Goal: Task Accomplishment & Management: Use online tool/utility

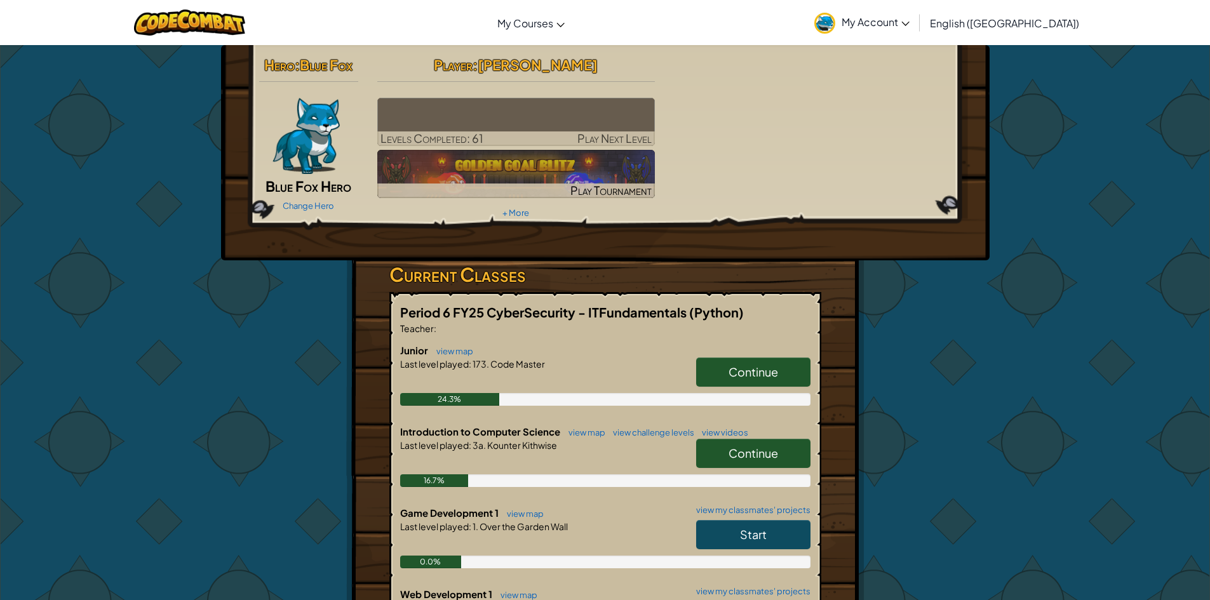
scroll to position [1363, 0]
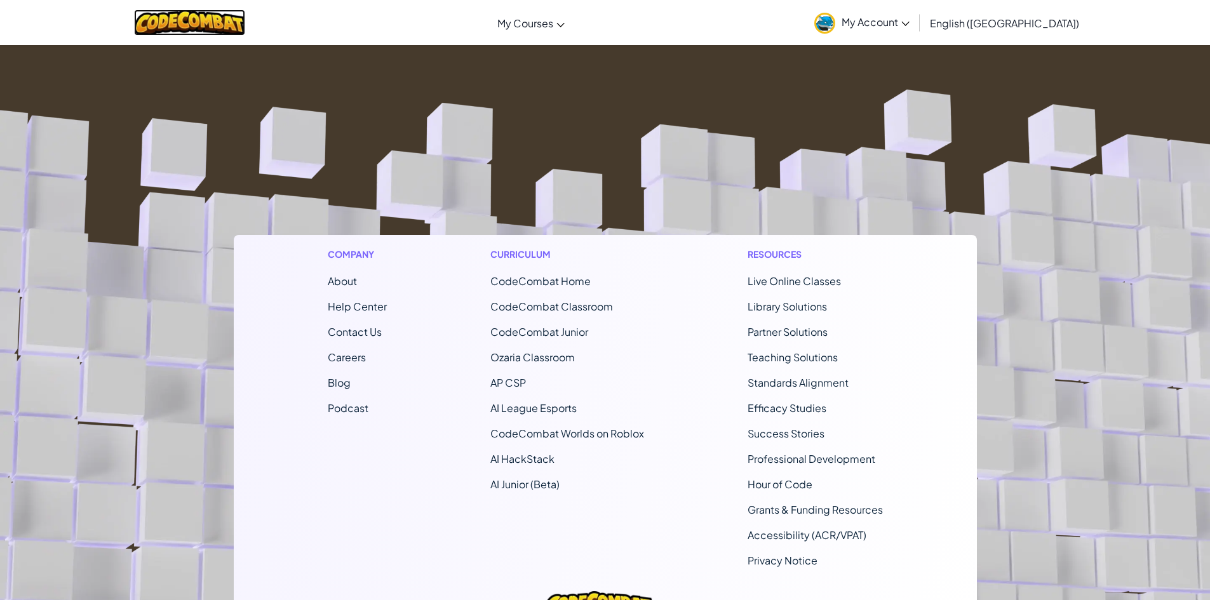
click at [222, 23] on img at bounding box center [189, 23] width 111 height 26
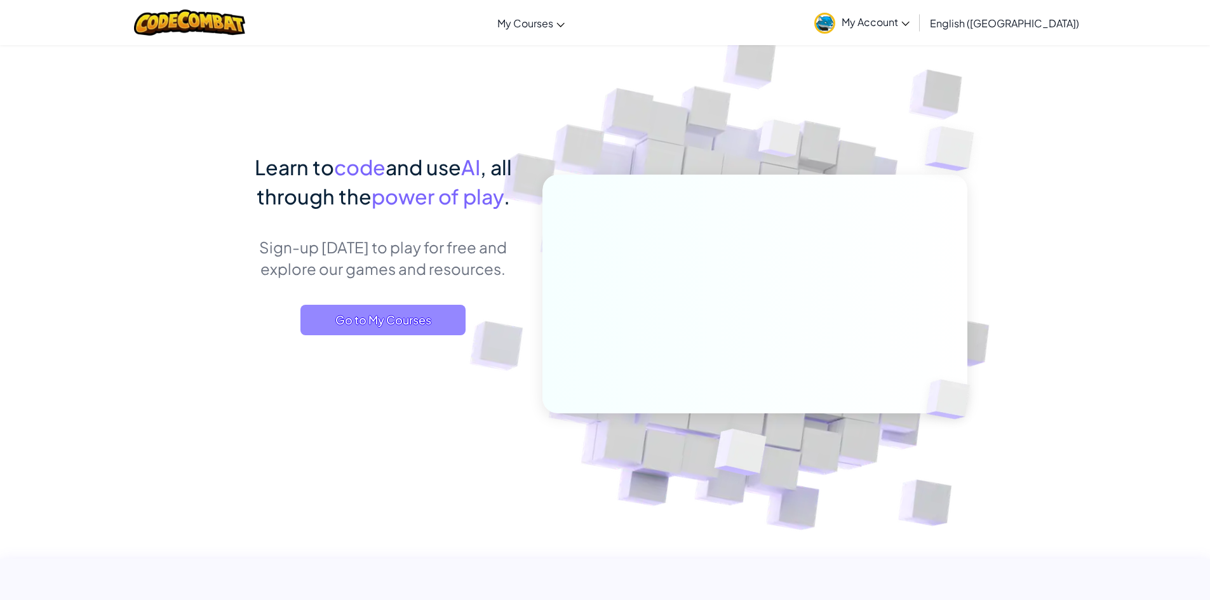
click at [395, 326] on span "Go to My Courses" at bounding box center [382, 320] width 165 height 30
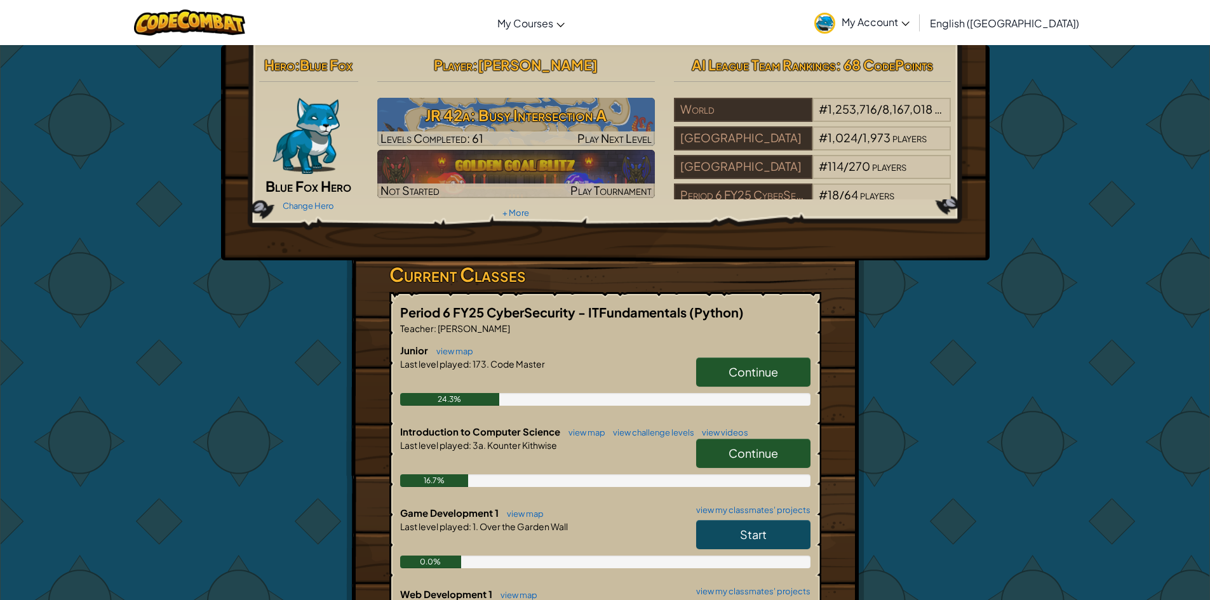
click at [760, 367] on span "Continue" at bounding box center [753, 372] width 50 height 15
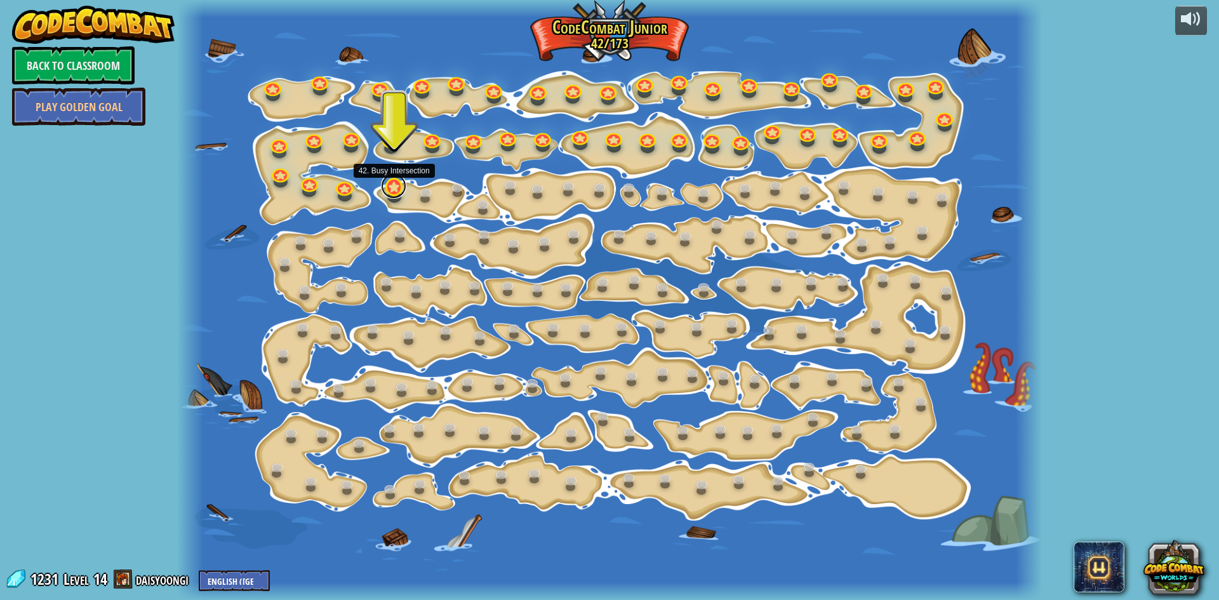
click at [393, 189] on link at bounding box center [393, 185] width 25 height 25
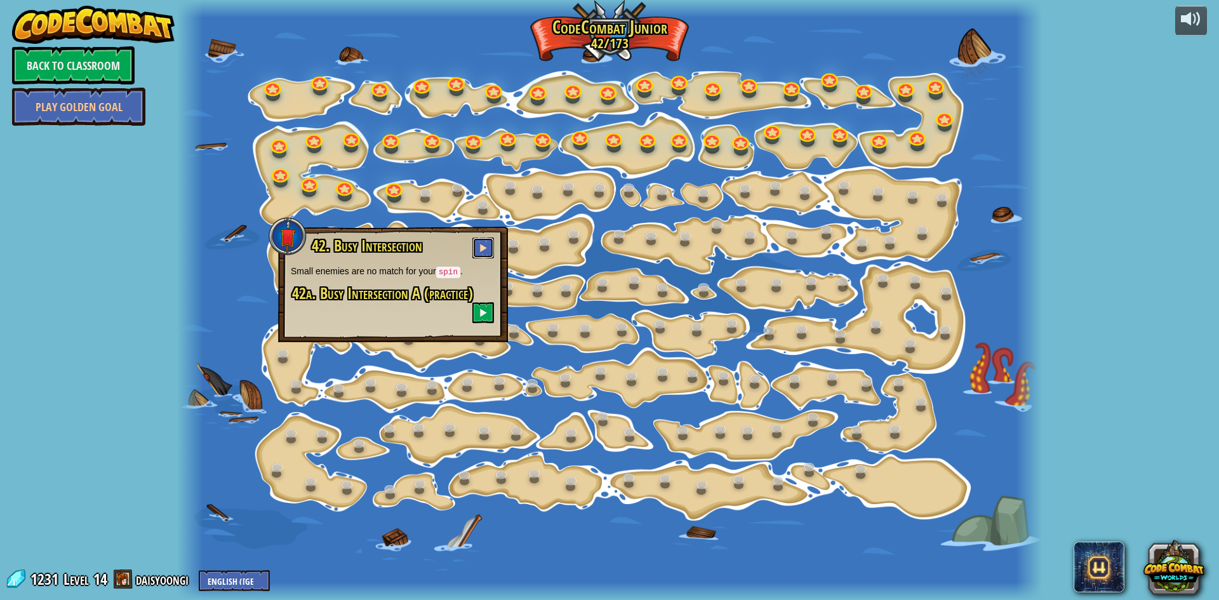
click at [488, 246] on button at bounding box center [483, 248] width 22 height 21
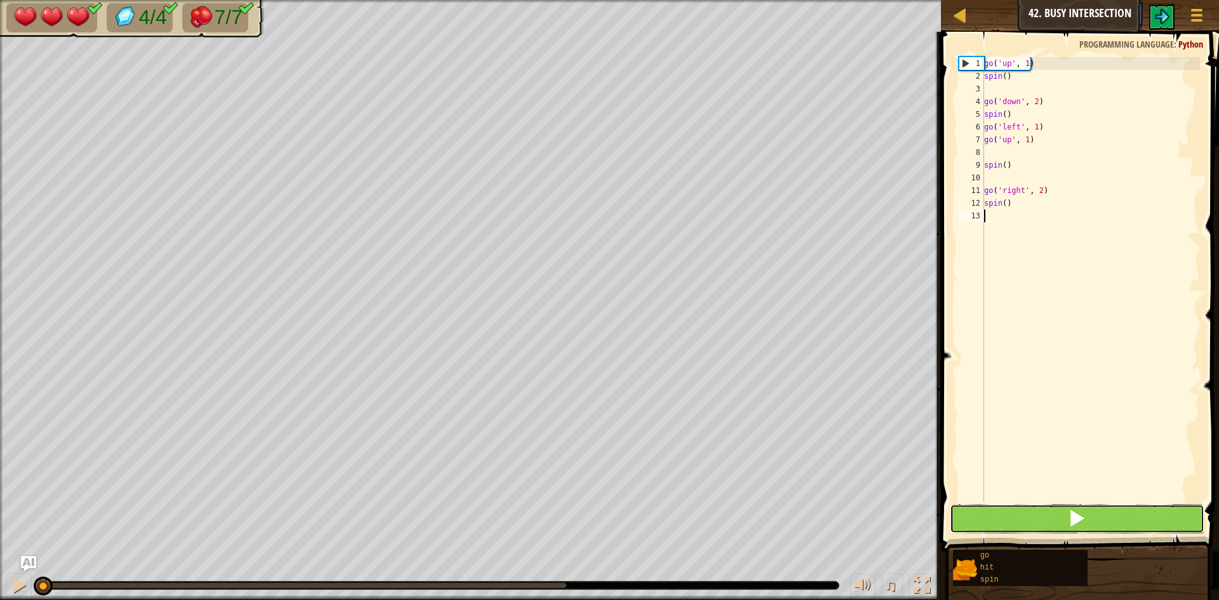
click at [1029, 516] on button at bounding box center [1077, 518] width 255 height 29
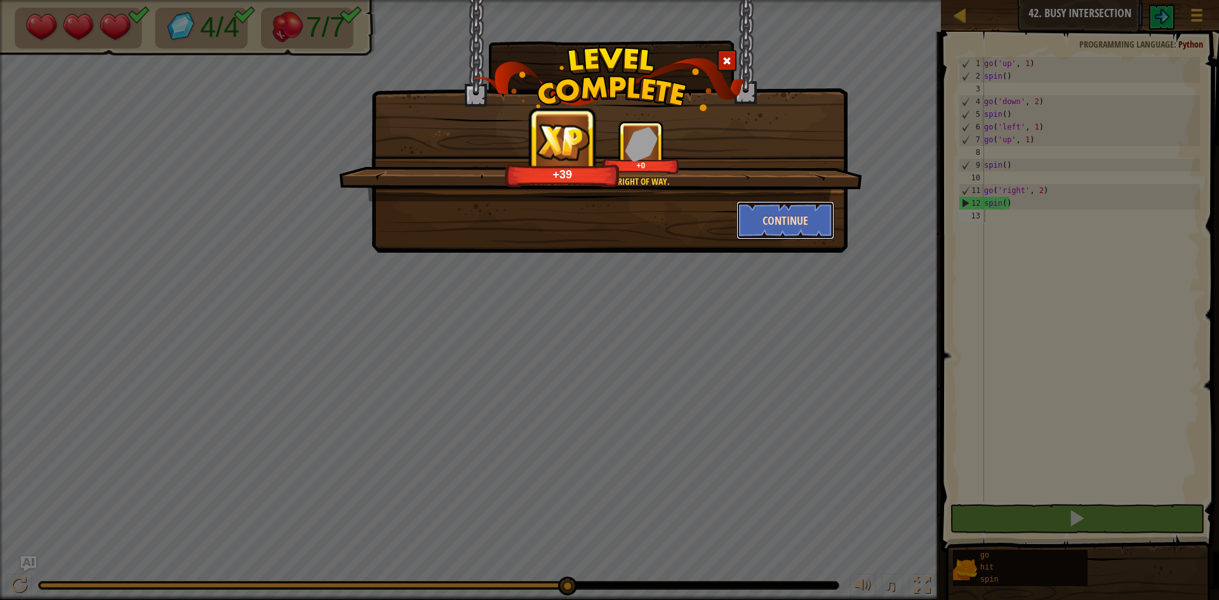
click at [756, 218] on button "Continue" at bounding box center [786, 220] width 98 height 38
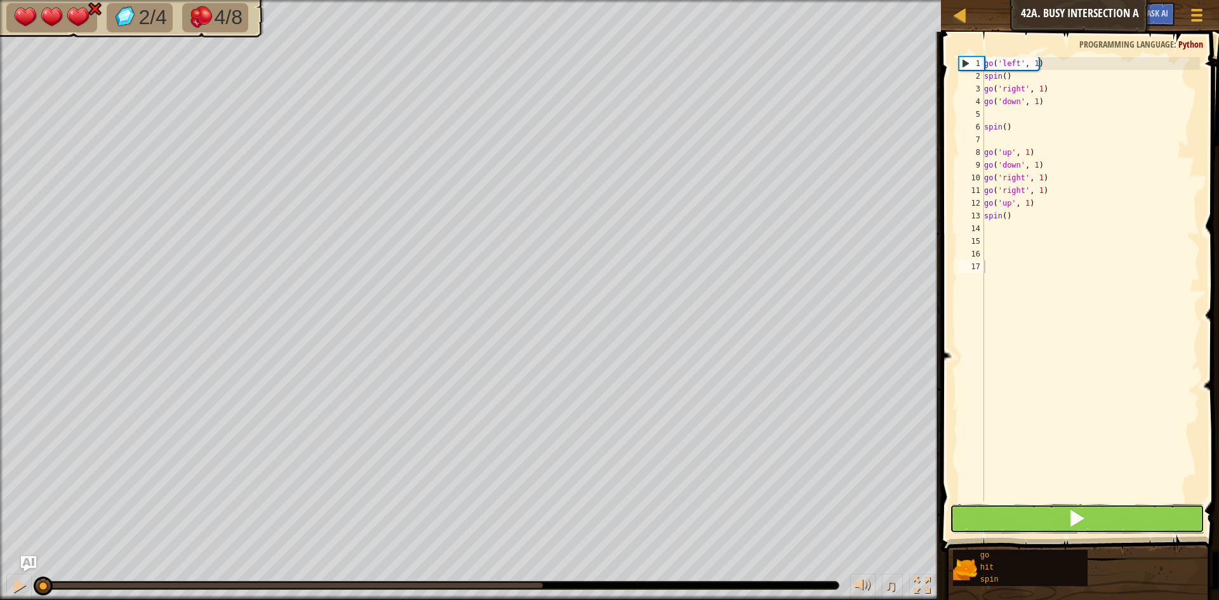
click at [1051, 516] on button at bounding box center [1077, 518] width 255 height 29
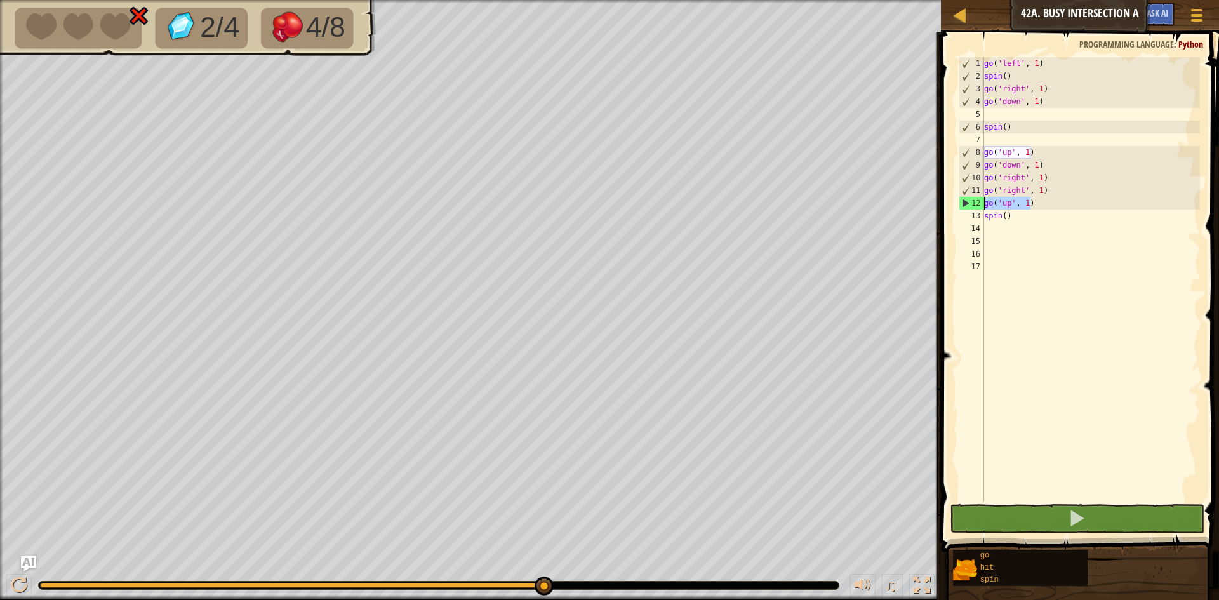
drag, startPoint x: 1045, startPoint y: 201, endPoint x: 972, endPoint y: 201, distance: 72.4
click at [972, 201] on div "1 2 3 4 5 6 7 8 9 10 11 12 13 14 15 16 17 go ( 'left' , 1 ) spin ( ) go ( 'righ…" at bounding box center [1078, 279] width 244 height 445
type textarea "go('up', 1)"
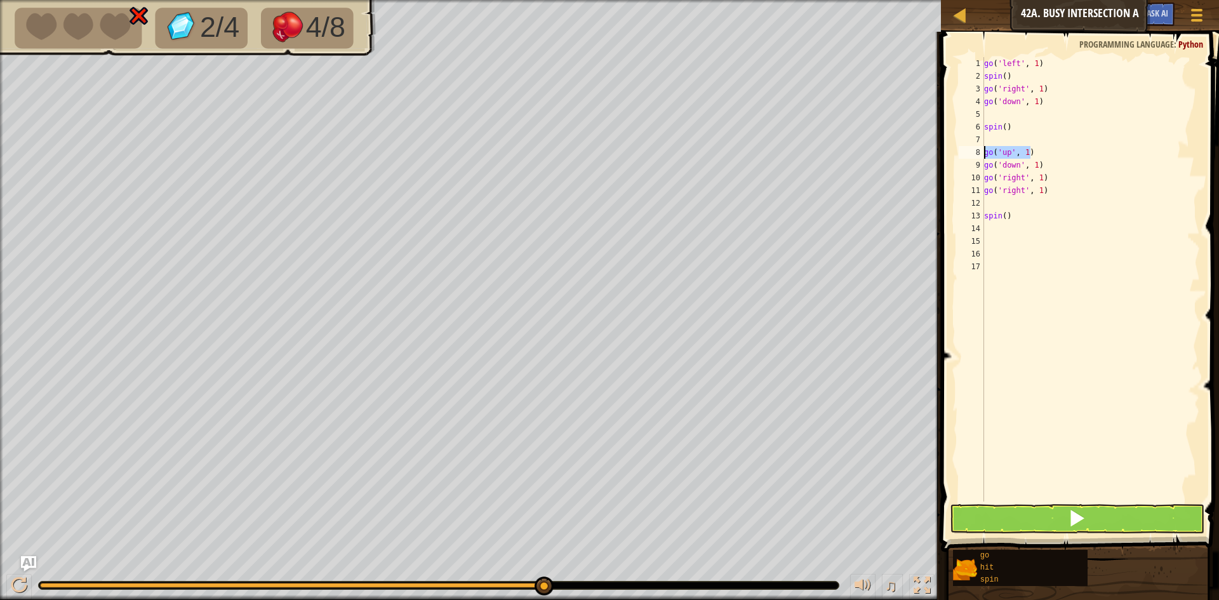
drag, startPoint x: 1033, startPoint y: 155, endPoint x: 976, endPoint y: 155, distance: 56.5
click at [976, 155] on div "1 2 3 4 5 6 7 8 9 10 11 12 13 14 15 16 17 go ( 'left' , 1 ) spin ( ) go ( 'righ…" at bounding box center [1078, 279] width 244 height 445
type textarea "go('up', 1)"
click at [1024, 520] on button at bounding box center [1077, 518] width 255 height 29
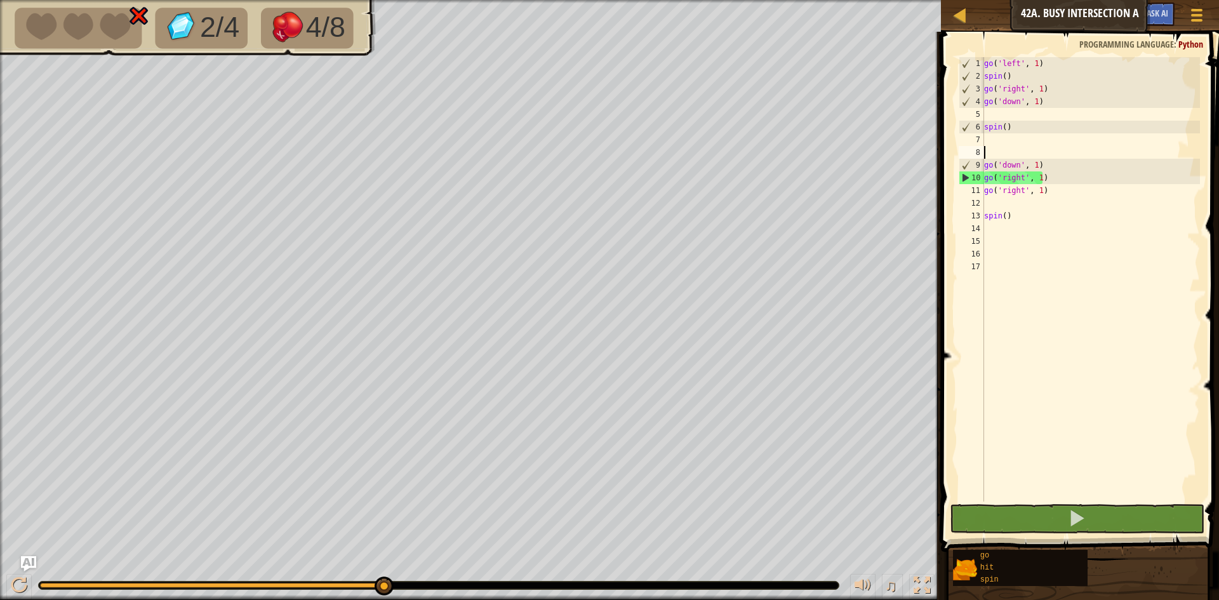
click at [991, 503] on span at bounding box center [1081, 274] width 288 height 558
click at [989, 524] on button at bounding box center [1077, 518] width 255 height 29
type textarea "g"
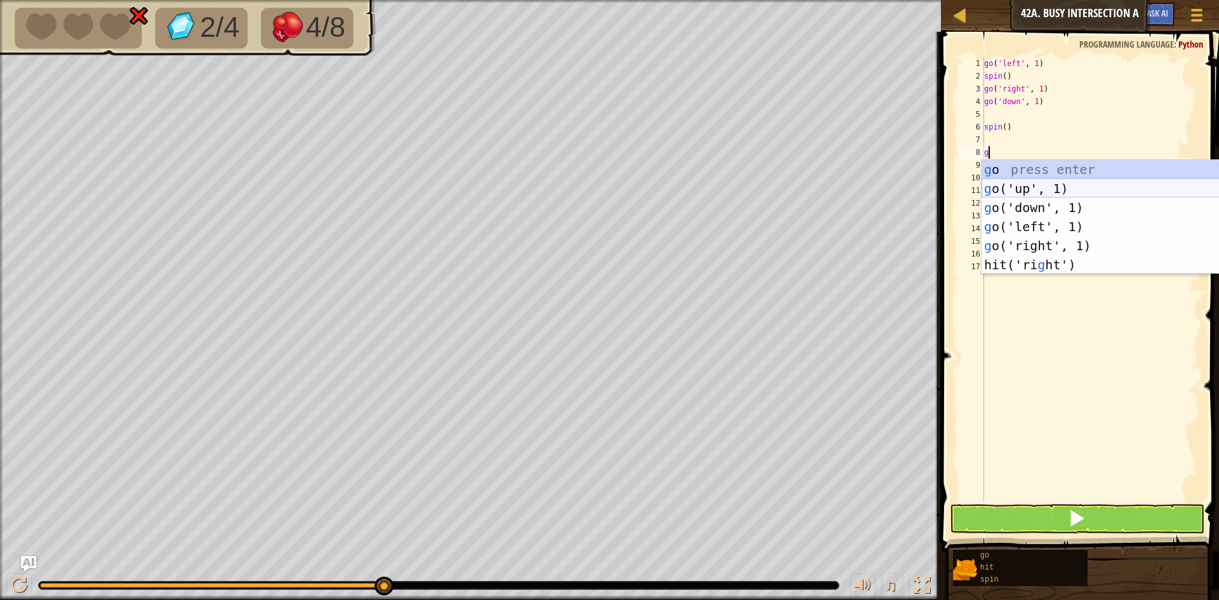
click at [1038, 182] on div "g o press enter g o('up', 1) press enter g o('down', 1) press enter g o('left',…" at bounding box center [1102, 236] width 240 height 152
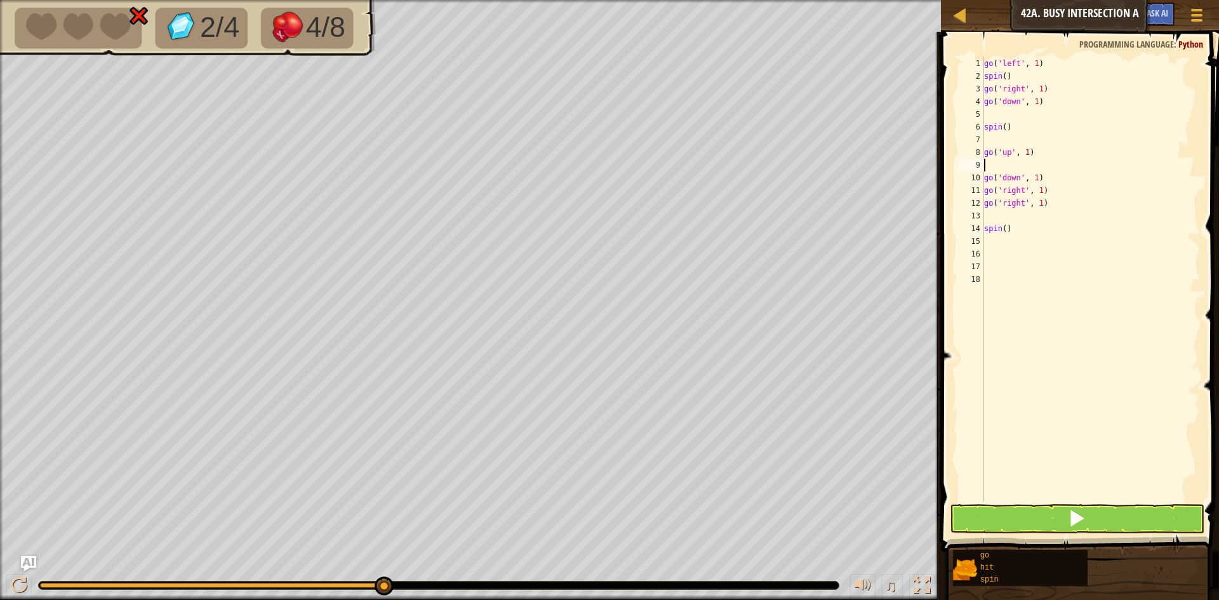
click at [1024, 499] on div "go ( 'left' , 1 ) spin ( ) go ( 'right' , 1 ) go ( 'down' , 1 ) spin ( ) go ( '…" at bounding box center [1091, 292] width 218 height 470
click at [1026, 519] on button at bounding box center [1077, 518] width 255 height 29
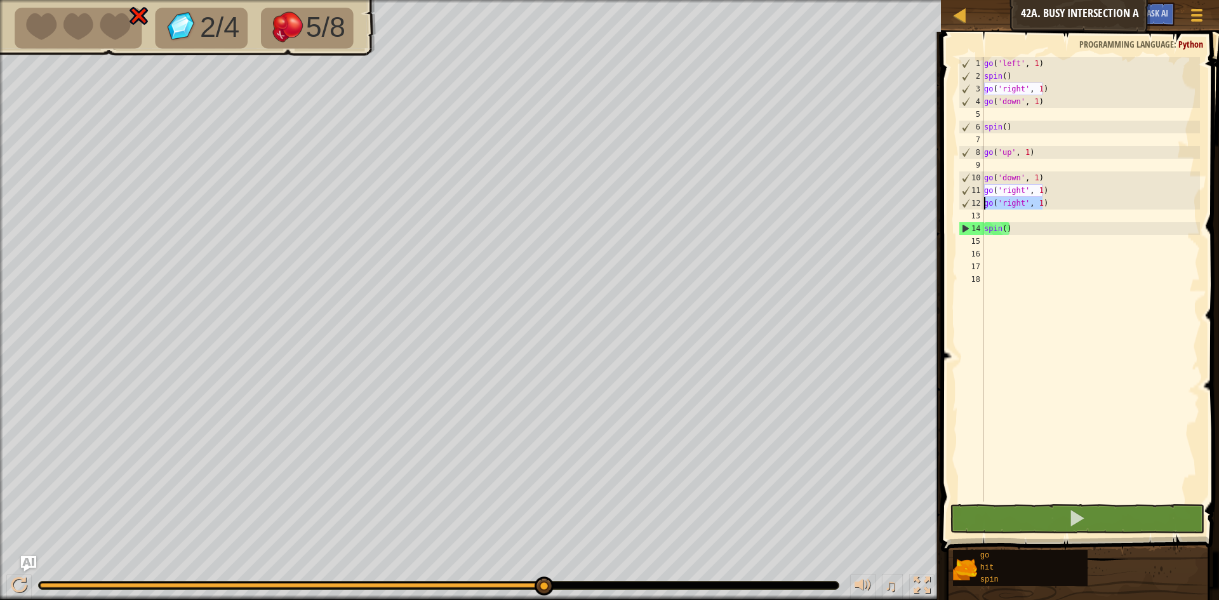
drag, startPoint x: 1050, startPoint y: 207, endPoint x: 969, endPoint y: 210, distance: 81.3
click at [969, 210] on div "1 2 3 4 5 6 7 8 9 10 11 12 13 14 15 16 17 18 go ( 'left' , 1 ) spin ( ) go ( 'r…" at bounding box center [1078, 279] width 244 height 445
click at [1043, 206] on div "go ( 'left' , 1 ) spin ( ) go ( 'right' , 1 ) go ( 'down' , 1 ) spin ( ) go ( '…" at bounding box center [1091, 279] width 218 height 445
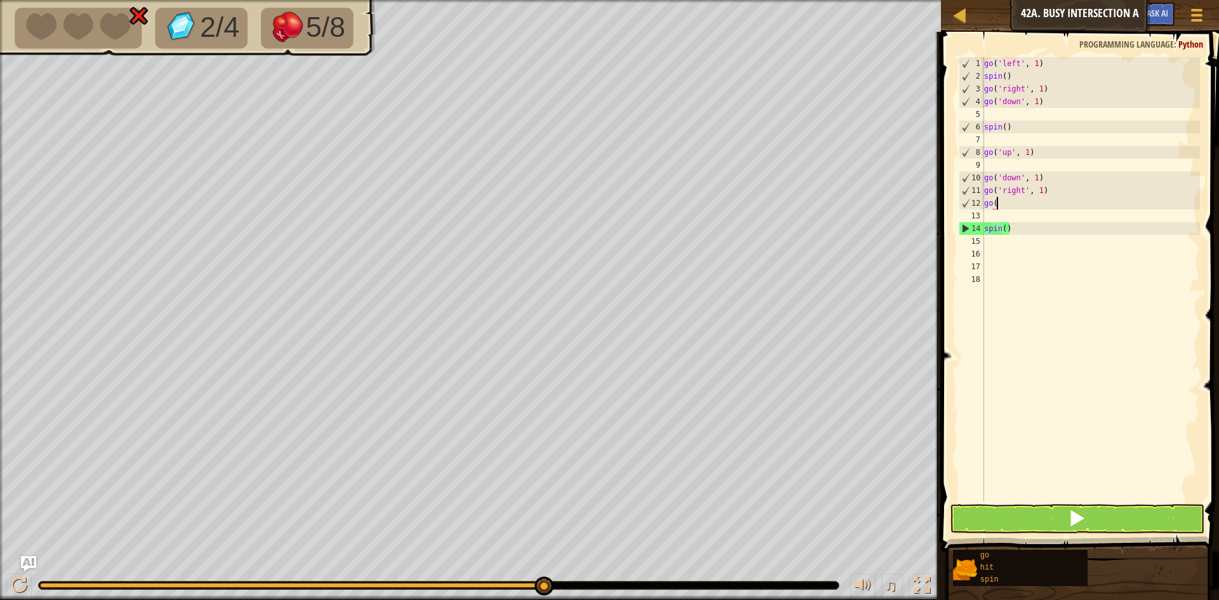
type textarea "g"
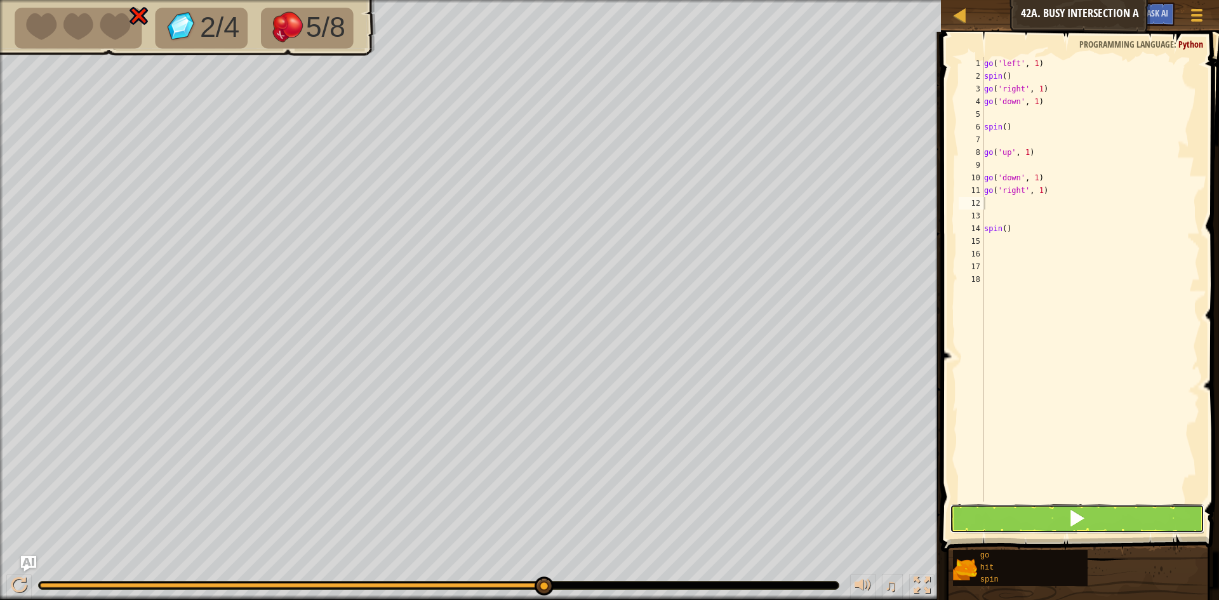
click at [1036, 520] on button at bounding box center [1077, 518] width 255 height 29
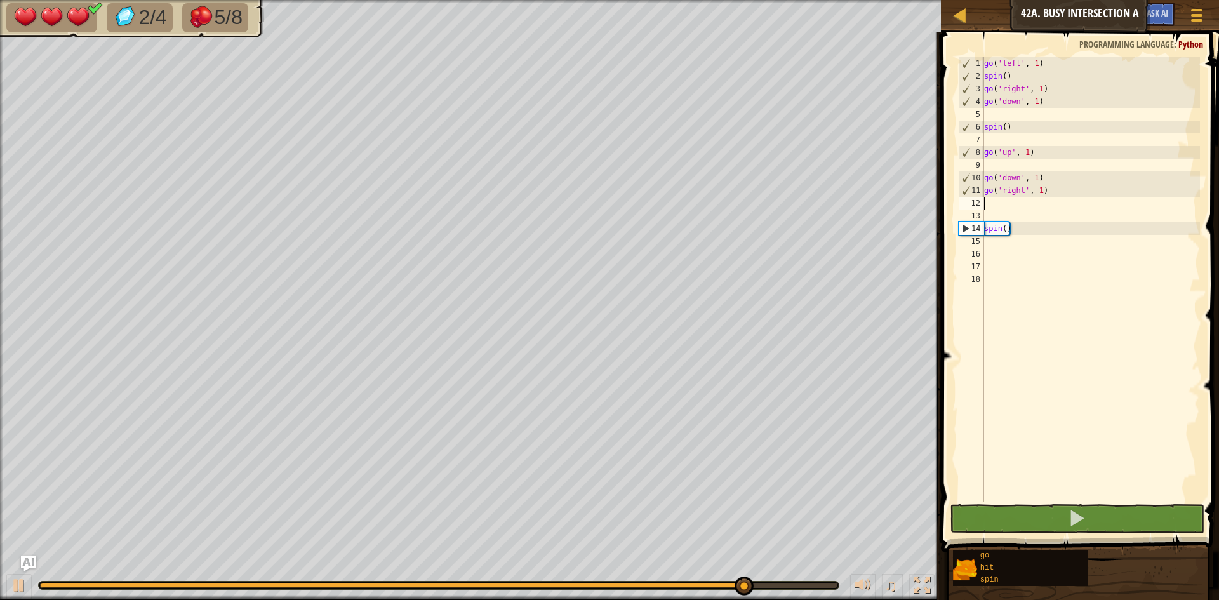
click at [1005, 246] on div "go ( 'left' , 1 ) spin ( ) go ( 'right' , 1 ) go ( 'down' , 1 ) spin ( ) go ( '…" at bounding box center [1091, 292] width 218 height 470
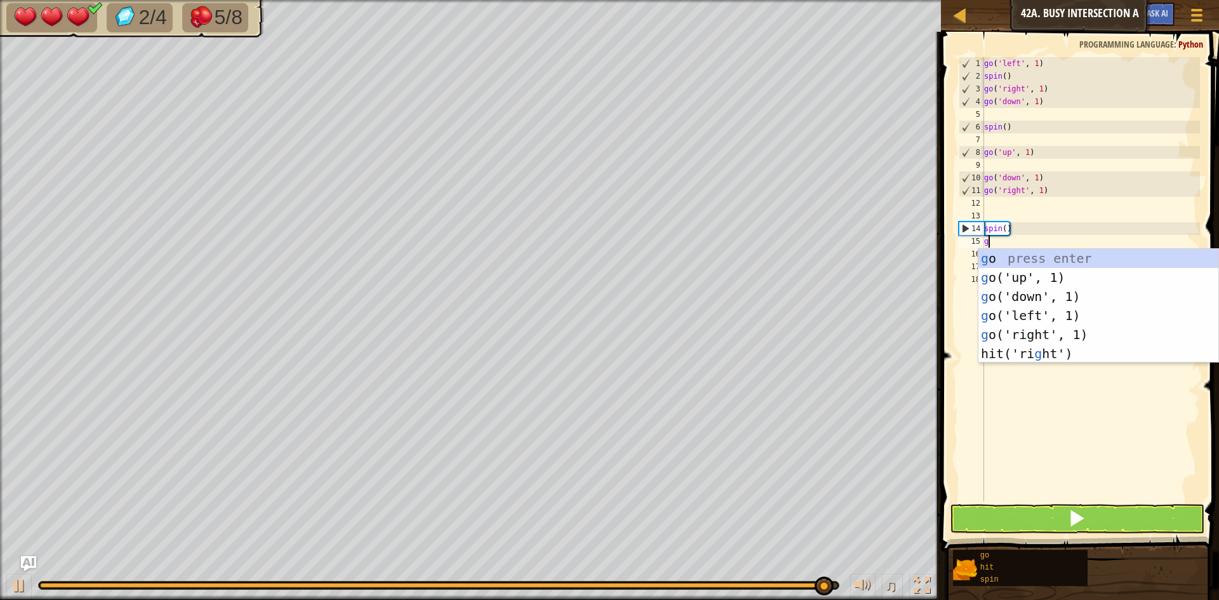
type textarea "go"
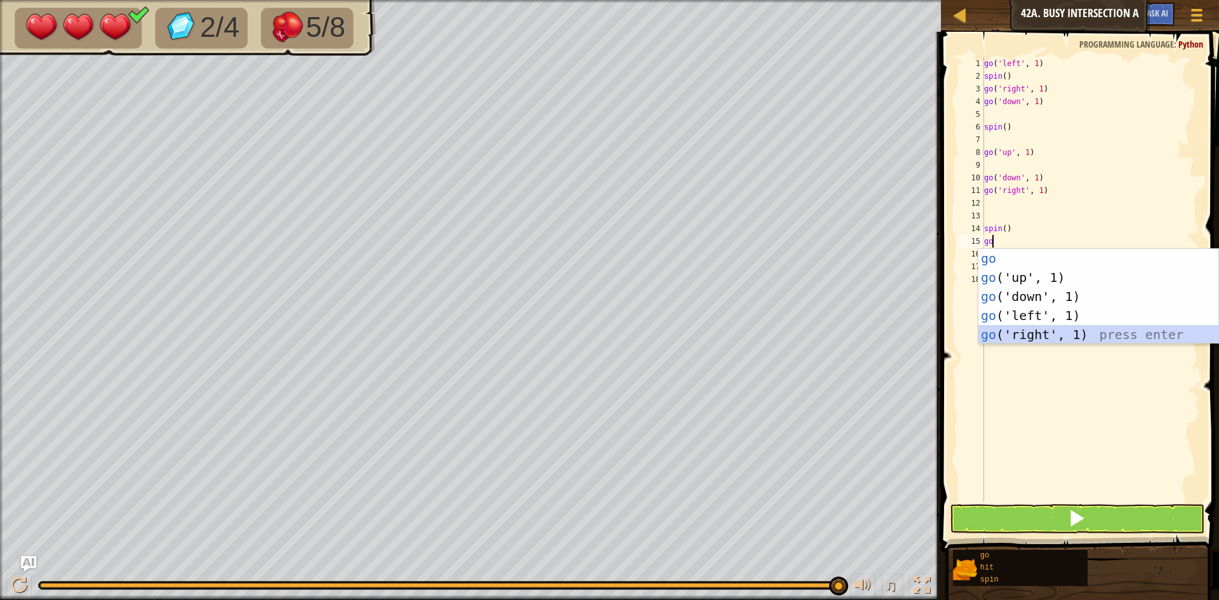
click at [1021, 334] on div "go press enter go ('up', 1) press enter go ('down', 1) press enter go ('left', …" at bounding box center [1099, 315] width 240 height 133
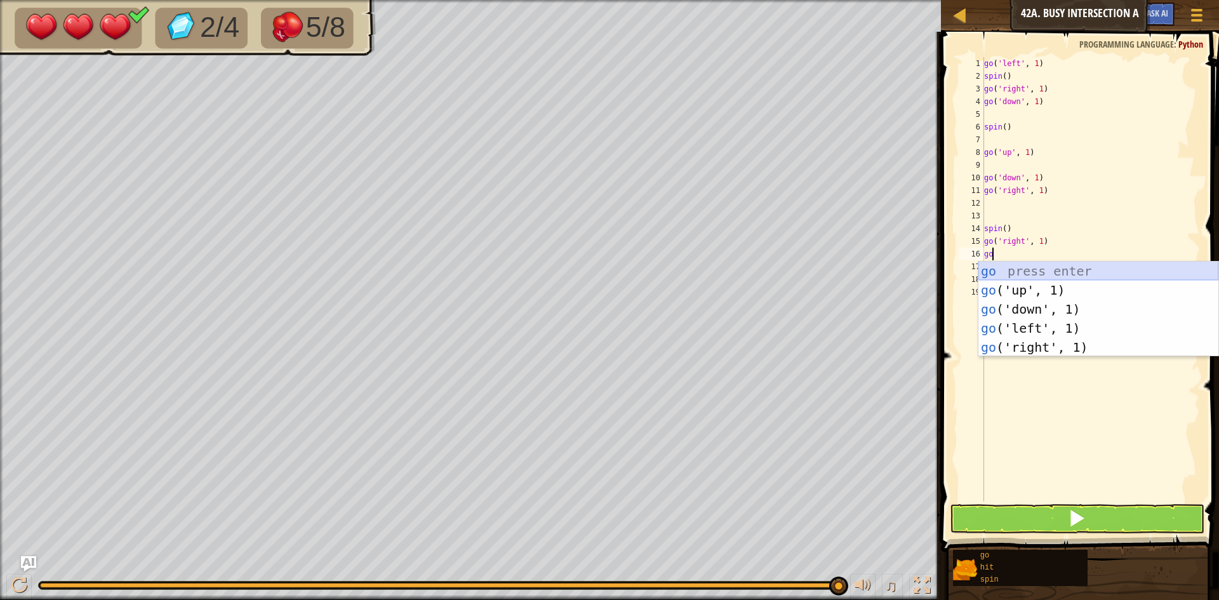
click at [1028, 279] on div "go press enter go ('up', 1) press enter go ('down', 1) press enter go ('left', …" at bounding box center [1099, 328] width 240 height 133
type textarea "go('up', 1)"
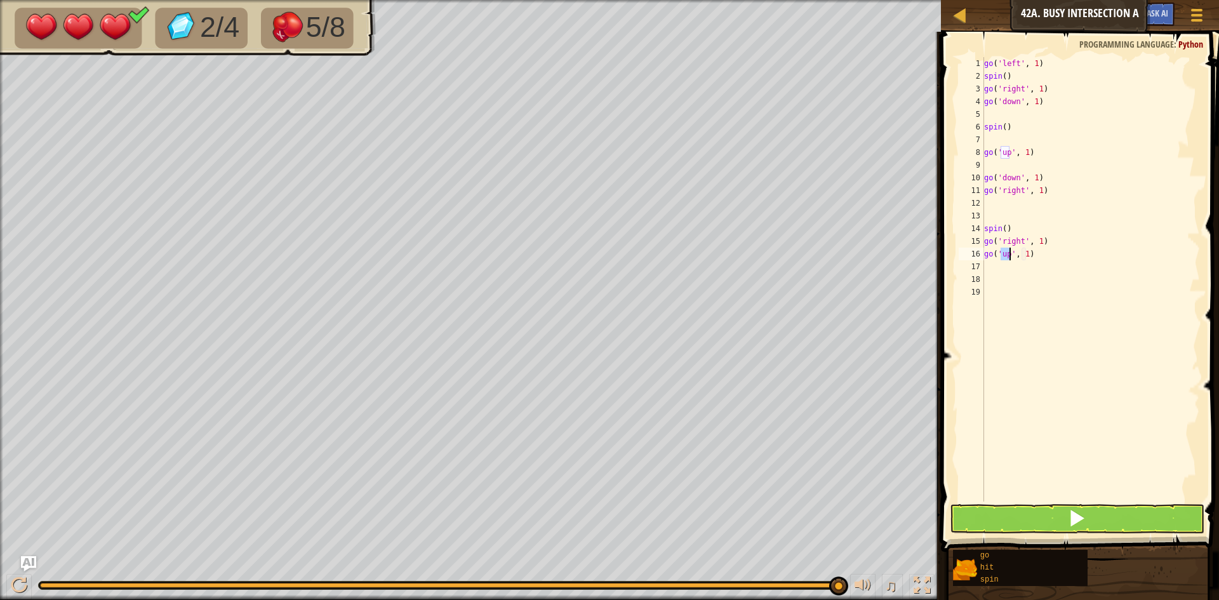
click at [1003, 265] on div "go ( 'left' , 1 ) spin ( ) go ( 'right' , 1 ) go ( 'down' , 1 ) spin ( ) go ( '…" at bounding box center [1091, 292] width 218 height 470
type textarea "spin"
click at [1045, 279] on div "spin press enter" at bounding box center [1099, 302] width 240 height 57
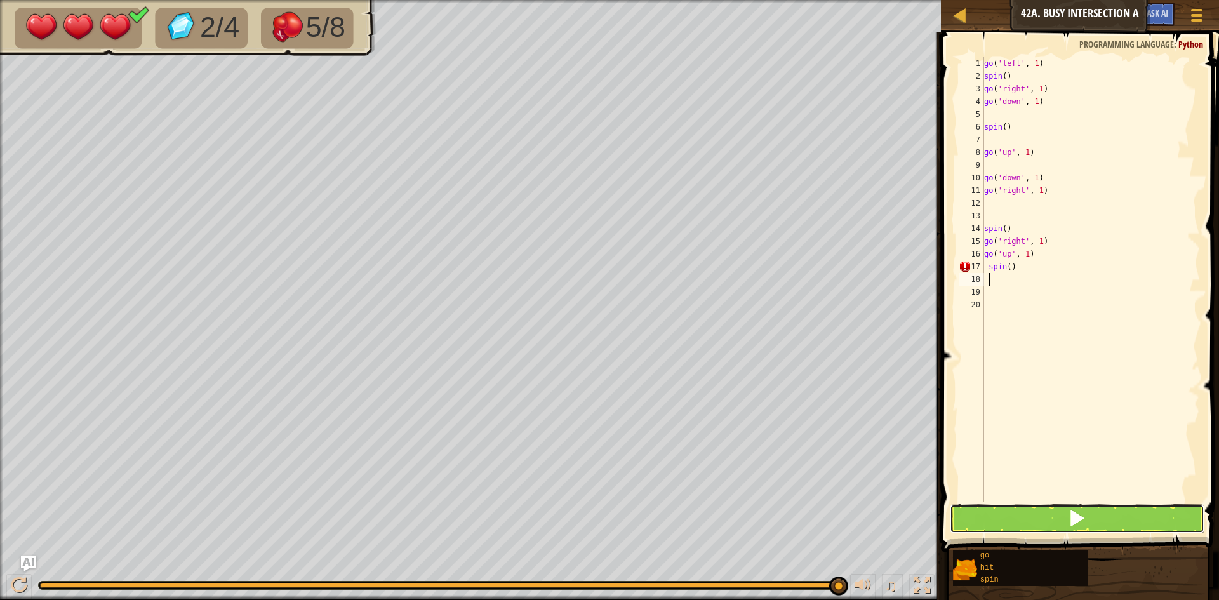
click at [1025, 521] on button at bounding box center [1077, 518] width 255 height 29
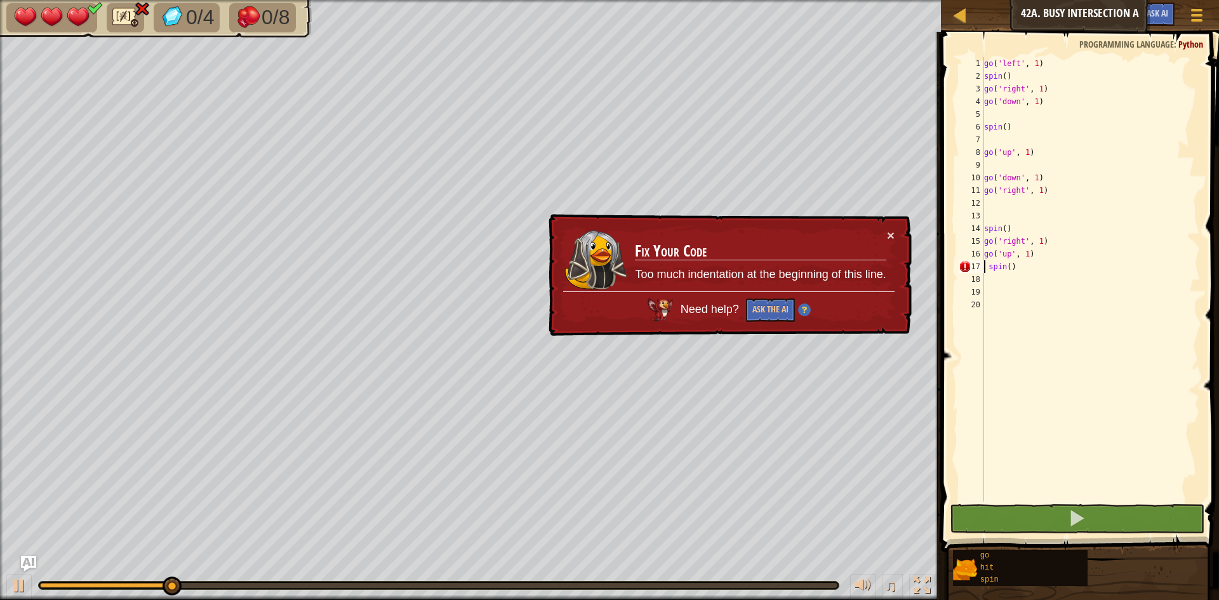
click at [986, 265] on div "go ( 'left' , 1 ) spin ( ) go ( 'right' , 1 ) go ( 'down' , 1 ) spin ( ) go ( '…" at bounding box center [1091, 292] width 218 height 470
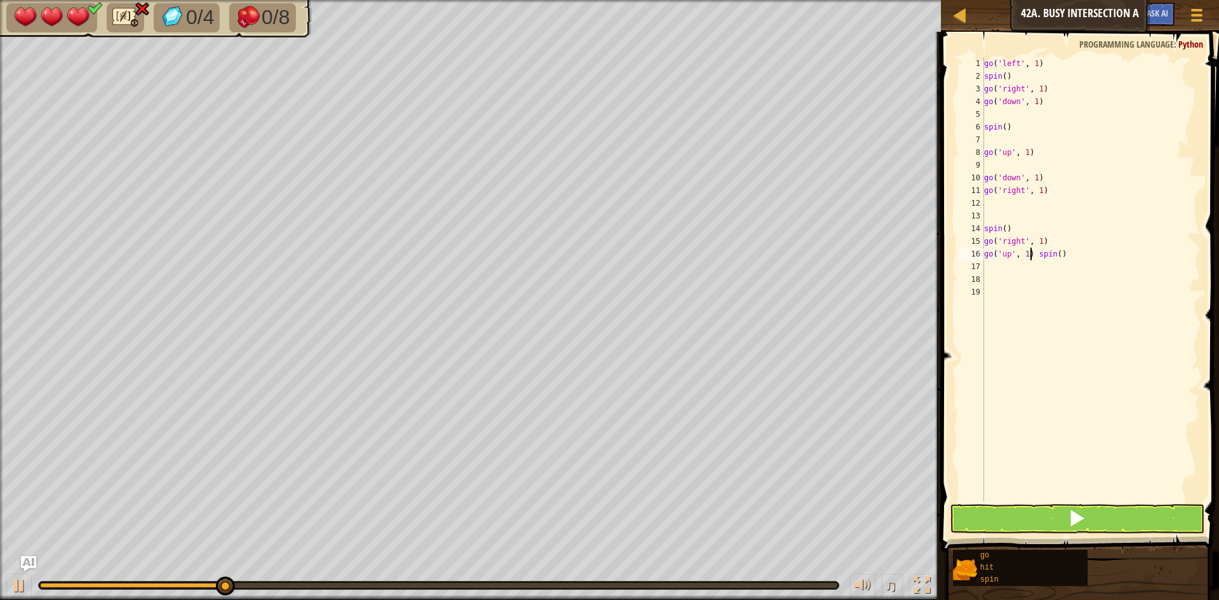
type textarea "spin()"
click at [1031, 508] on button at bounding box center [1077, 518] width 255 height 29
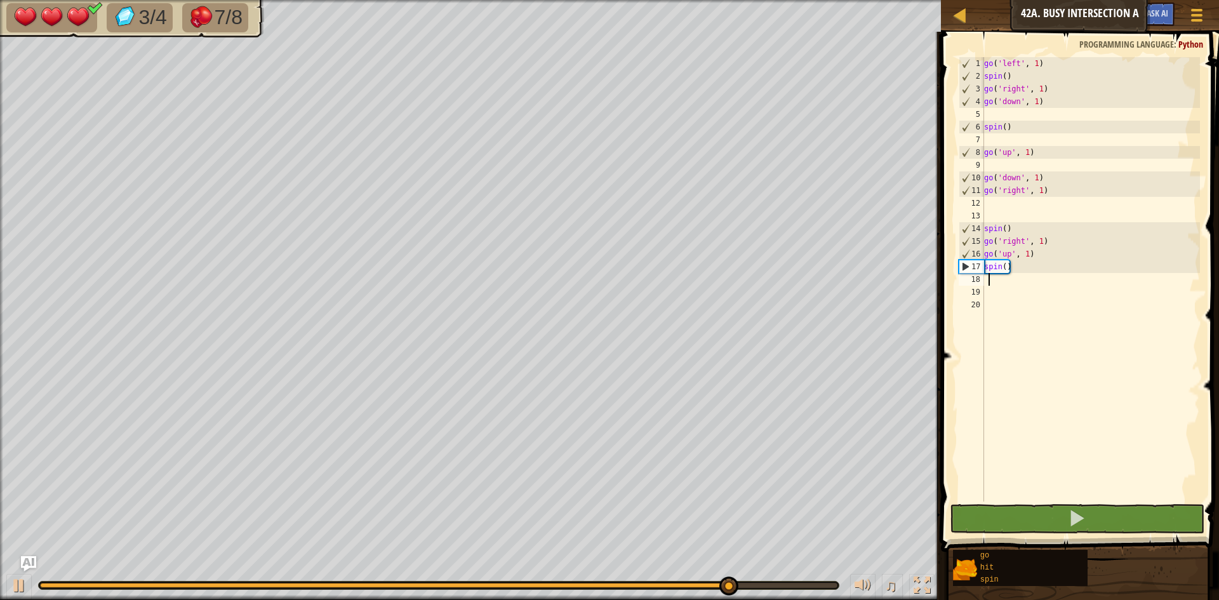
click at [1017, 284] on div "go ( 'left' , 1 ) spin ( ) go ( 'right' , 1 ) go ( 'down' , 1 ) spin ( ) go ( '…" at bounding box center [1091, 292] width 218 height 470
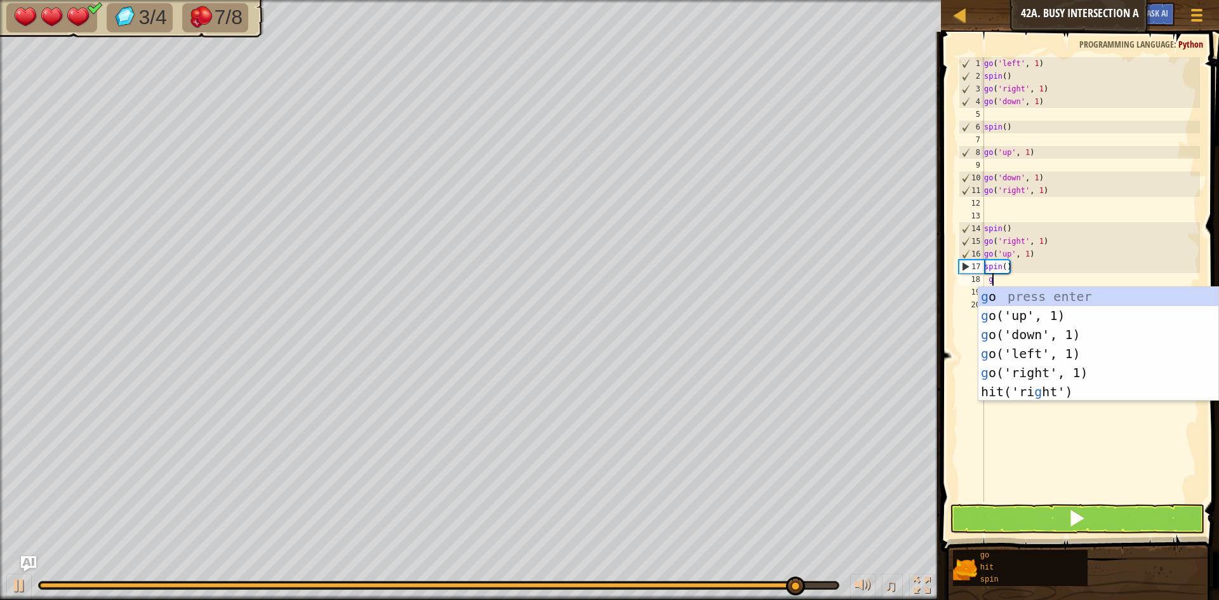
type textarea "go"
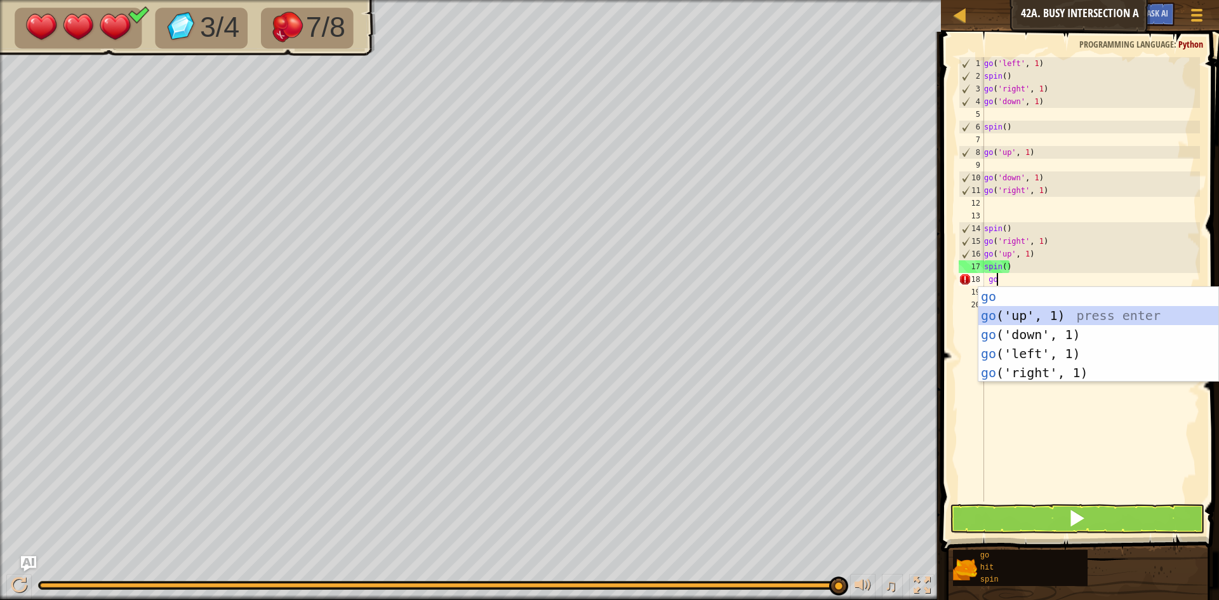
click at [1049, 311] on div "go press enter go ('up', 1) press enter go ('down', 1) press enter go ('left', …" at bounding box center [1099, 353] width 240 height 133
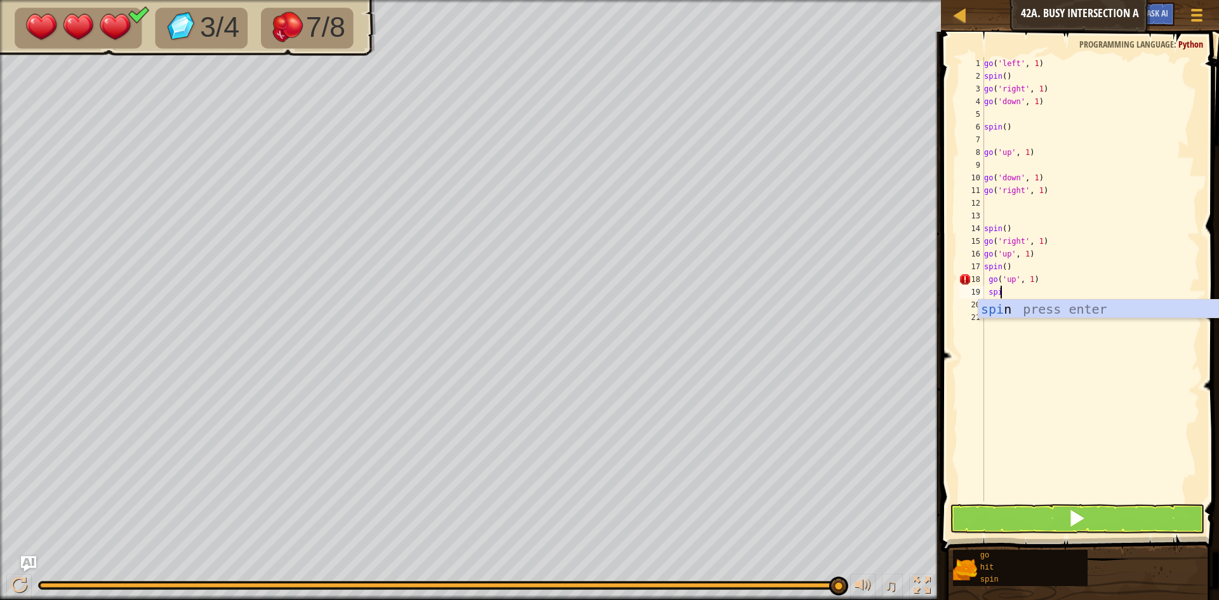
type textarea "spin"
click at [1049, 311] on div "spin press enter" at bounding box center [1099, 328] width 240 height 57
click at [1022, 521] on button at bounding box center [1077, 518] width 255 height 29
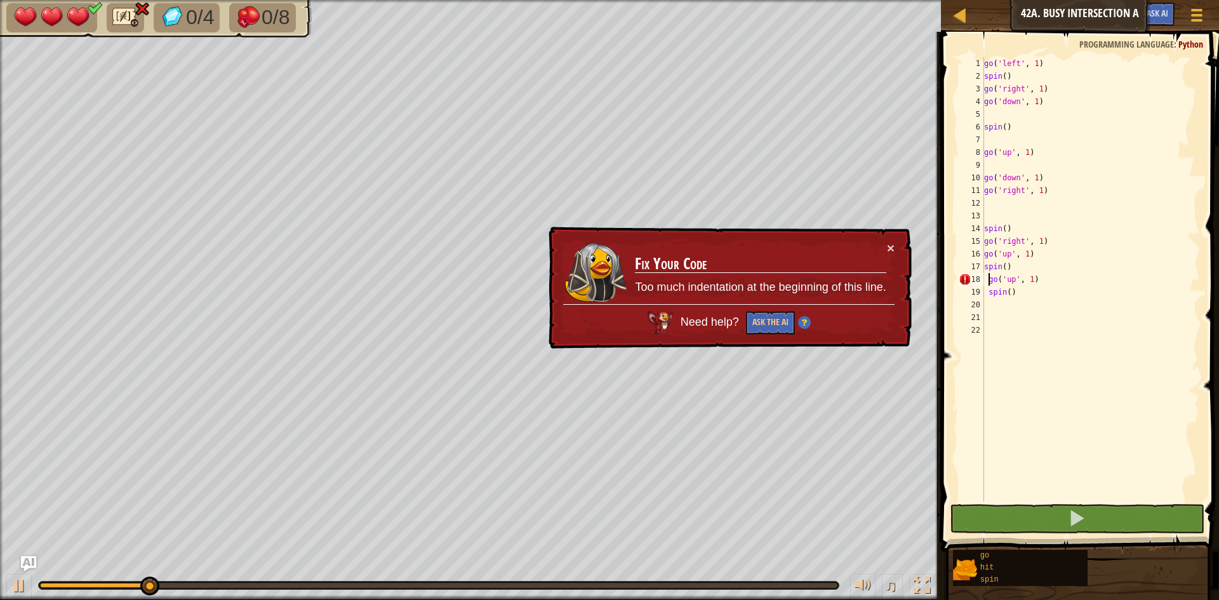
click at [988, 283] on div "go ( 'left' , 1 ) spin ( ) go ( 'right' , 1 ) go ( 'down' , 1 ) spin ( ) go ( '…" at bounding box center [1091, 292] width 218 height 470
type textarea "go('up', 1)"
click at [1031, 301] on div "go ( 'left' , 1 ) spin ( ) go ( 'right' , 1 ) go ( 'down' , 1 ) spin ( ) go ( '…" at bounding box center [1091, 292] width 218 height 470
click at [1033, 296] on div "go ( 'left' , 1 ) spin ( ) go ( 'right' , 1 ) go ( 'down' , 1 ) spin ( ) go ( '…" at bounding box center [1091, 292] width 218 height 470
type textarea "spin()"
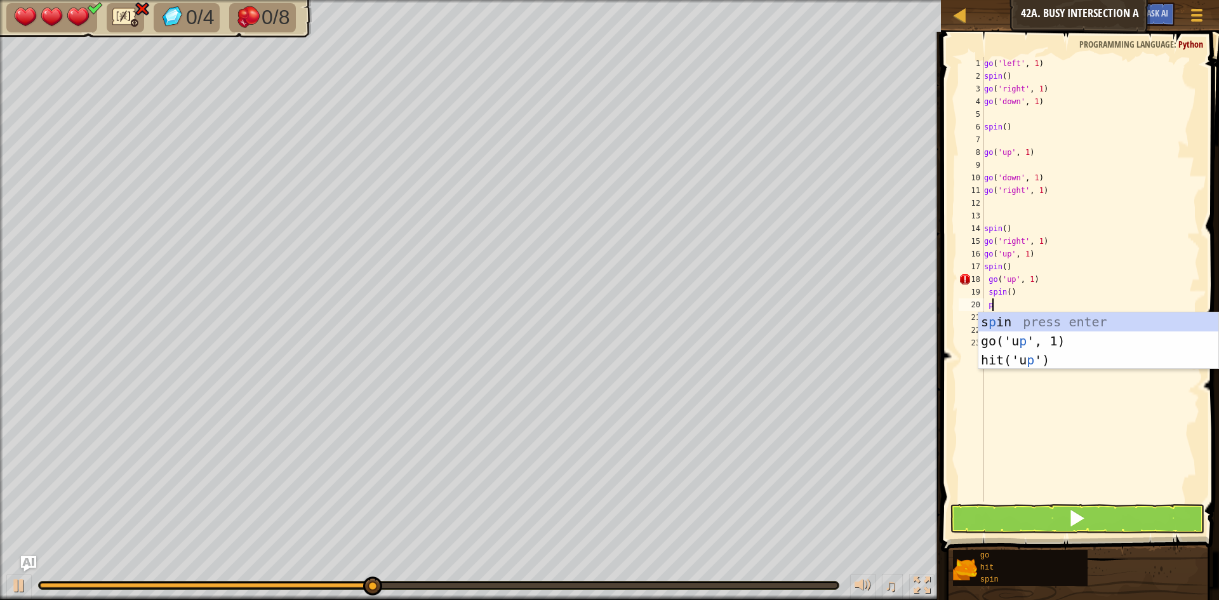
scroll to position [6, 1]
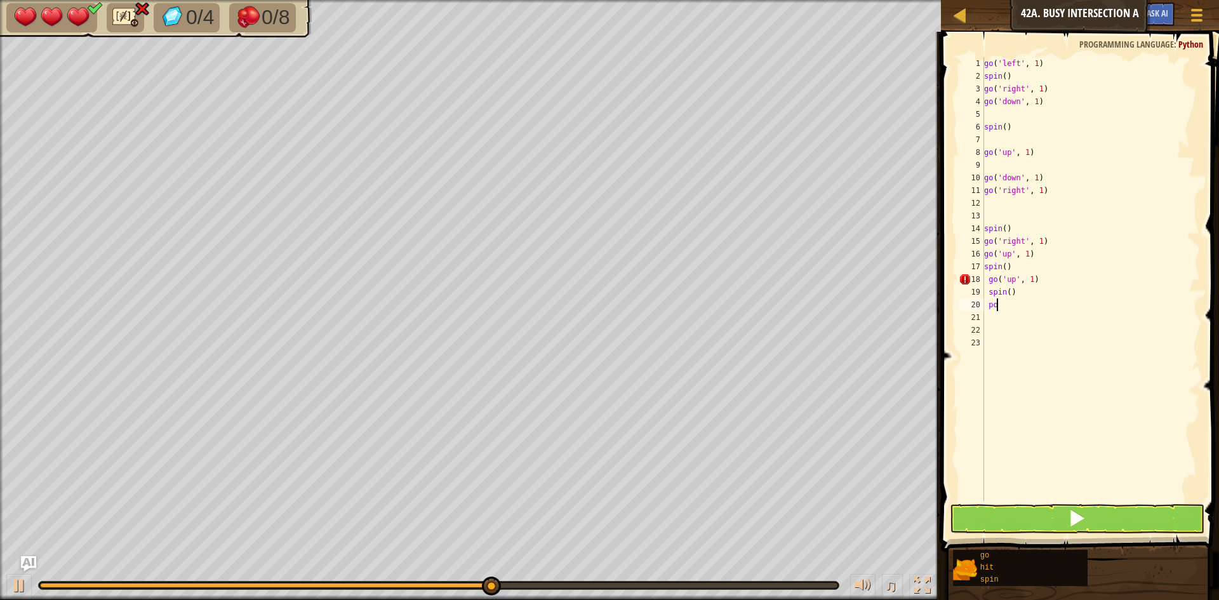
type textarea "p"
click at [990, 278] on div "go ( 'left' , 1 ) spin ( ) go ( 'right' , 1 ) go ( 'down' , 1 ) spin ( ) go ( '…" at bounding box center [1091, 292] width 218 height 470
click at [987, 297] on div "go ( 'left' , 1 ) spin ( ) go ( 'right' , 1 ) go ( 'down' , 1 ) spin ( ) go ( '…" at bounding box center [1091, 292] width 218 height 470
type textarea "spin()"
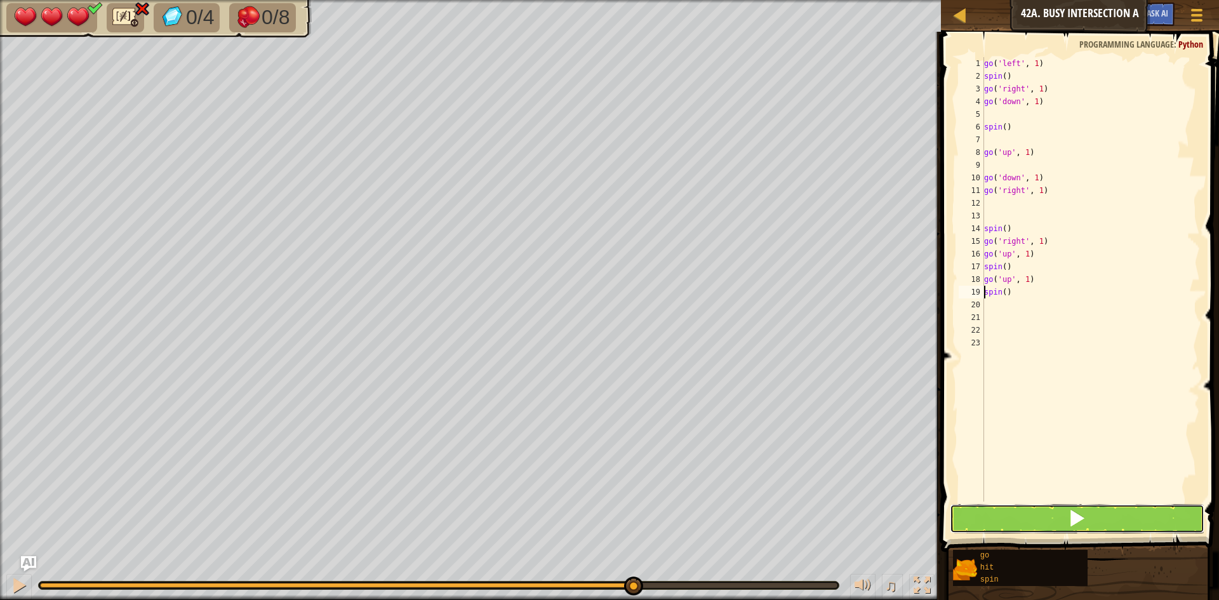
click at [1043, 518] on button at bounding box center [1077, 518] width 255 height 29
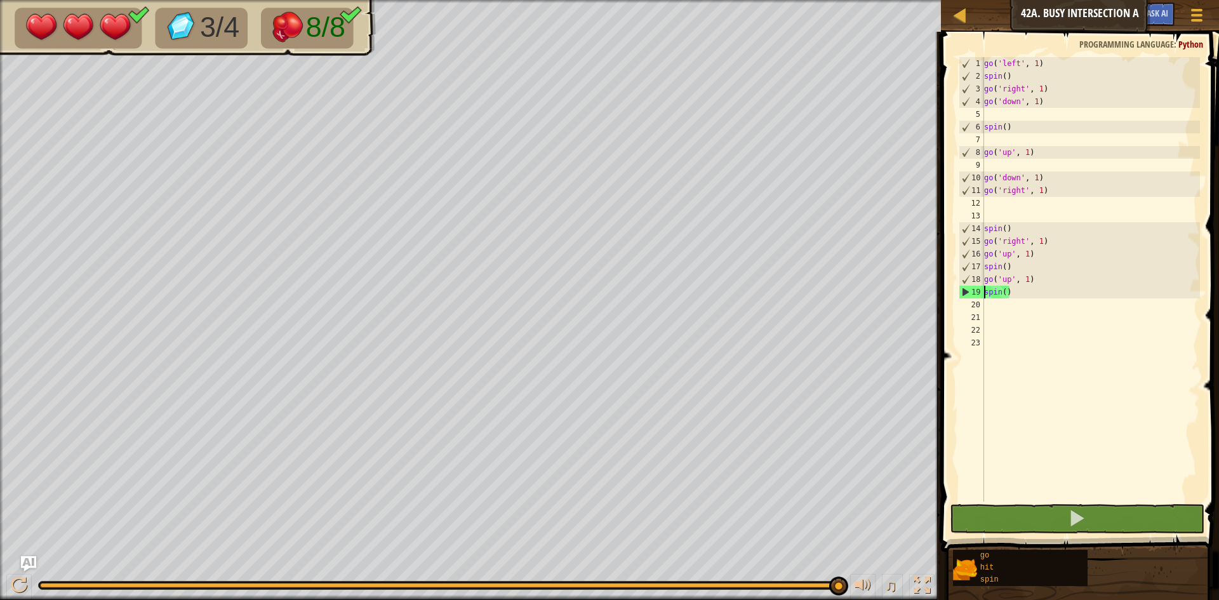
click at [1054, 318] on div "go ( 'left' , 1 ) spin ( ) go ( 'right' , 1 ) go ( 'down' , 1 ) spin ( ) go ( '…" at bounding box center [1091, 292] width 218 height 470
click at [1040, 308] on div "go ( 'left' , 1 ) spin ( ) go ( 'right' , 1 ) go ( 'down' , 1 ) spin ( ) go ( '…" at bounding box center [1091, 292] width 218 height 470
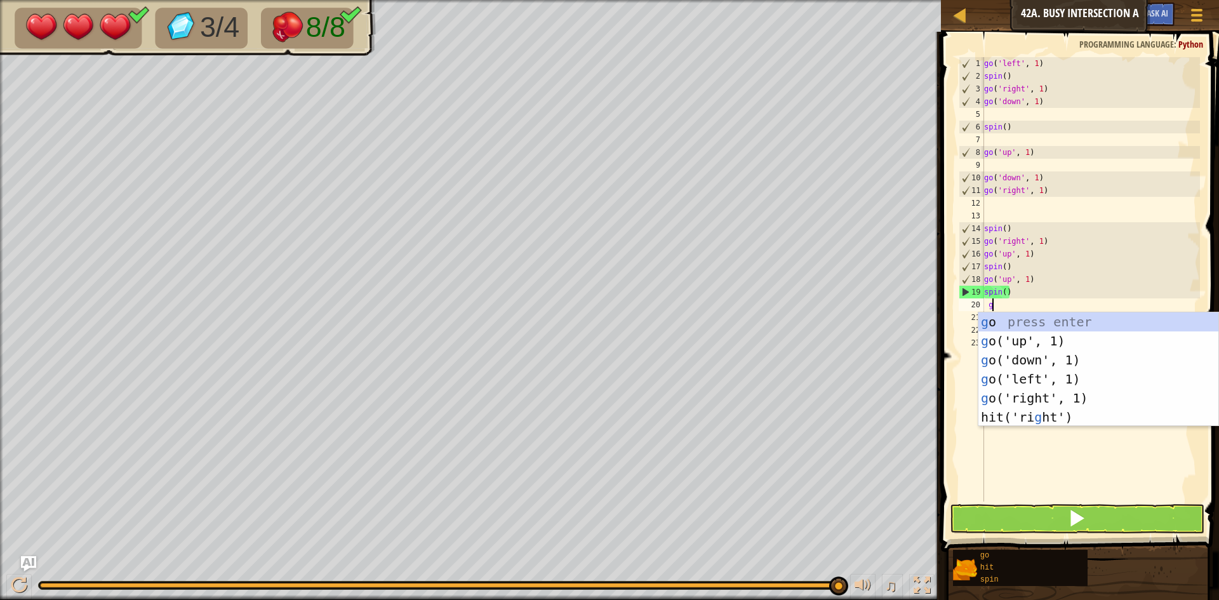
type textarea "go"
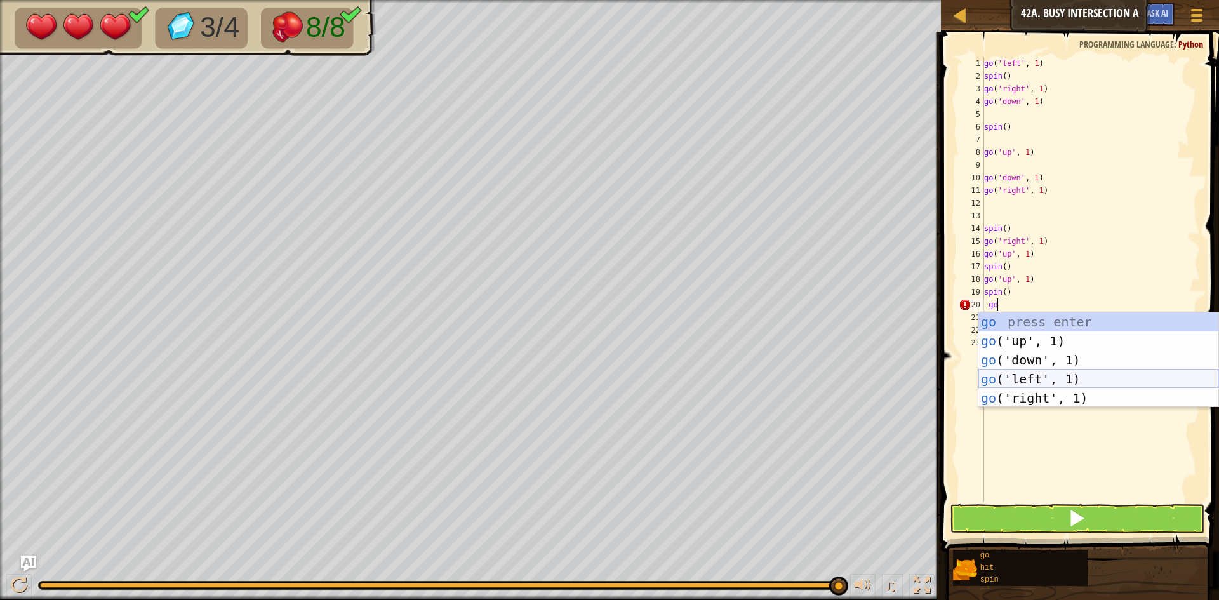
drag, startPoint x: 1078, startPoint y: 378, endPoint x: 1072, endPoint y: 372, distance: 8.5
click at [1077, 378] on div "go press enter go ('up', 1) press enter go ('down', 1) press enter go ('left', …" at bounding box center [1099, 378] width 240 height 133
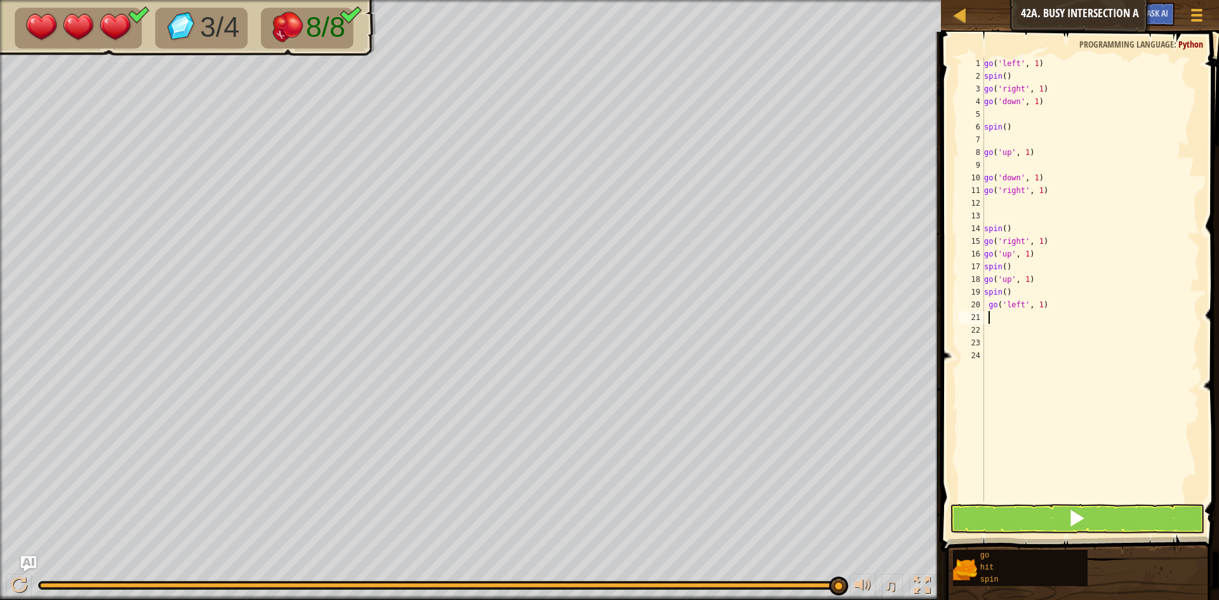
scroll to position [6, 0]
click at [1040, 304] on div "go ( 'left' , 1 ) spin ( ) go ( 'right' , 1 ) go ( 'down' , 1 ) spin ( ) go ( '…" at bounding box center [1091, 292] width 218 height 470
click at [1135, 515] on button at bounding box center [1077, 518] width 255 height 29
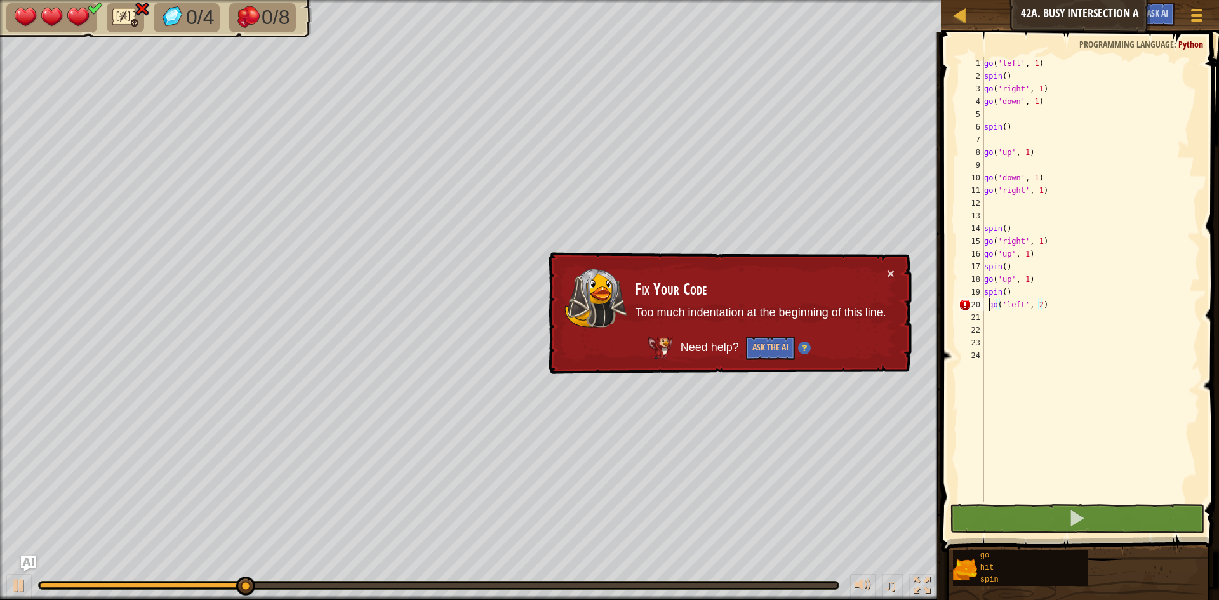
click at [990, 305] on div "go ( 'left' , 1 ) spin ( ) go ( 'right' , 1 ) go ( 'down' , 1 ) spin ( ) go ( '…" at bounding box center [1091, 292] width 218 height 470
type textarea "go('left', 2)"
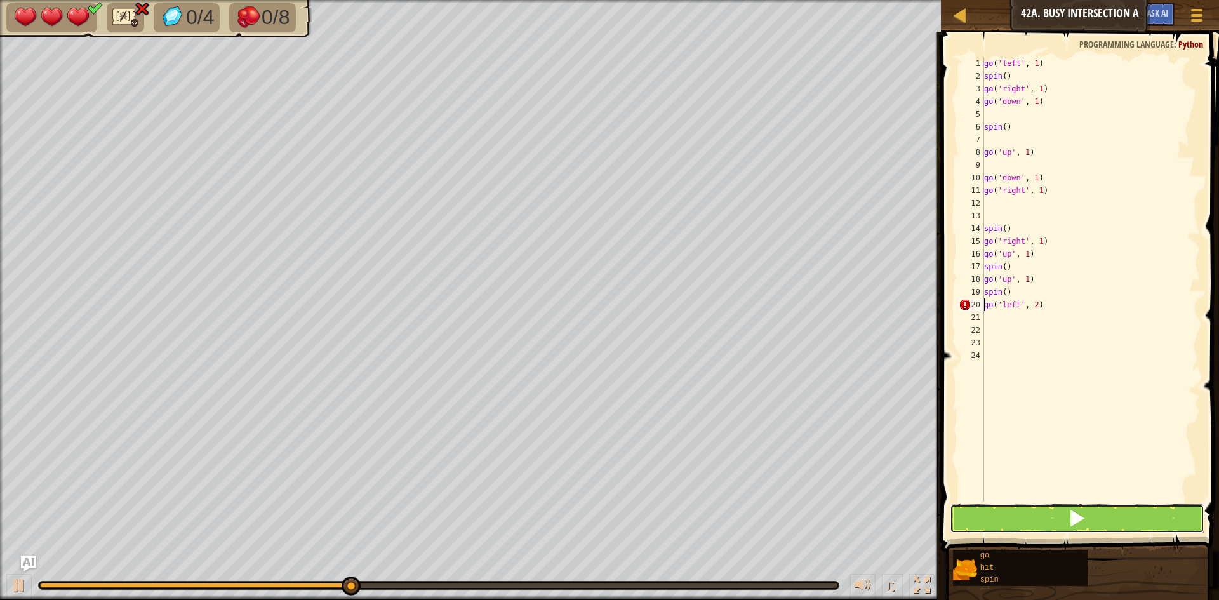
click at [1033, 514] on button at bounding box center [1077, 518] width 255 height 29
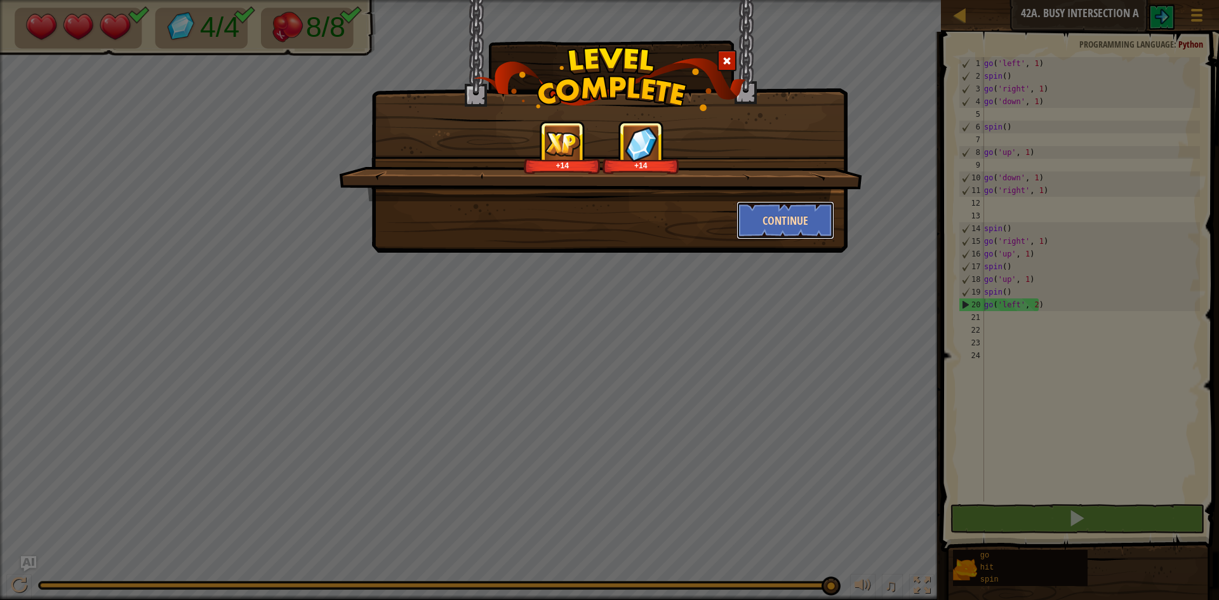
click at [748, 211] on button "Continue" at bounding box center [786, 220] width 98 height 38
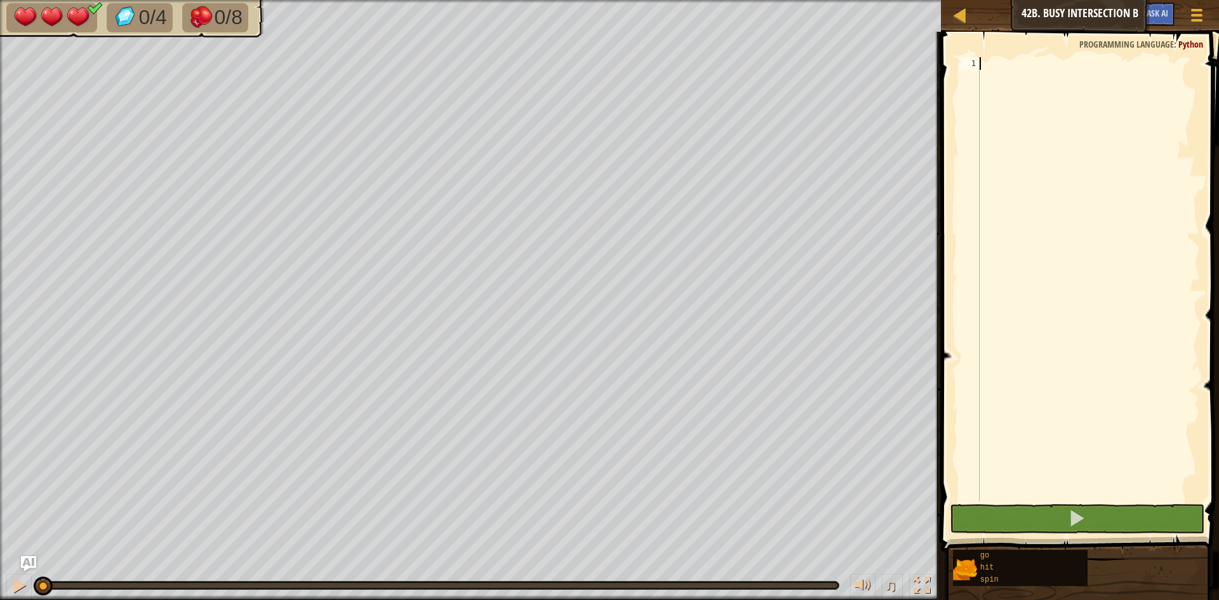
scroll to position [6, 0]
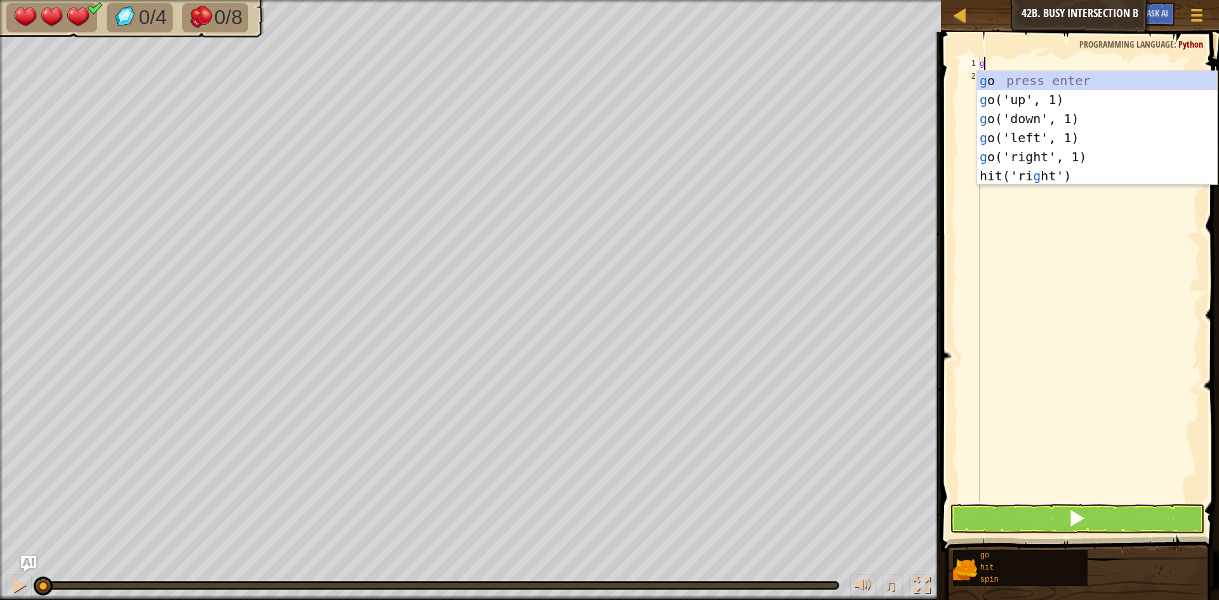
type textarea "go"
click at [1027, 142] on div "go press enter go ('up', 1) press enter go ('down', 1) press enter go ('left', …" at bounding box center [1097, 137] width 240 height 133
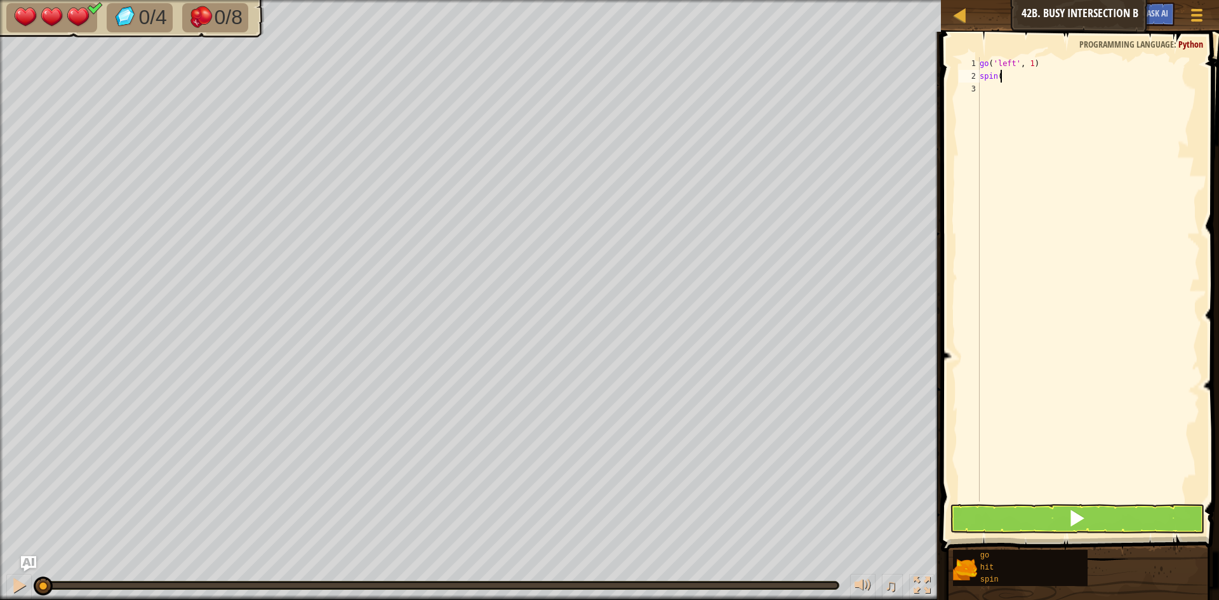
scroll to position [6, 1]
click at [1024, 507] on button at bounding box center [1077, 518] width 255 height 29
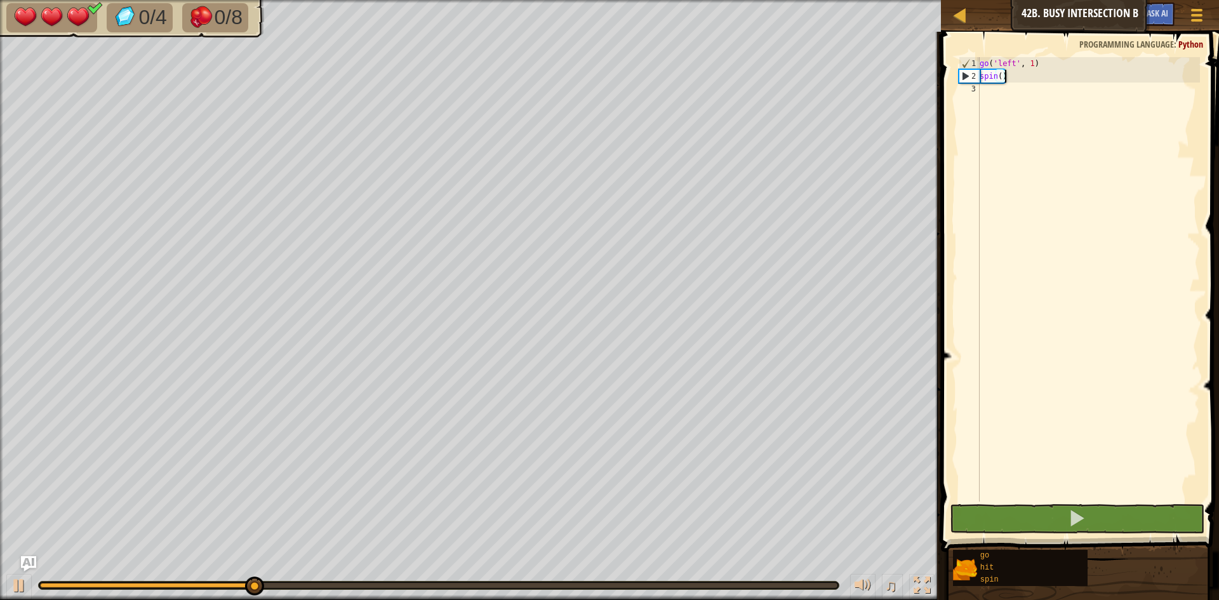
drag, startPoint x: 1031, startPoint y: 64, endPoint x: 1048, endPoint y: 76, distance: 21.0
click at [1031, 64] on div "go ( 'left' , 1 ) spin ( )" at bounding box center [1088, 292] width 223 height 470
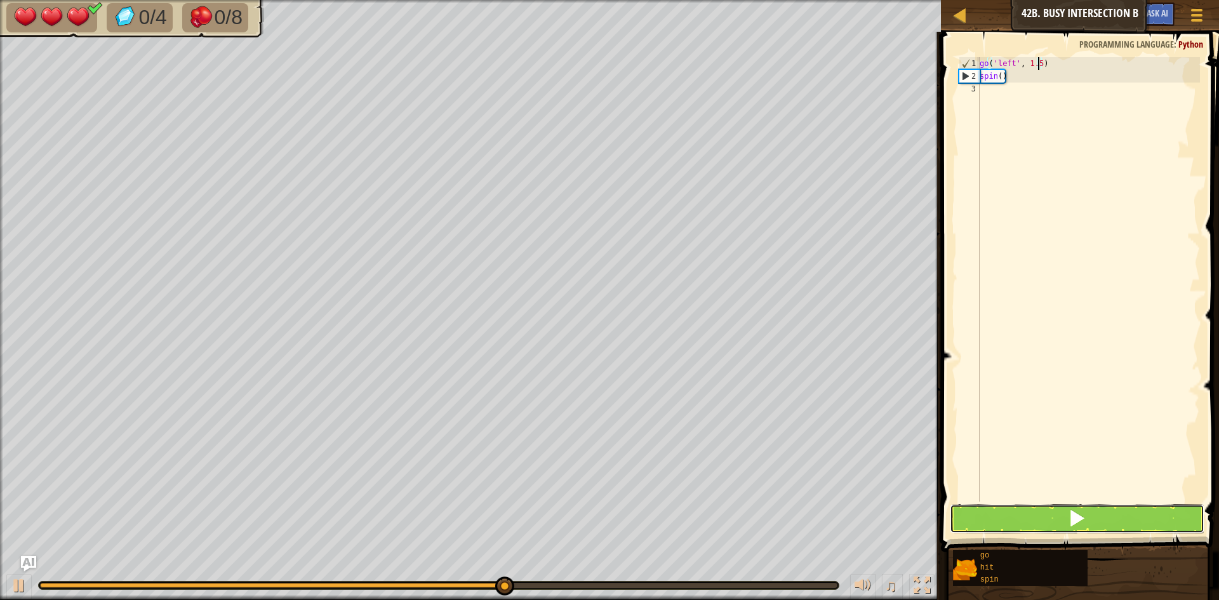
click at [972, 520] on button at bounding box center [1077, 518] width 255 height 29
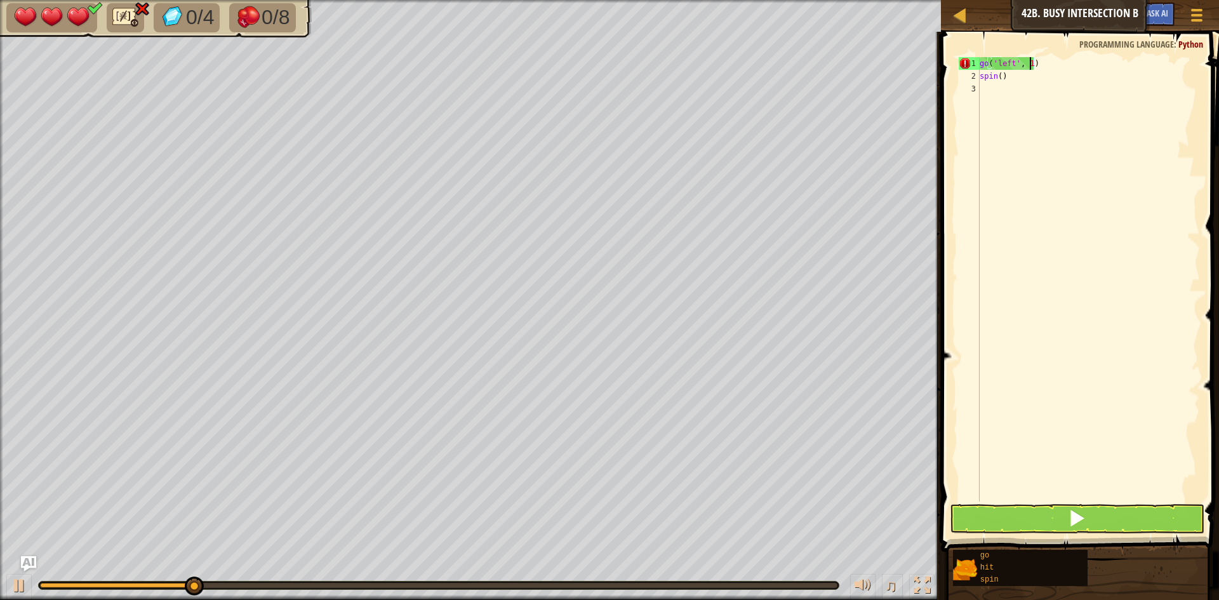
scroll to position [6, 4]
type textarea "go('left', 2)"
click at [1111, 522] on button at bounding box center [1077, 518] width 255 height 29
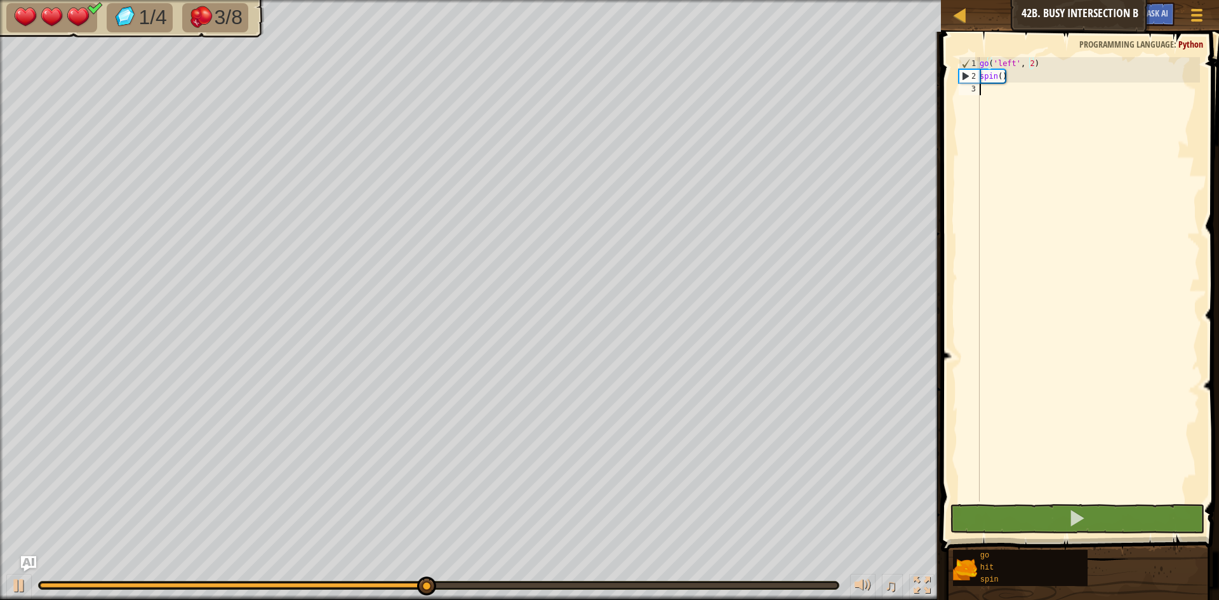
click at [1069, 98] on div "go ( 'left' , 2 ) spin ( )" at bounding box center [1088, 292] width 223 height 470
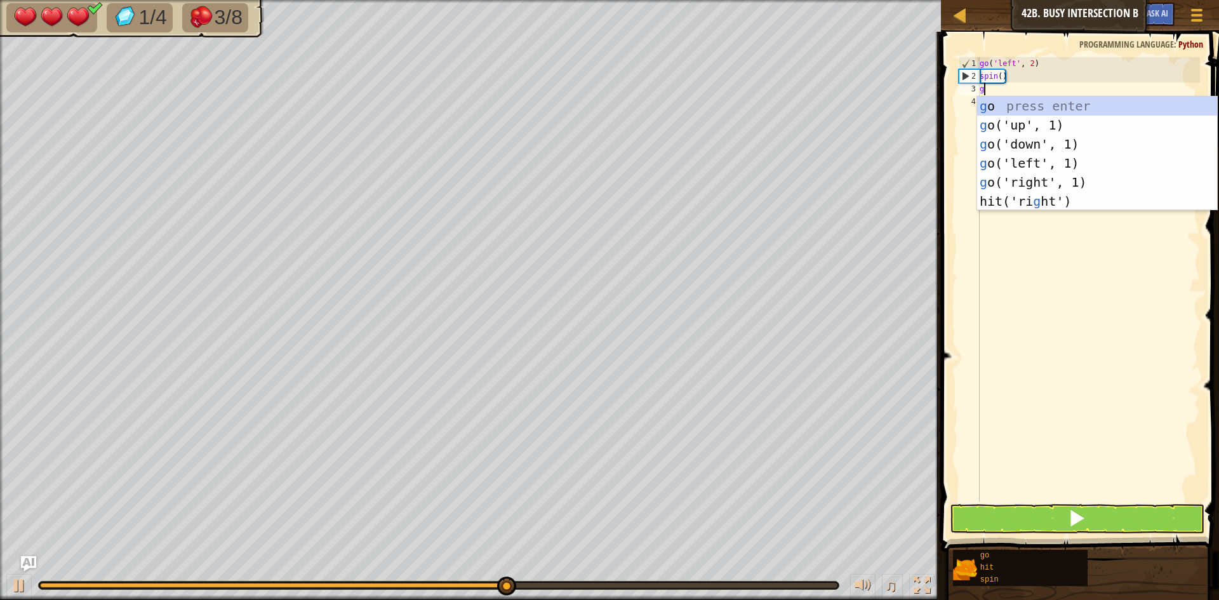
type textarea "go"
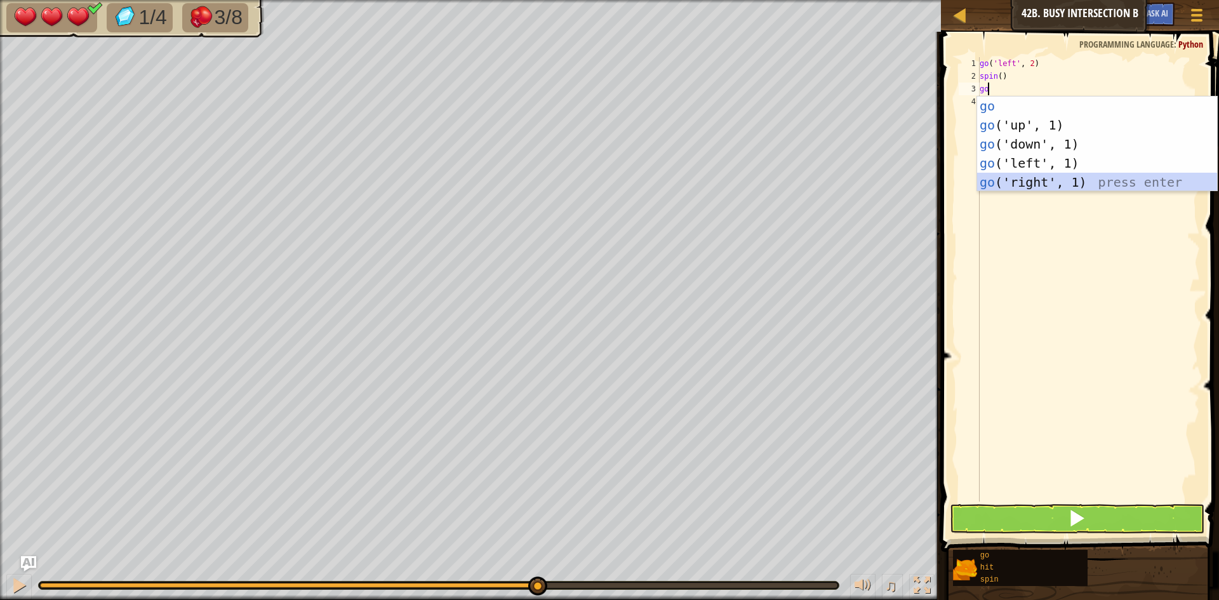
click at [1015, 178] on div "go press enter go ('up', 1) press enter go ('down', 1) press enter go ('left', …" at bounding box center [1097, 163] width 240 height 133
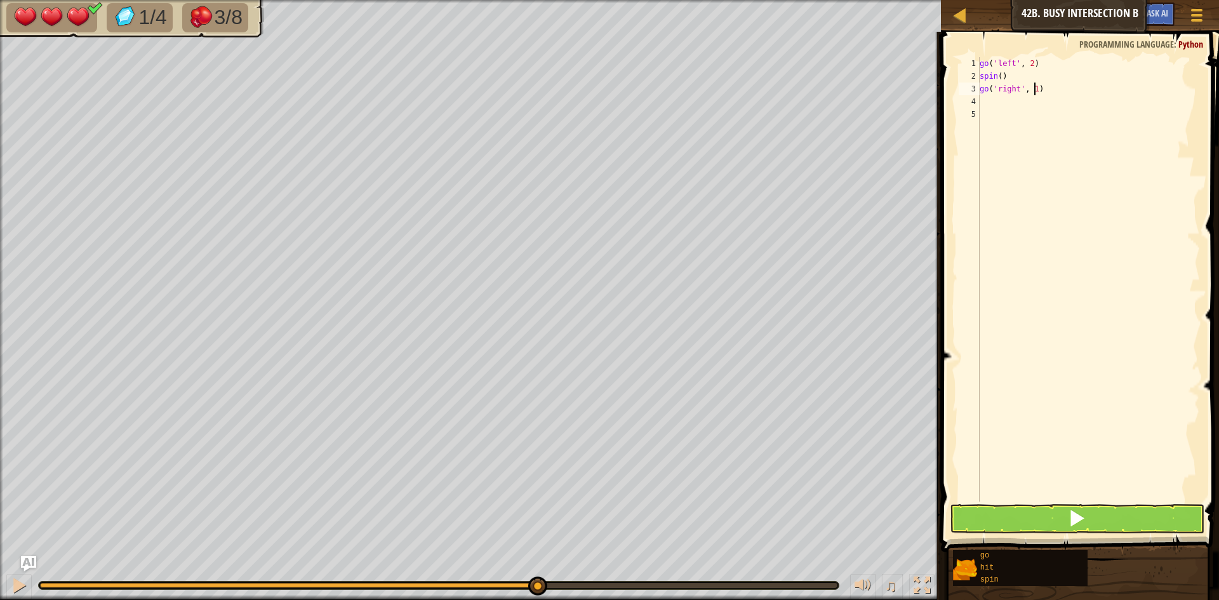
click at [1034, 93] on div "go ( 'left' , 2 ) spin ( ) go ( 'right' , 1 )" at bounding box center [1088, 292] width 223 height 470
type textarea "go('right', 3)"
click at [1014, 108] on div "go ( 'left' , 2 ) spin ( ) go ( 'right' , 3 )" at bounding box center [1088, 292] width 223 height 470
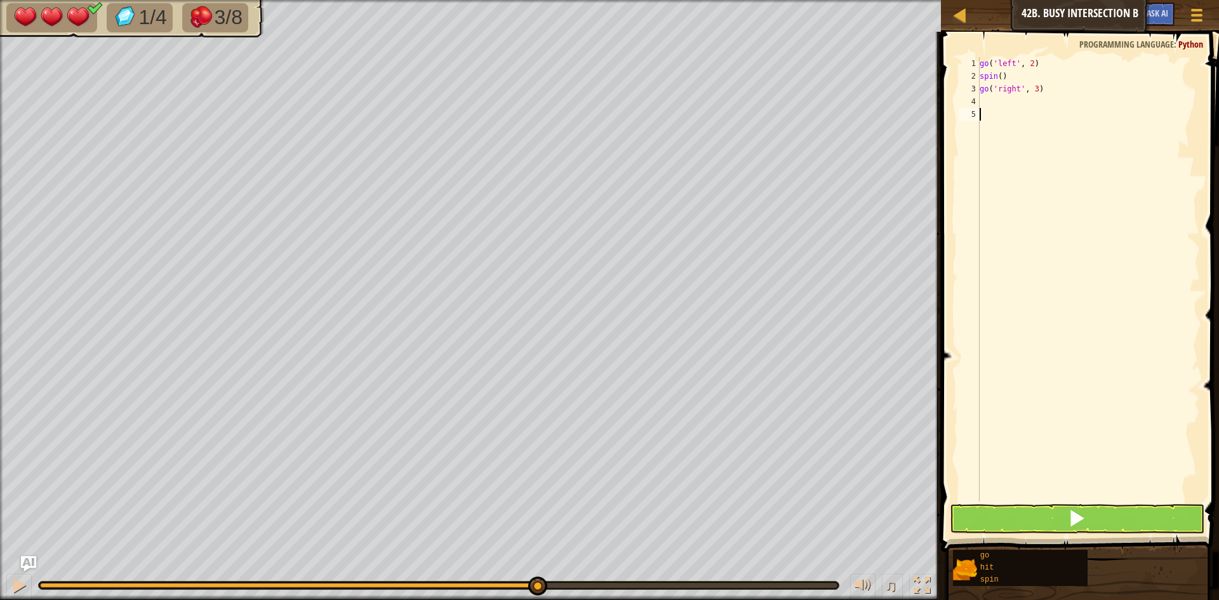
click at [1008, 100] on div "go ( 'left' , 2 ) spin ( ) go ( 'right' , 3 )" at bounding box center [1088, 292] width 223 height 470
type textarea "spin"
click at [1078, 119] on div "spin press enter" at bounding box center [1097, 137] width 240 height 57
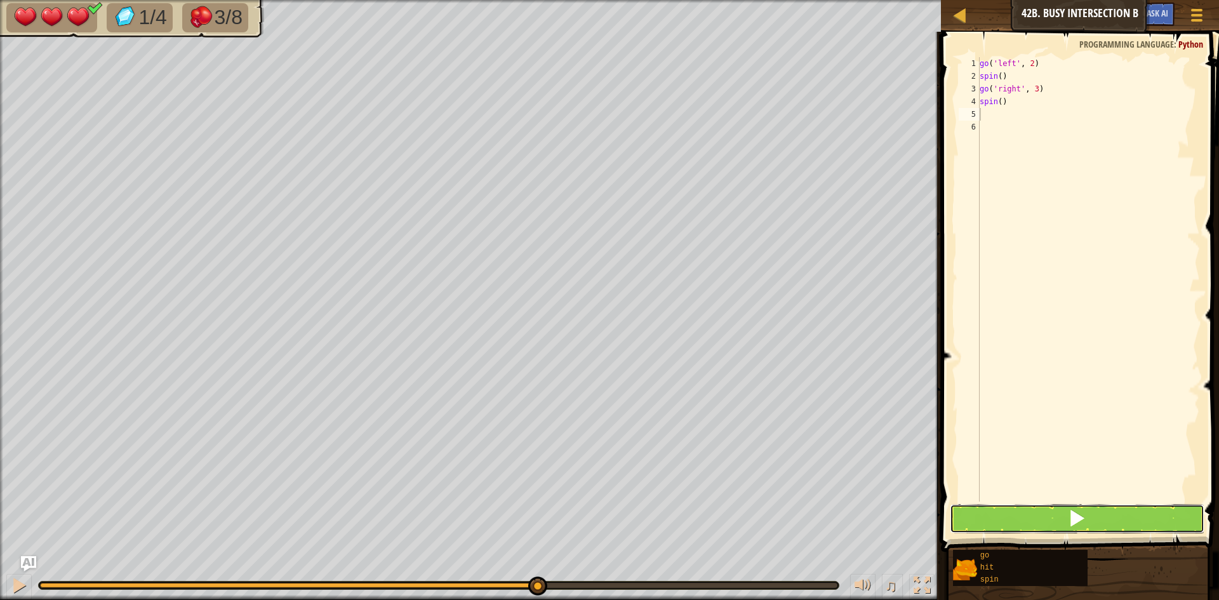
click at [1036, 519] on button at bounding box center [1077, 518] width 255 height 29
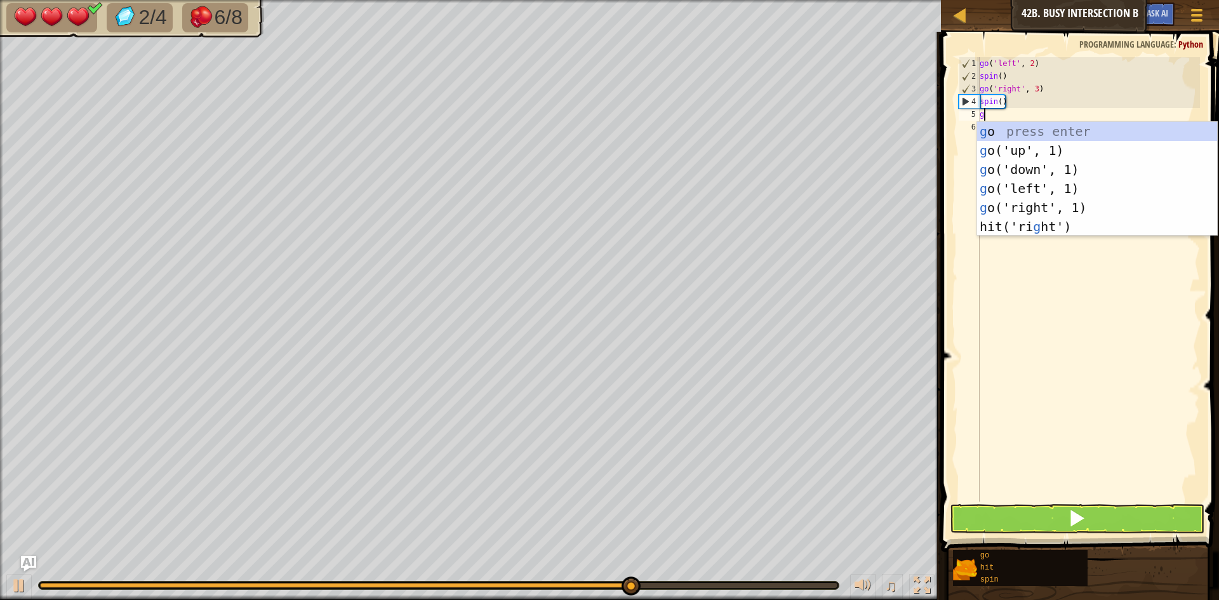
type textarea "go"
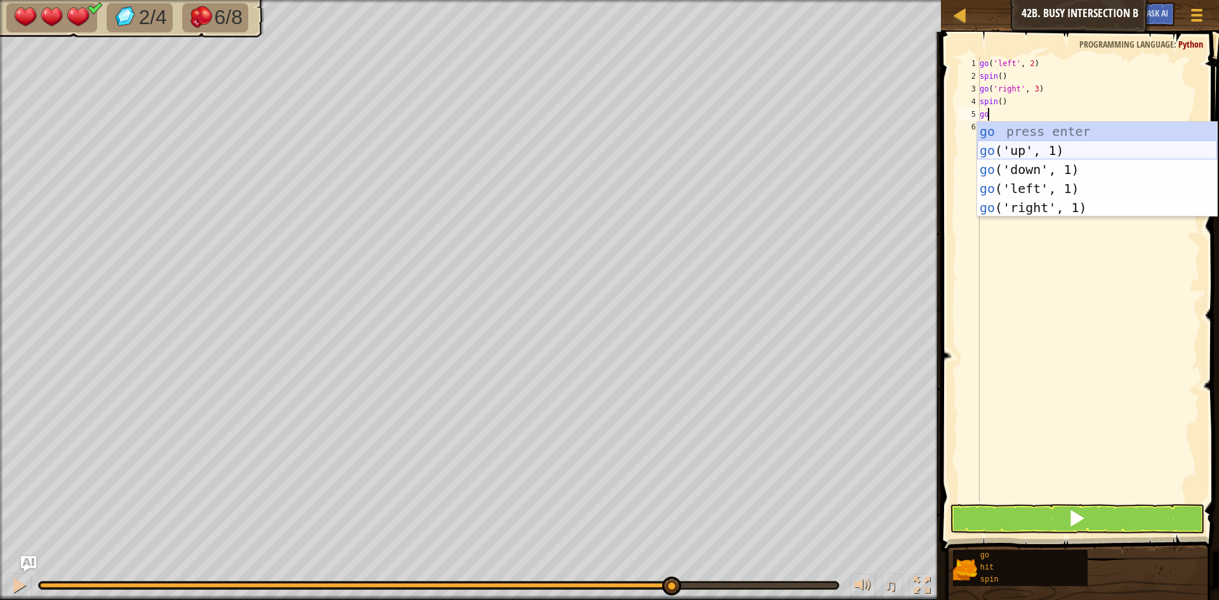
click at [1028, 149] on div "go press enter go ('up', 1) press enter go ('down', 1) press enter go ('left', …" at bounding box center [1097, 188] width 240 height 133
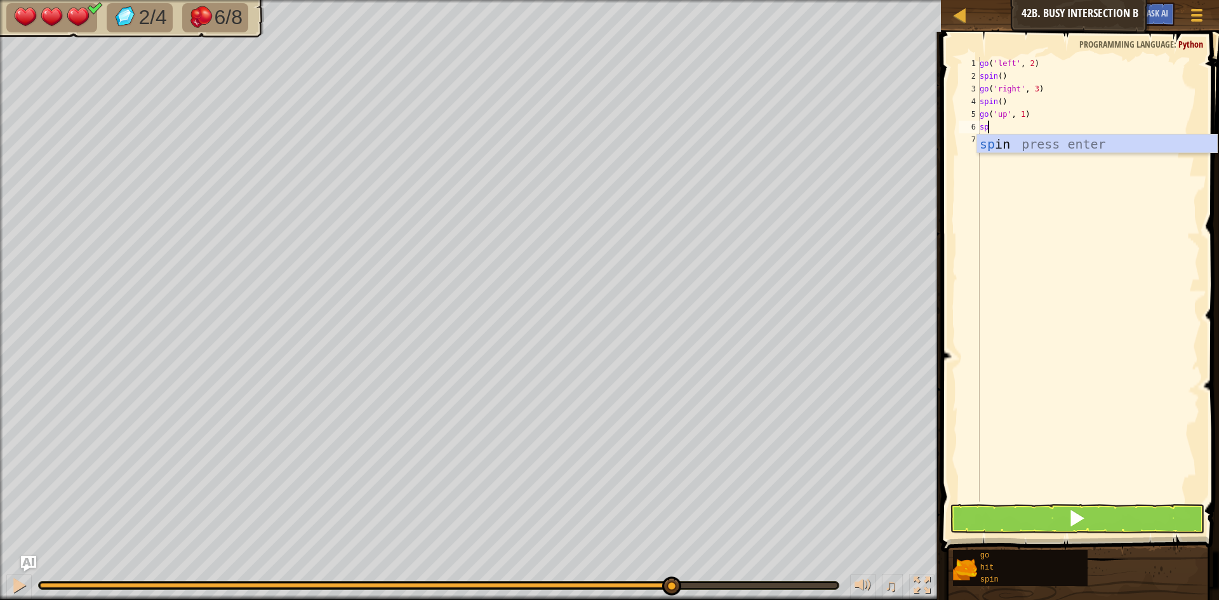
scroll to position [6, 1]
type textarea "spin"
click at [1066, 140] on div "spin press enter" at bounding box center [1097, 163] width 240 height 57
click at [1033, 512] on button at bounding box center [1077, 518] width 255 height 29
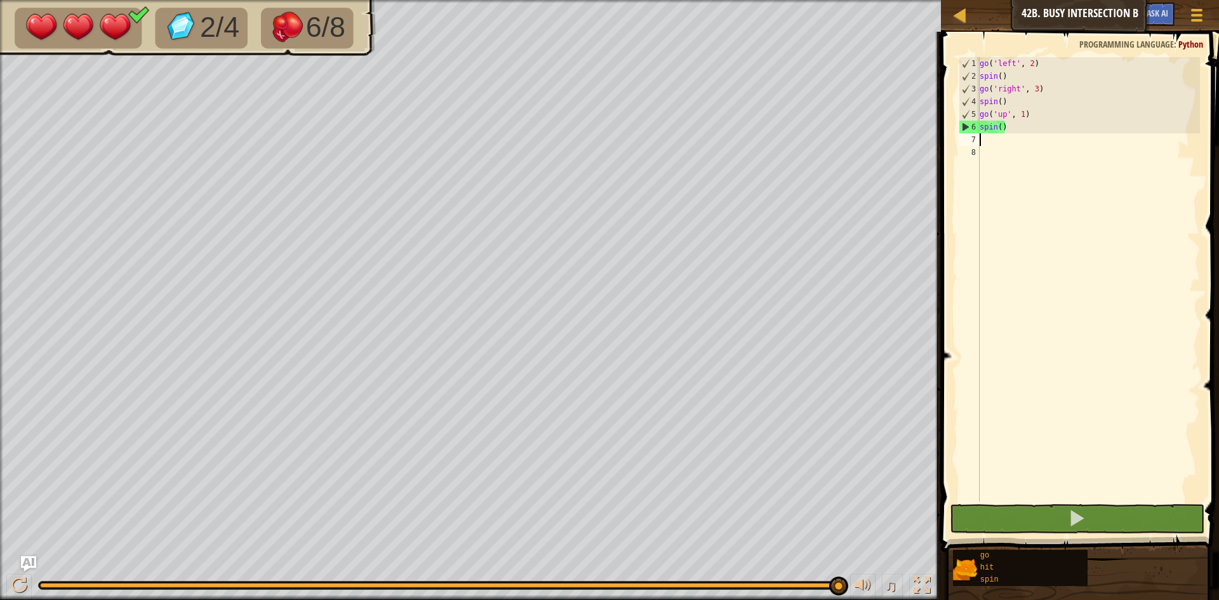
click at [1036, 115] on div "go ( 'left' , 2 ) spin ( ) go ( 'right' , 3 ) spin ( ) go ( 'up' , 1 ) spin ( )" at bounding box center [1088, 292] width 223 height 470
type textarea "go('up', 1)"
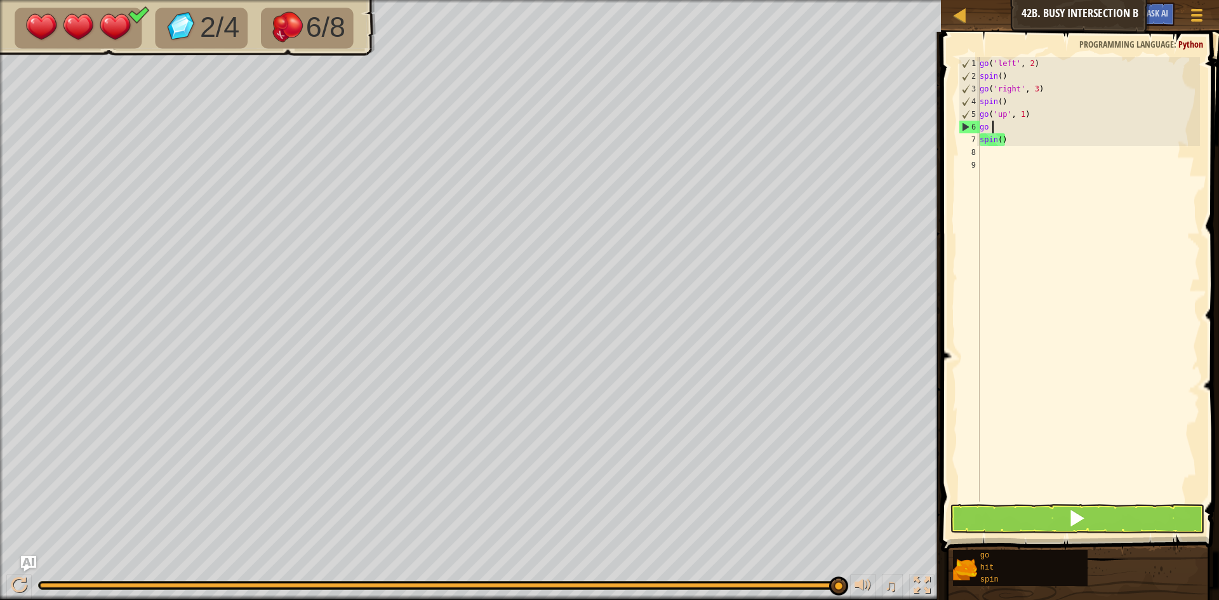
type textarea "go l"
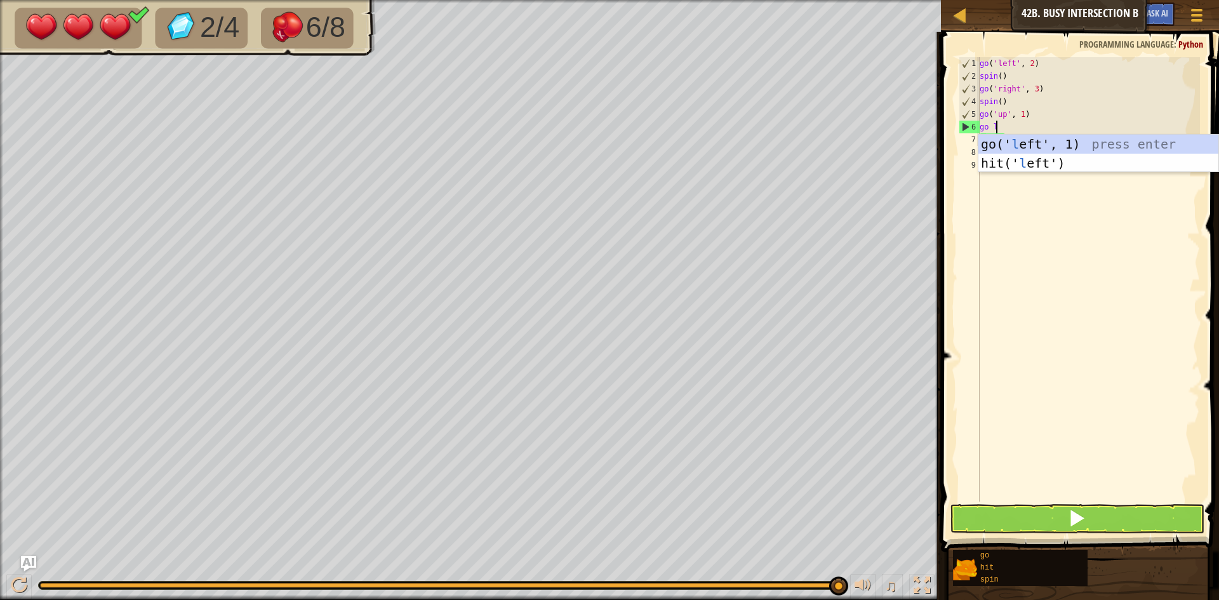
scroll to position [6, 1]
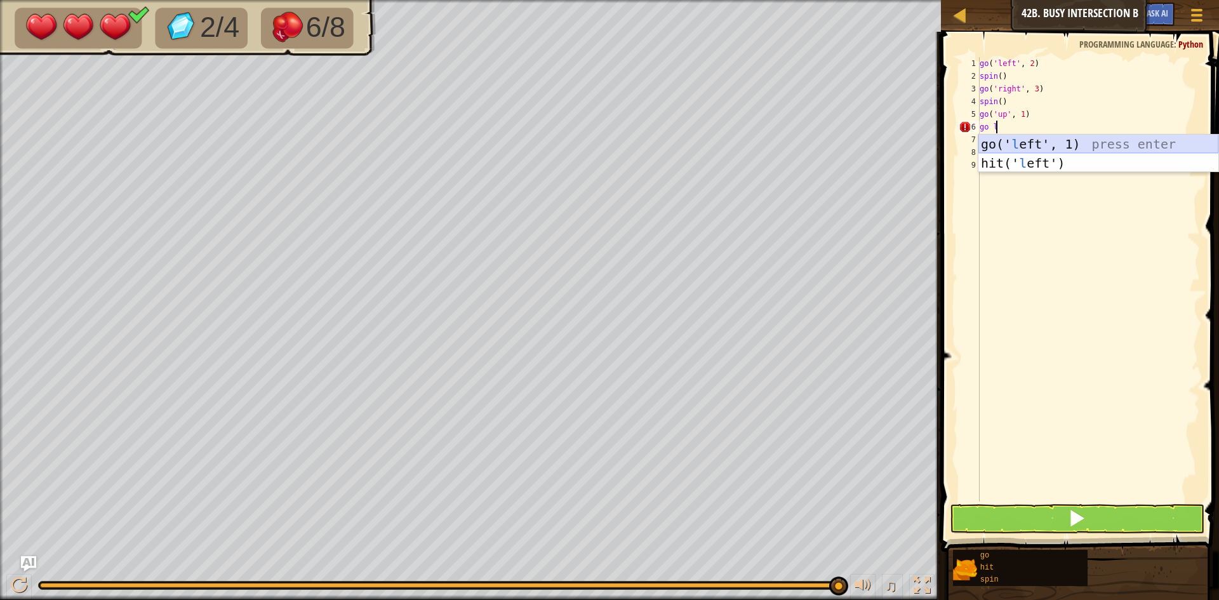
click at [1031, 149] on div "go(' l eft', 1) press enter hit(' l eft') press enter" at bounding box center [1099, 173] width 240 height 76
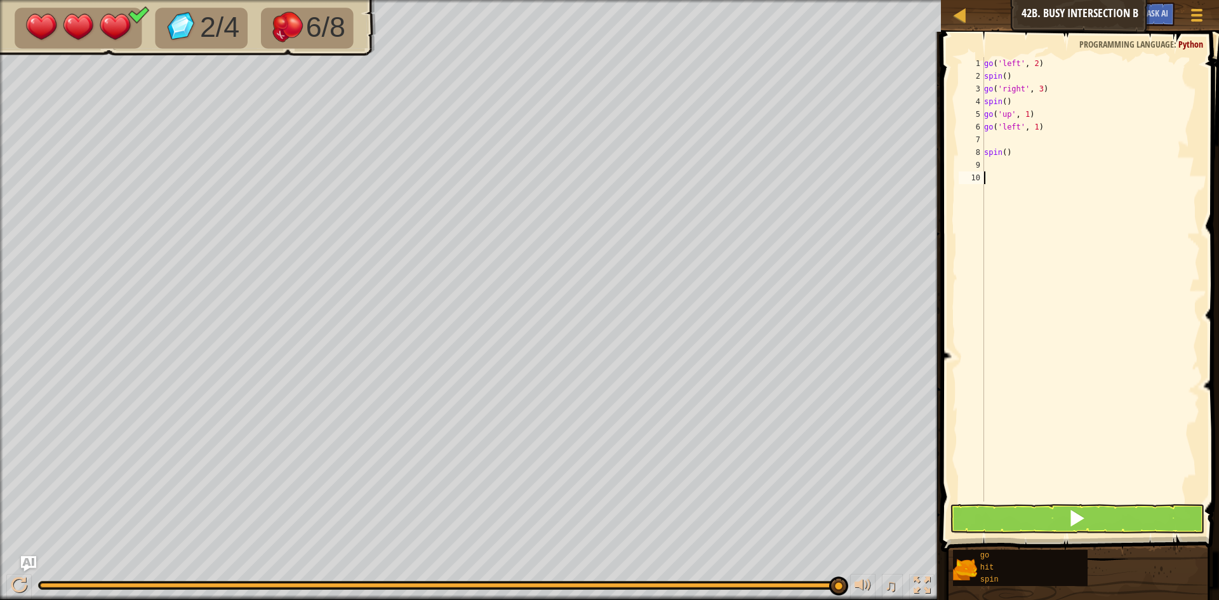
click at [1004, 175] on div "go ( 'left' , 2 ) spin ( ) go ( 'right' , 3 ) spin ( ) go ( 'up' , 1 ) go ( 'le…" at bounding box center [1091, 292] width 219 height 470
click at [1003, 164] on div "go ( 'left' , 2 ) spin ( ) go ( 'right' , 3 ) spin ( ) go ( 'up' , 1 ) go ( 'le…" at bounding box center [1091, 292] width 219 height 470
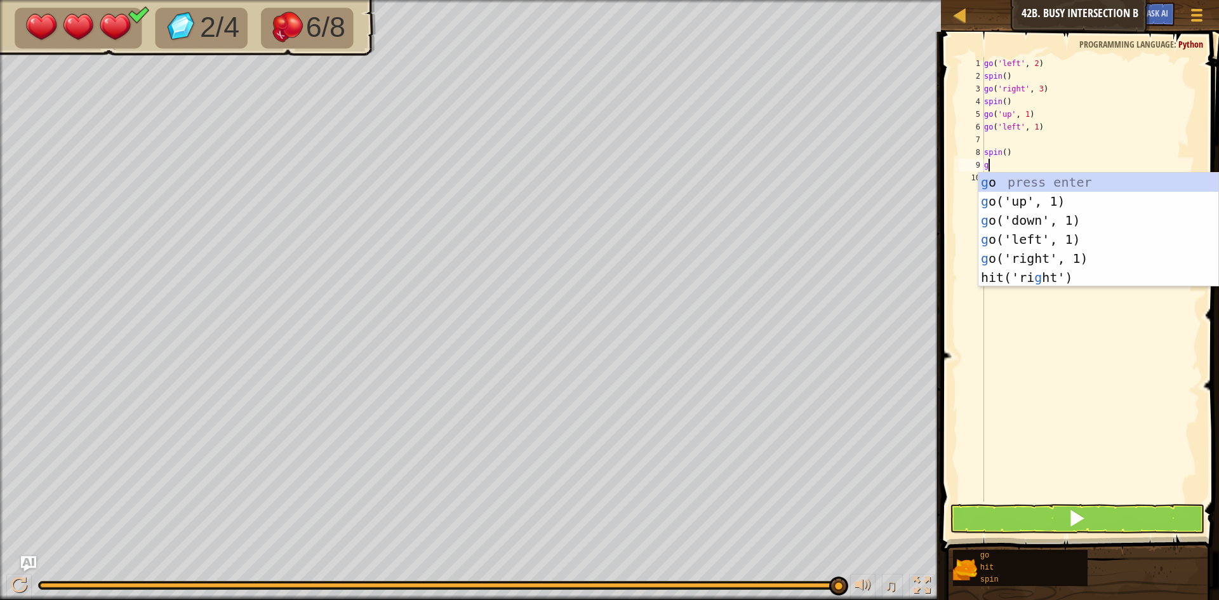
type textarea "go"
click at [1003, 218] on div "go press enter go ('up', 1) press enter go ('down', 1) press enter go ('left', …" at bounding box center [1099, 239] width 240 height 133
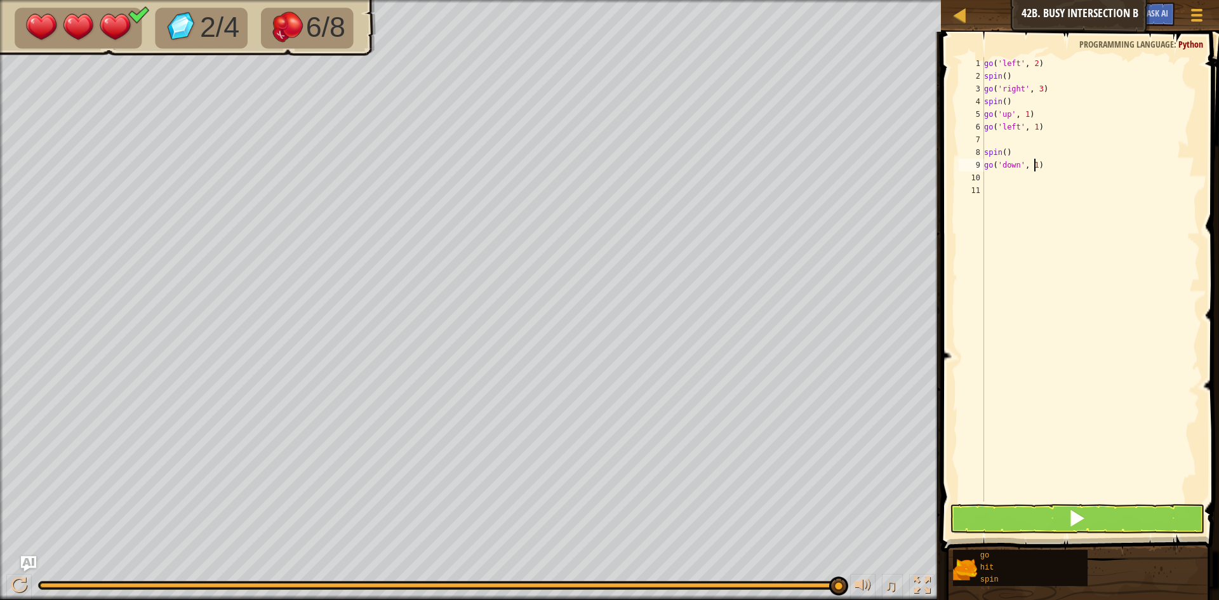
click at [1035, 165] on div "go ( 'left' , 2 ) spin ( ) go ( 'right' , 3 ) spin ( ) go ( 'up' , 1 ) go ( 'le…" at bounding box center [1091, 292] width 219 height 470
type textarea "go('down', 3)"
click at [1025, 180] on div "go ( 'left' , 2 ) spin ( ) go ( 'right' , 3 ) spin ( ) go ( 'up' , 1 ) go ( 'le…" at bounding box center [1091, 292] width 219 height 470
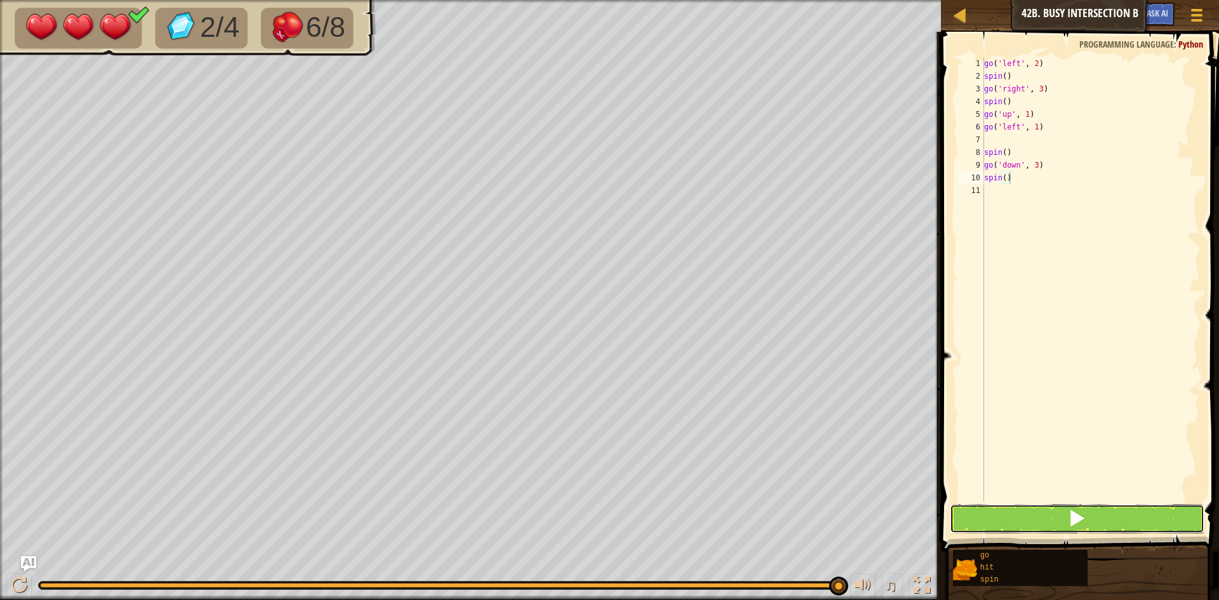
click at [1003, 516] on button at bounding box center [1077, 518] width 255 height 29
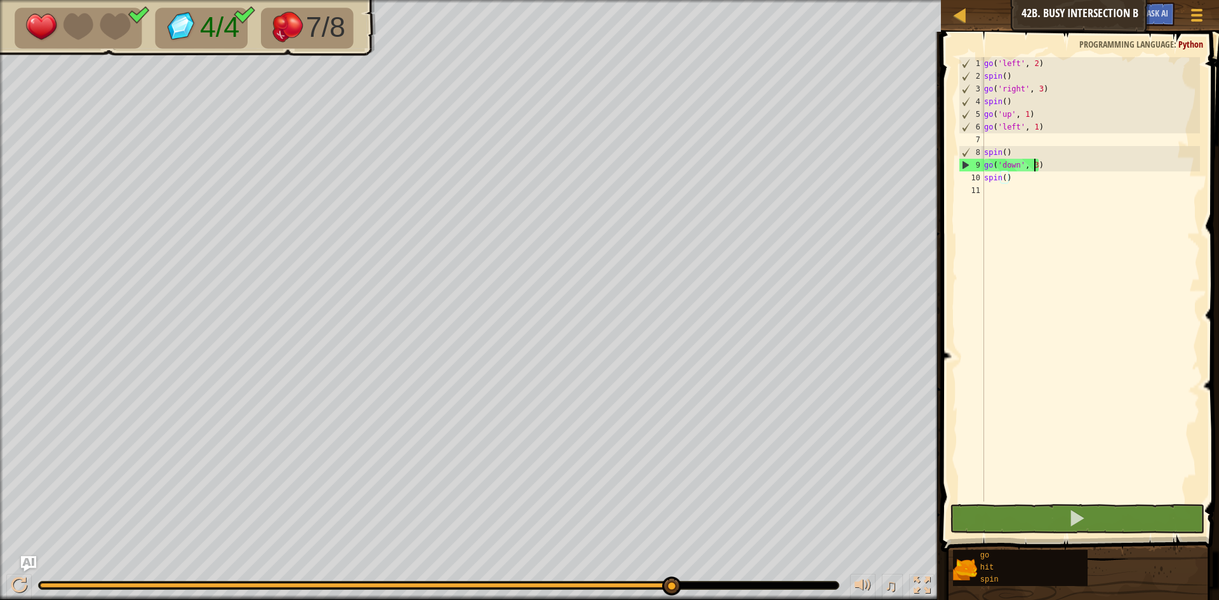
click at [1035, 163] on div "go ( 'left' , 2 ) spin ( ) go ( 'right' , 3 ) spin ( ) go ( 'up' , 1 ) go ( 'le…" at bounding box center [1091, 292] width 219 height 470
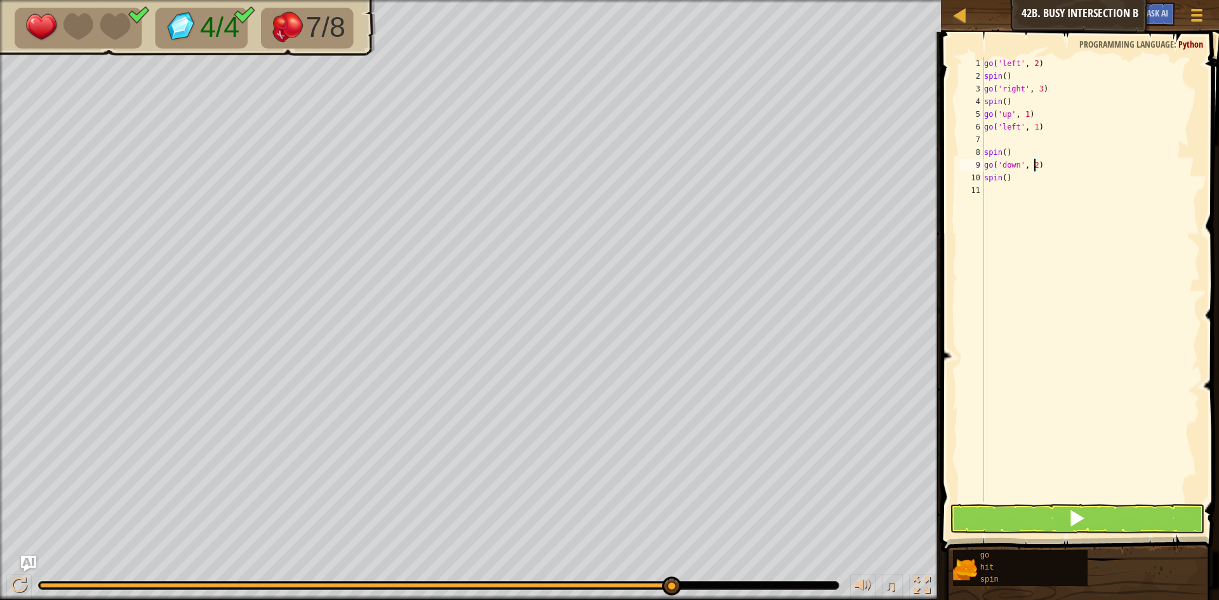
scroll to position [6, 4]
type textarea "go('down', 2)"
click at [1061, 521] on button at bounding box center [1077, 518] width 255 height 29
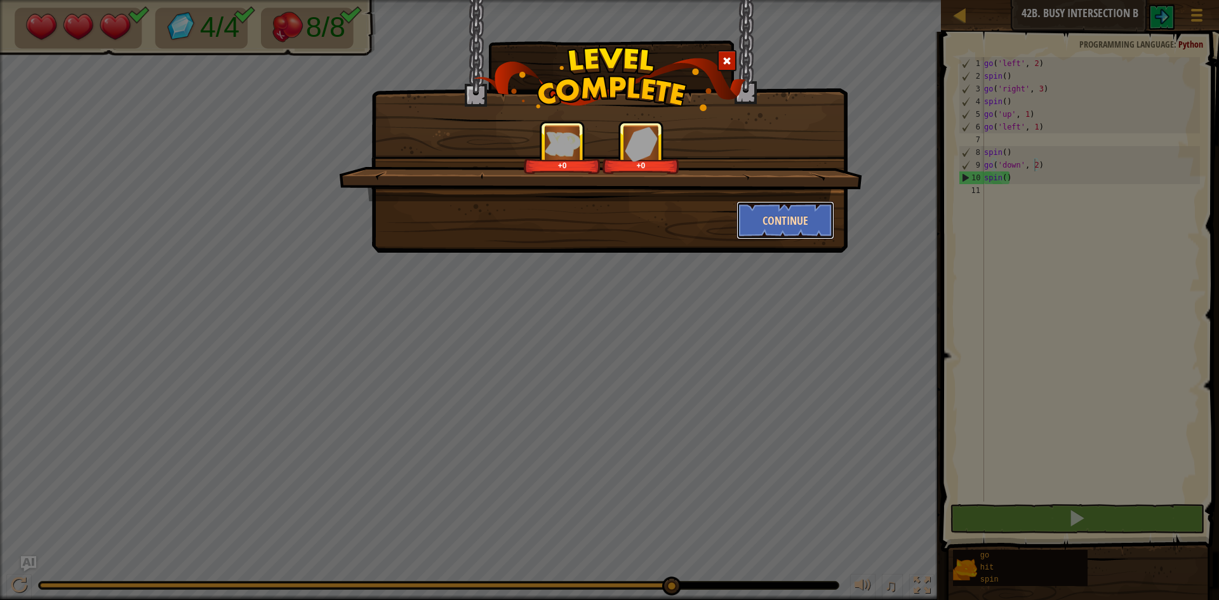
click at [758, 220] on button "Continue" at bounding box center [786, 220] width 98 height 38
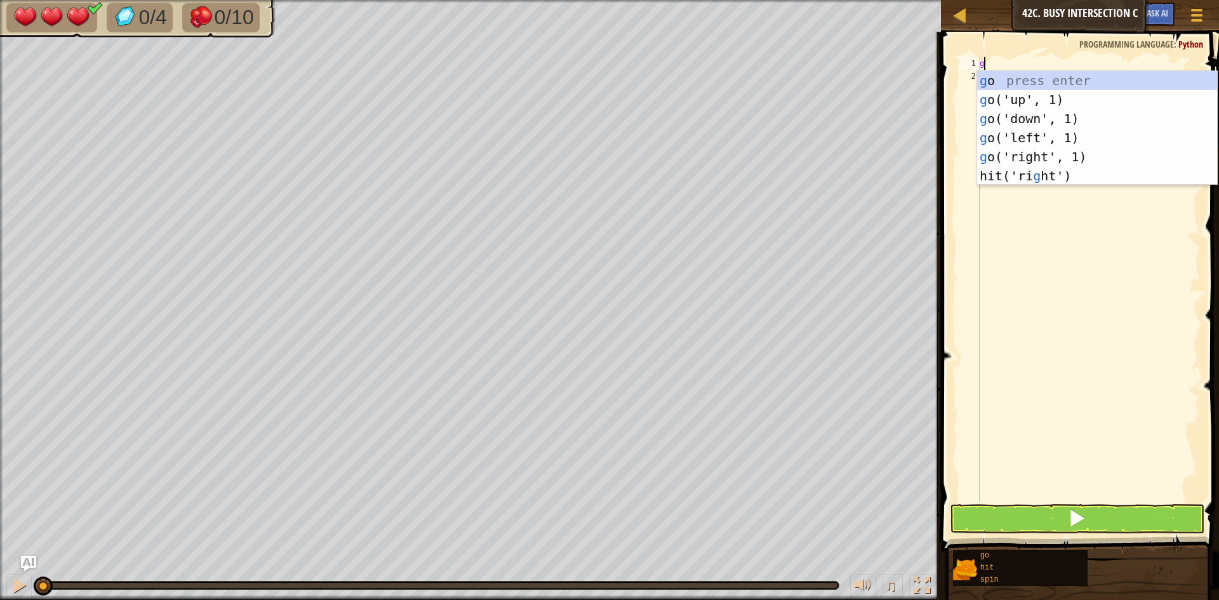
scroll to position [6, 0]
type textarea "go"
click at [1058, 101] on div "go press enter go ('up', 1) press enter go ('down', 1) press enter go ('left', …" at bounding box center [1097, 137] width 240 height 133
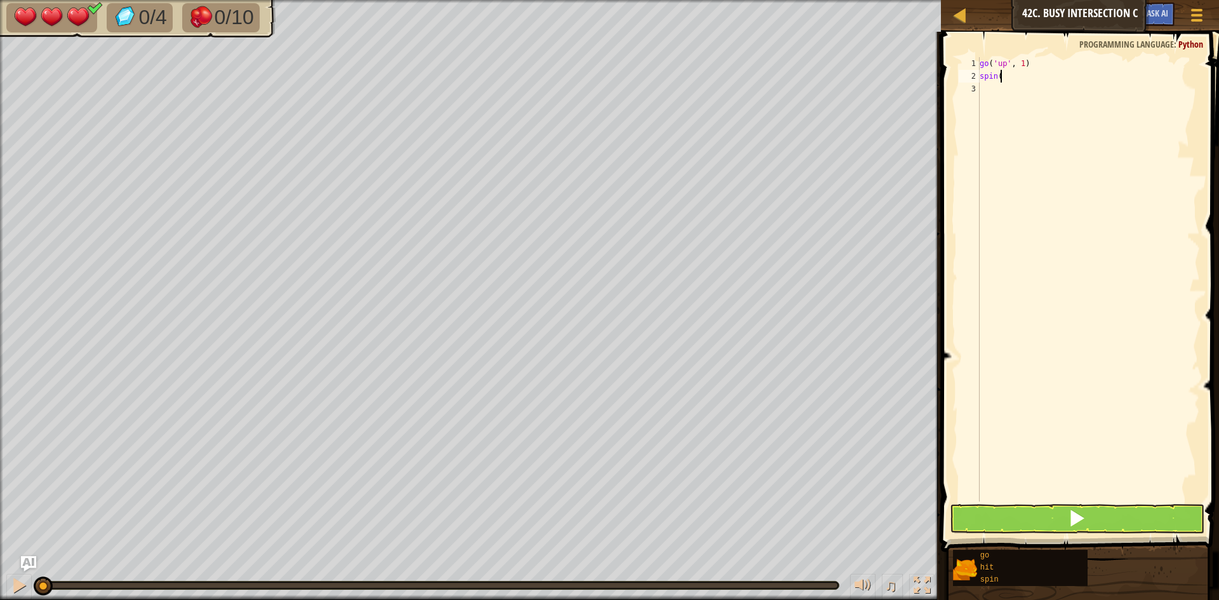
scroll to position [6, 1]
type textarea "spin()"
click at [1024, 515] on button at bounding box center [1077, 518] width 255 height 29
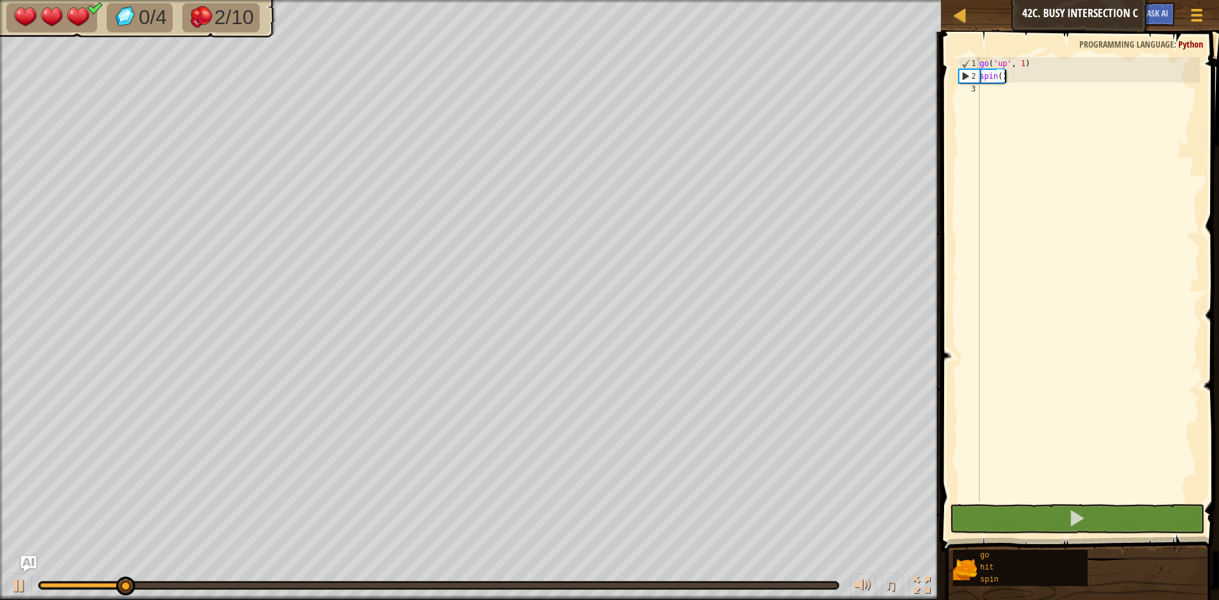
scroll to position [6, 0]
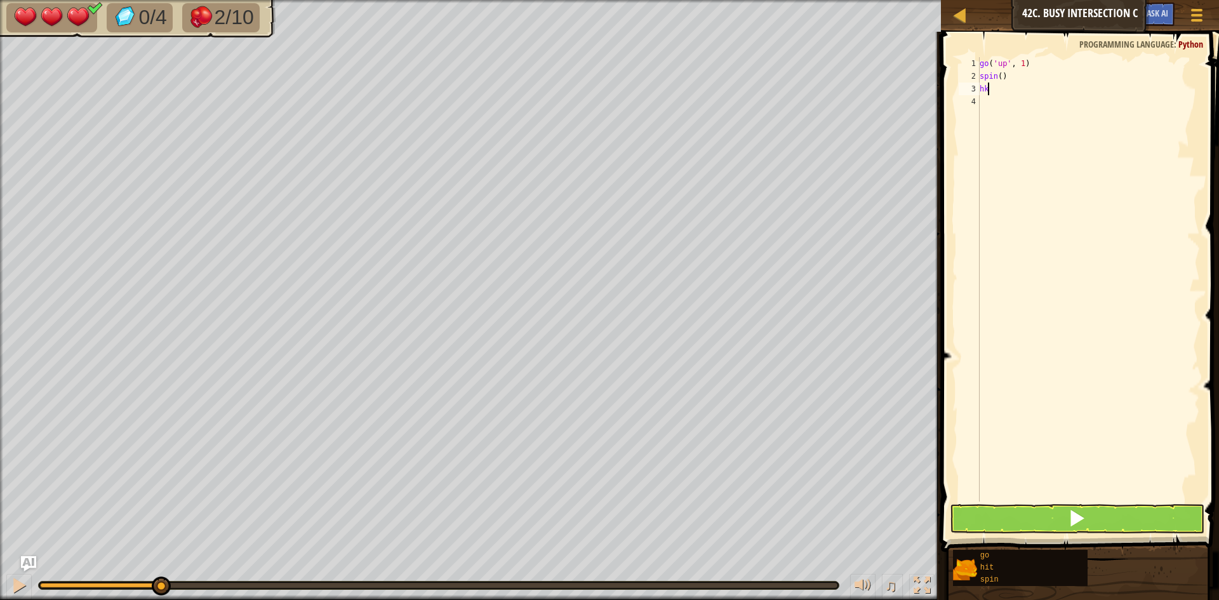
type textarea "h"
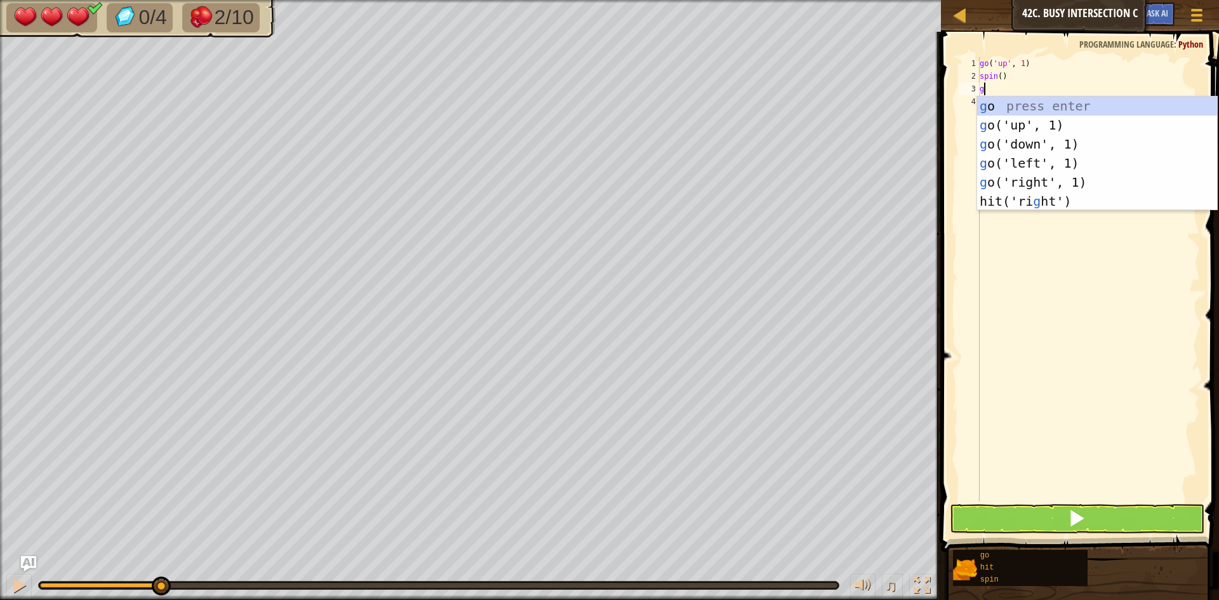
type textarea "go"
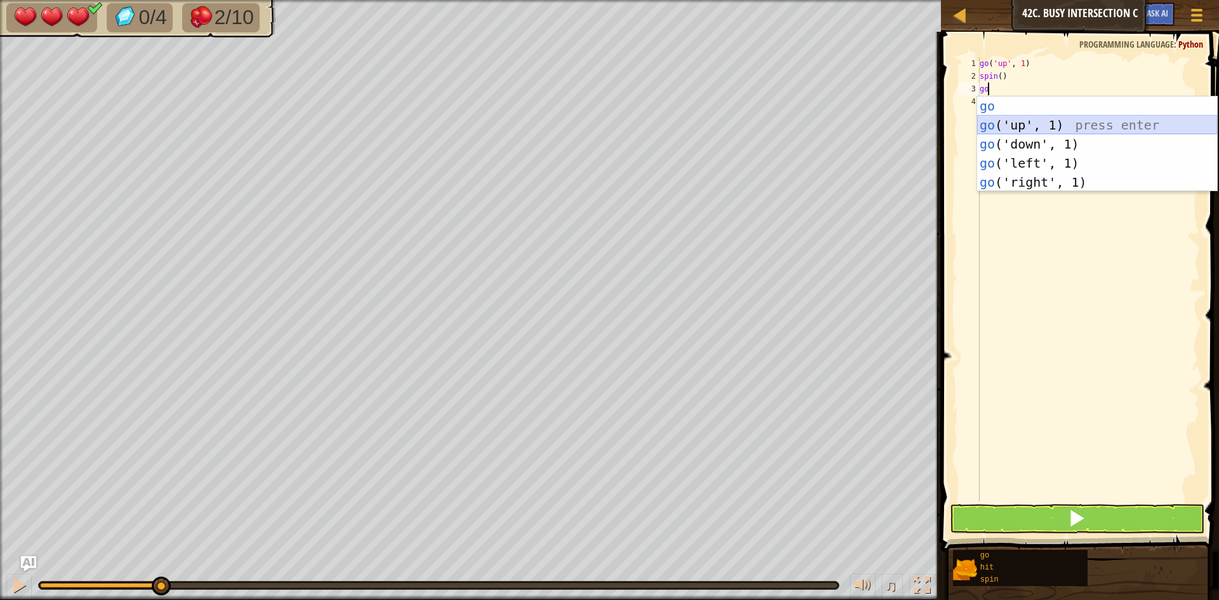
click at [1000, 124] on div "go press enter go ('up', 1) press enter go ('down', 1) press enter go ('left', …" at bounding box center [1097, 163] width 240 height 133
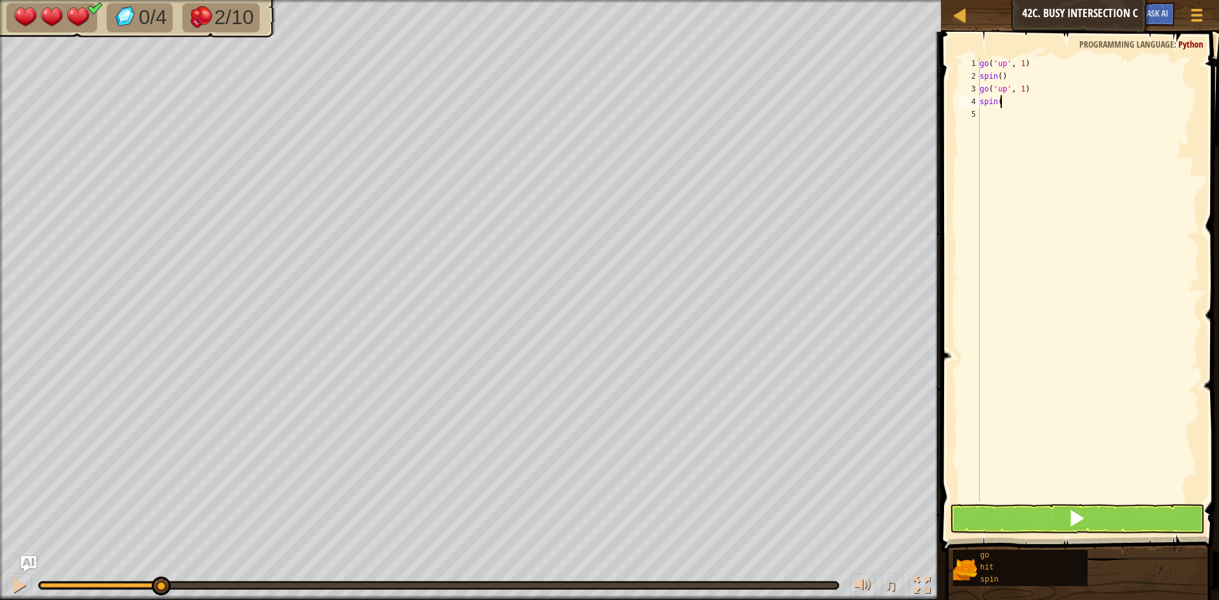
scroll to position [6, 1]
click at [1092, 515] on button at bounding box center [1077, 518] width 255 height 29
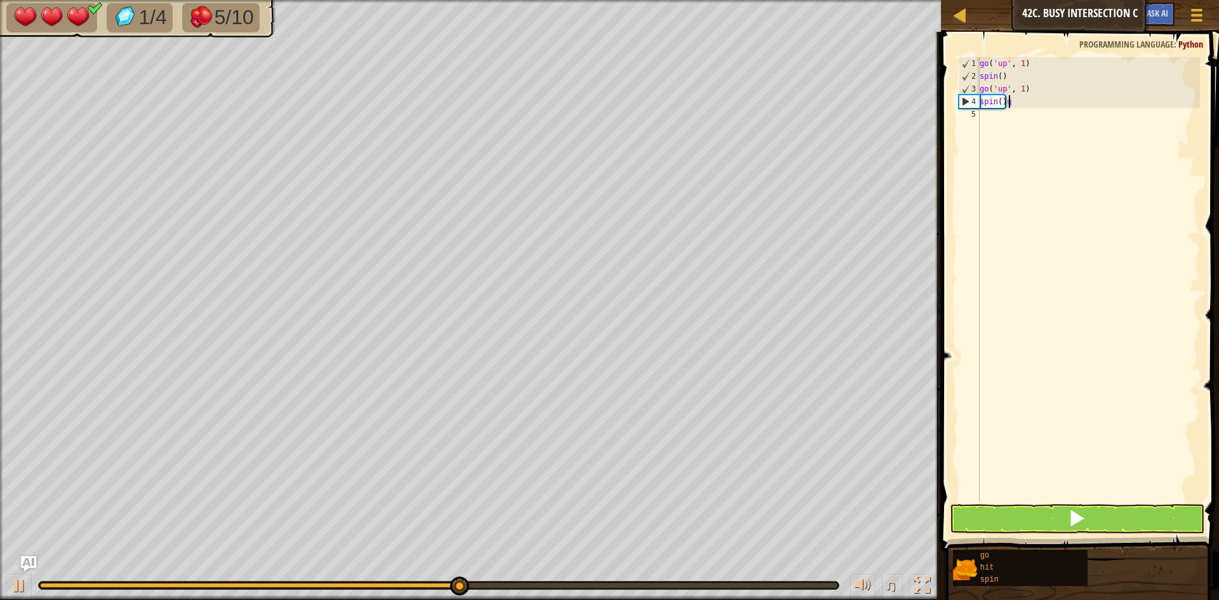
scroll to position [6, 2]
type textarea "spin()"
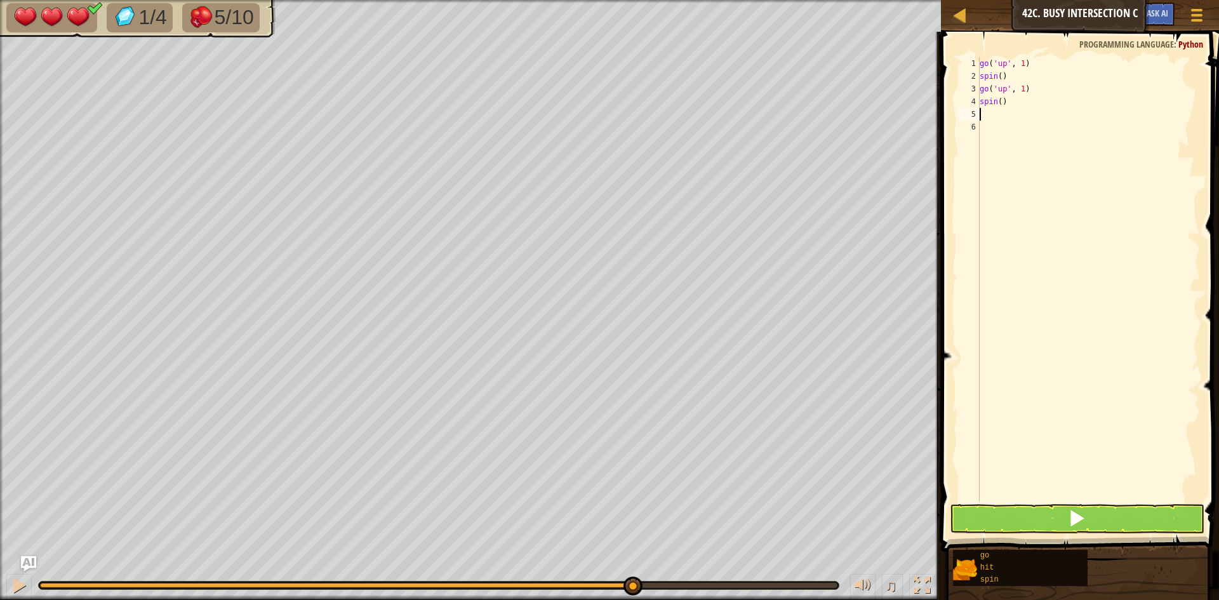
type textarea "go"
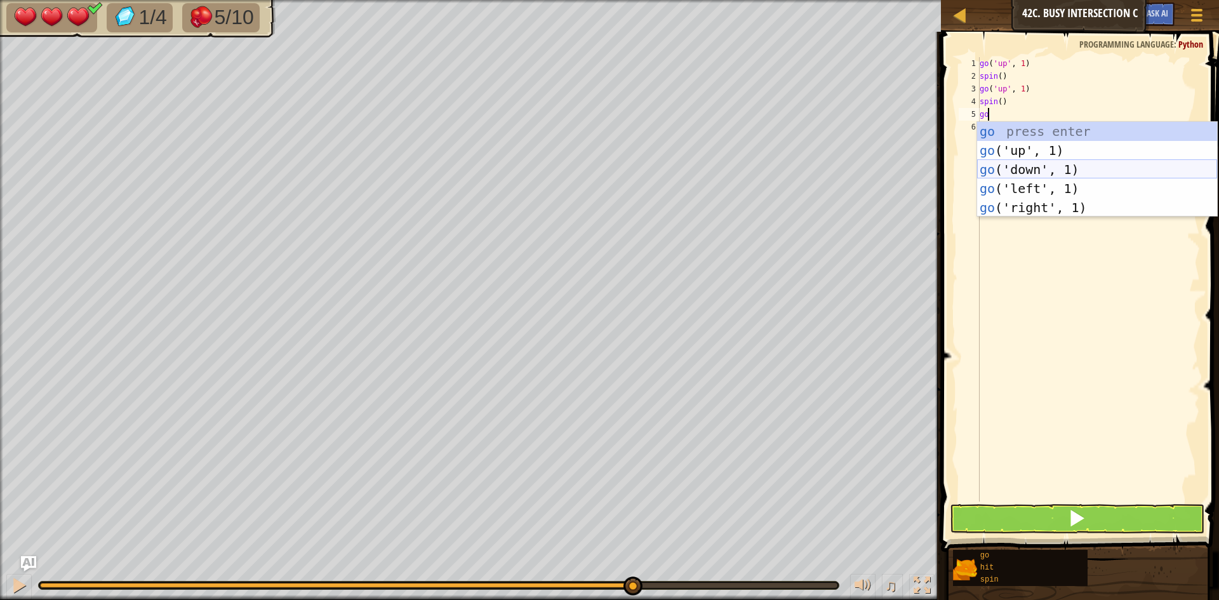
click at [1030, 168] on div "go press enter go ('up', 1) press enter go ('down', 1) press enter go ('left', …" at bounding box center [1097, 188] width 240 height 133
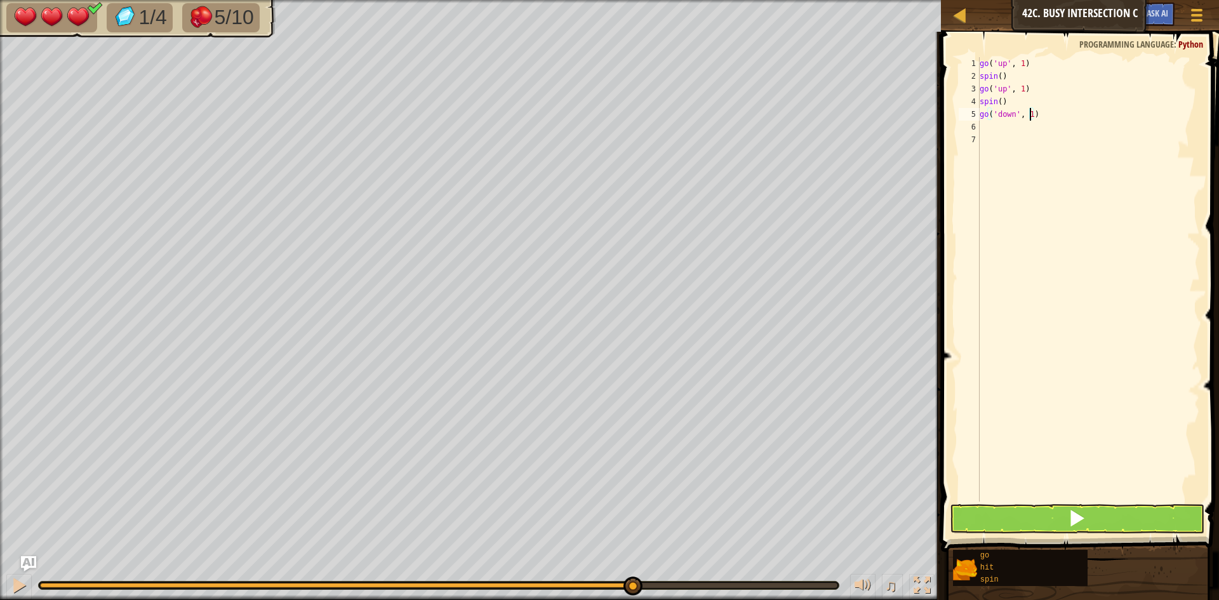
click at [1031, 115] on div "go ( 'up' , 1 ) spin ( ) go ( 'up' , 1 ) spin ( ) go ( 'down' , 1 )" at bounding box center [1088, 292] width 223 height 470
type textarea "go('down', 2)"
click at [999, 133] on div "go ( 'up' , 1 ) spin ( ) go ( 'up' , 1 ) spin ( ) go ( 'down' , 2 )" at bounding box center [1088, 292] width 223 height 470
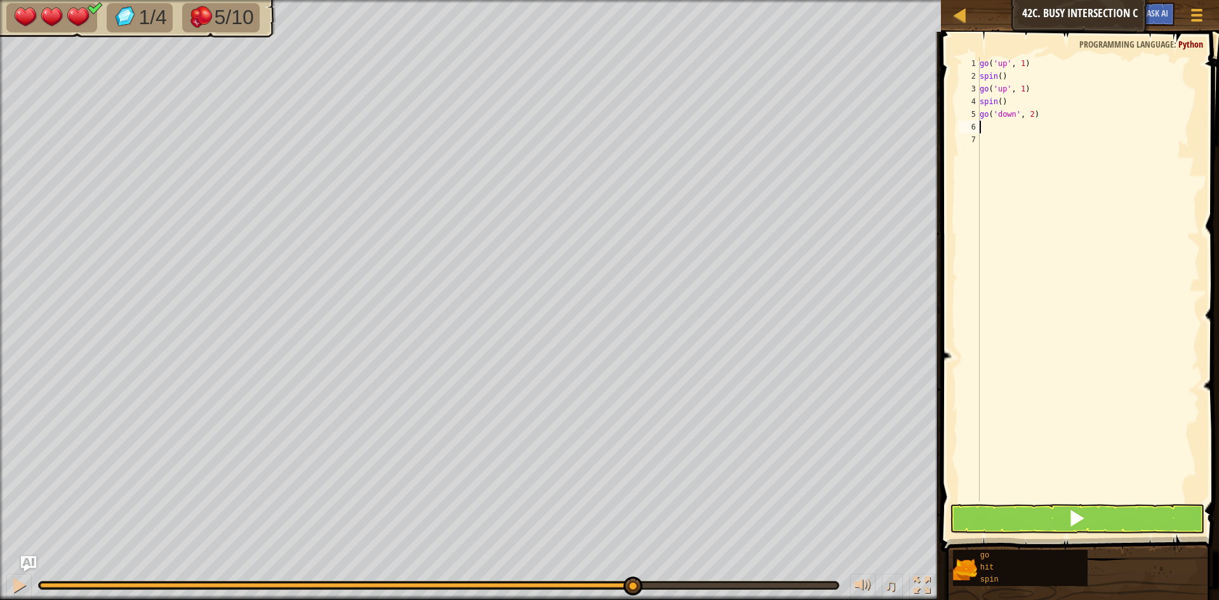
click at [998, 122] on div "go ( 'up' , 1 ) spin ( ) go ( 'up' , 1 ) spin ( ) go ( 'down' , 2 )" at bounding box center [1088, 292] width 223 height 470
click at [1054, 503] on div "spin() 1 2 3 4 5 6 7 go ( 'up' , 1 ) spin ( ) go ( 'up' , 1 ) spin ( ) go ( 'do…" at bounding box center [1078, 317] width 282 height 558
click at [1046, 511] on button at bounding box center [1077, 518] width 255 height 29
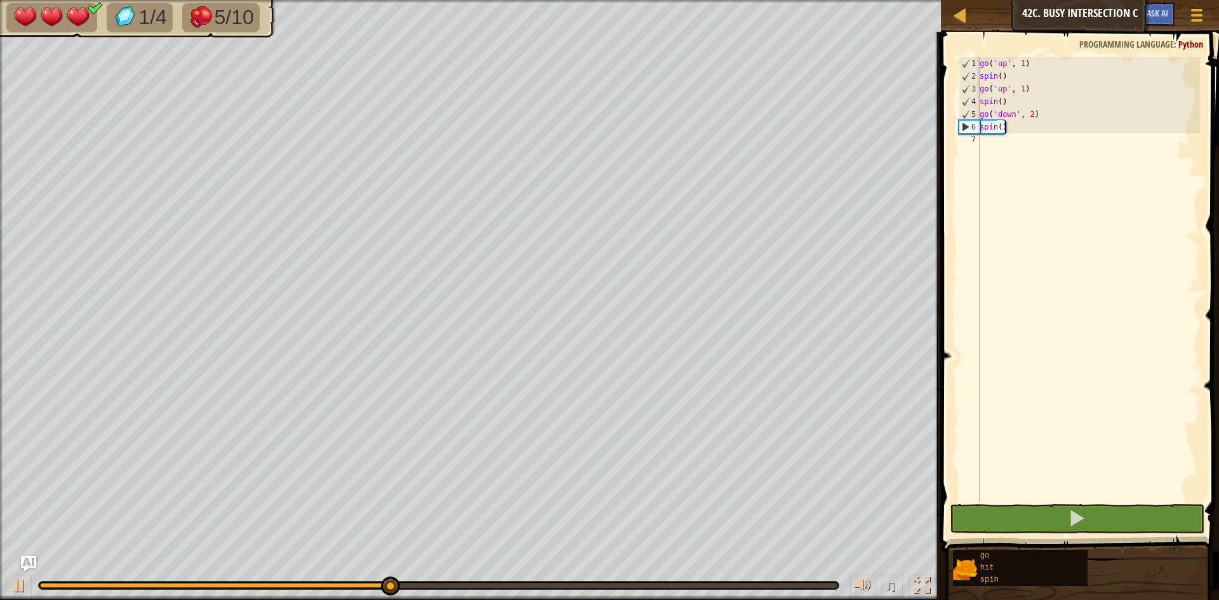
click at [1031, 114] on div "go ( 'up' , 1 ) spin ( ) go ( 'up' , 1 ) spin ( ) go ( 'down' , 2 ) spin ( )" at bounding box center [1088, 292] width 223 height 470
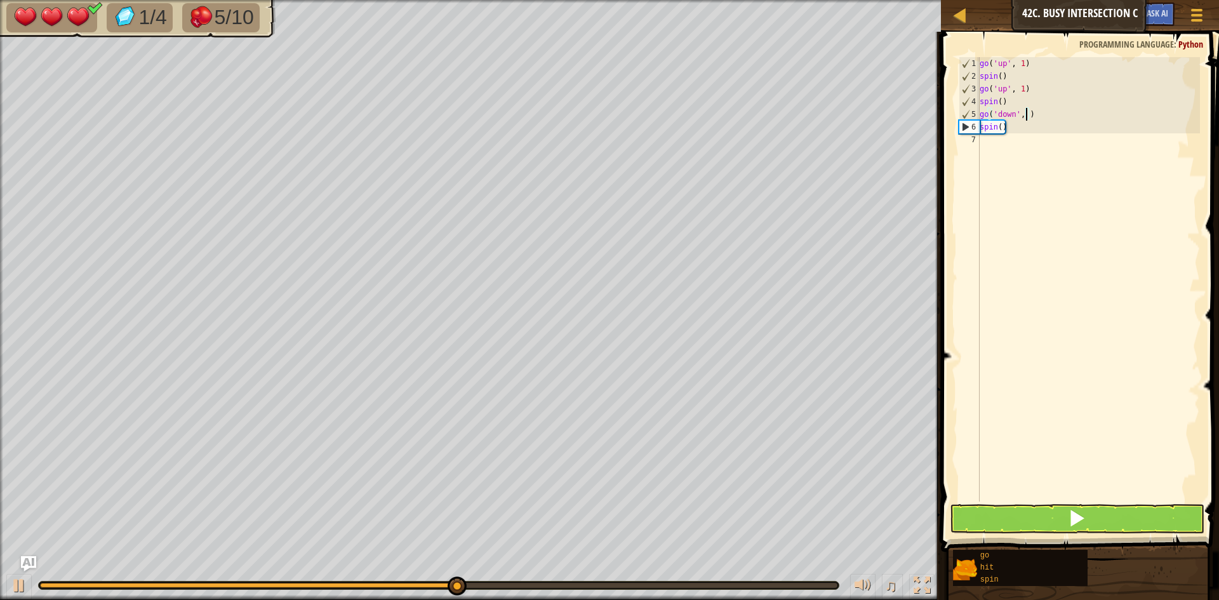
type textarea "go('down', 3)"
click at [1080, 500] on div "go ( 'up' , 1 ) spin ( ) go ( 'up' , 1 ) spin ( ) go ( 'down' , 3 ) spin ( )" at bounding box center [1088, 292] width 223 height 470
click at [1076, 511] on span at bounding box center [1077, 518] width 18 height 18
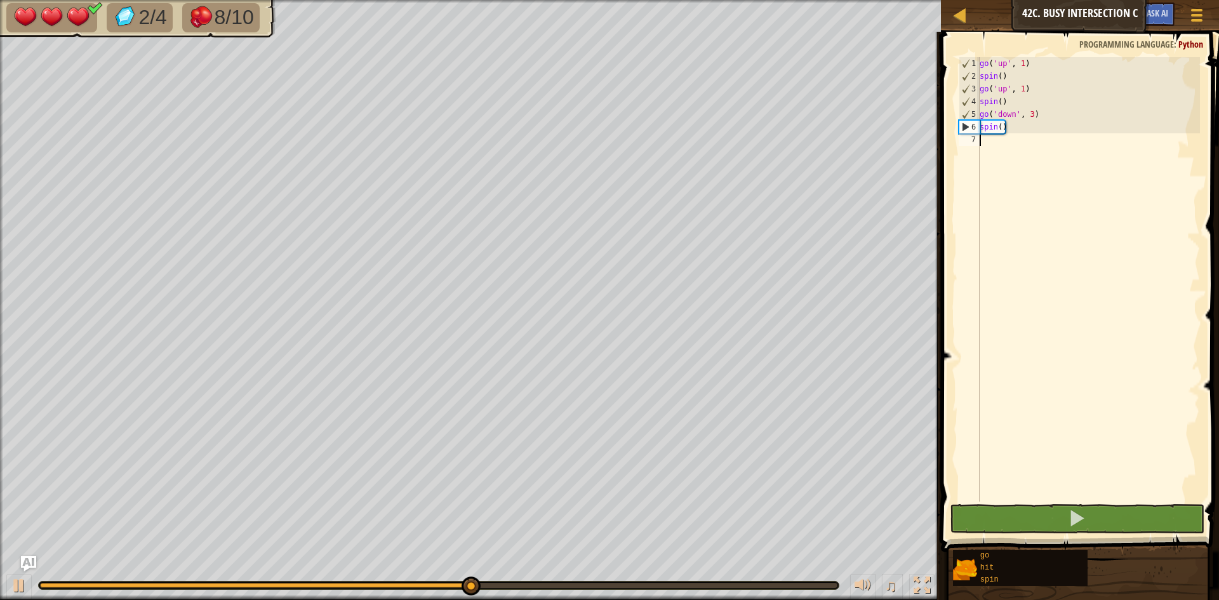
click at [993, 142] on div "go ( 'up' , 1 ) spin ( ) go ( 'up' , 1 ) spin ( ) go ( 'down' , 3 ) spin ( )" at bounding box center [1088, 292] width 223 height 470
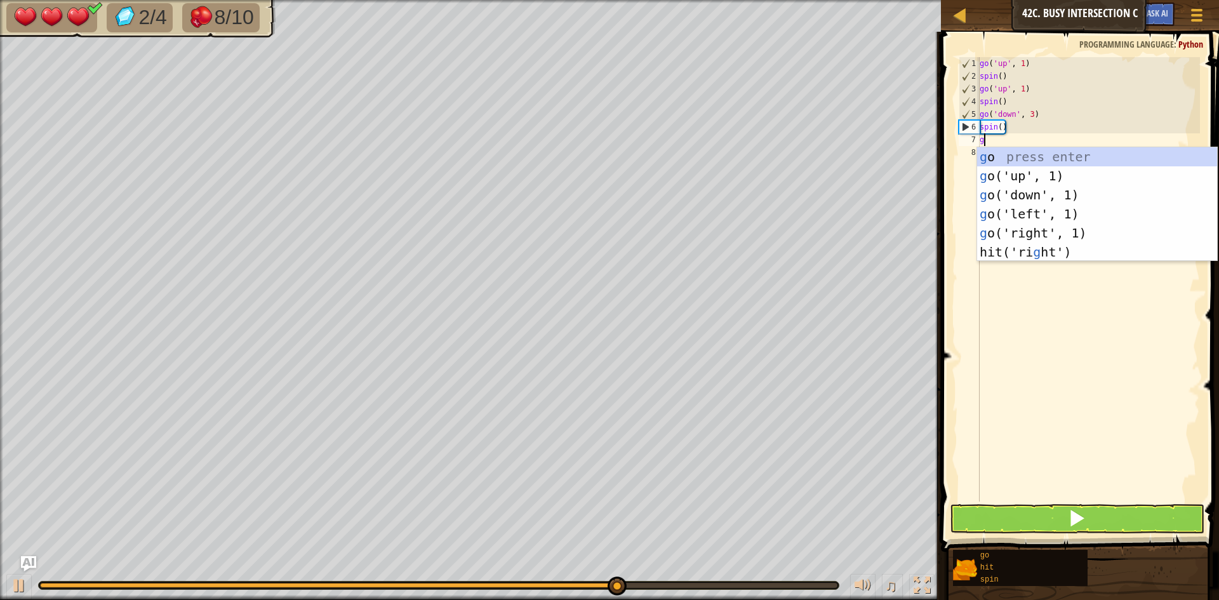
type textarea "go"
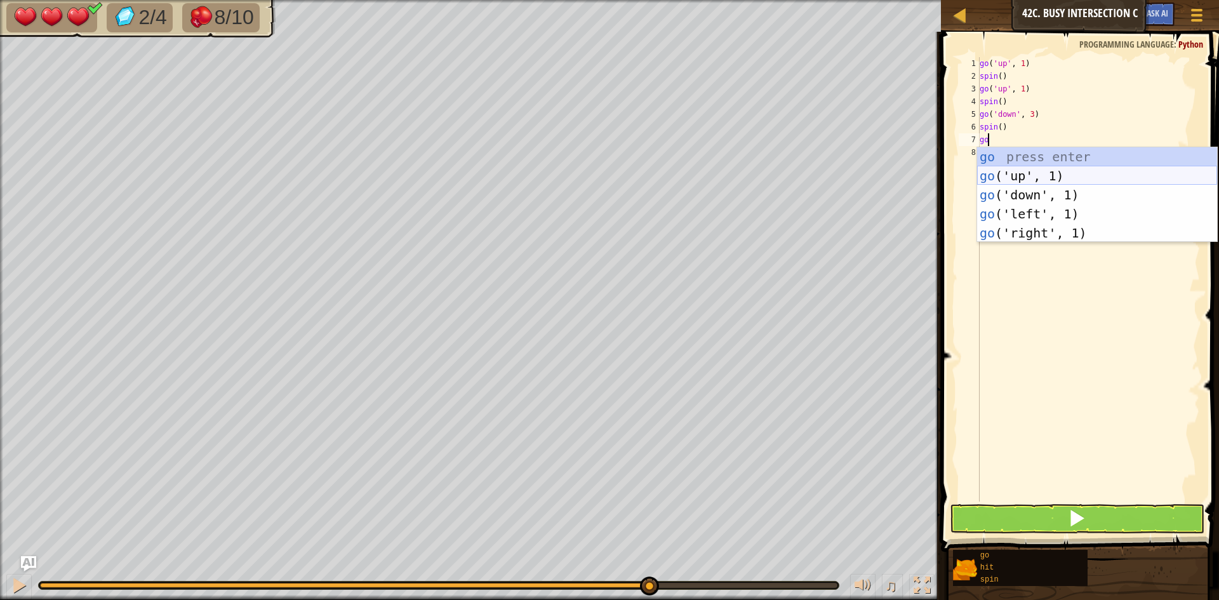
click at [1013, 177] on div "go press enter go ('up', 1) press enter go ('down', 1) press enter go ('left', …" at bounding box center [1097, 213] width 240 height 133
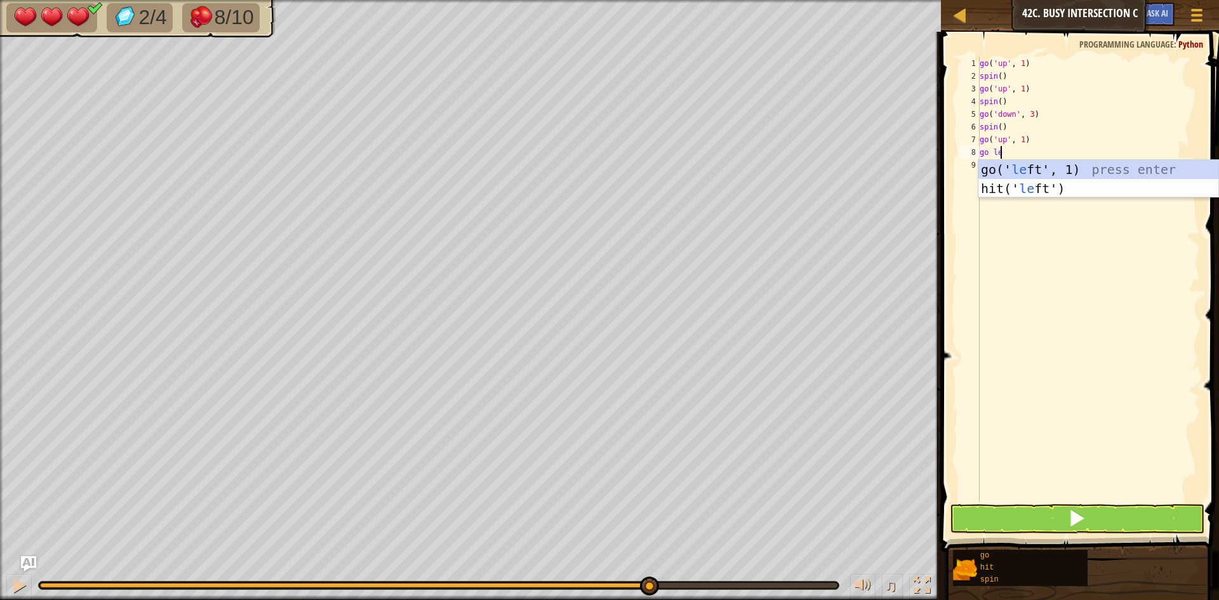
scroll to position [6, 1]
type textarea "go lef"
click at [1017, 171] on div "go(' lef t', 1) press enter hit(' lef t') press enter" at bounding box center [1099, 198] width 240 height 76
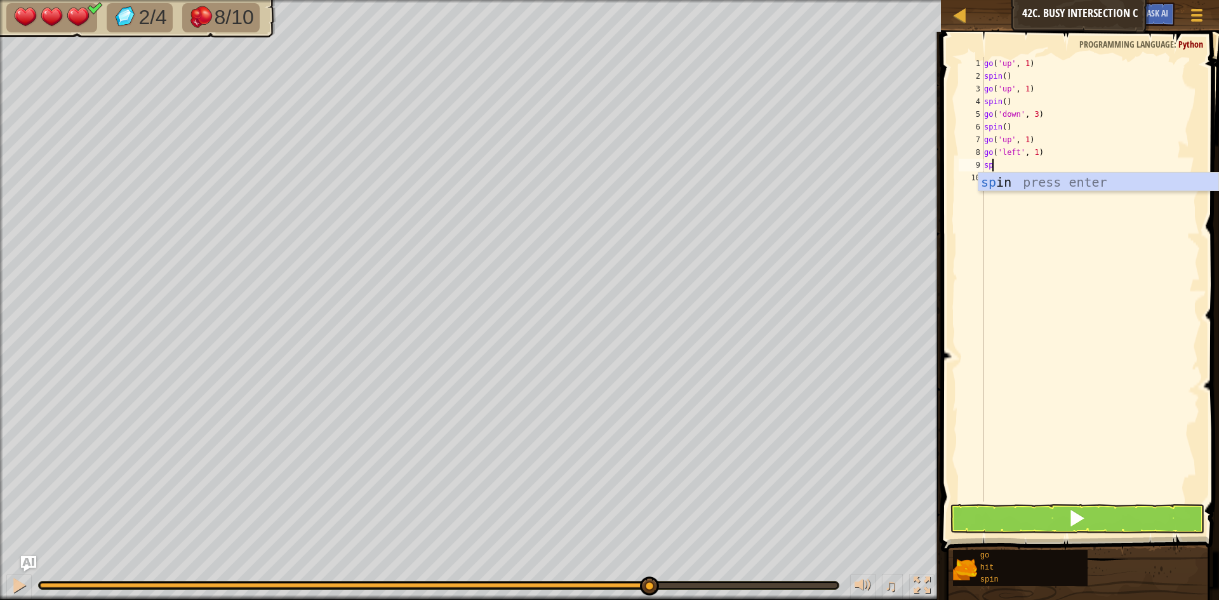
scroll to position [6, 1]
type textarea "spin"
click at [1076, 196] on div "go ( 'up' , 1 ) spin ( ) go ( 'up' , 1 ) spin ( ) go ( 'down' , 3 ) spin ( ) go…" at bounding box center [1091, 292] width 219 height 470
click at [1024, 172] on div "go ( 'up' , 1 ) spin ( ) go ( 'up' , 1 ) spin ( ) go ( 'down' , 3 ) spin ( ) go…" at bounding box center [1091, 292] width 219 height 470
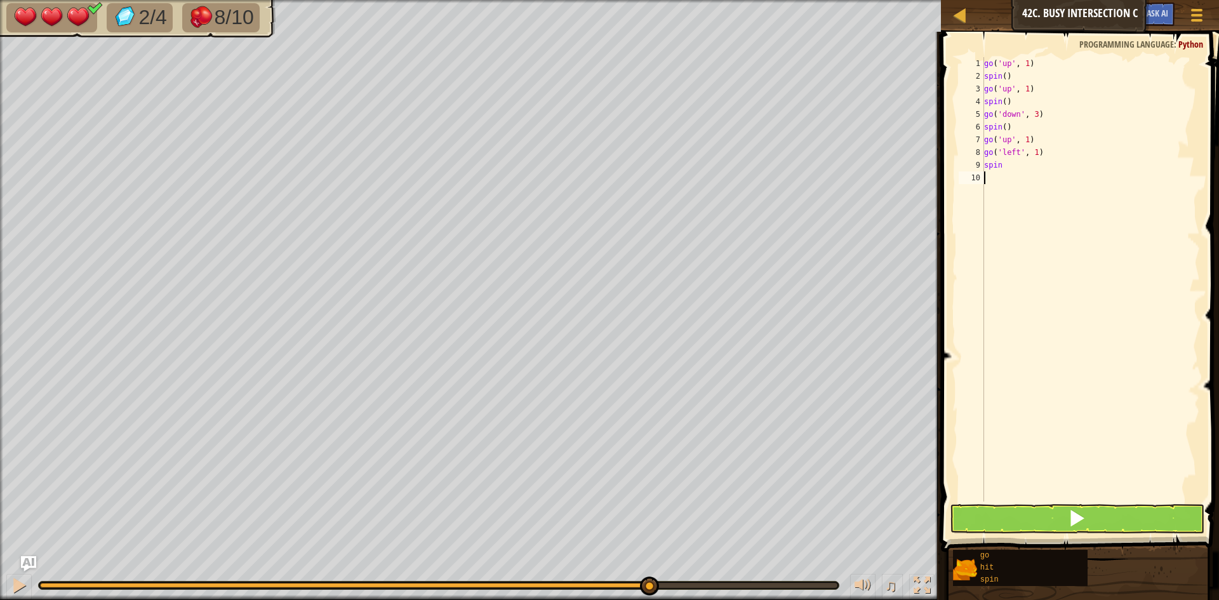
click at [1018, 163] on div "go ( 'up' , 1 ) spin ( ) go ( 'up' , 1 ) spin ( ) go ( 'down' , 3 ) spin ( ) go…" at bounding box center [1091, 292] width 219 height 470
type textarea "spin()"
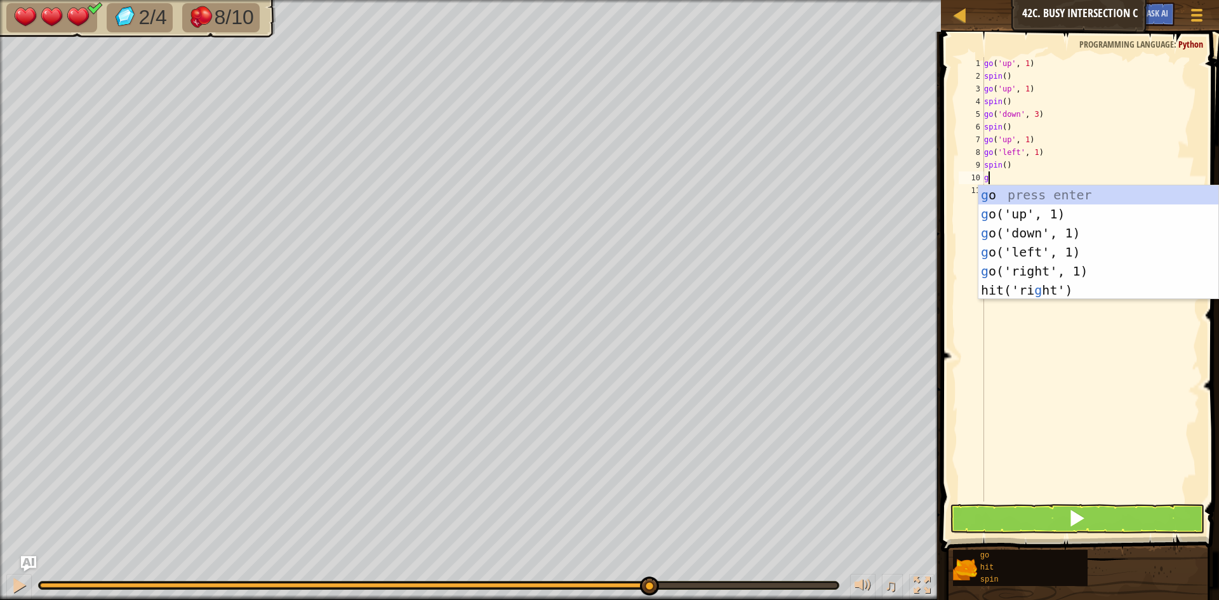
type textarea "go"
click at [1044, 269] on div "go press enter go ('up', 1) press enter go ('down', 1) press enter go ('left', …" at bounding box center [1099, 251] width 240 height 133
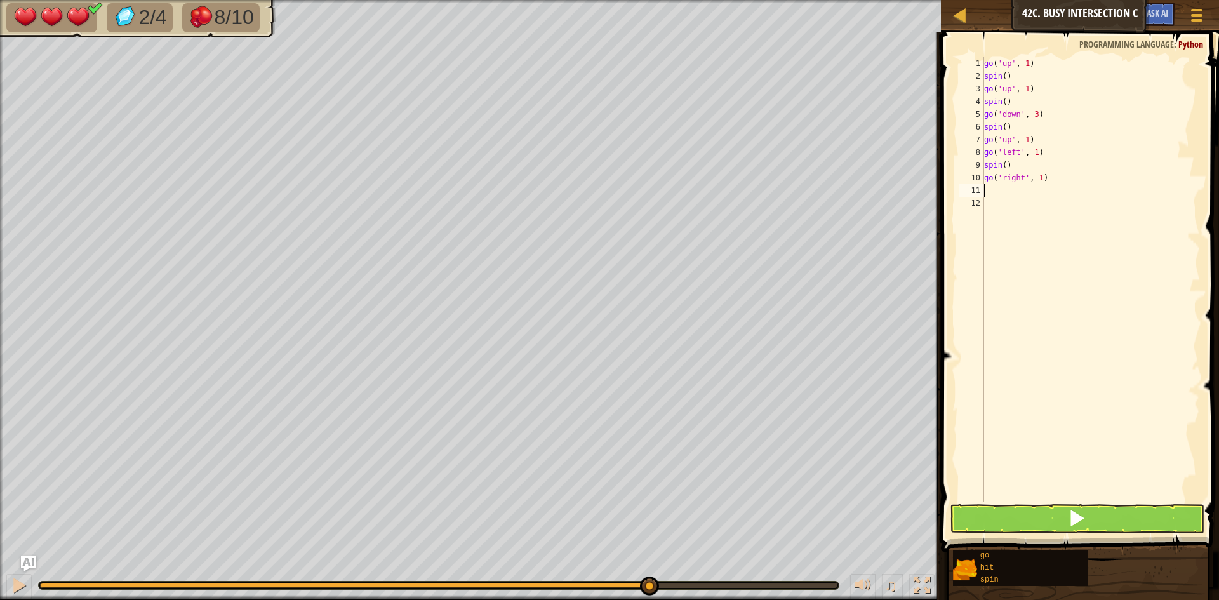
click at [1038, 175] on div "go ( 'up' , 1 ) spin ( ) go ( 'up' , 1 ) spin ( ) go ( 'down' , 3 ) spin ( ) go…" at bounding box center [1091, 292] width 219 height 470
type textarea "go('right', 3)"
click at [1050, 198] on div "go ( 'up' , 1 ) spin ( ) go ( 'up' , 1 ) spin ( ) go ( 'down' , 3 ) spin ( ) go…" at bounding box center [1091, 292] width 219 height 470
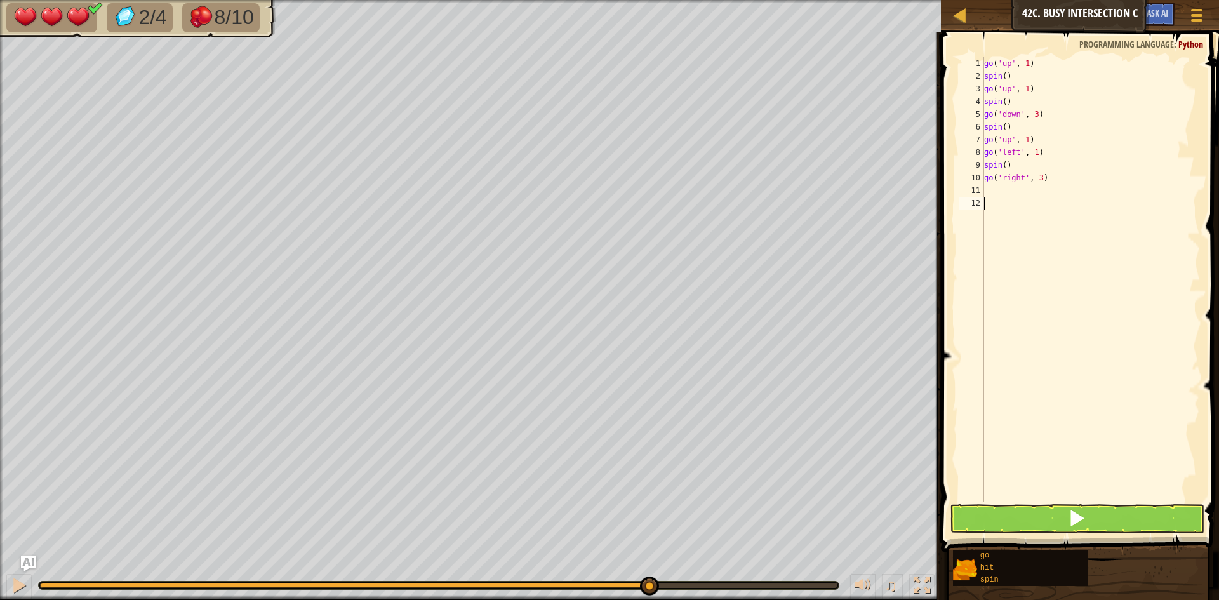
click at [1036, 187] on div "go ( 'up' , 1 ) spin ( ) go ( 'up' , 1 ) spin ( ) go ( 'down' , 3 ) spin ( ) go…" at bounding box center [1091, 292] width 219 height 470
click at [1035, 507] on button at bounding box center [1077, 518] width 255 height 29
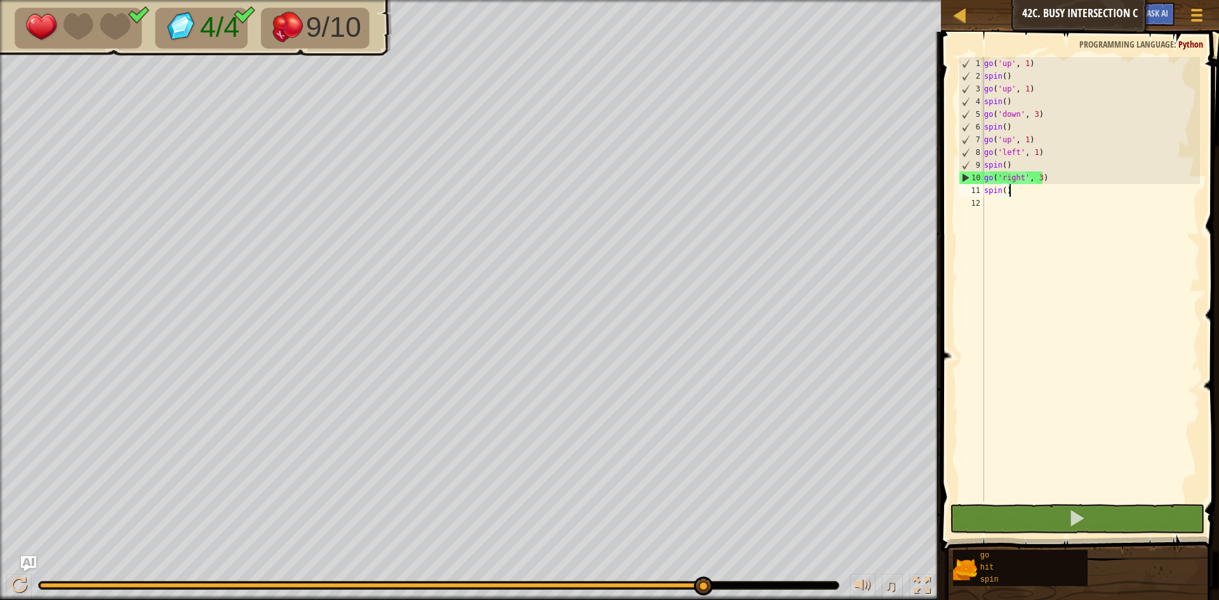
click at [1038, 177] on div "go ( 'up' , 1 ) spin ( ) go ( 'up' , 1 ) spin ( ) go ( 'down' , 3 ) spin ( ) go…" at bounding box center [1091, 292] width 219 height 470
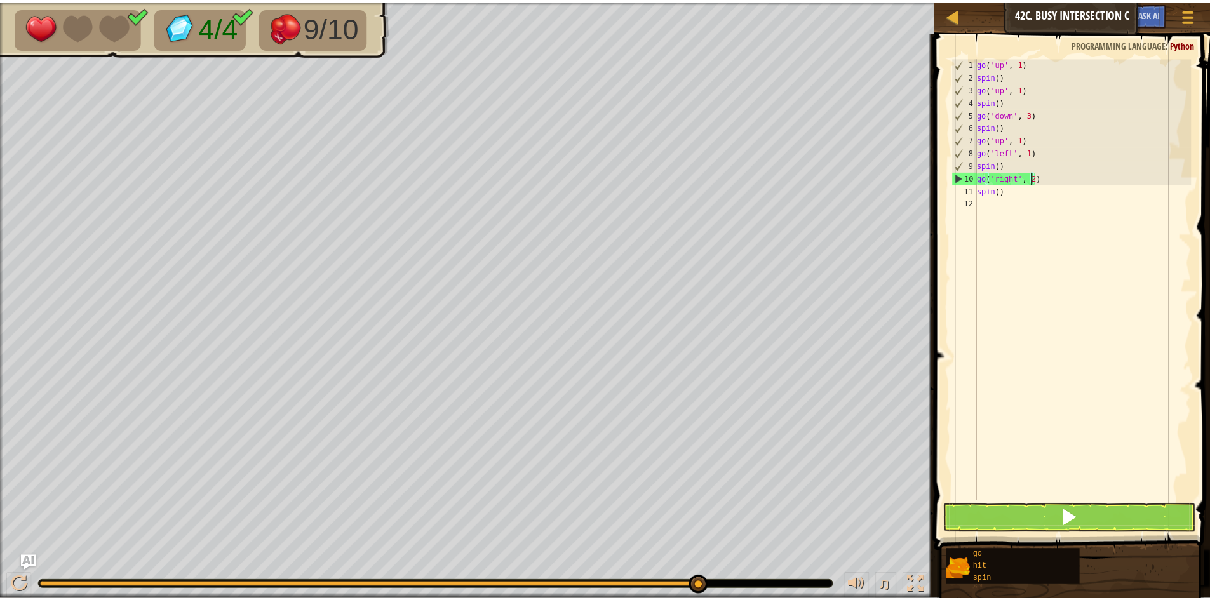
scroll to position [6, 4]
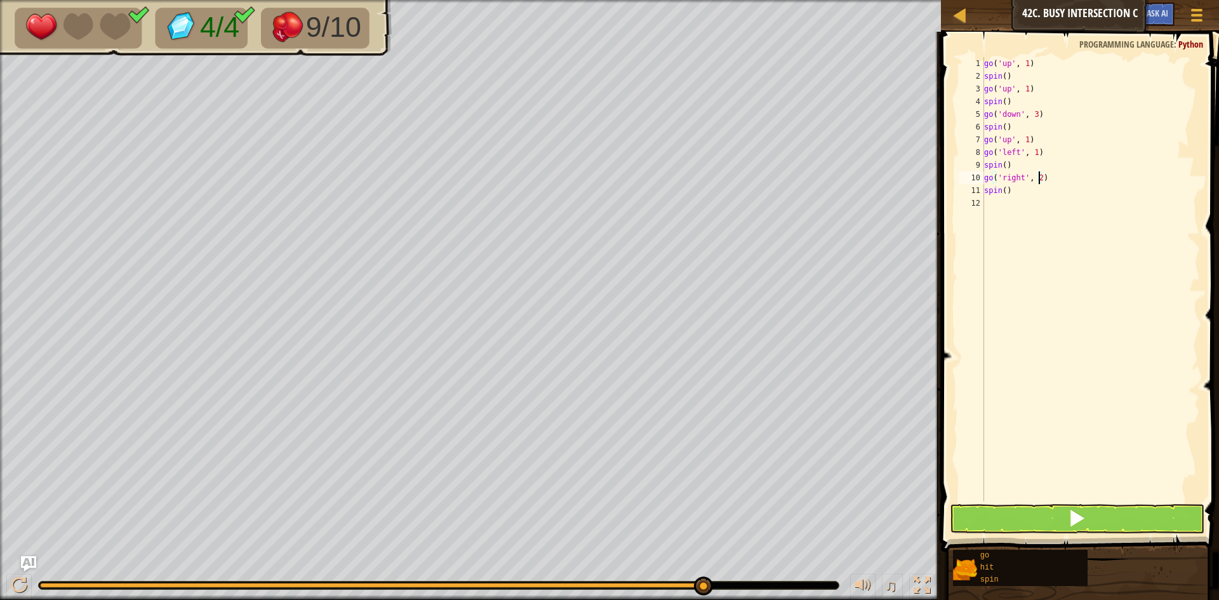
type textarea "go('right', 2)"
click at [1076, 519] on span at bounding box center [1077, 518] width 18 height 18
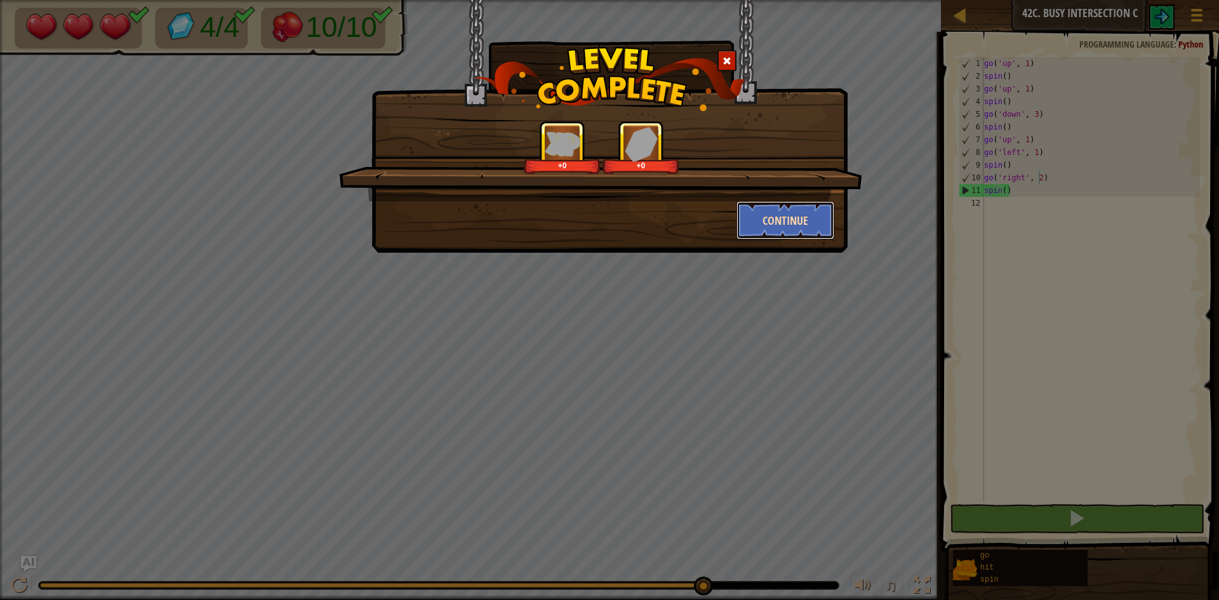
click at [808, 225] on button "Continue" at bounding box center [786, 220] width 98 height 38
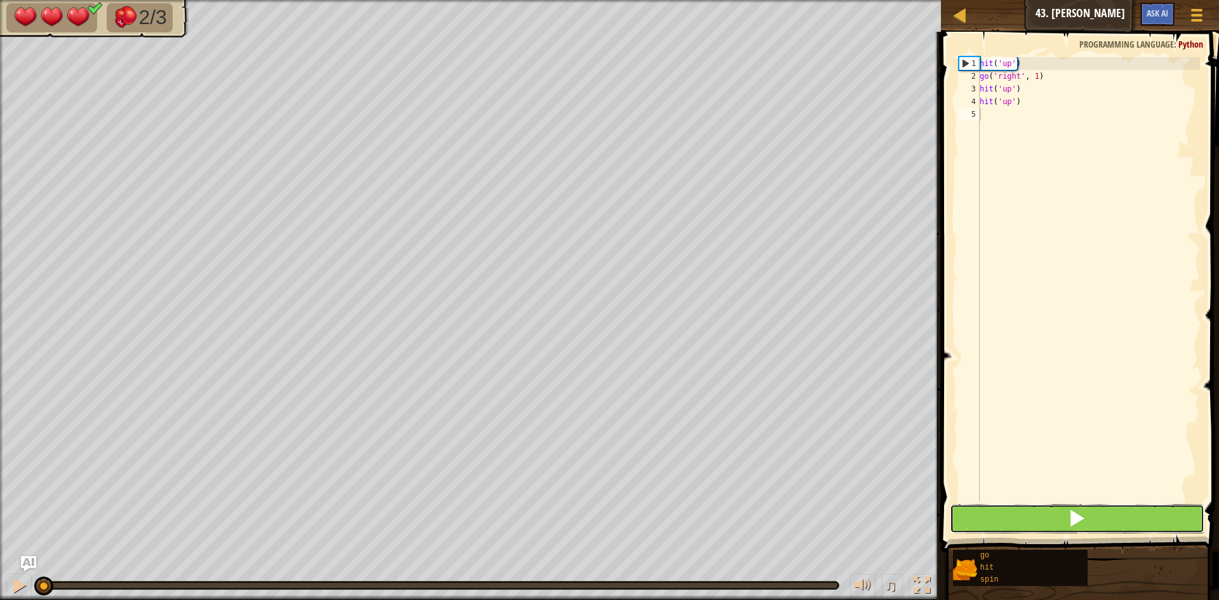
click at [985, 506] on button at bounding box center [1077, 518] width 255 height 29
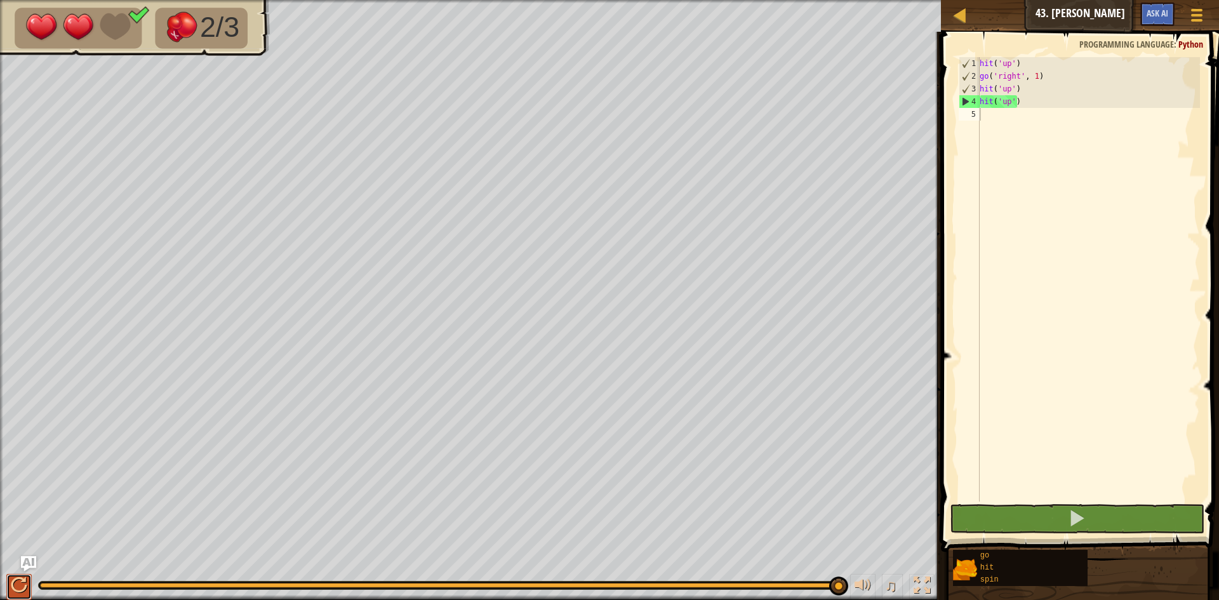
click at [23, 579] on div at bounding box center [19, 585] width 17 height 17
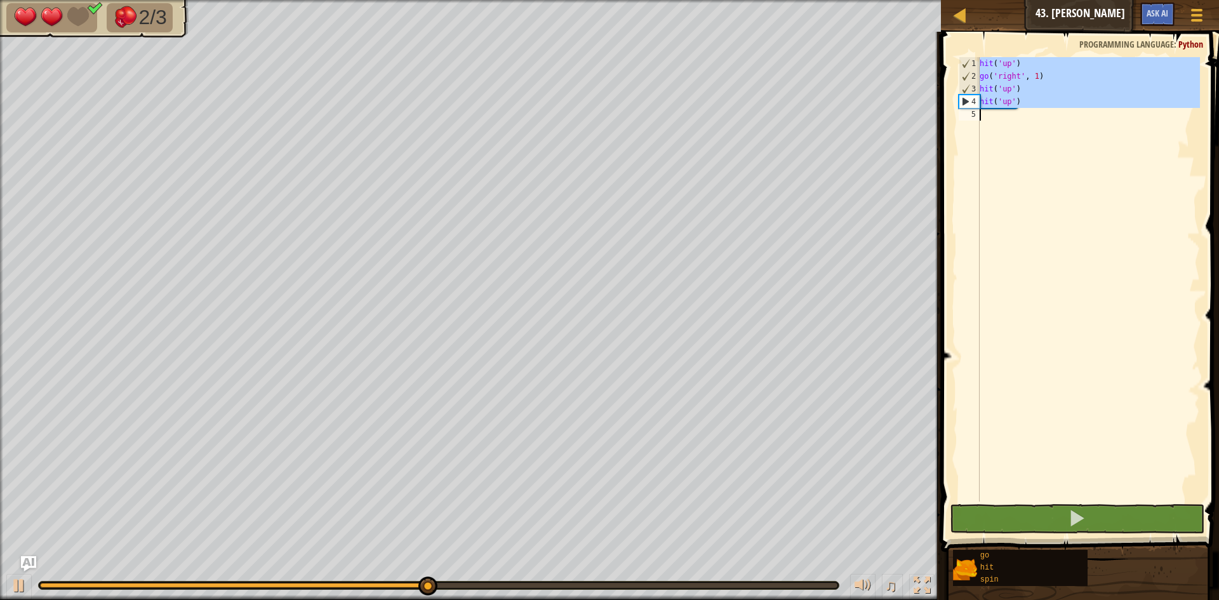
drag, startPoint x: 981, startPoint y: 62, endPoint x: 1038, endPoint y: 113, distance: 76.9
click at [1038, 113] on div "hit ( 'up' ) go ( 'right' , 1 ) hit ( 'up' ) hit ( 'up' )" at bounding box center [1088, 292] width 223 height 470
type textarea "hit('up')"
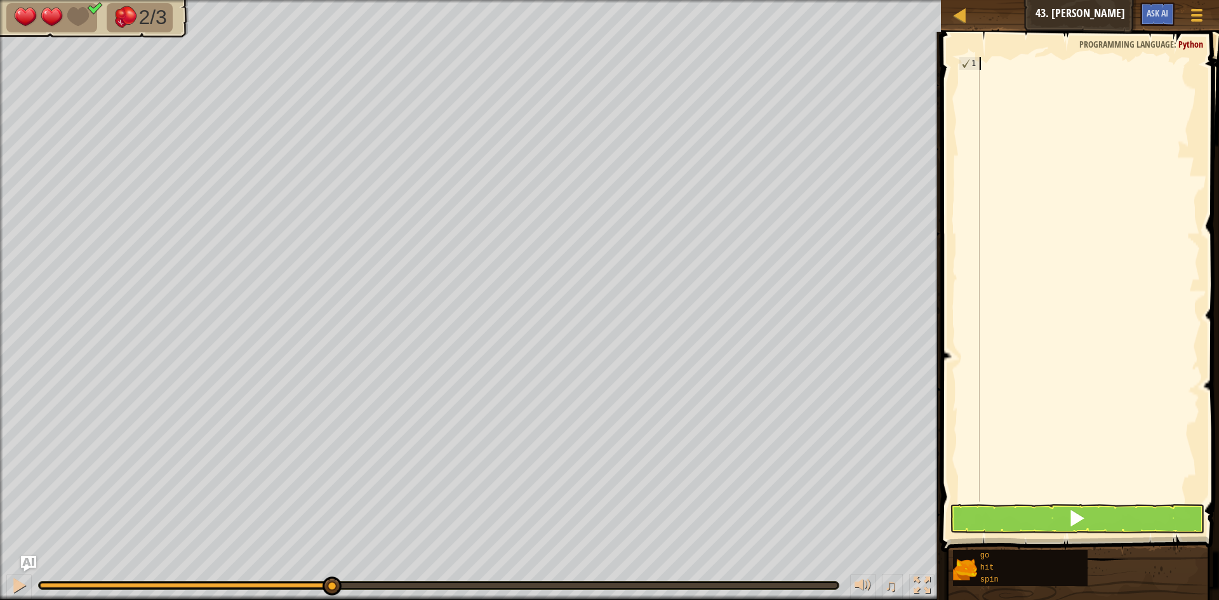
click at [176, 538] on div "2/3 ♫ Blue Fox 2 x: 14 y: 6 No target action: idle" at bounding box center [609, 300] width 1219 height 600
click at [1150, 13] on span "Ask AI" at bounding box center [1158, 13] width 22 height 12
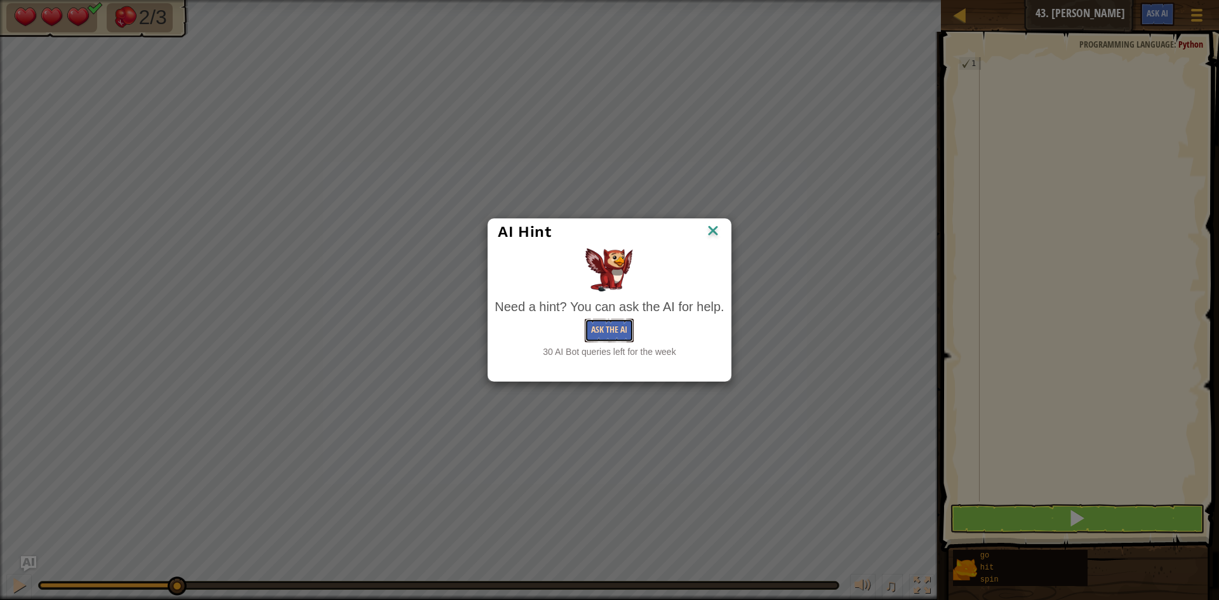
click at [627, 332] on button "Ask the AI" at bounding box center [609, 330] width 49 height 23
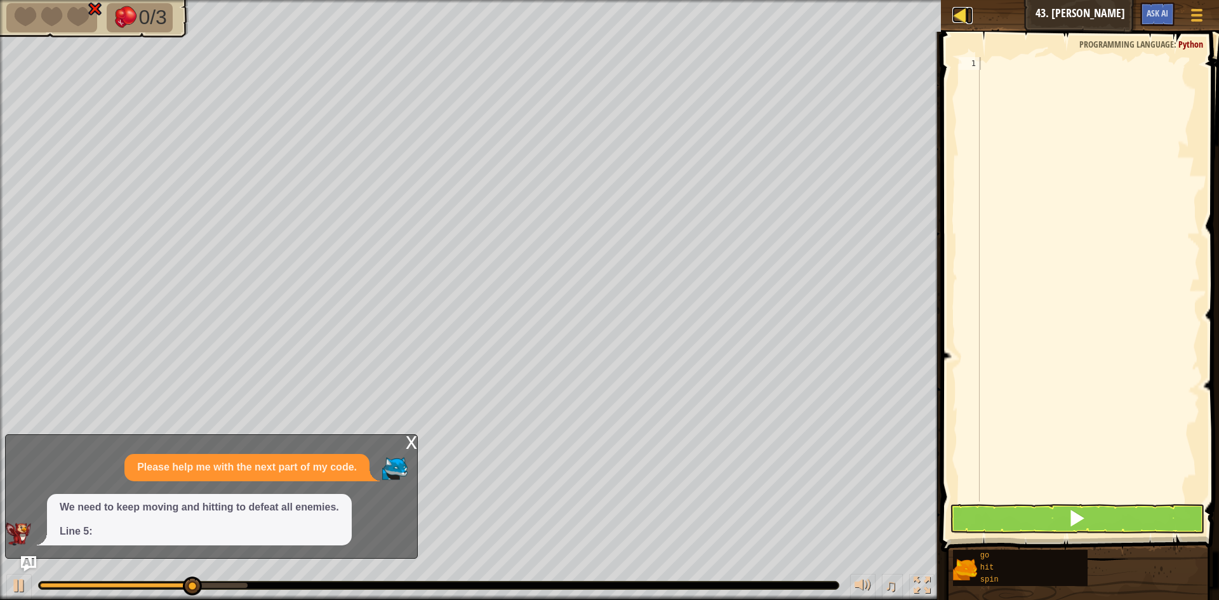
click at [956, 13] on div at bounding box center [961, 15] width 16 height 16
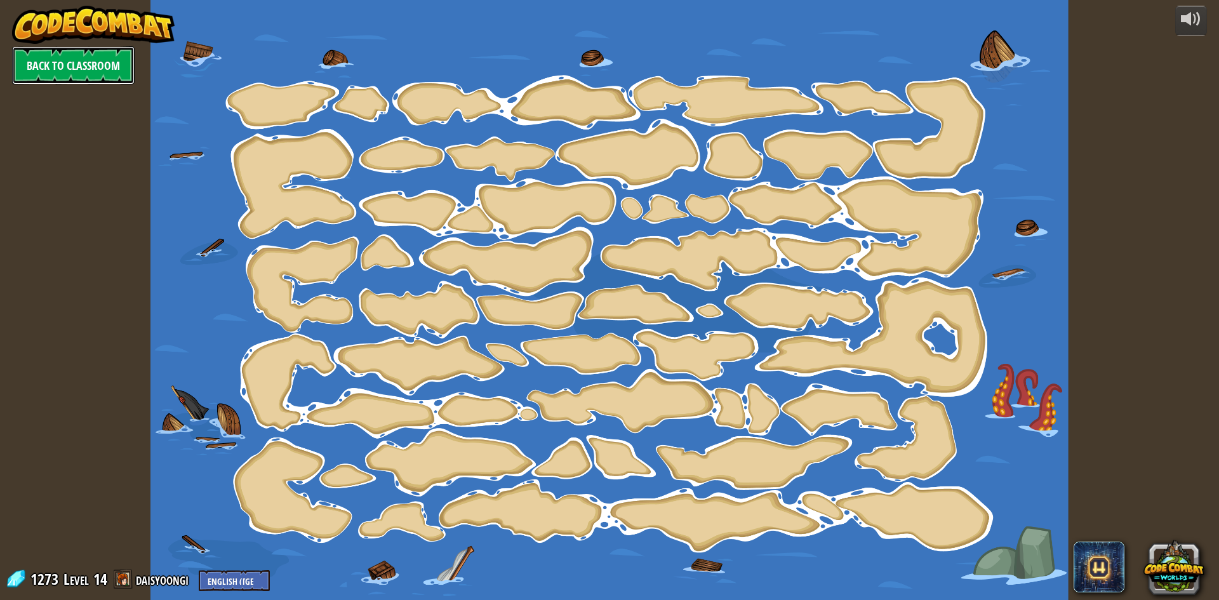
click at [112, 60] on link "Back to Classroom" at bounding box center [73, 65] width 123 height 38
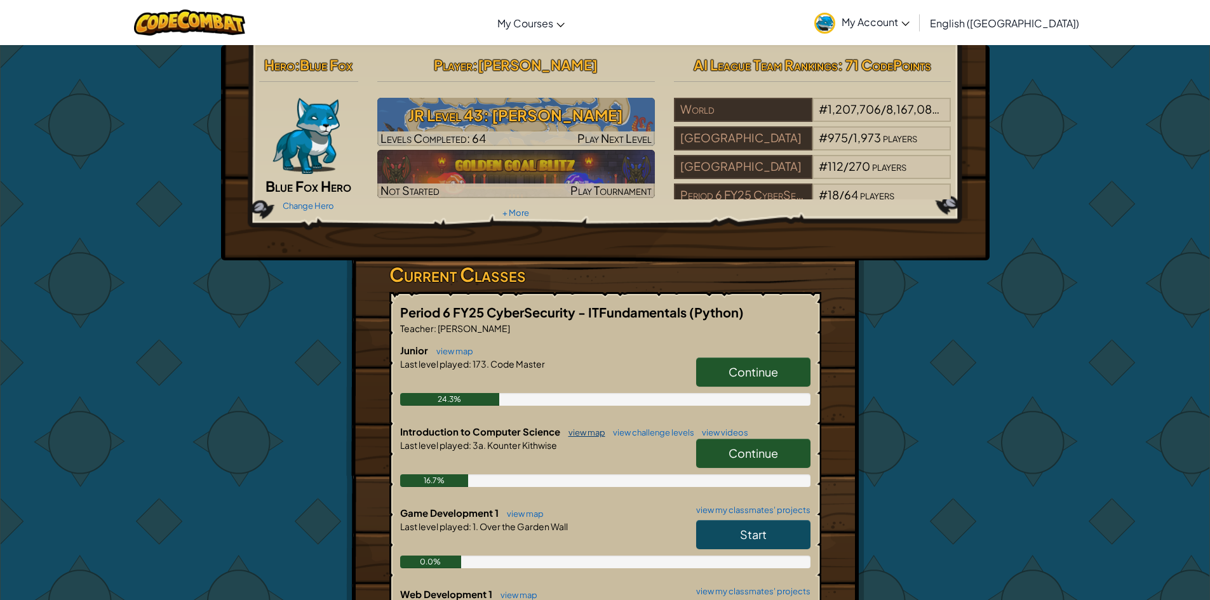
scroll to position [64, 0]
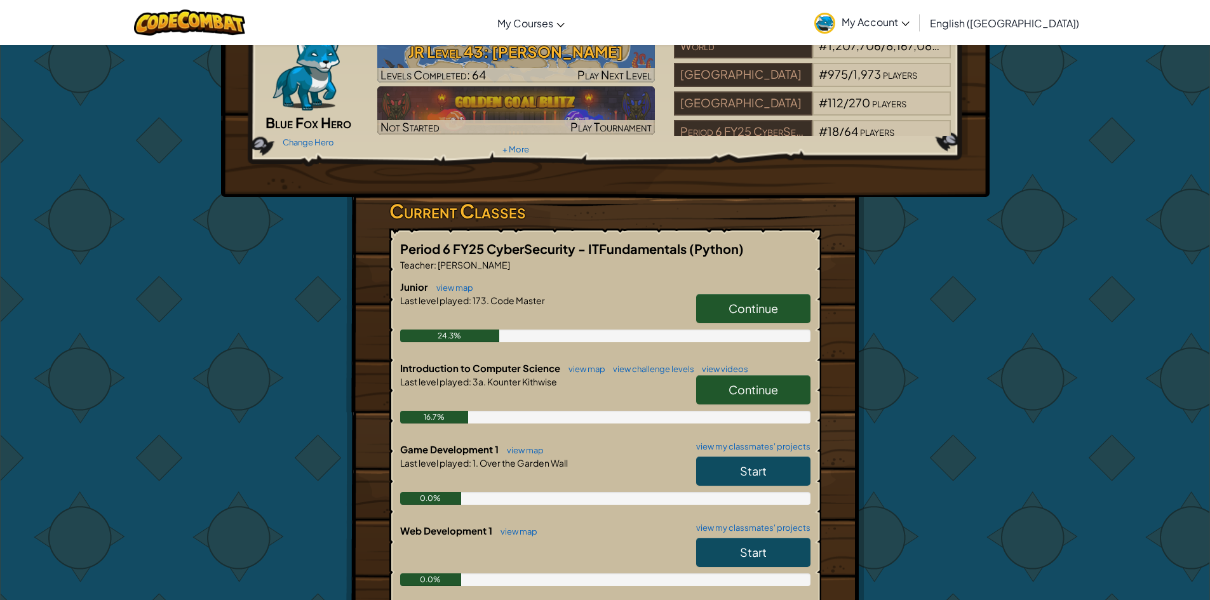
click at [773, 302] on span "Continue" at bounding box center [753, 308] width 50 height 15
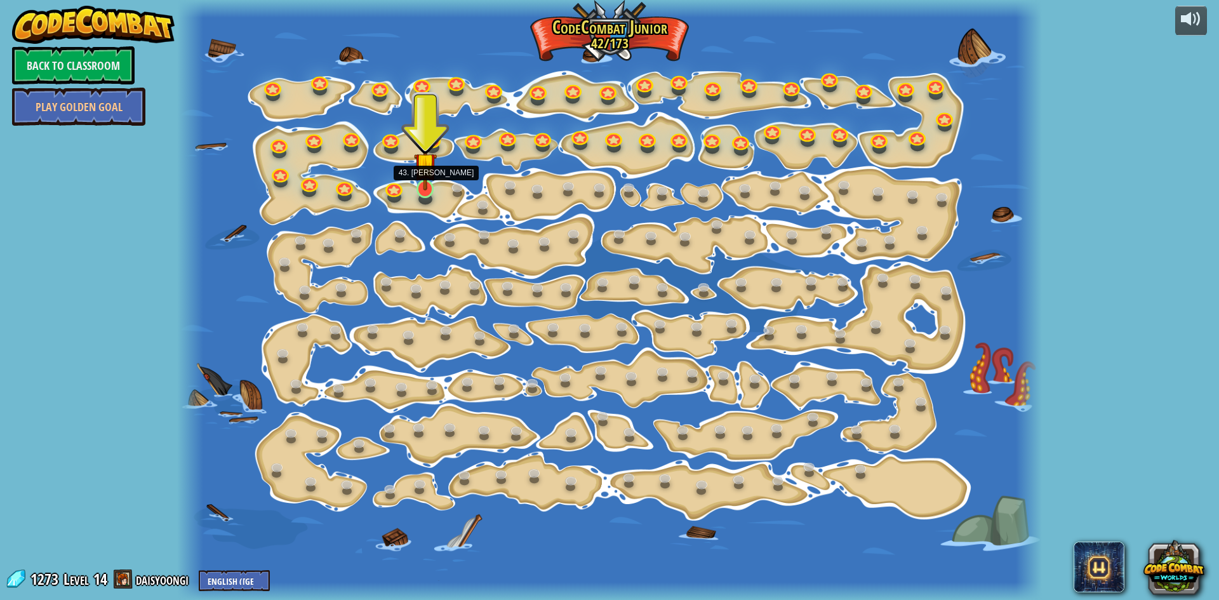
click at [427, 189] on img at bounding box center [425, 164] width 23 height 53
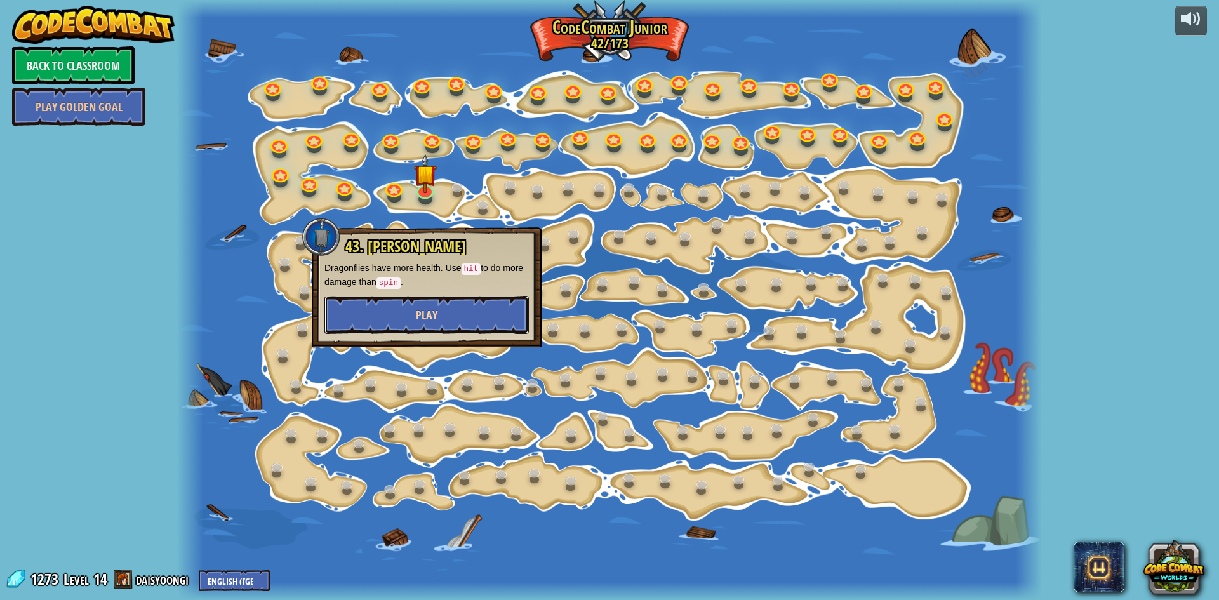
click at [416, 317] on button "Play" at bounding box center [427, 315] width 204 height 38
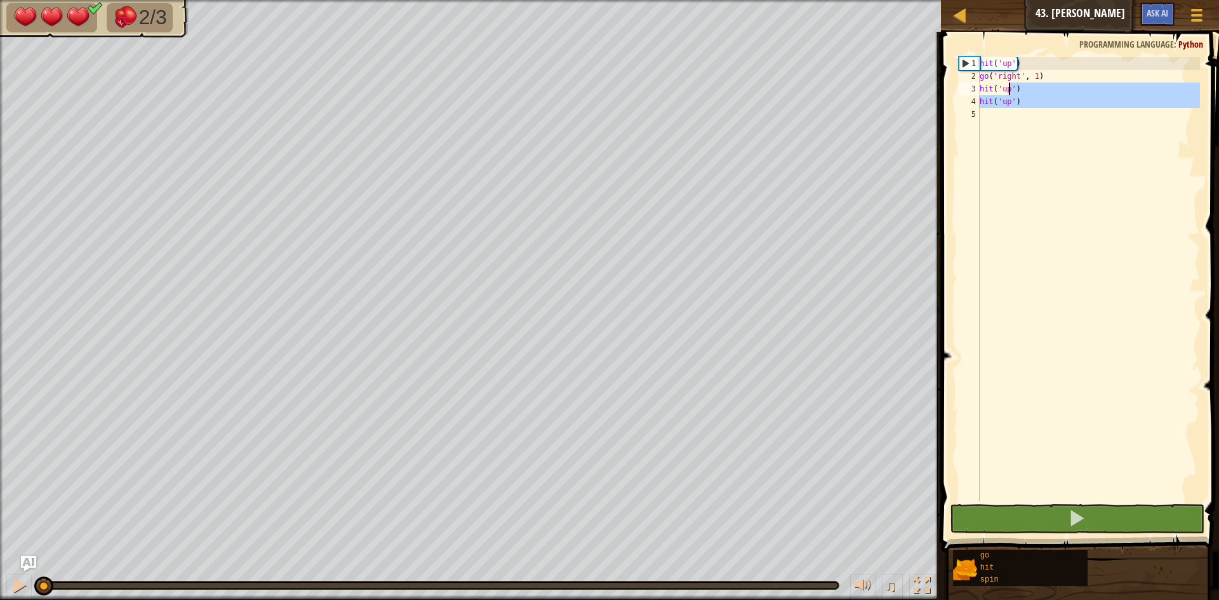
drag, startPoint x: 1030, startPoint y: 108, endPoint x: 1006, endPoint y: 88, distance: 31.5
click at [1006, 88] on div "hit ( 'up' ) go ( 'right' , 1 ) hit ( 'up' ) hit ( 'up' )" at bounding box center [1088, 292] width 223 height 470
click at [979, 65] on div "1" at bounding box center [970, 63] width 20 height 13
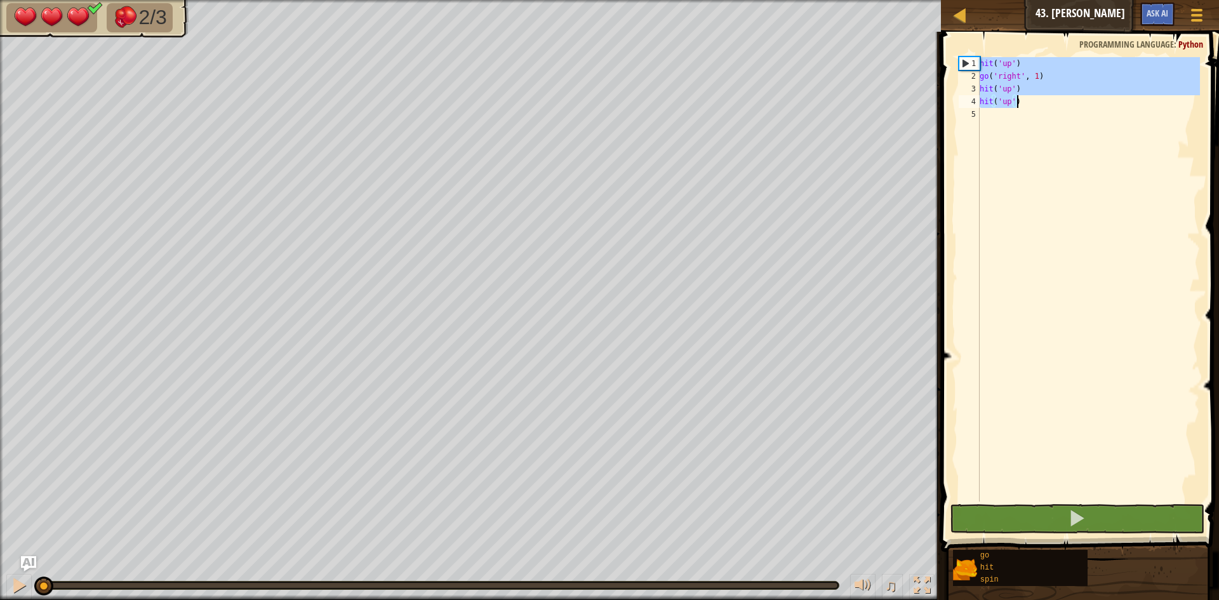
drag, startPoint x: 981, startPoint y: 61, endPoint x: 1025, endPoint y: 106, distance: 62.9
click at [1025, 106] on div "hit ( 'up' ) go ( 'right' , 1 ) hit ( 'up' ) hit ( 'up' )" at bounding box center [1088, 292] width 223 height 470
type textarea "hit('up') hit('up')"
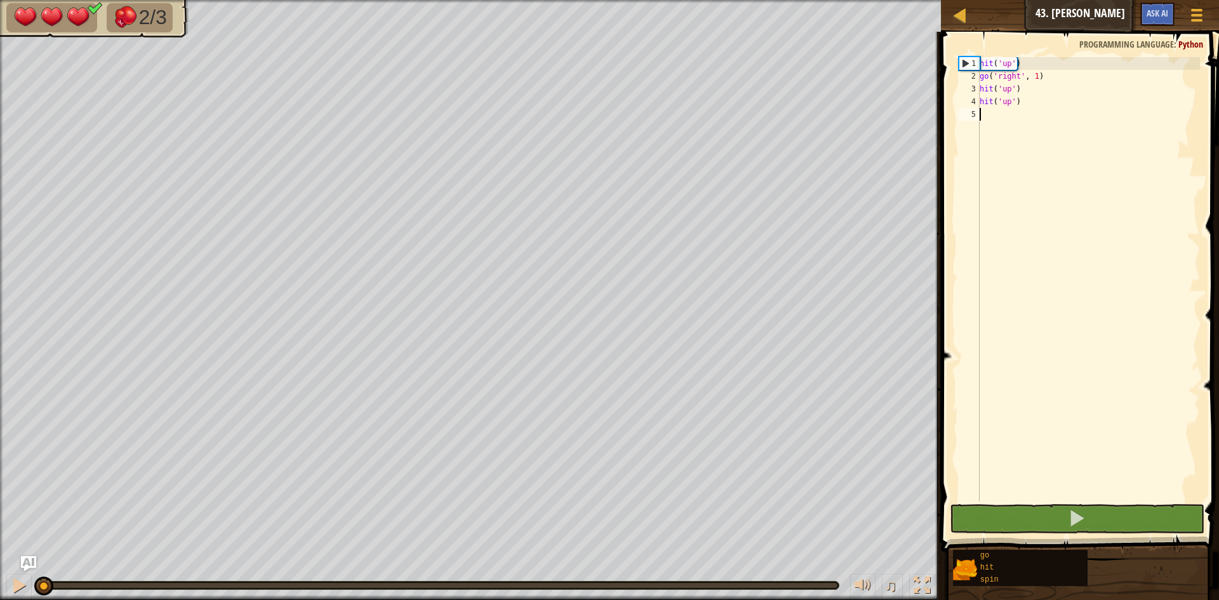
click at [1014, 118] on div "hit ( 'up' ) go ( 'right' , 1 ) hit ( 'up' ) hit ( 'up' )" at bounding box center [1088, 292] width 223 height 470
click at [1033, 523] on button at bounding box center [1077, 518] width 255 height 29
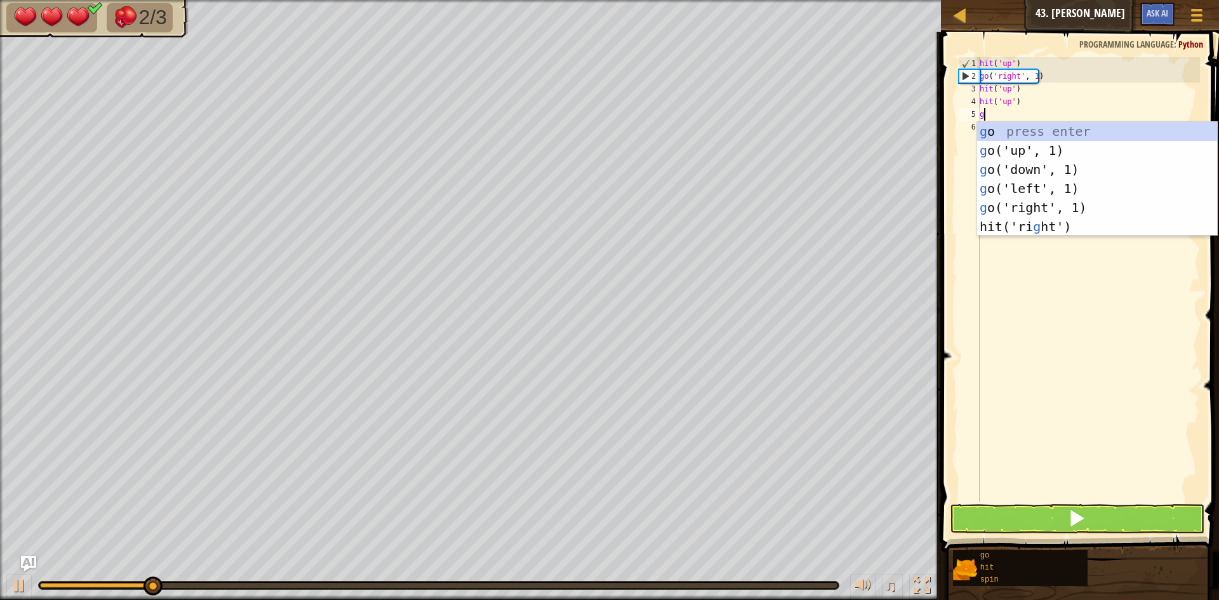
scroll to position [6, 0]
type textarea "go"
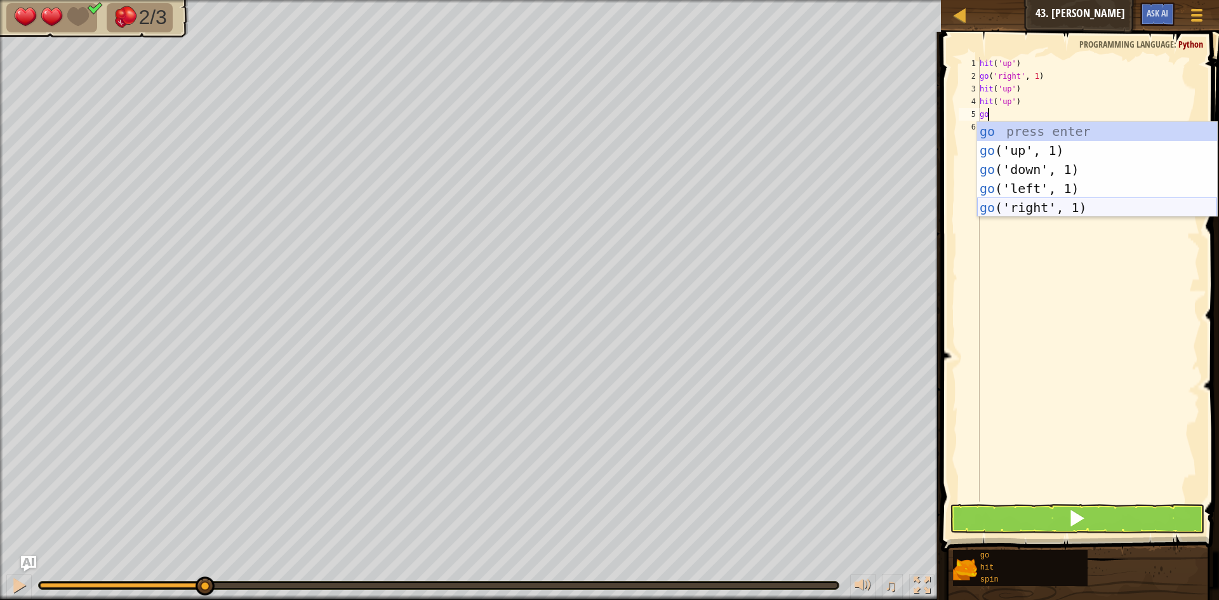
click at [1031, 205] on div "go press enter go ('up', 1) press enter go ('down', 1) press enter go ('left', …" at bounding box center [1097, 188] width 240 height 133
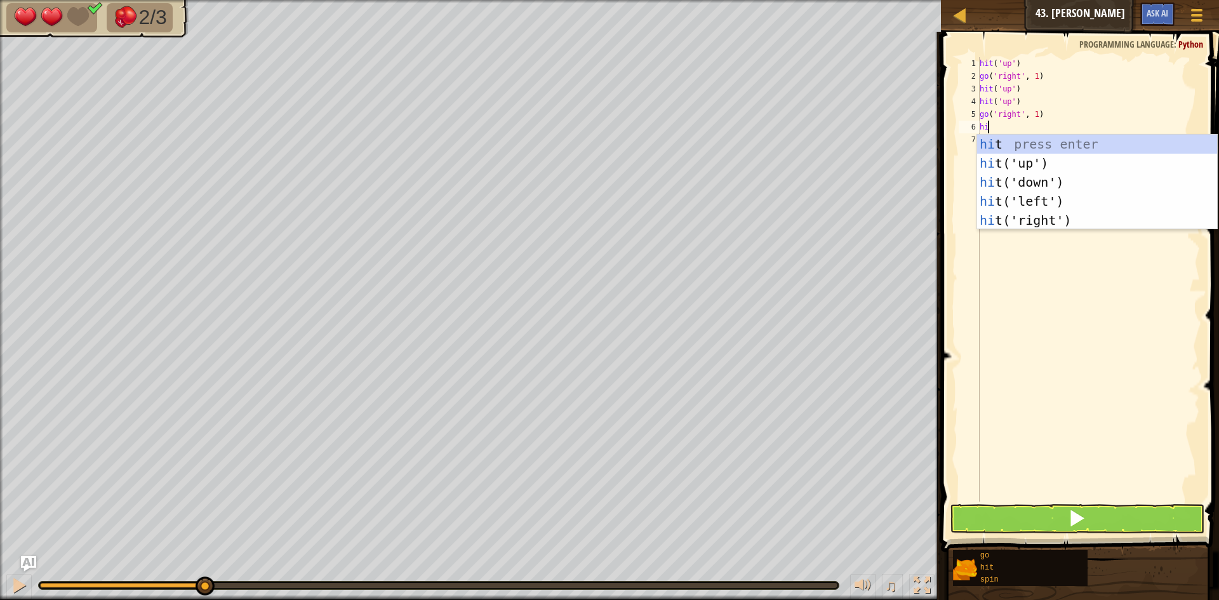
type textarea "hit"
click at [999, 158] on div "hit press enter hit ('up') press enter hit ('down') press enter hit ('left') pr…" at bounding box center [1097, 201] width 240 height 133
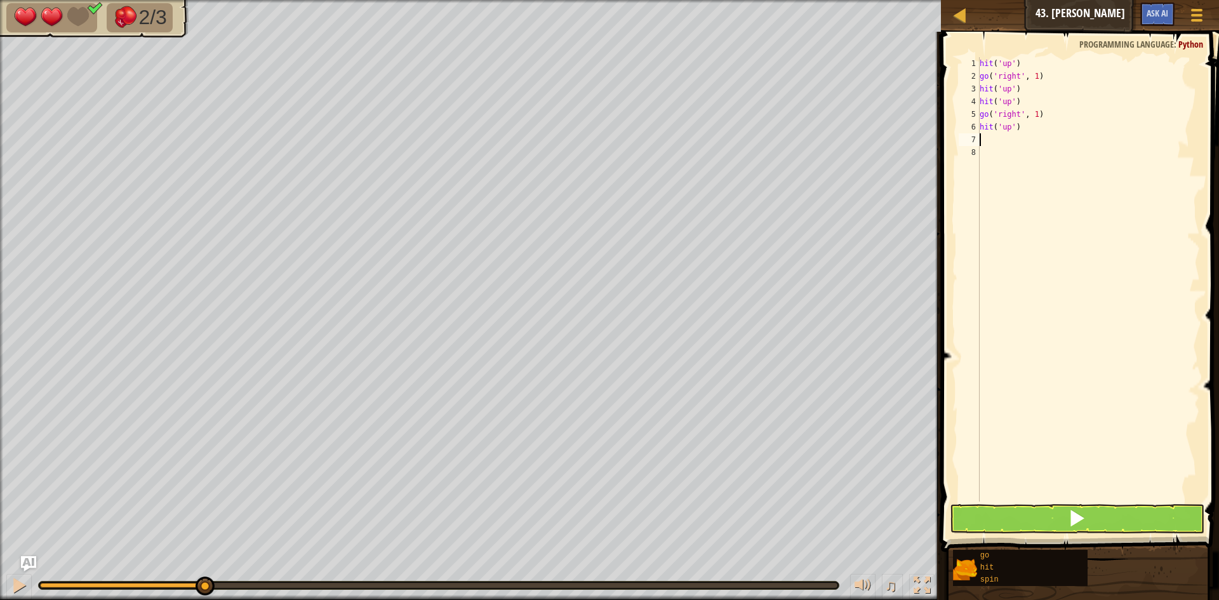
scroll to position [6, 0]
click at [1029, 506] on button at bounding box center [1077, 518] width 255 height 29
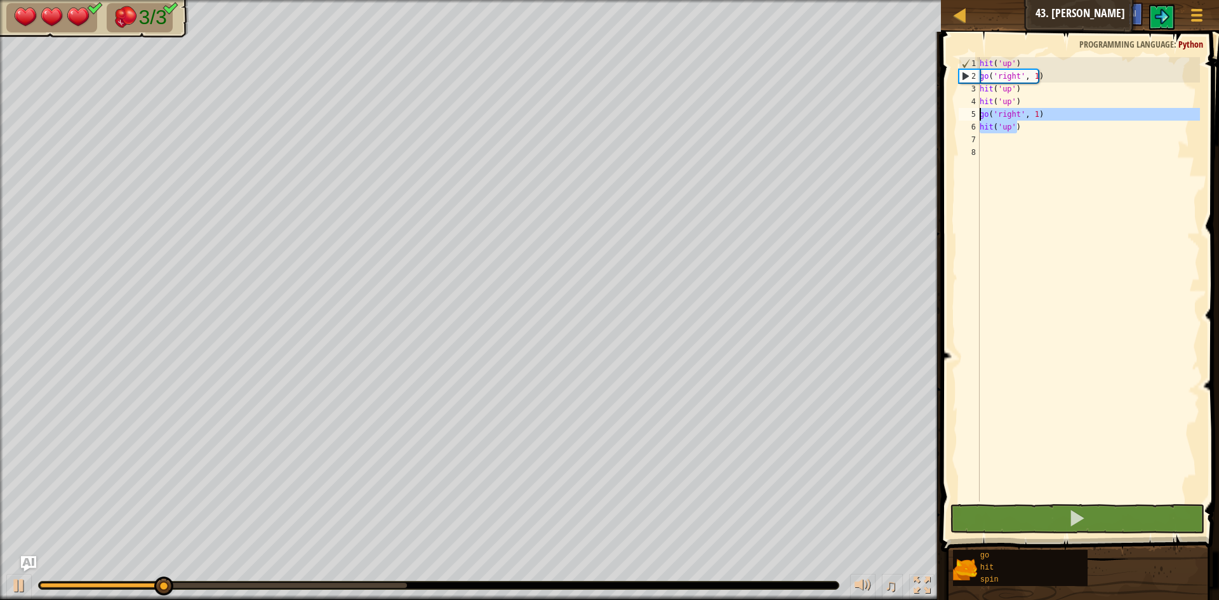
drag, startPoint x: 1021, startPoint y: 132, endPoint x: 980, endPoint y: 114, distance: 44.4
click at [979, 113] on div "1 2 3 4 5 6 7 8 hit ( 'up' ) go ( 'right' , 1 ) hit ( 'up' ) hit ( 'up' ) go ( …" at bounding box center [1078, 279] width 244 height 445
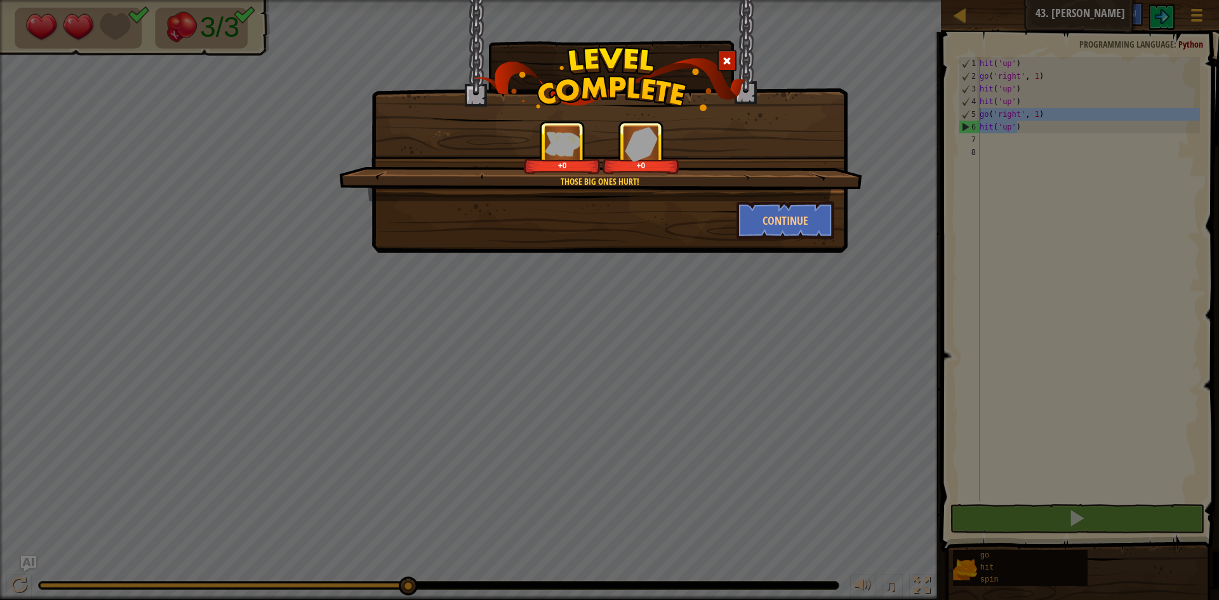
click at [721, 55] on div at bounding box center [727, 60] width 19 height 21
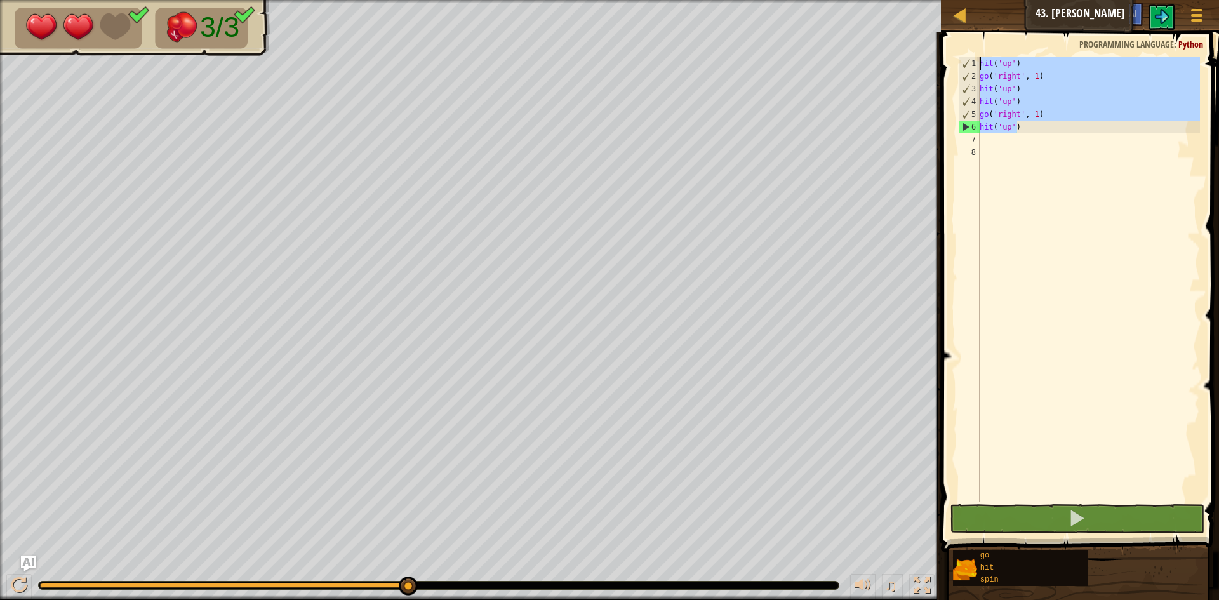
click at [939, 21] on div "Map Junior 43. [PERSON_NAME] Game Menu Ask AI 1 ההההההההההההההההההההההההההההההה…" at bounding box center [609, 300] width 1219 height 600
type textarea "hit('up') go('right', 1)"
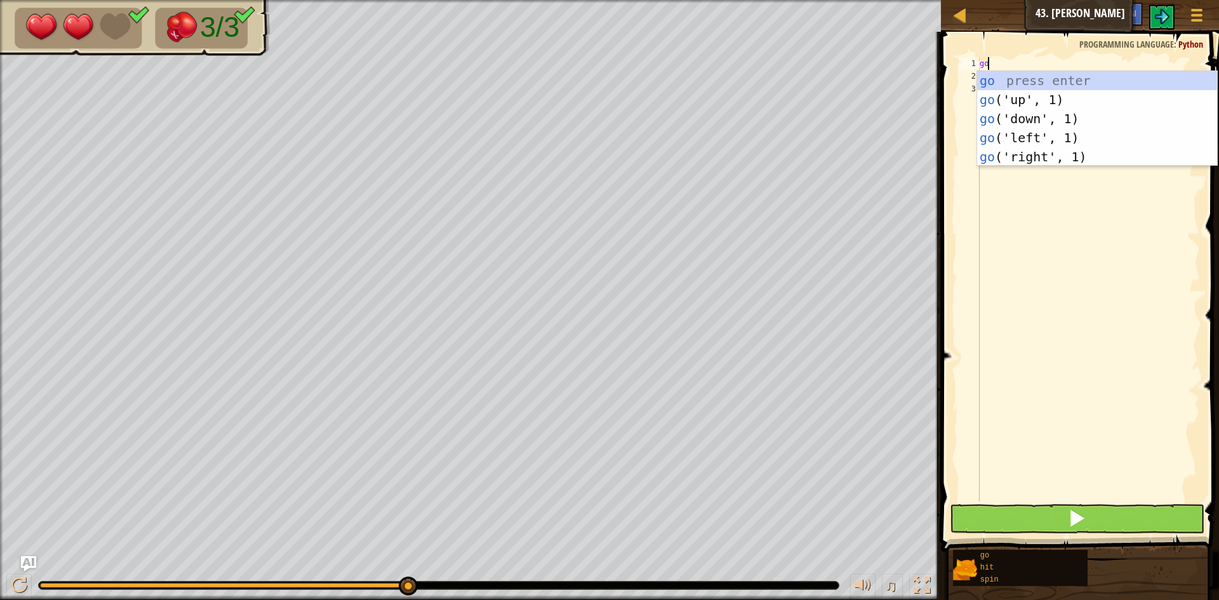
type textarea "g"
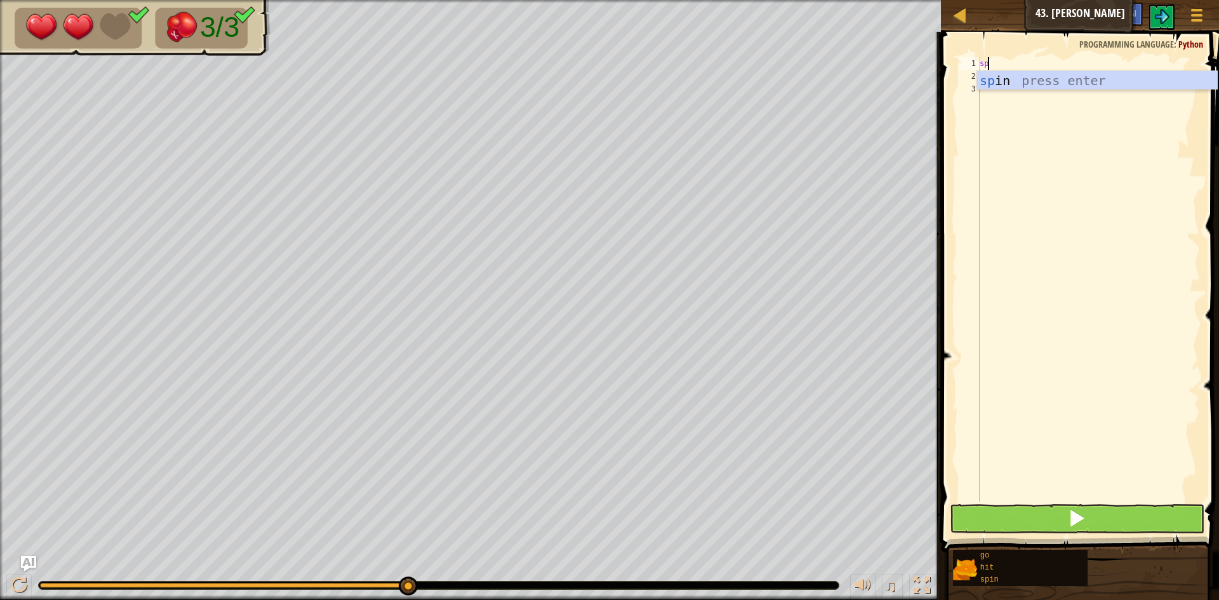
scroll to position [6, 1]
type textarea "spin"
click at [1001, 81] on div "spin press enter" at bounding box center [1097, 99] width 240 height 57
click at [980, 64] on div "spin ( )" at bounding box center [1088, 292] width 223 height 470
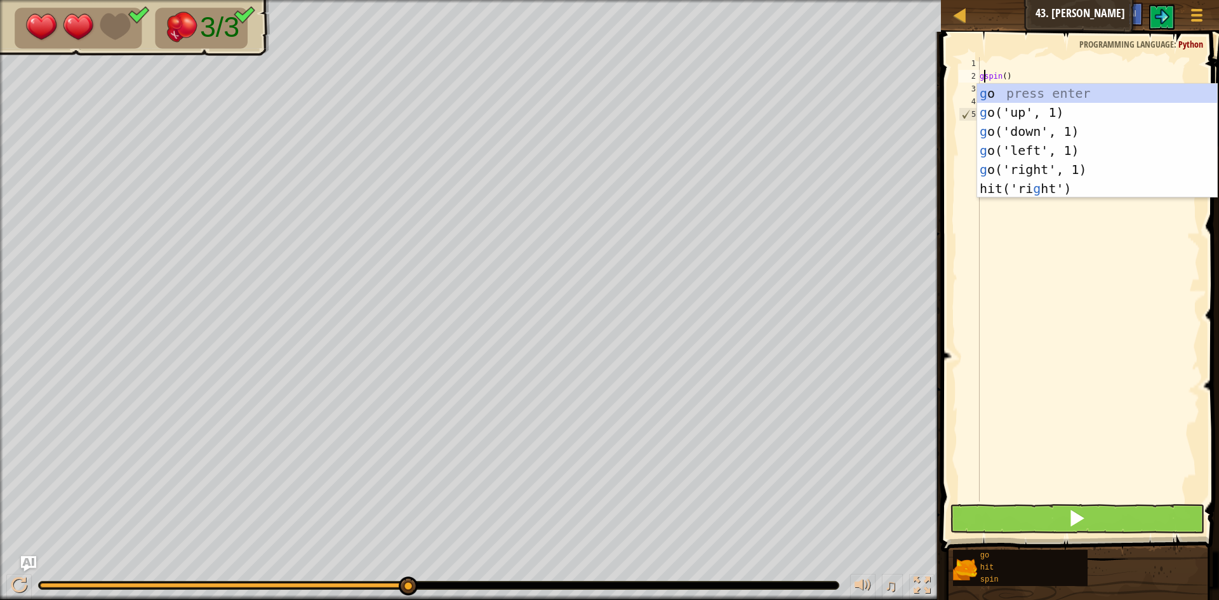
scroll to position [6, 1]
click at [1016, 116] on div "go press enter go ('up', 1) press enter go ('down', 1) press enter go ('left', …" at bounding box center [1097, 150] width 240 height 133
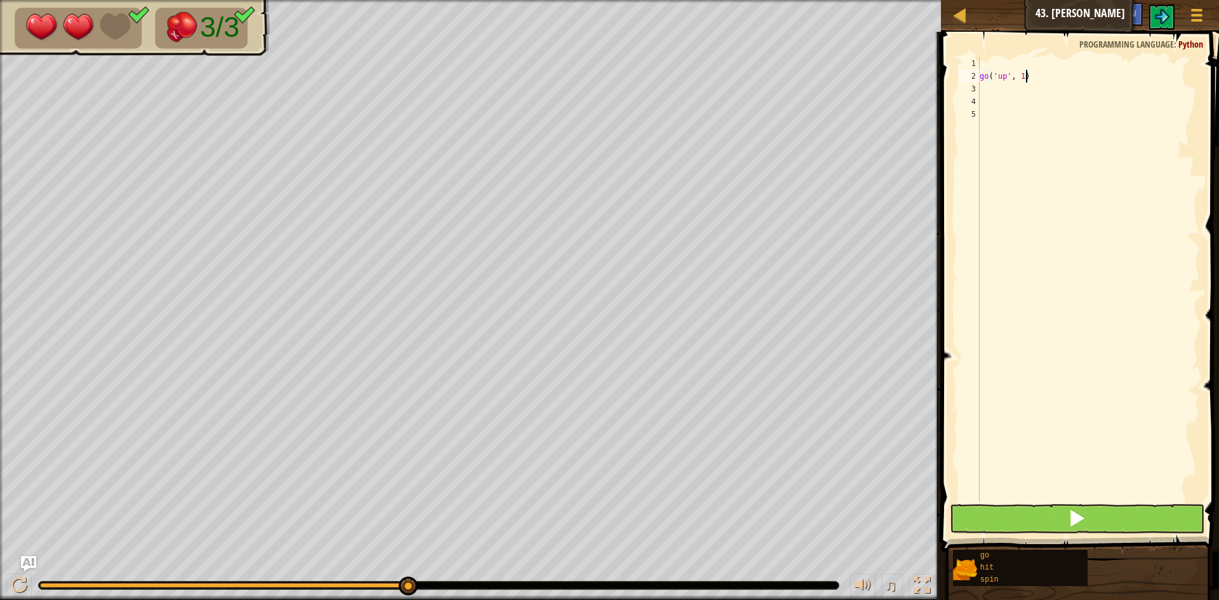
type textarea "go('up', 1)"
click at [1062, 507] on button at bounding box center [1077, 518] width 255 height 29
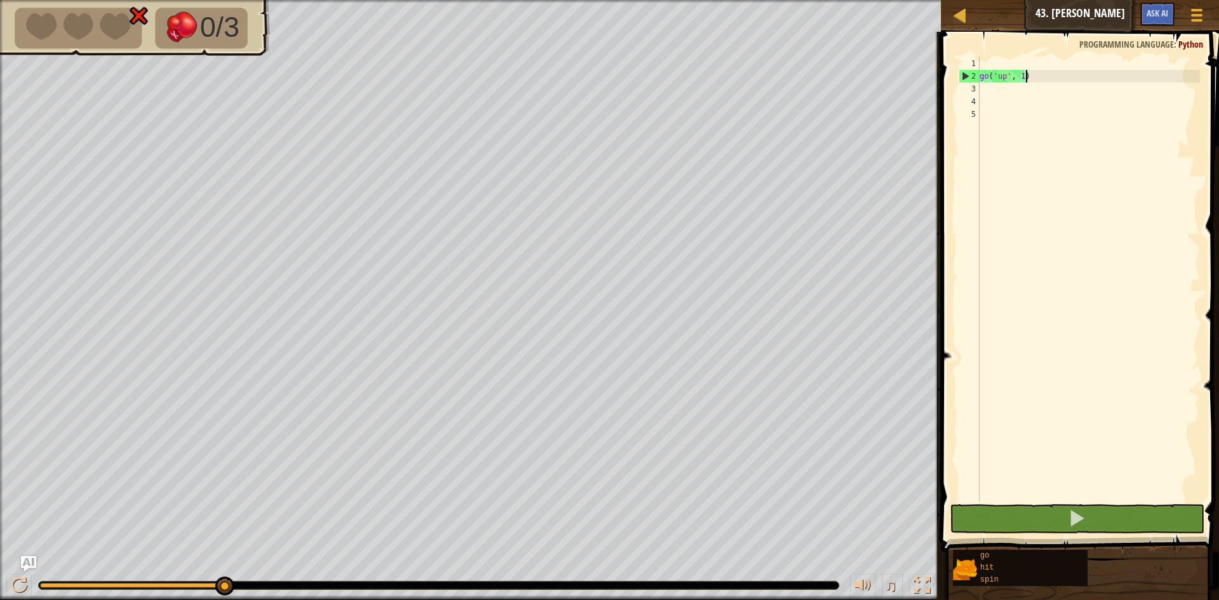
click at [985, 67] on div "go ( 'up' , 1 )" at bounding box center [1088, 292] width 223 height 470
click at [1017, 91] on div "go ( 'up' , 1 )" at bounding box center [1088, 292] width 223 height 470
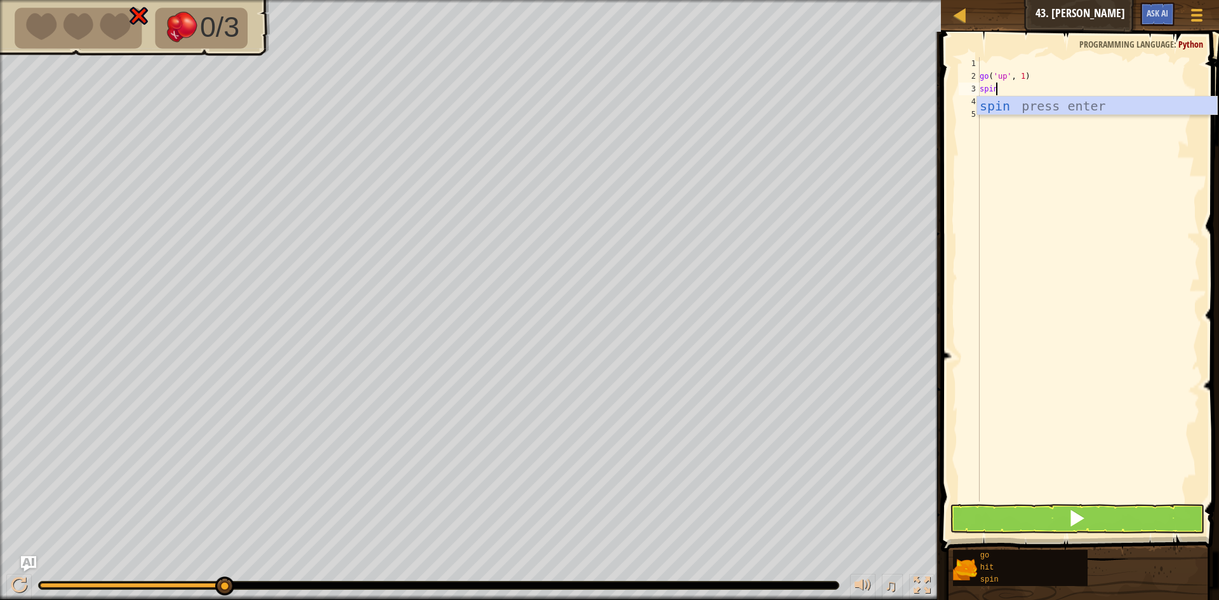
scroll to position [6, 1]
click at [1021, 528] on button at bounding box center [1077, 518] width 255 height 29
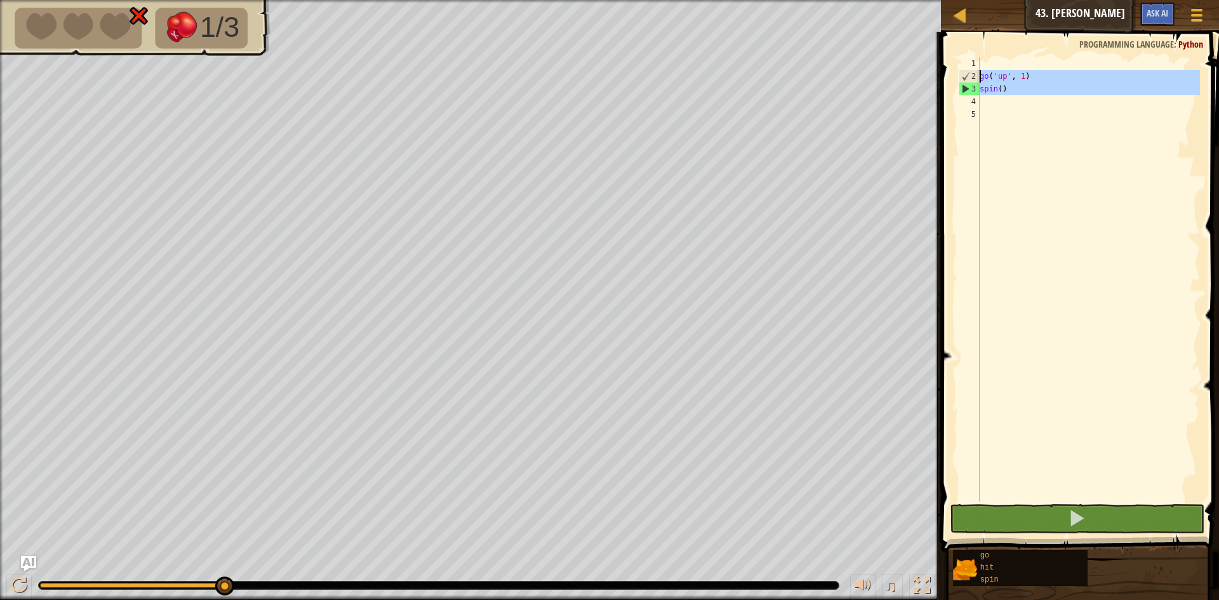
drag, startPoint x: 1008, startPoint y: 95, endPoint x: 968, endPoint y: 72, distance: 45.9
click at [968, 72] on div "spin() 1 2 3 4 5 go ( 'up' , 1 ) spin ( ) ההההההההההההההההההההההההההההההההההההה…" at bounding box center [1078, 279] width 244 height 445
type textarea "go('up', 1) spin()"
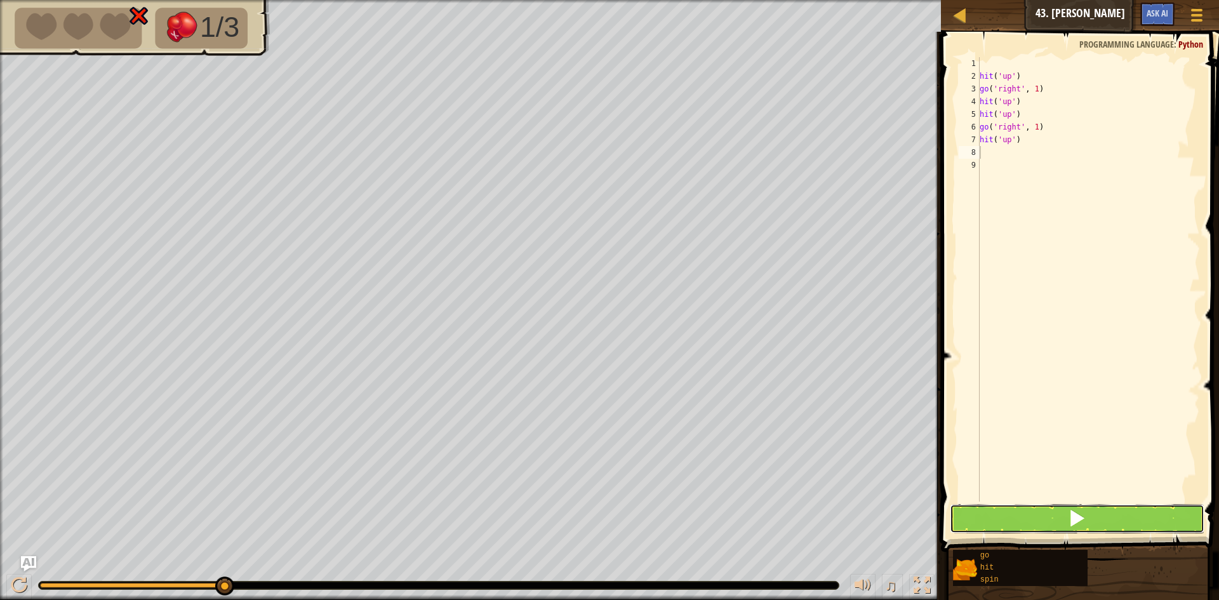
click at [1102, 526] on button at bounding box center [1077, 518] width 255 height 29
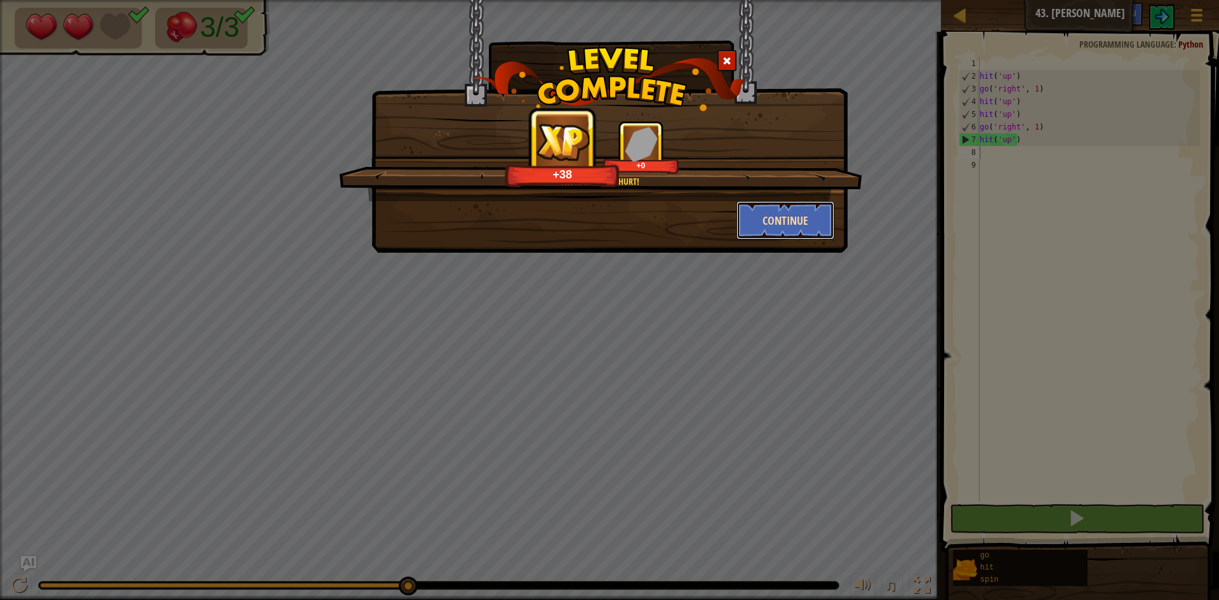
click at [788, 226] on button "Continue" at bounding box center [786, 220] width 98 height 38
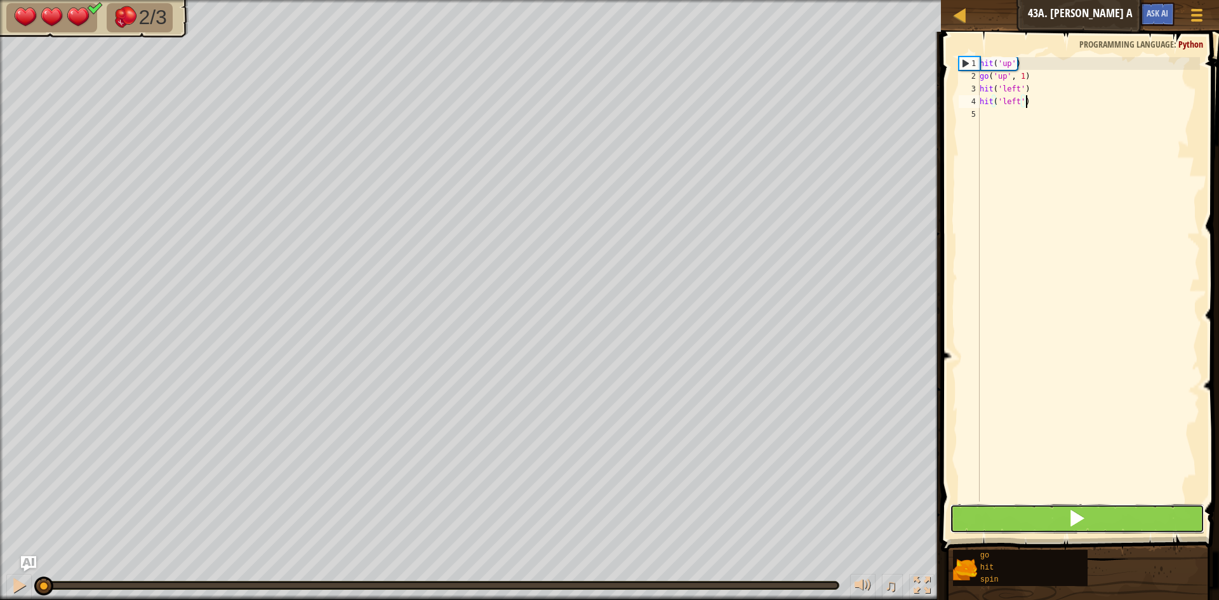
click at [1024, 513] on button at bounding box center [1077, 518] width 255 height 29
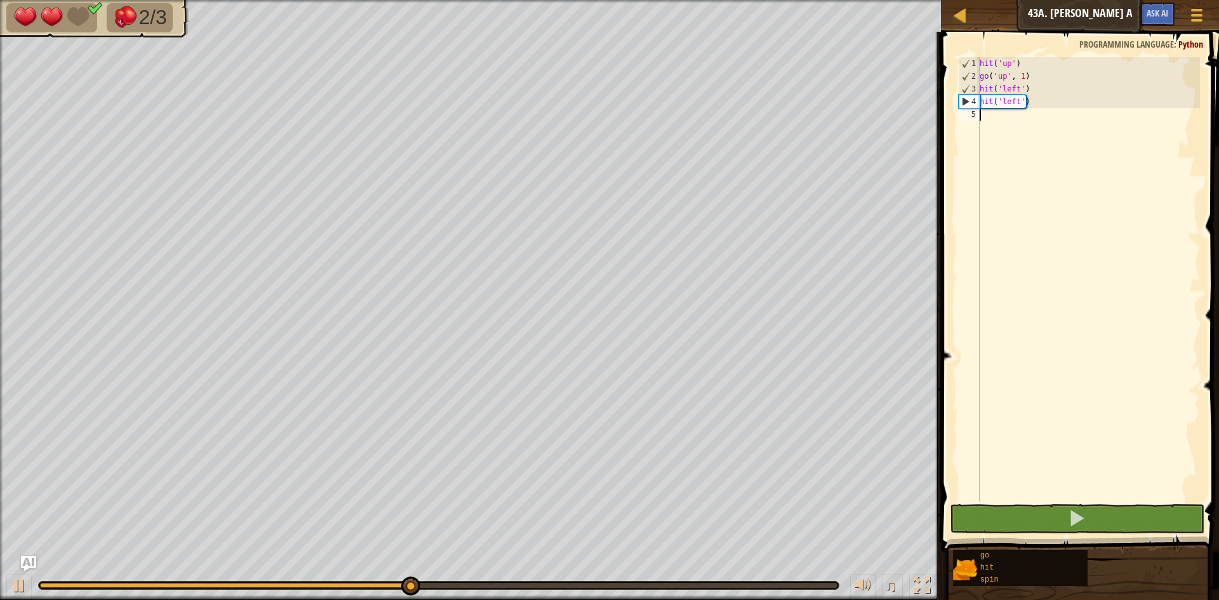
click at [1024, 118] on div "hit ( 'up' ) go ( 'up' , 1 ) hit ( 'left' ) hit ( 'left' )" at bounding box center [1088, 292] width 223 height 470
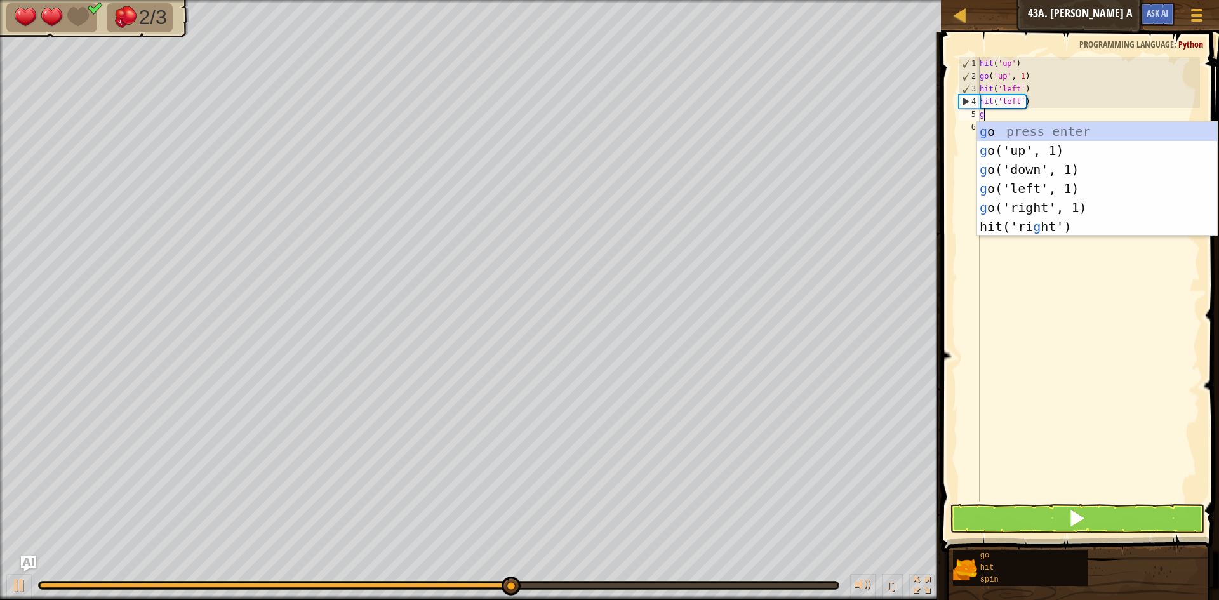
scroll to position [6, 0]
type textarea "go"
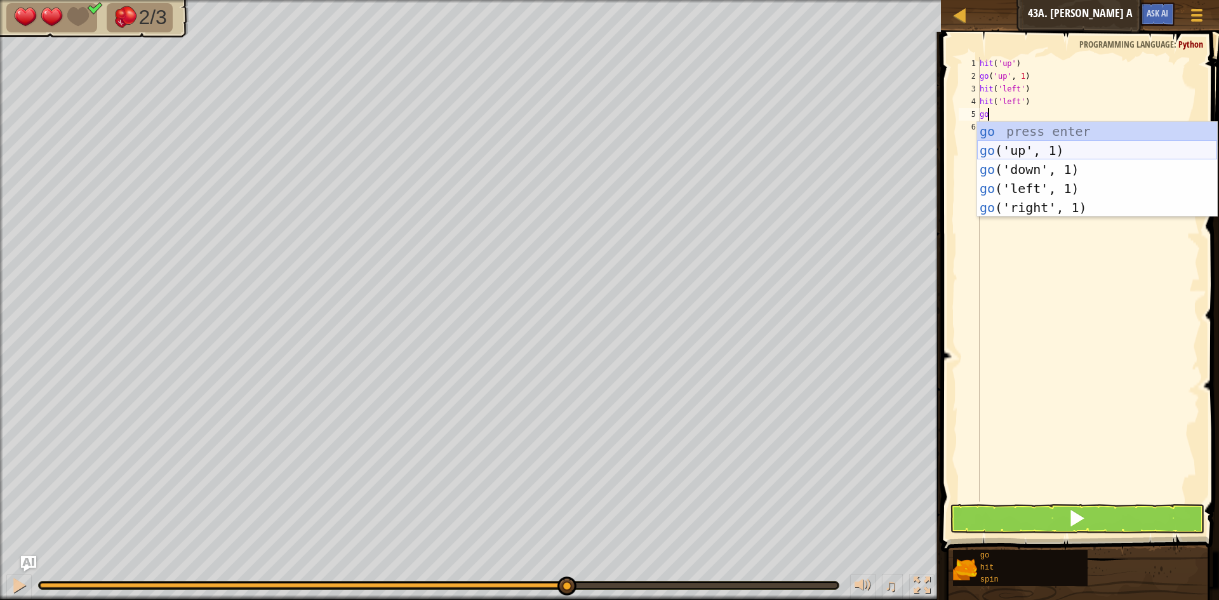
click at [1064, 152] on div "go press enter go ('up', 1) press enter go ('down', 1) press enter go ('left', …" at bounding box center [1097, 188] width 240 height 133
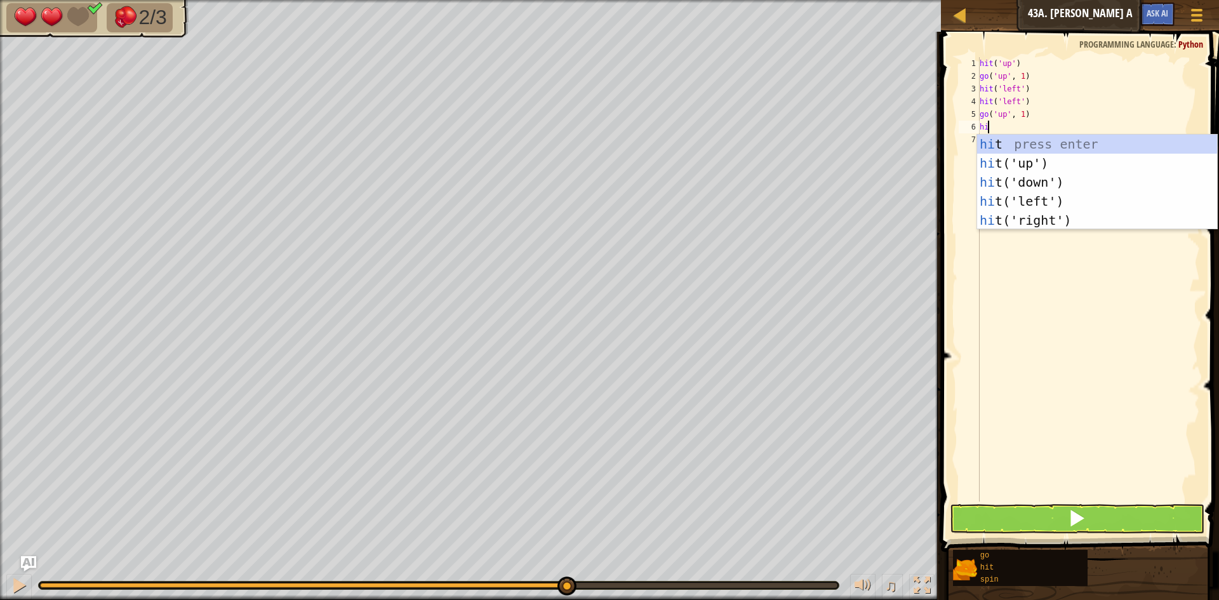
type textarea "hit"
click at [1021, 156] on div "hit press enter hit ('up') press enter hit ('down') press enter hit ('left') pr…" at bounding box center [1097, 201] width 240 height 133
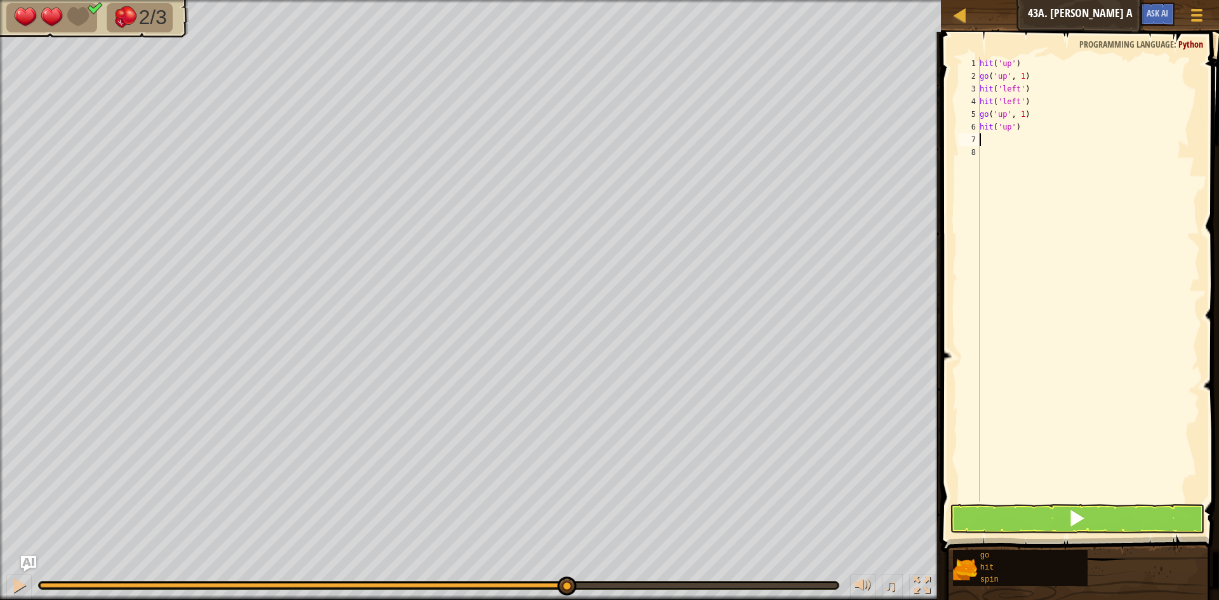
scroll to position [6, 0]
click at [1066, 518] on button at bounding box center [1077, 518] width 255 height 29
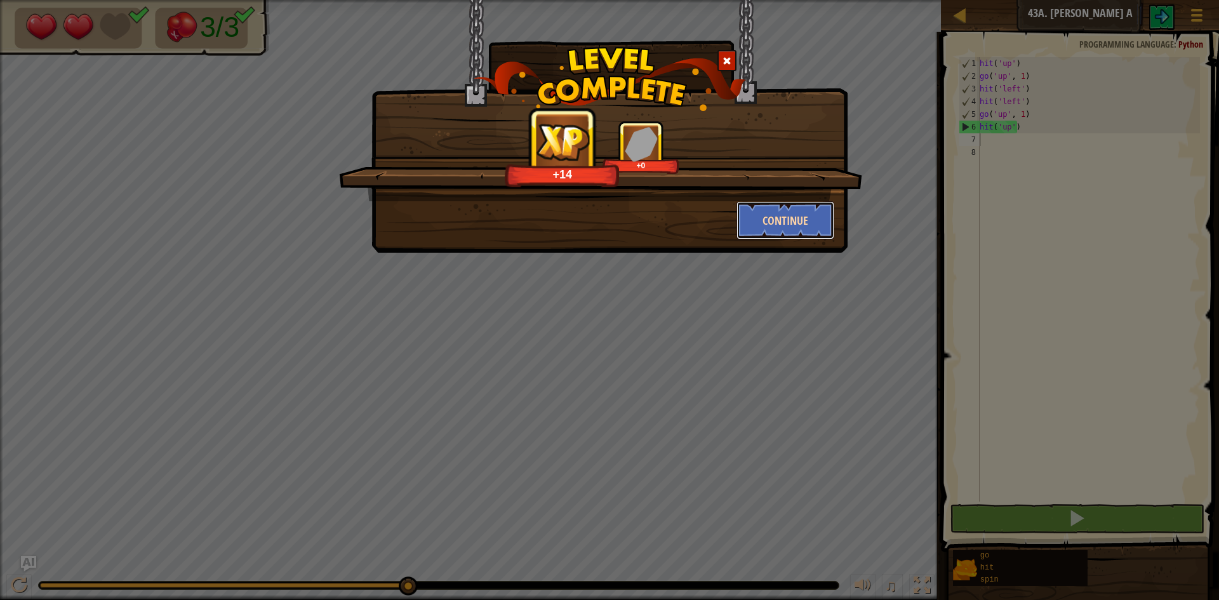
click at [792, 227] on button "Continue" at bounding box center [786, 220] width 98 height 38
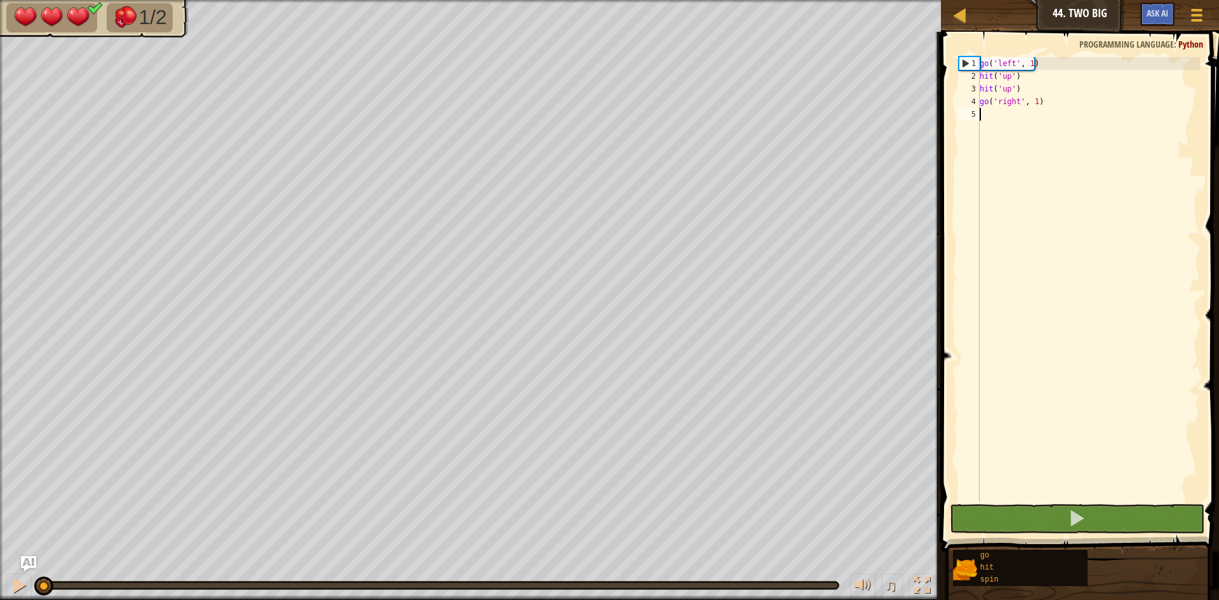
click at [1044, 490] on div "go ( 'left' , 1 ) hit ( 'up' ) hit ( 'up' ) go ( 'right' , 1 )" at bounding box center [1088, 292] width 223 height 470
click at [1067, 523] on button at bounding box center [1077, 518] width 255 height 29
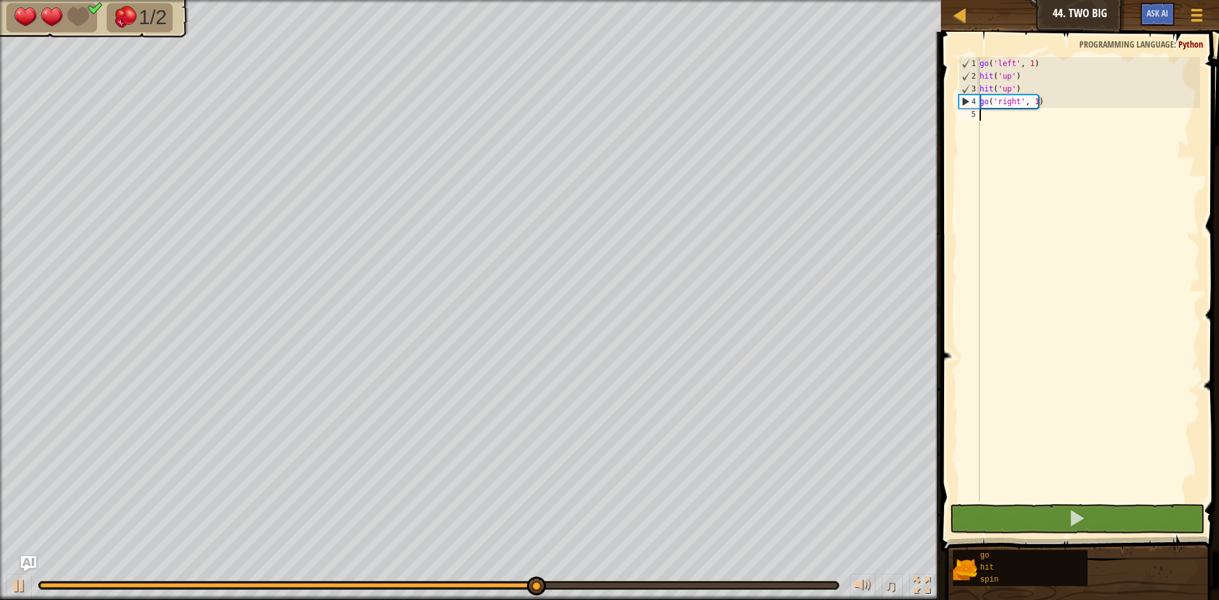
click at [1035, 102] on div "go ( 'left' , 1 ) hit ( 'up' ) hit ( 'up' ) go ( 'right' , 1 )" at bounding box center [1088, 292] width 223 height 470
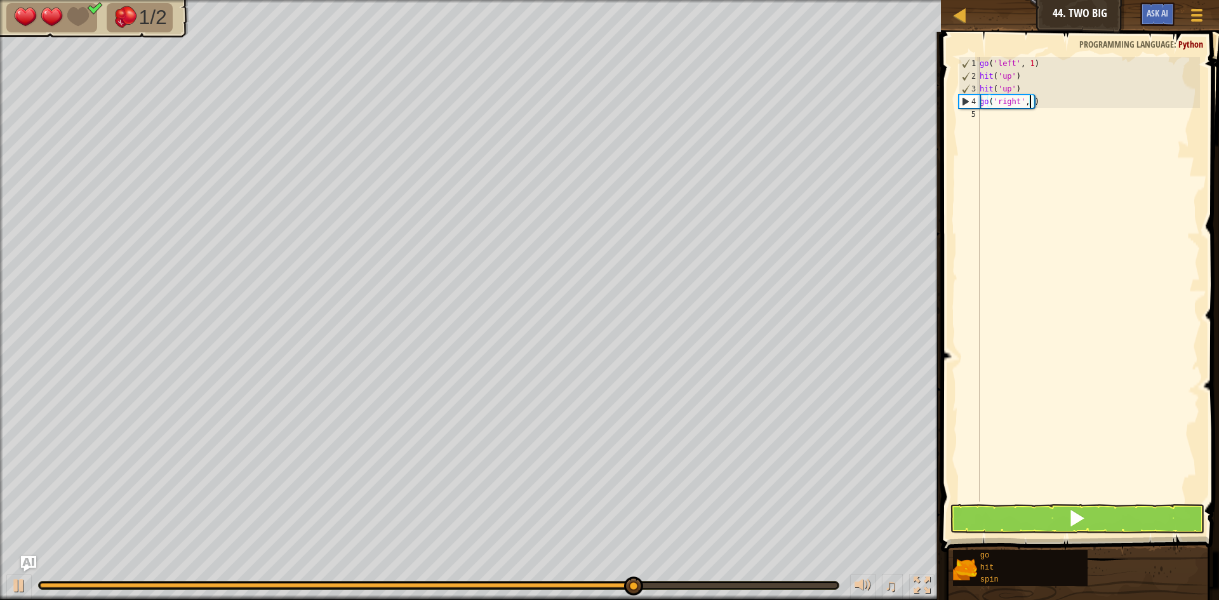
type textarea "go('right', 2)"
click at [1030, 124] on div "go ( 'left' , 1 ) hit ( 'up' ) hit ( 'up' ) go ( 'right' , 2 )" at bounding box center [1088, 292] width 223 height 470
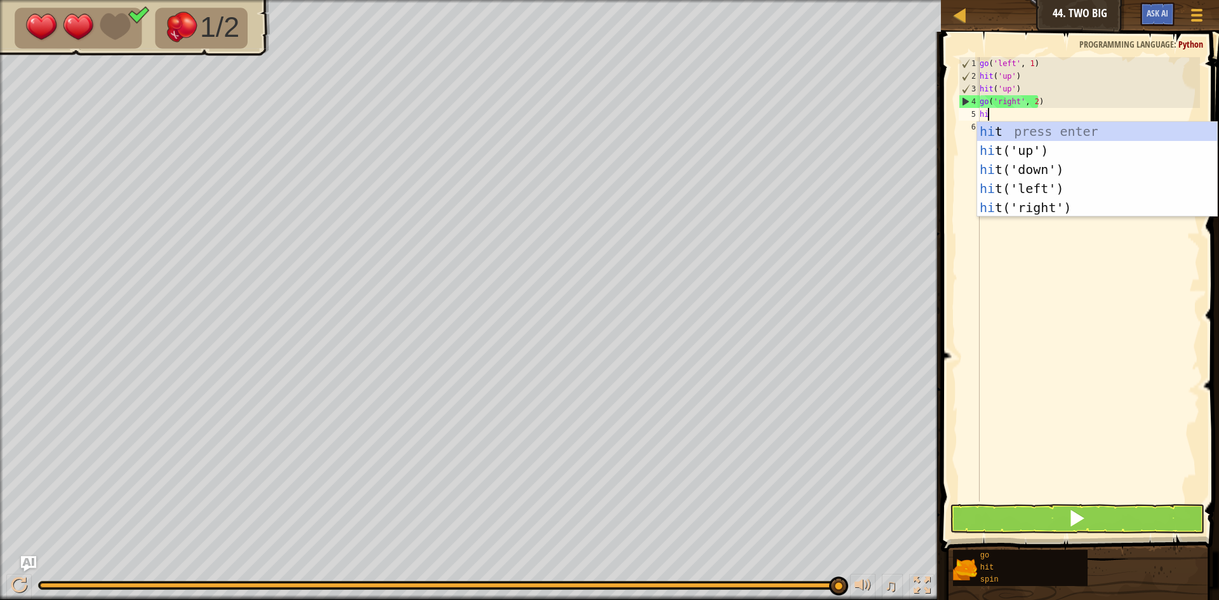
type textarea "hit"
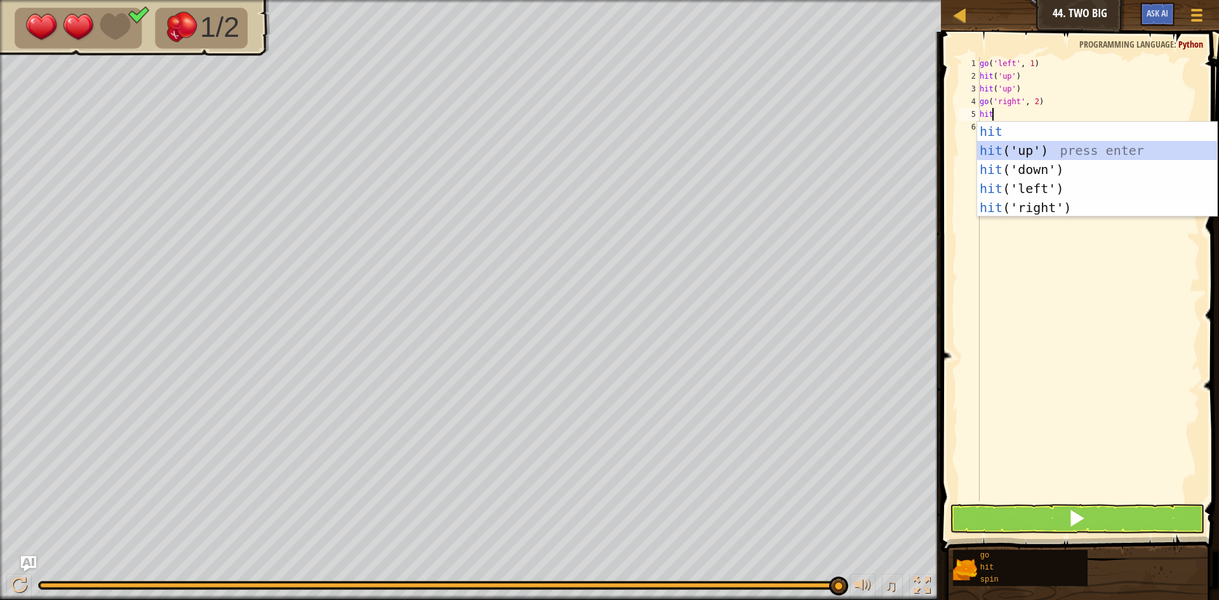
click at [1029, 143] on div "hit press enter hit ('up') press enter hit ('down') press enter hit ('left') pr…" at bounding box center [1097, 188] width 240 height 133
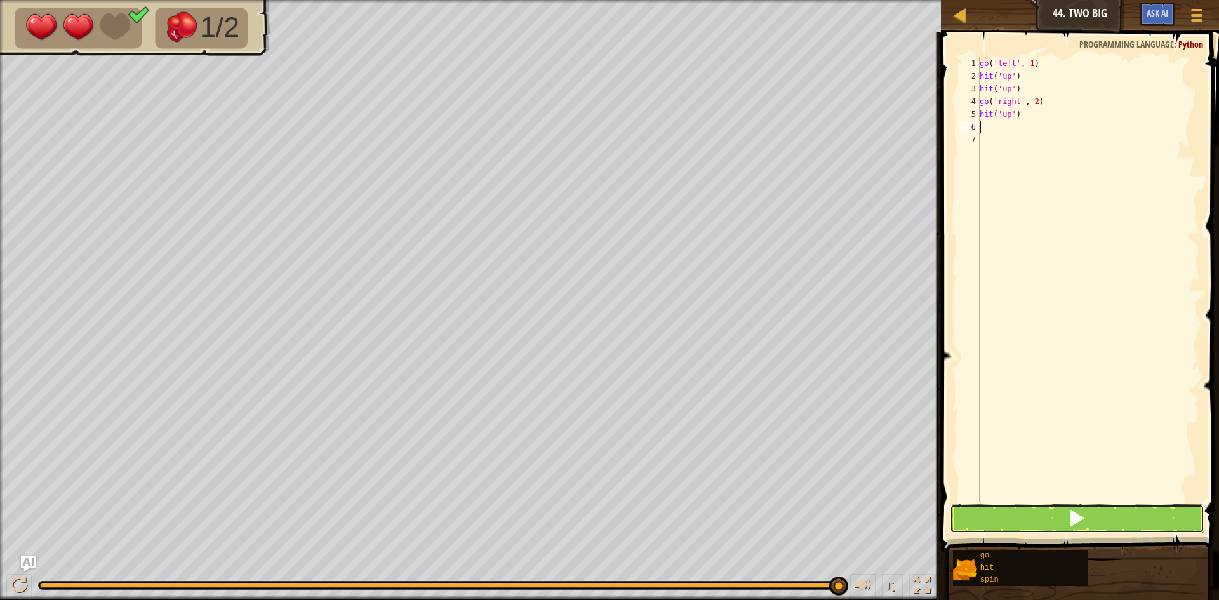
click at [1126, 513] on button at bounding box center [1077, 518] width 255 height 29
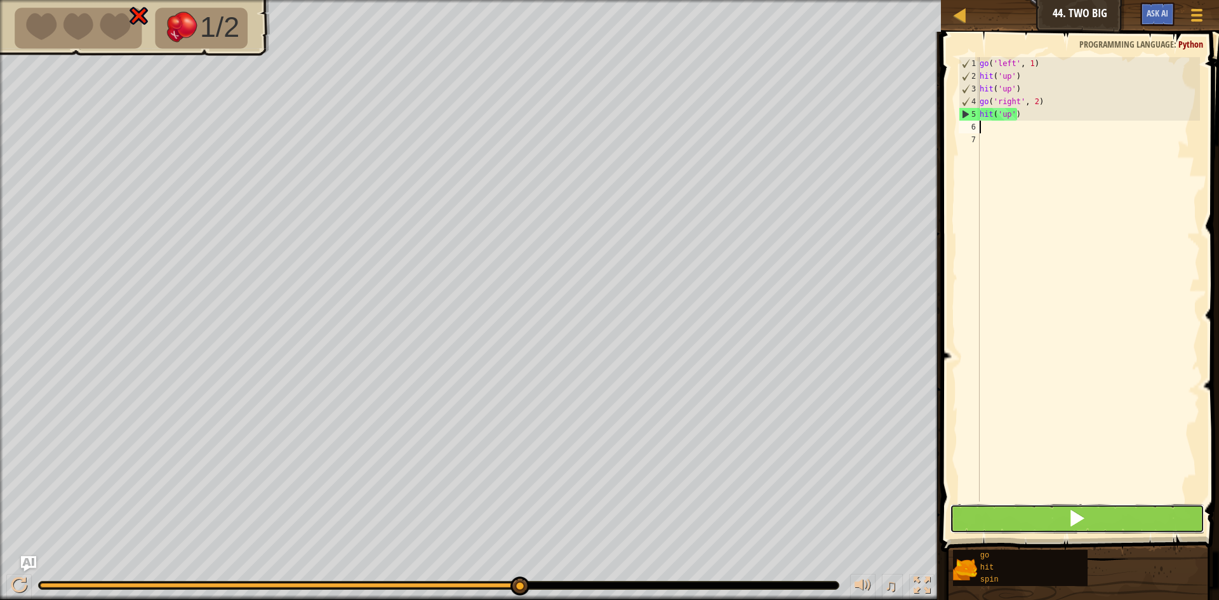
drag, startPoint x: 1061, startPoint y: 526, endPoint x: 1073, endPoint y: 530, distance: 12.0
click at [1067, 530] on button at bounding box center [1077, 518] width 255 height 29
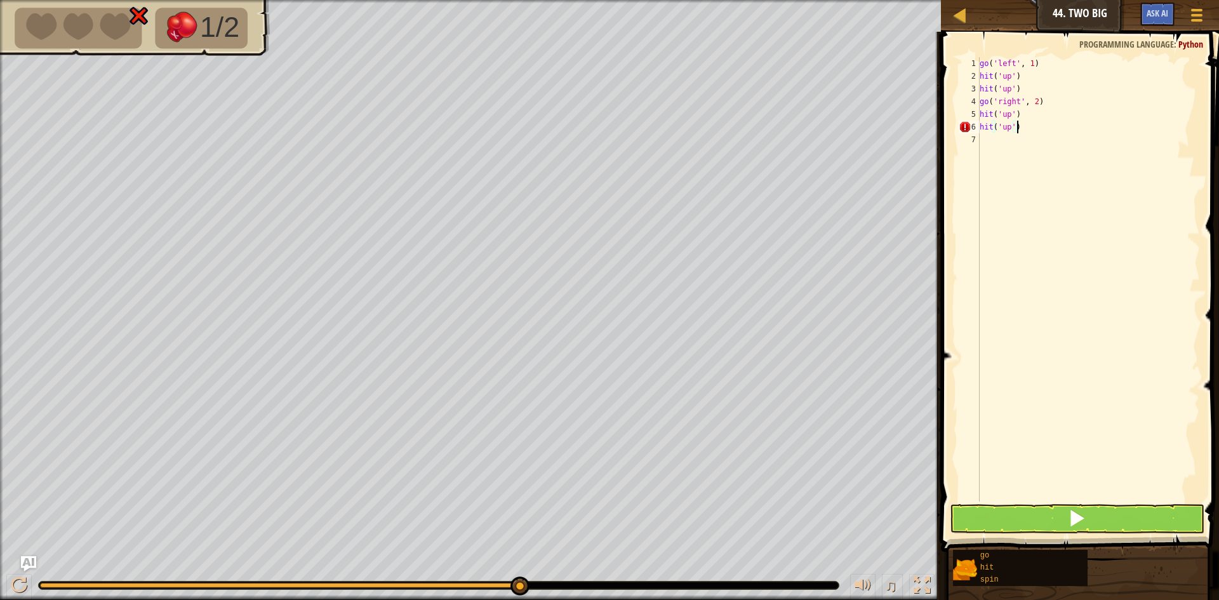
scroll to position [6, 3]
type textarea "hit('up')"
click at [1099, 514] on button at bounding box center [1077, 518] width 255 height 29
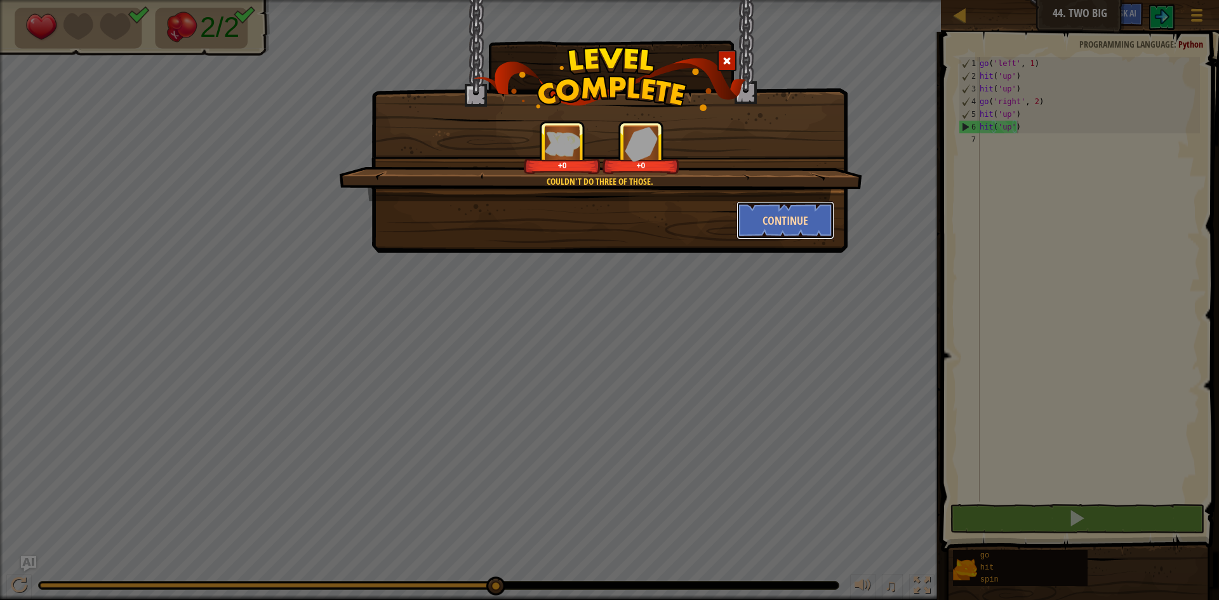
click at [794, 212] on button "Continue" at bounding box center [786, 220] width 98 height 38
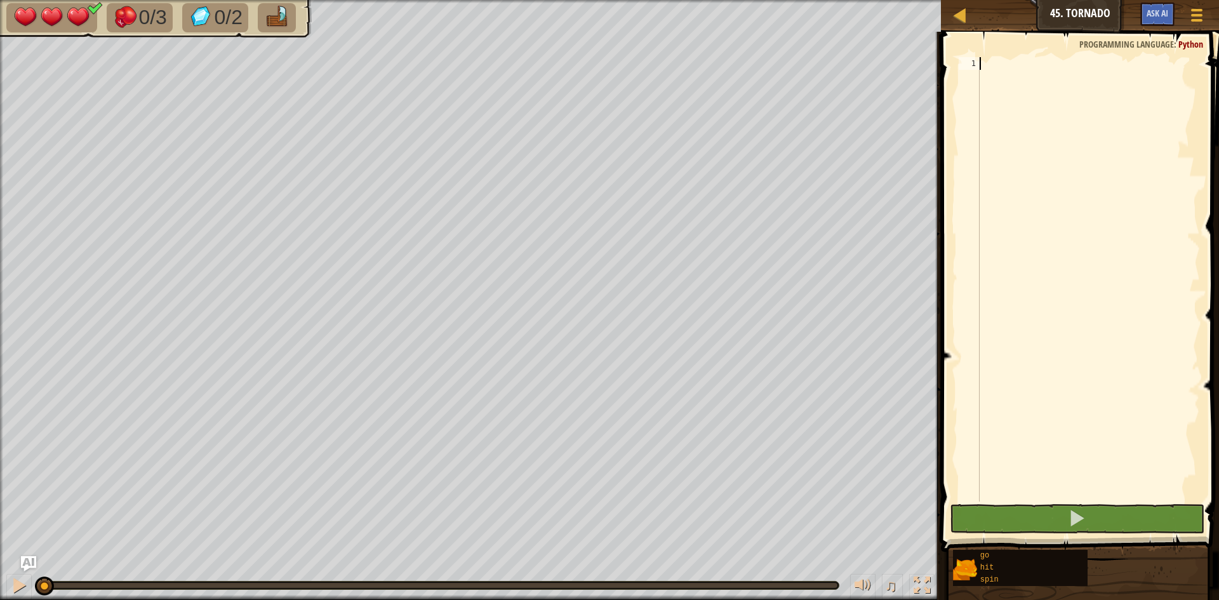
scroll to position [6, 0]
type textarea "go"
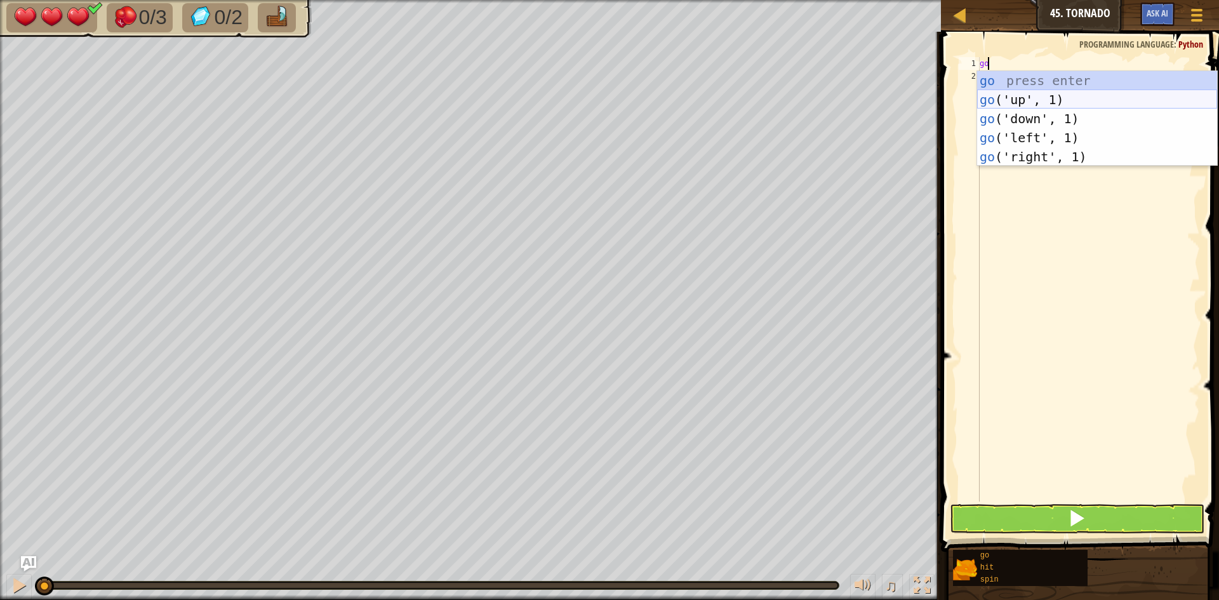
click at [1095, 101] on div "go press enter go ('up', 1) press enter go ('down', 1) press enter go ('left', …" at bounding box center [1097, 137] width 240 height 133
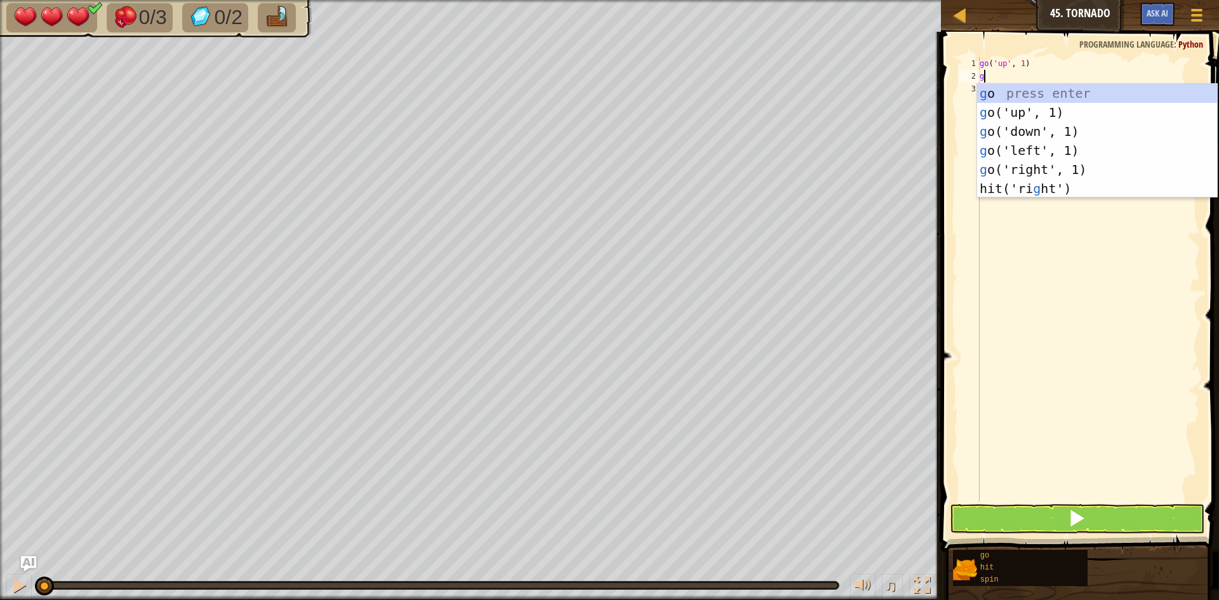
type textarea "go"
click at [1038, 167] on div "go press enter go ('up', 1) press enter go ('down', 1) press enter go ('left', …" at bounding box center [1097, 150] width 240 height 133
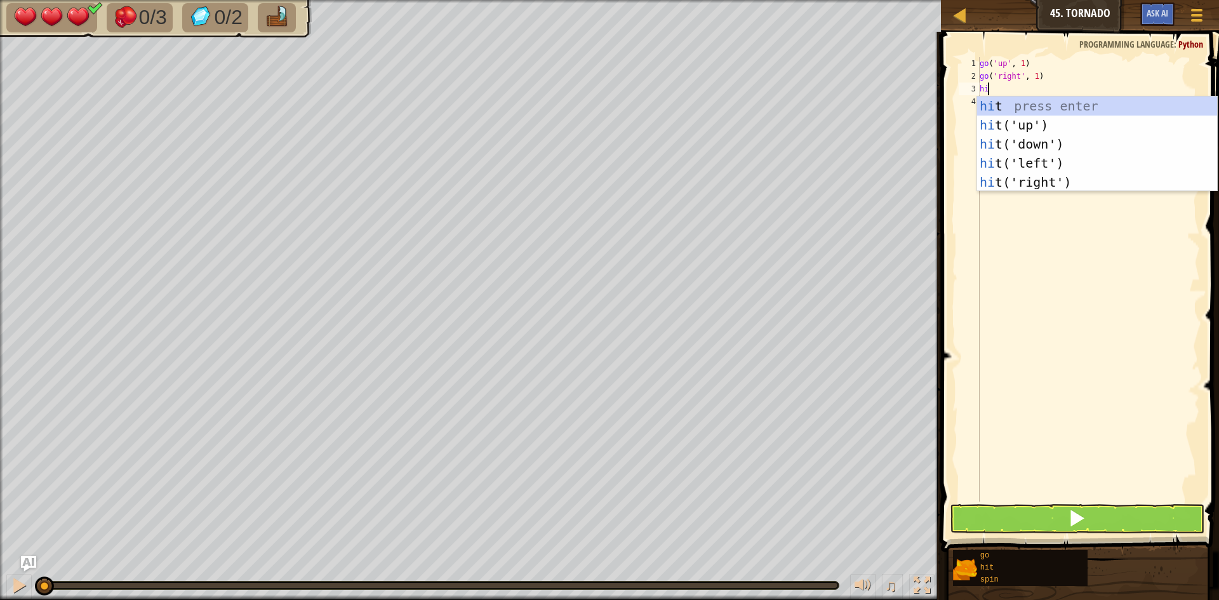
type textarea "hit"
click at [1021, 124] on div "hit press enter hit ('up') press enter hit ('down') press enter hit ('left') pr…" at bounding box center [1097, 163] width 240 height 133
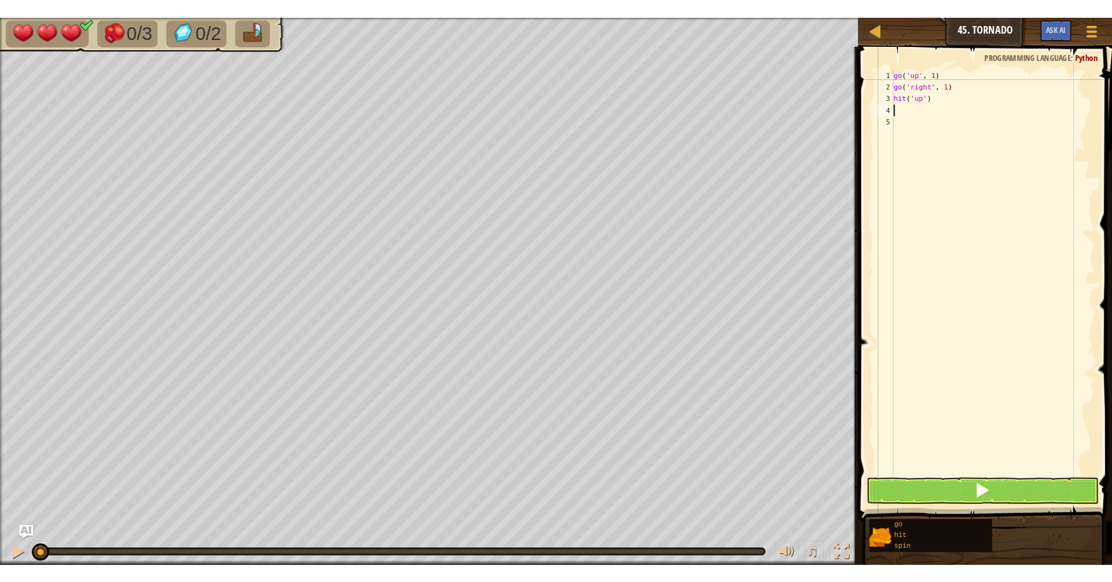
scroll to position [6, 0]
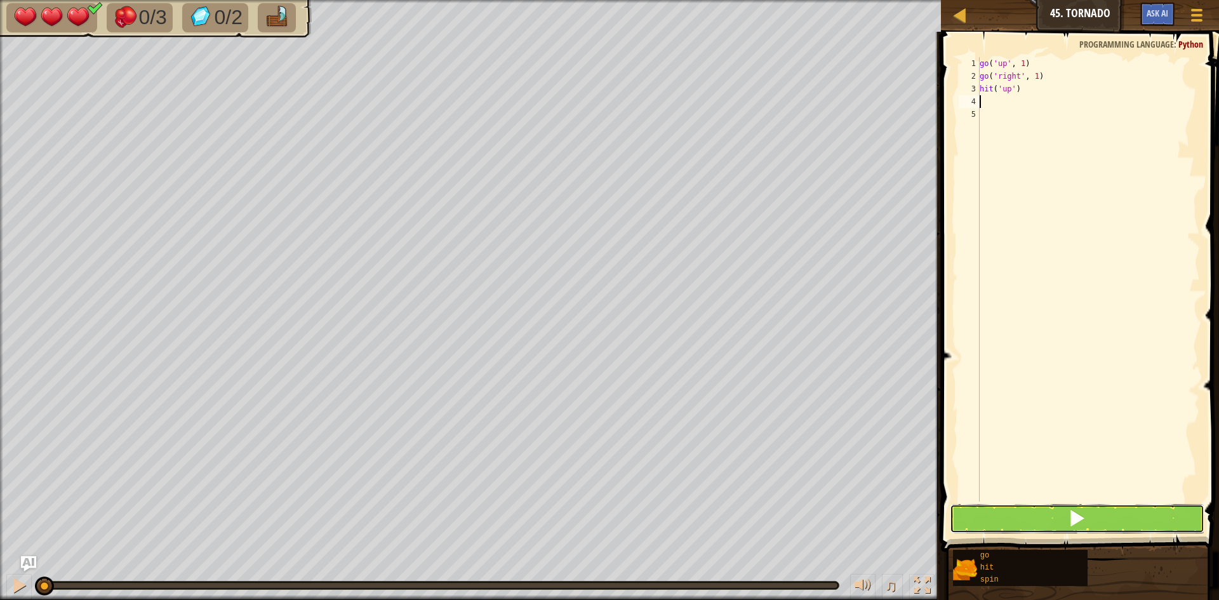
click at [1102, 512] on button at bounding box center [1077, 518] width 255 height 29
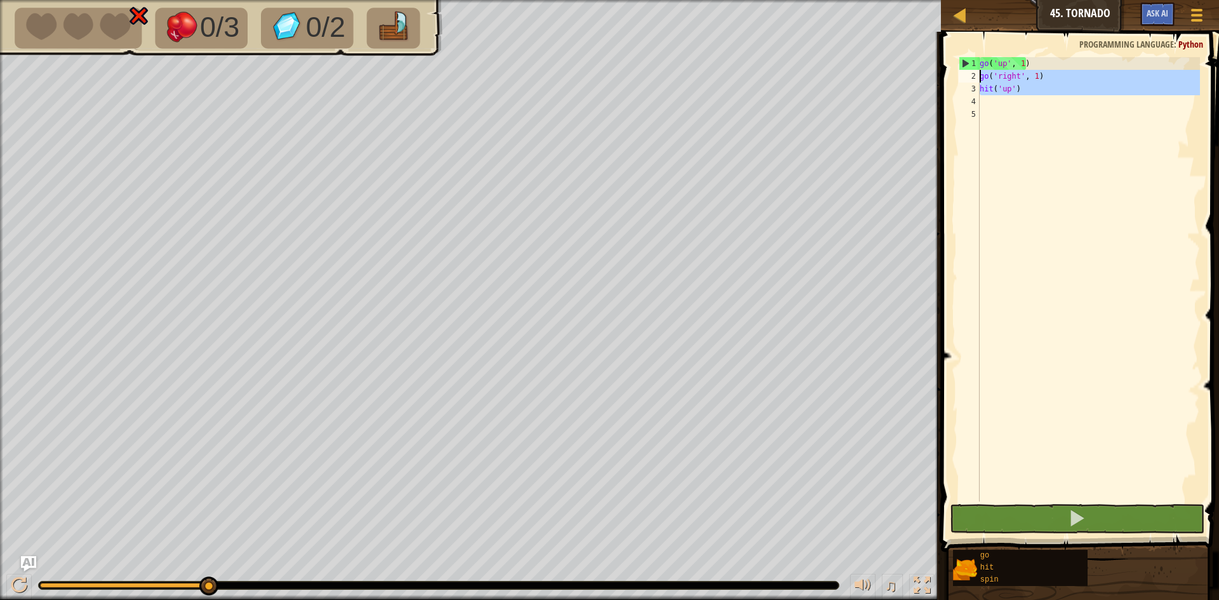
drag, startPoint x: 1040, startPoint y: 99, endPoint x: 959, endPoint y: 68, distance: 87.0
click at [959, 68] on div "1 2 3 4 5 go ( 'up' , 1 ) go ( 'right' , 1 ) hit ( 'up' ) ההההההההההההההההההההה…" at bounding box center [1078, 279] width 244 height 445
type textarea "go('up', 1) go('right', 1)"
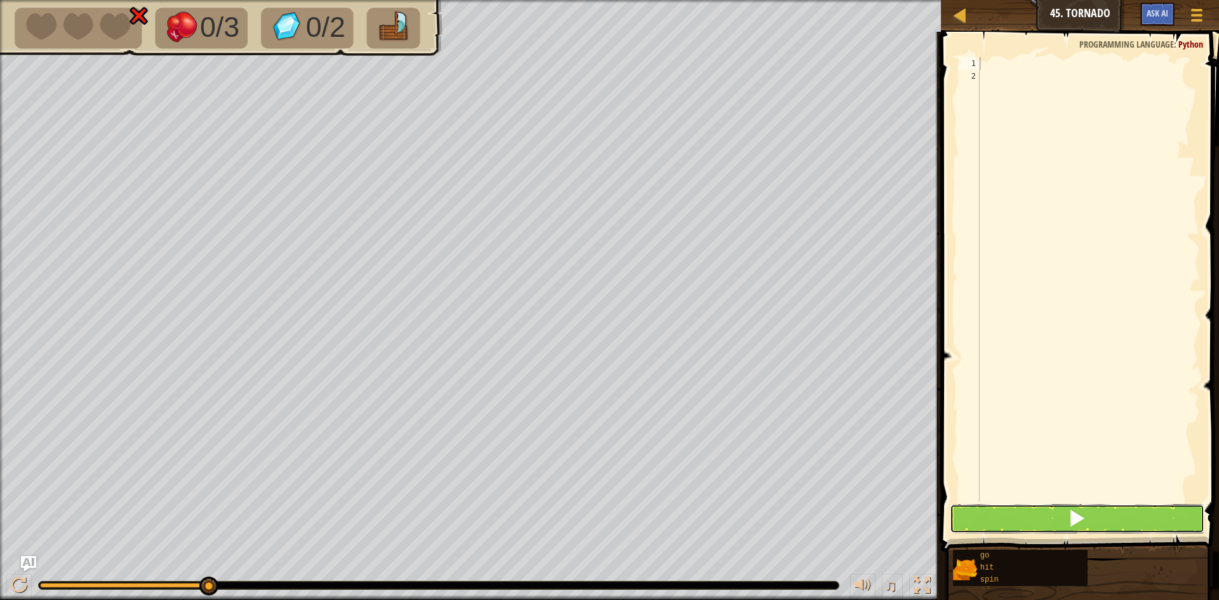
click at [1132, 511] on button at bounding box center [1077, 518] width 255 height 29
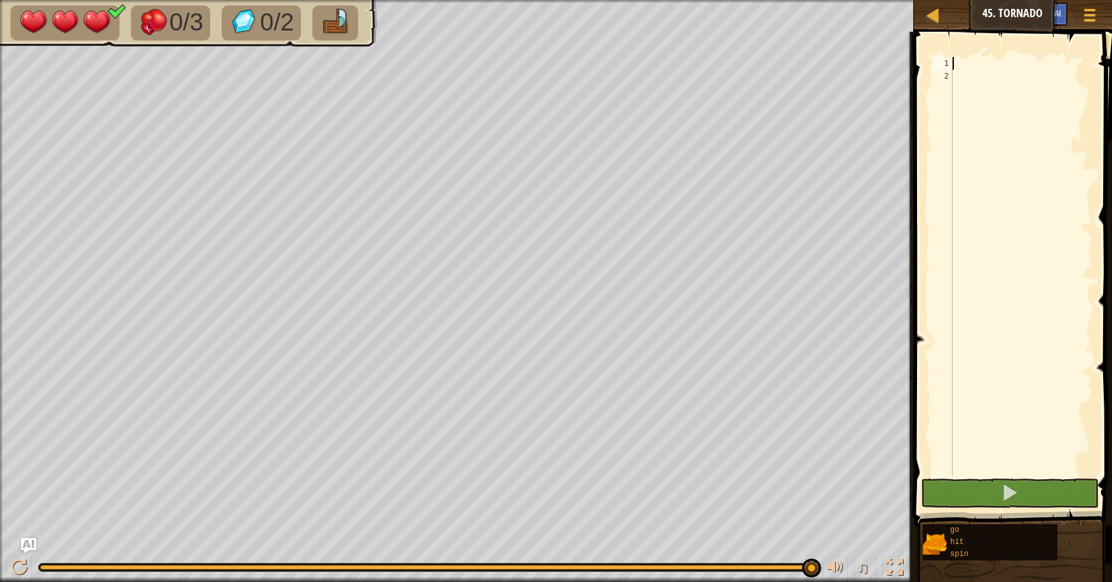
type textarea "go"
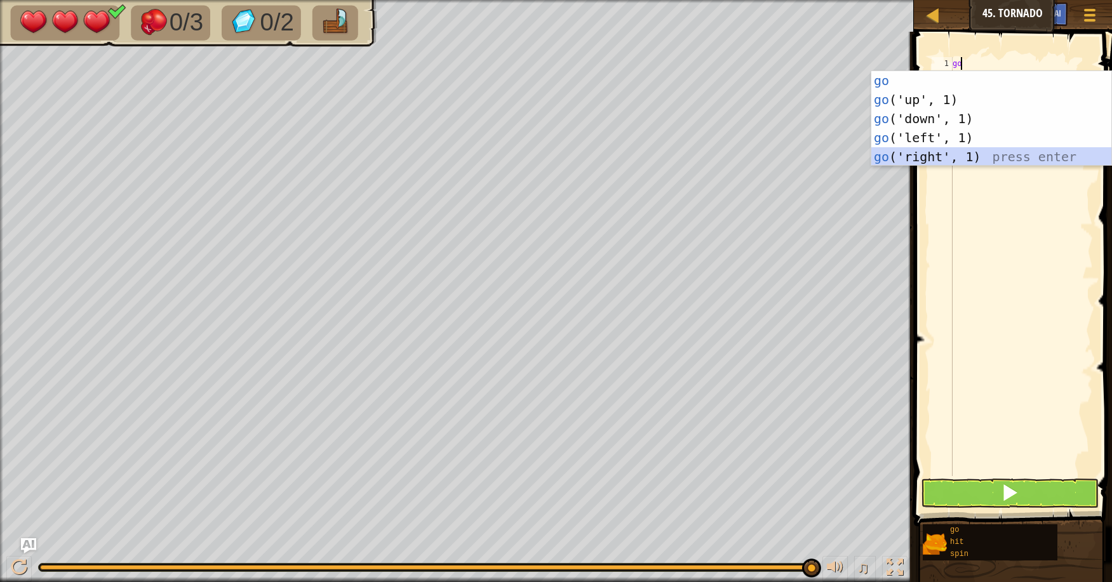
click at [972, 149] on div "go press enter go ('up', 1) press enter go ('down', 1) press enter go ('left', …" at bounding box center [991, 137] width 240 height 133
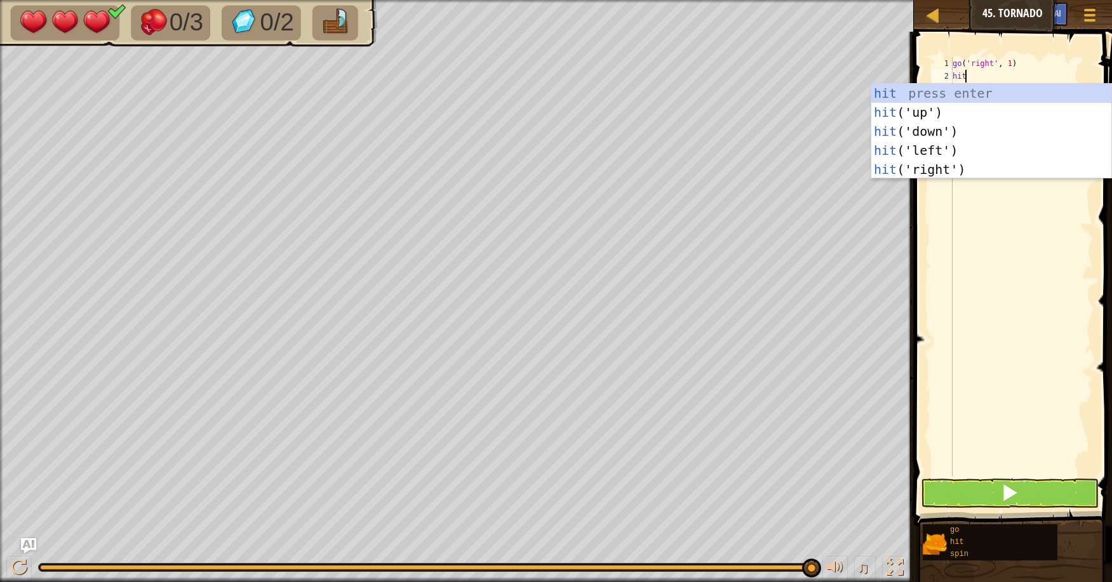
type textarea "hit"
click at [993, 115] on div "hit press enter hit ('up') press enter hit ('down') press enter hit ('left') pr…" at bounding box center [991, 150] width 240 height 133
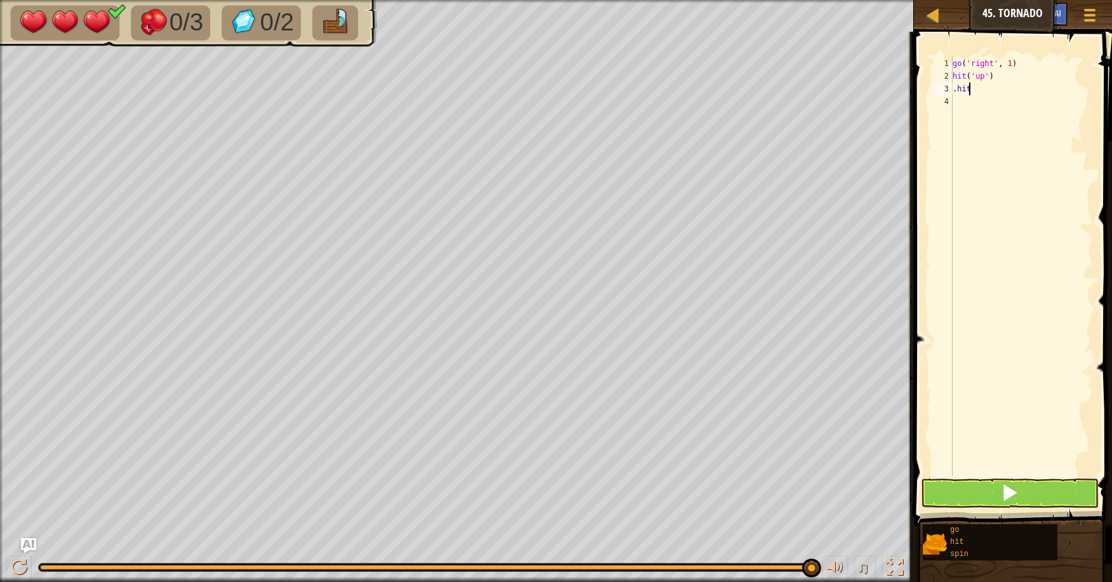
scroll to position [6, 1]
type textarea "."
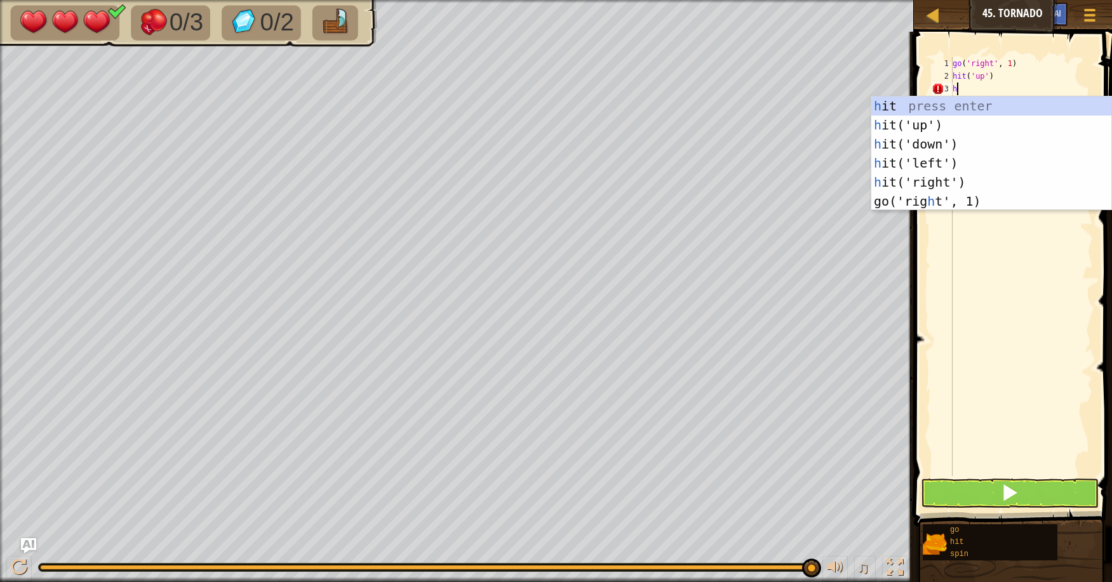
type textarea "hit"
click at [949, 120] on div "hit press enter hit ('up') press enter hit ('down') press enter hit ('left') pr…" at bounding box center [991, 163] width 240 height 133
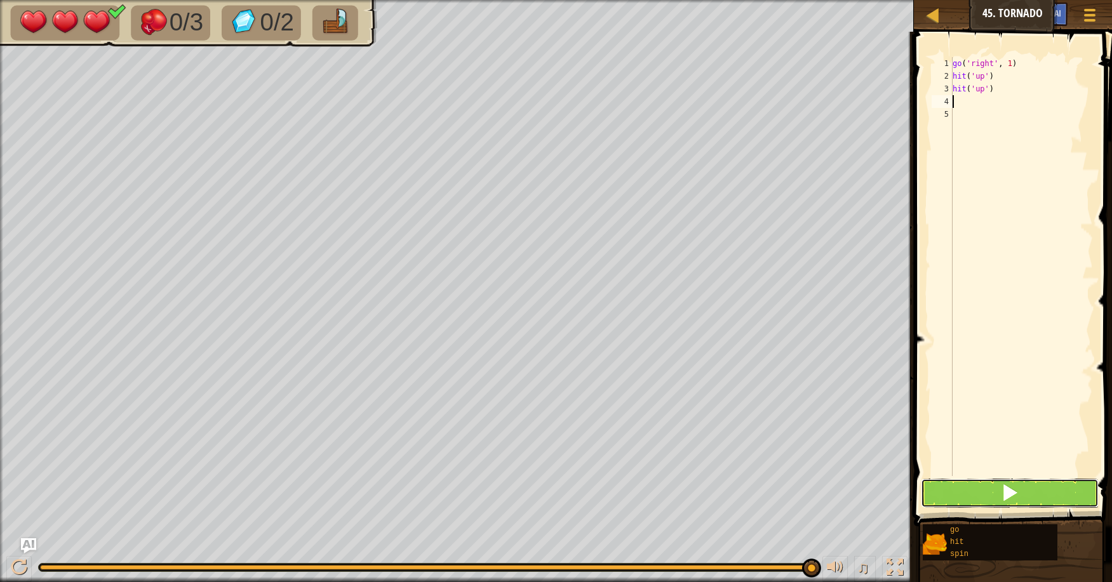
click at [1020, 495] on button at bounding box center [1010, 493] width 178 height 29
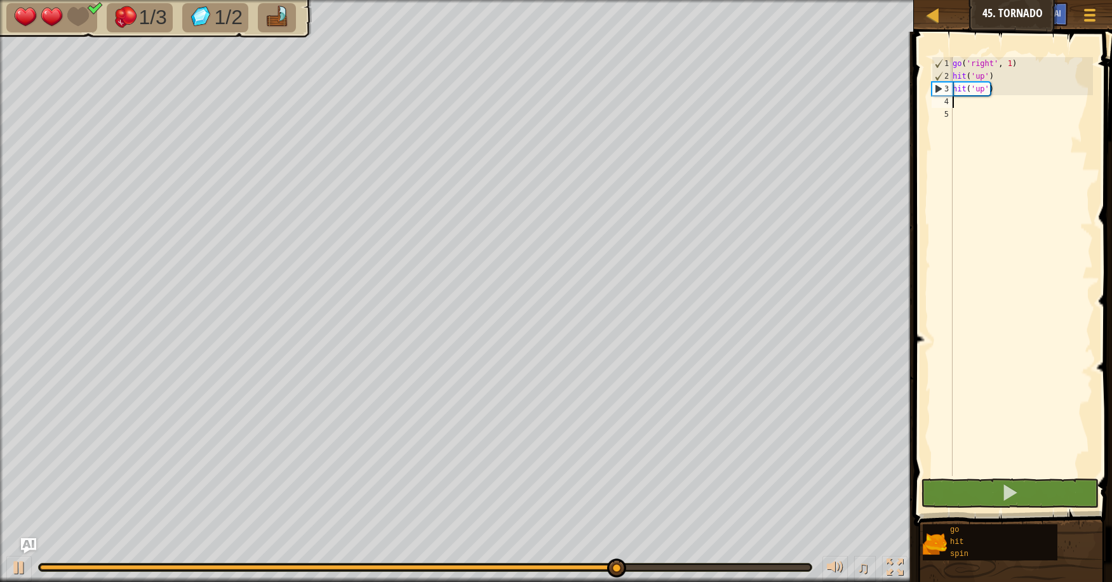
type textarea "go"
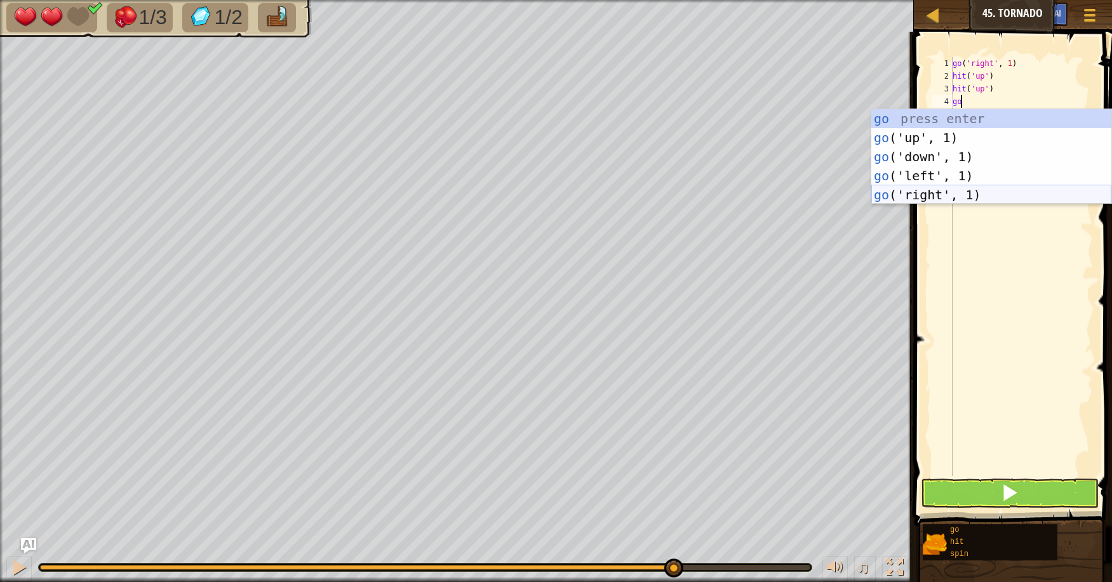
click at [936, 202] on div "go press enter go ('up', 1) press enter go ('down', 1) press enter go ('left', …" at bounding box center [991, 175] width 240 height 133
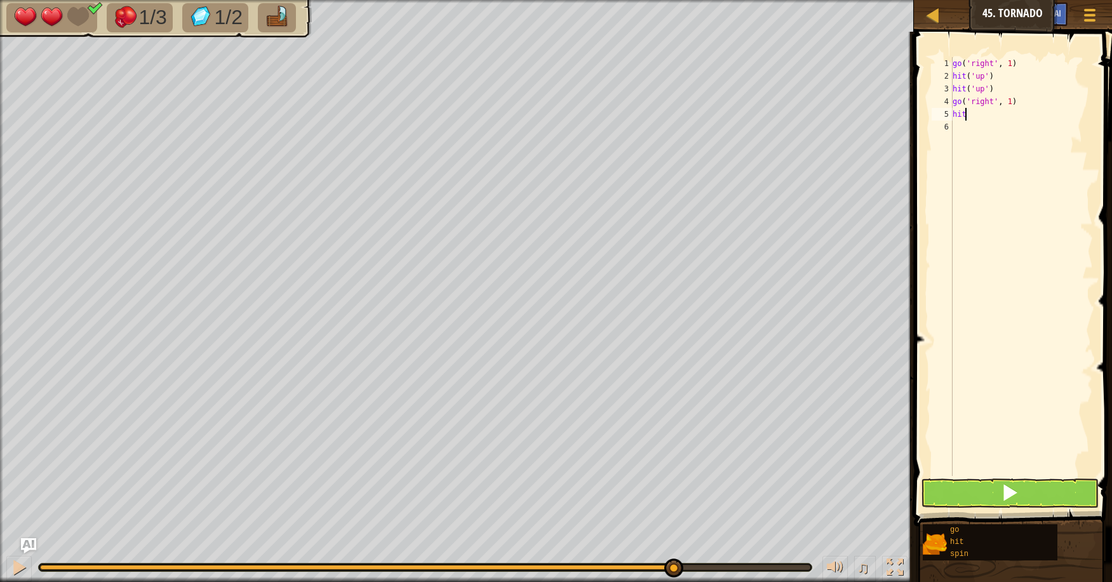
click at [975, 114] on div "go ( 'right' , 1 ) hit ( 'up' ) hit ( 'up' ) go ( 'right' , 1 ) hit" at bounding box center [1021, 279] width 143 height 445
type textarea "h"
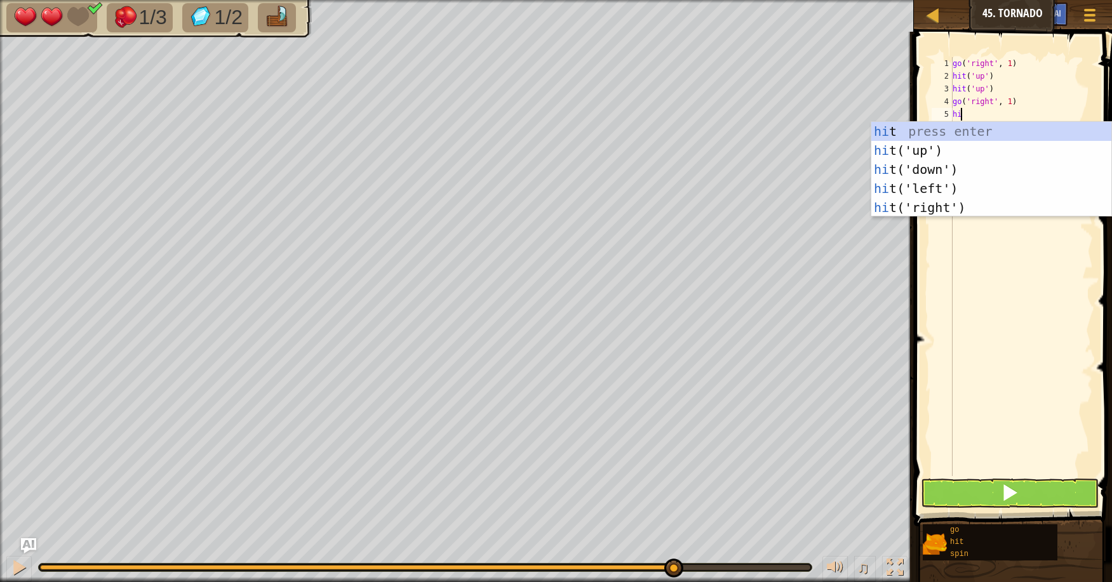
type textarea "hit"
click at [988, 171] on div "hit press enter hit ('up') press enter hit ('down') press enter hit ('left') pr…" at bounding box center [991, 188] width 240 height 133
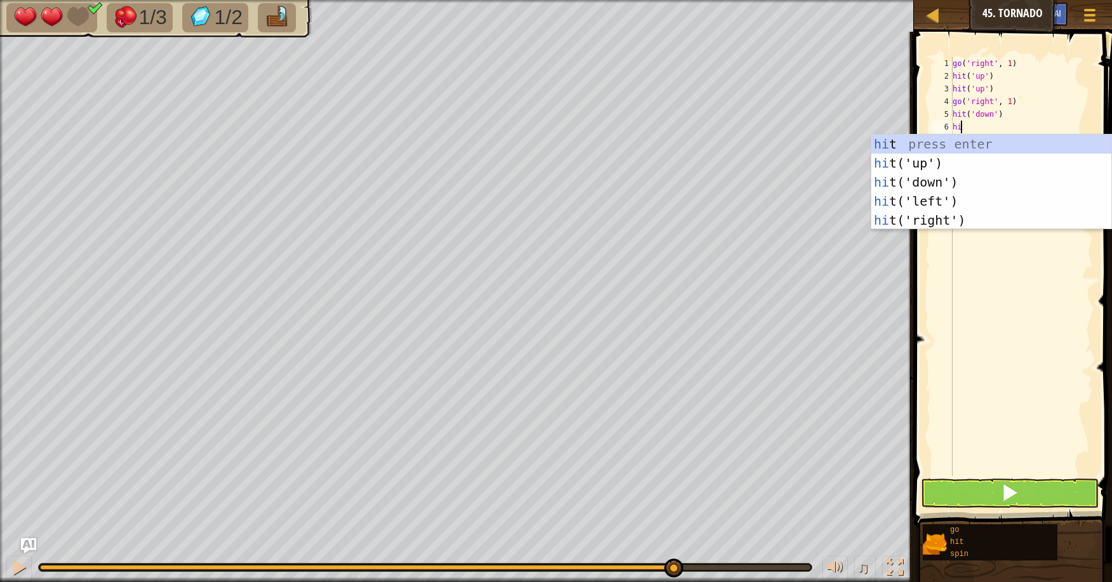
type textarea "hit"
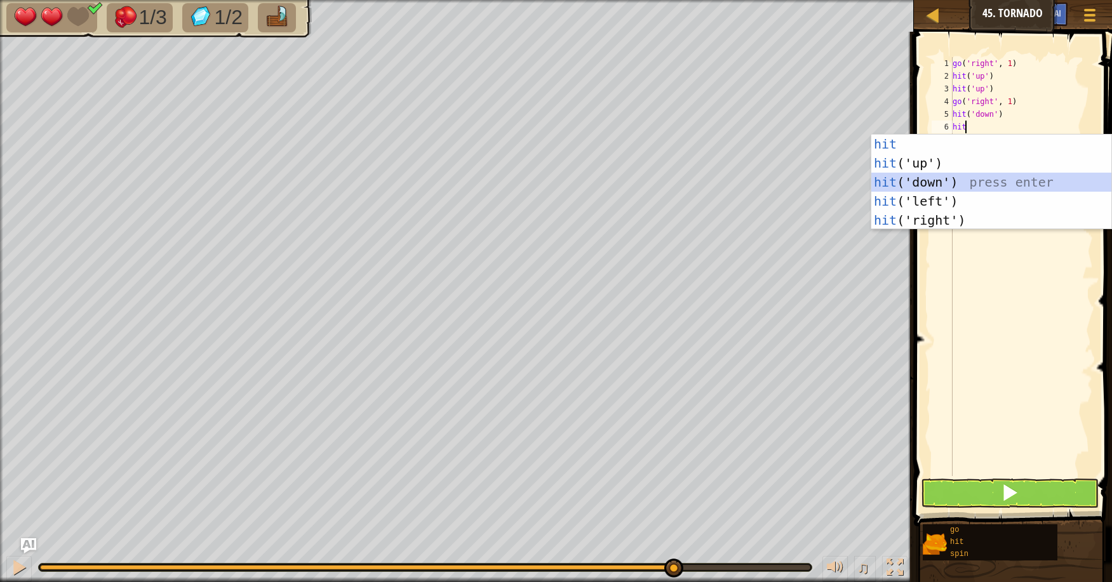
click at [949, 183] on div "hit press enter hit ('up') press enter hit ('down') press enter hit ('left') pr…" at bounding box center [991, 201] width 240 height 133
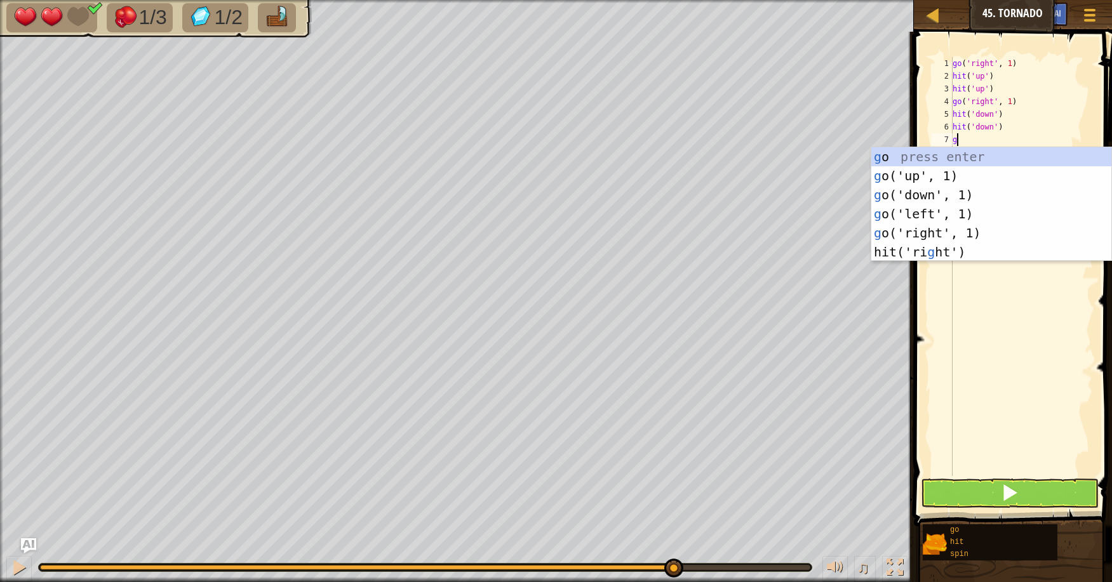
type textarea "go"
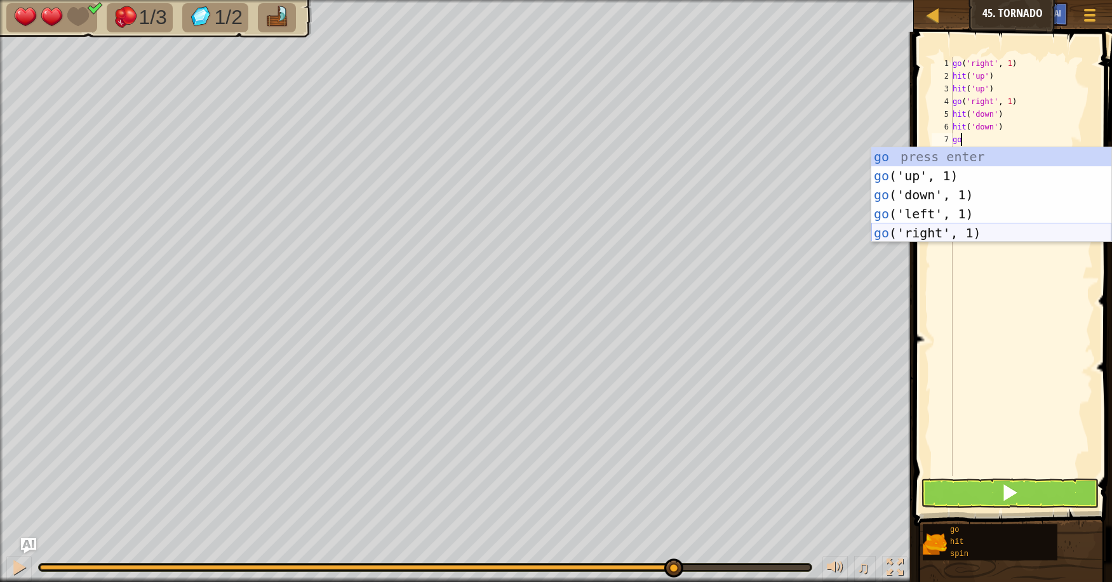
click at [986, 237] on div "go press enter go ('up', 1) press enter go ('down', 1) press enter go ('left', …" at bounding box center [991, 213] width 240 height 133
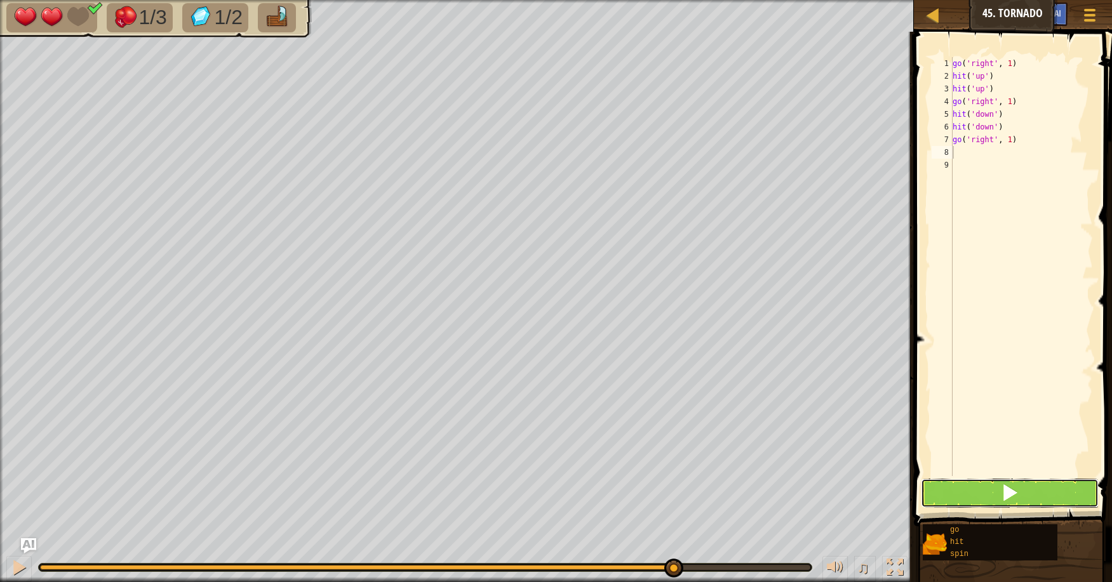
click at [1027, 485] on button at bounding box center [1010, 493] width 178 height 29
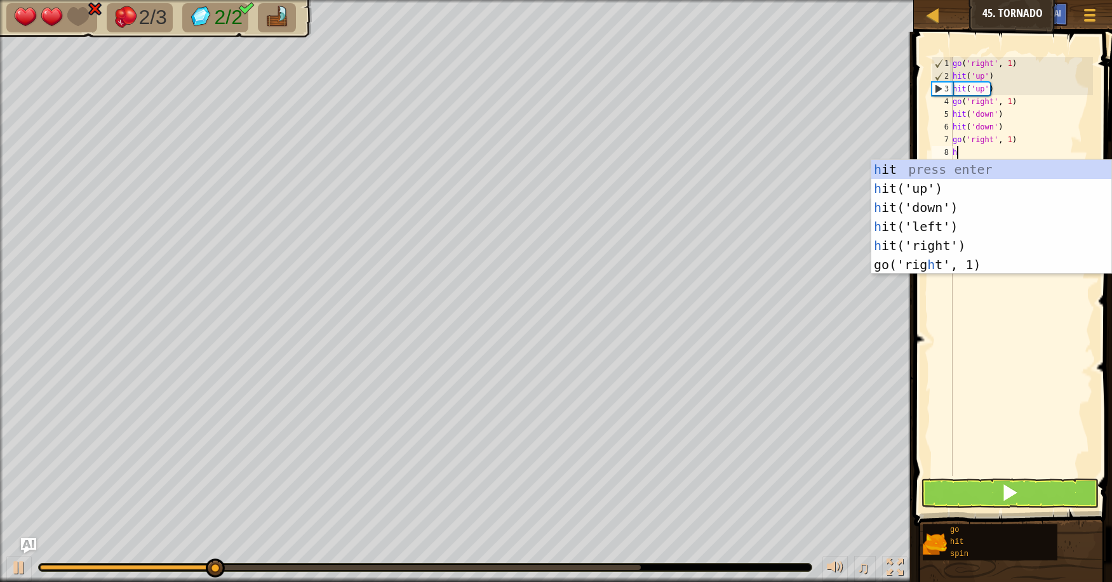
type textarea "hit"
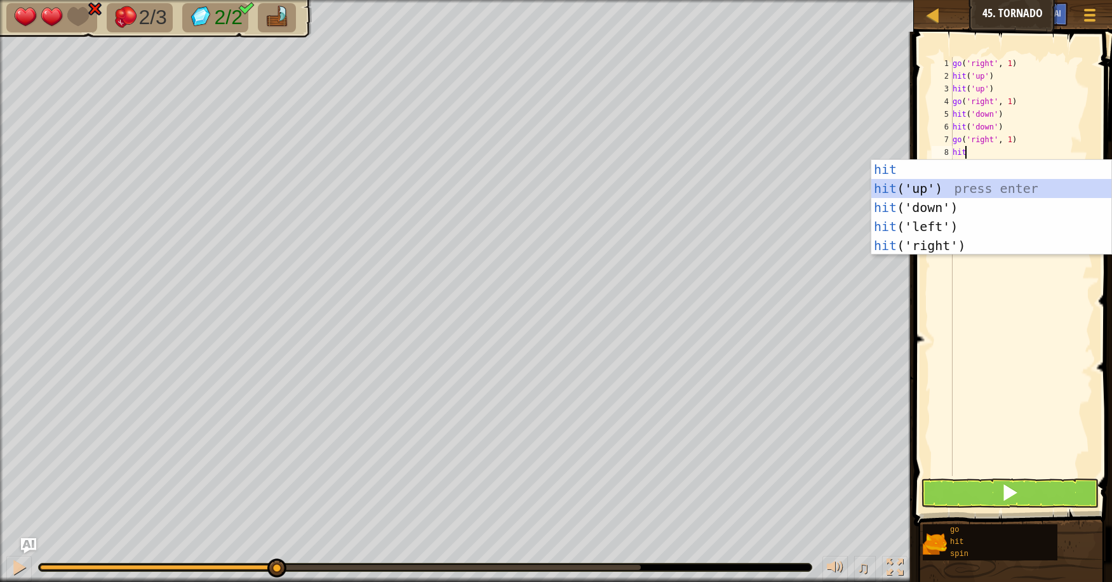
click at [987, 192] on div "hit press enter hit ('up') press enter hit ('down') press enter hit ('left') pr…" at bounding box center [991, 226] width 240 height 133
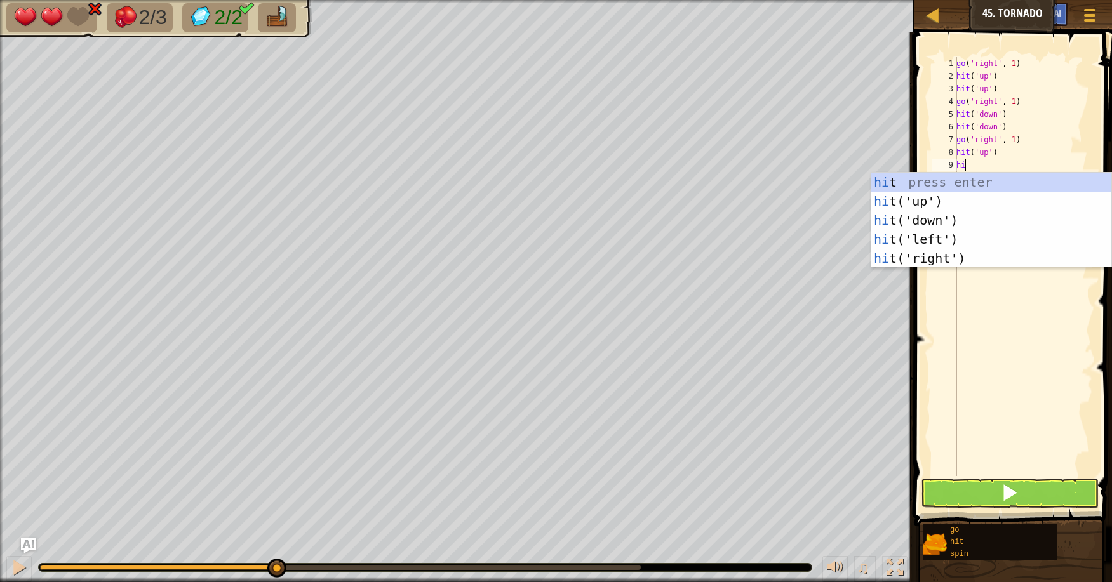
type textarea "hit"
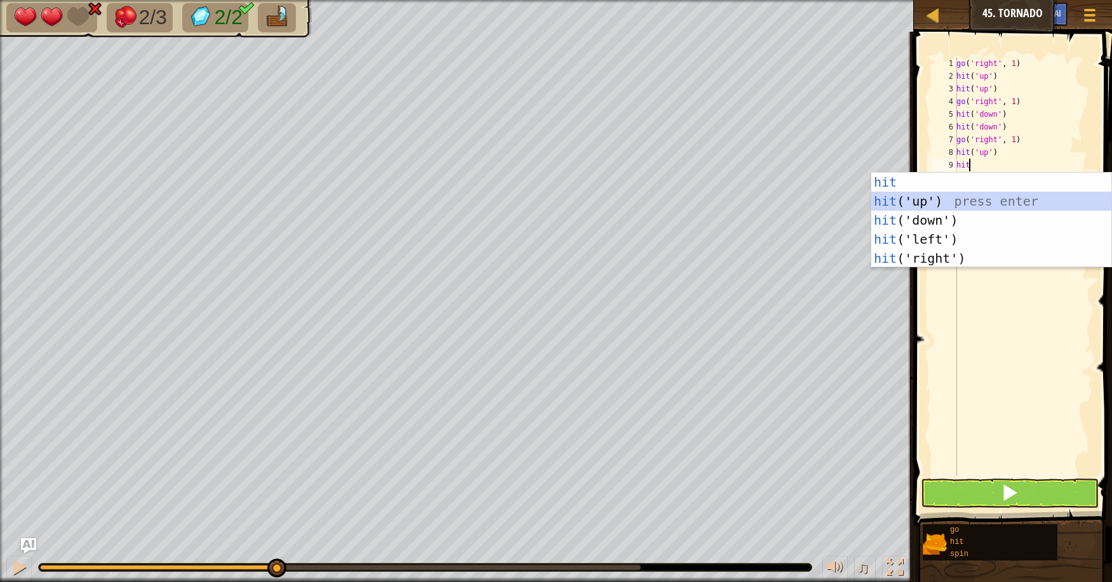
click at [986, 198] on div "hit press enter hit ('up') press enter hit ('down') press enter hit ('left') pr…" at bounding box center [991, 239] width 240 height 133
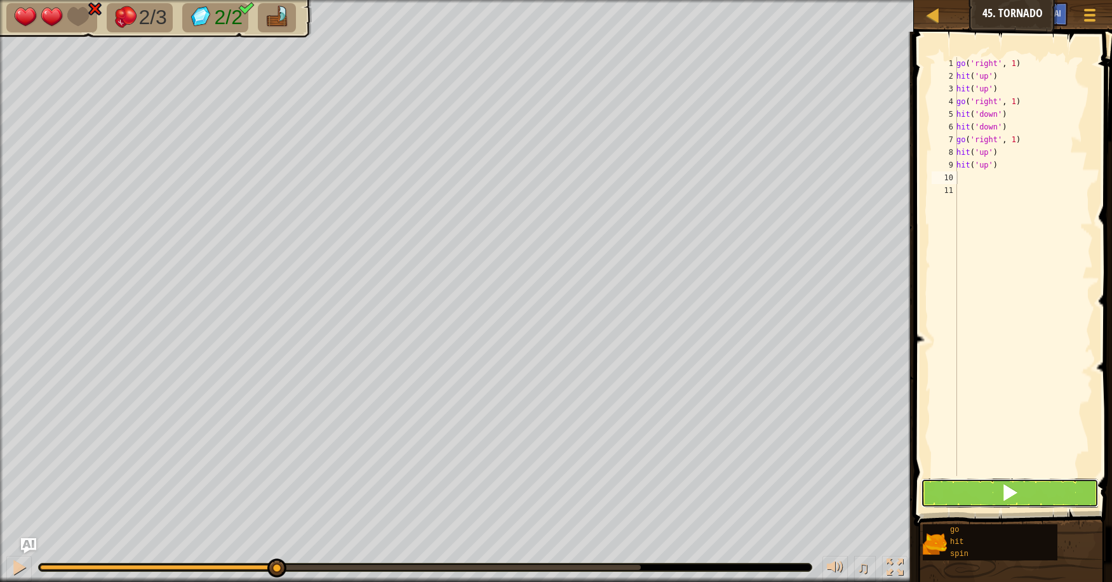
click at [998, 494] on button at bounding box center [1010, 493] width 178 height 29
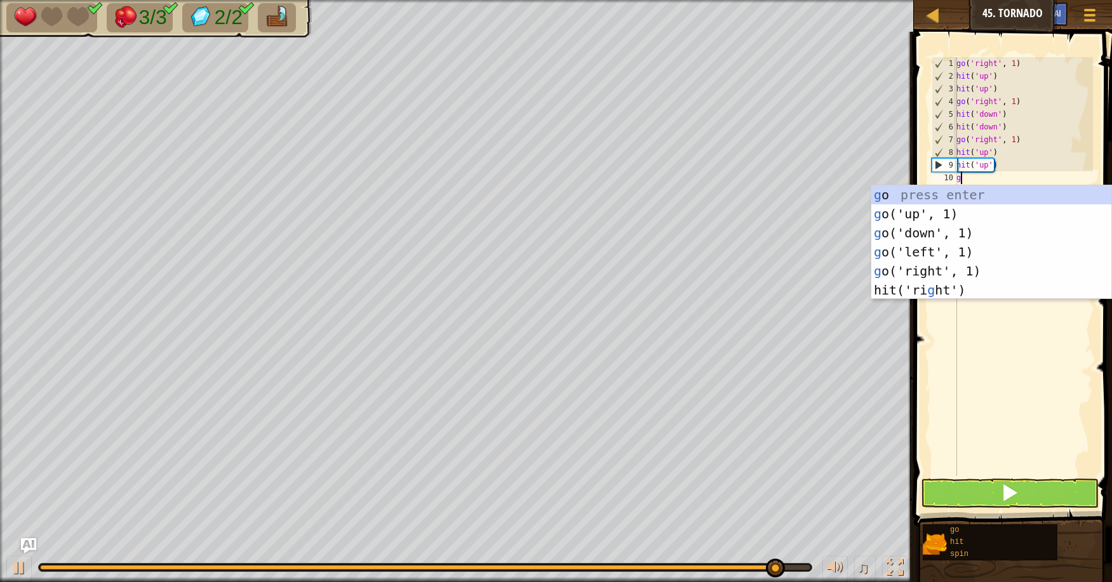
type textarea "go"
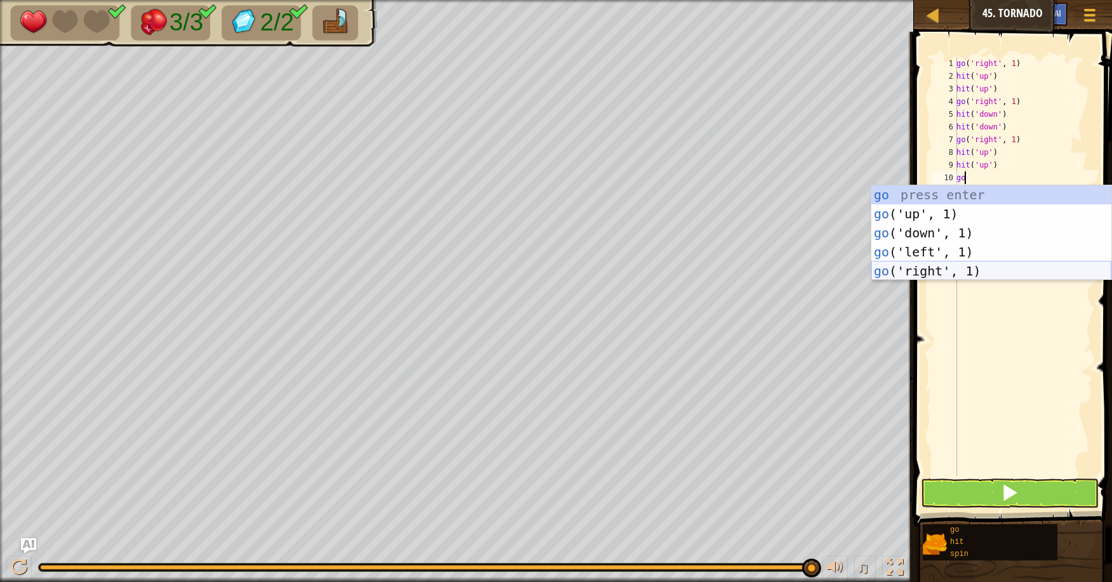
click at [925, 273] on div "go press enter go ('up', 1) press enter go ('down', 1) press enter go ('left', …" at bounding box center [991, 251] width 240 height 133
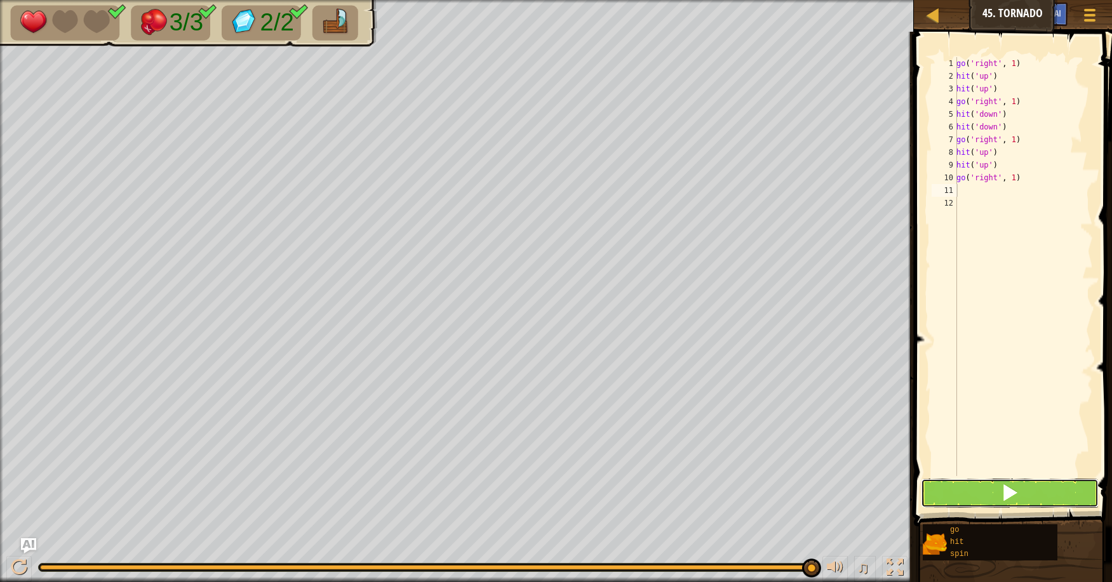
click at [951, 490] on button at bounding box center [1010, 493] width 178 height 29
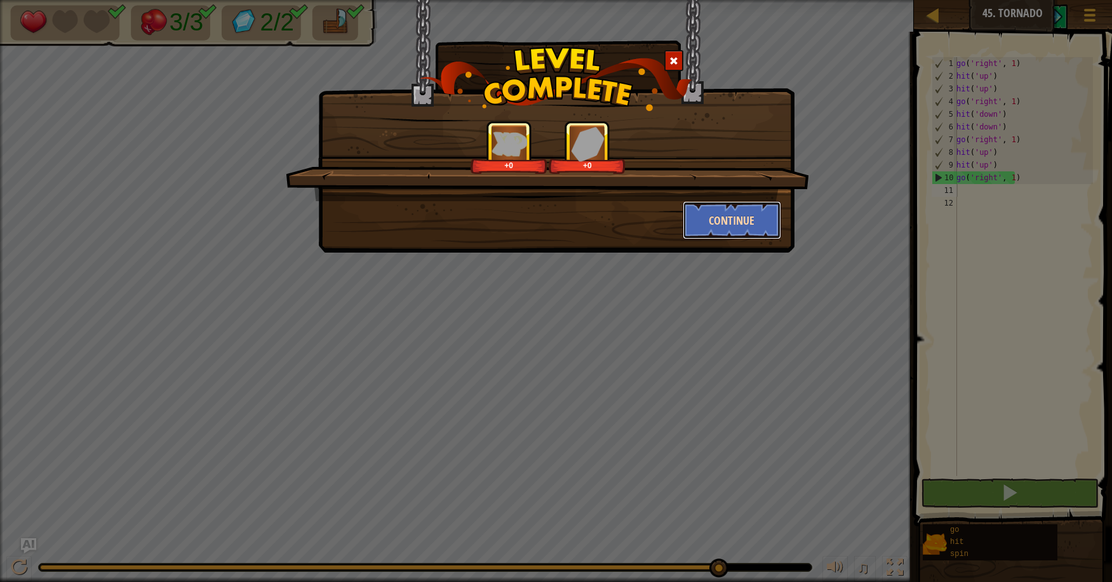
click at [747, 216] on button "Continue" at bounding box center [732, 220] width 98 height 38
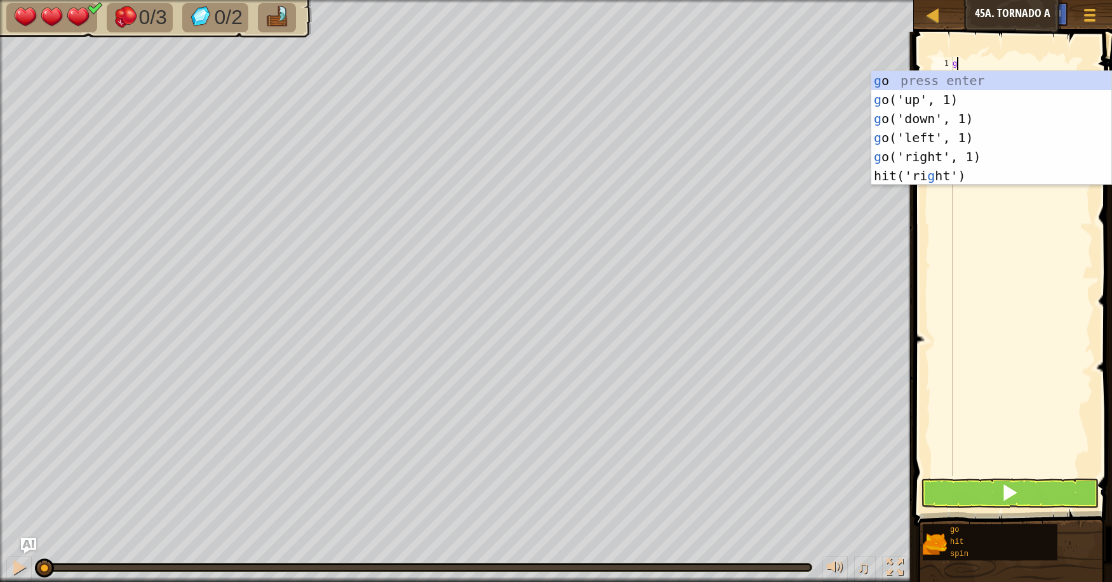
scroll to position [6, 0]
type textarea "go"
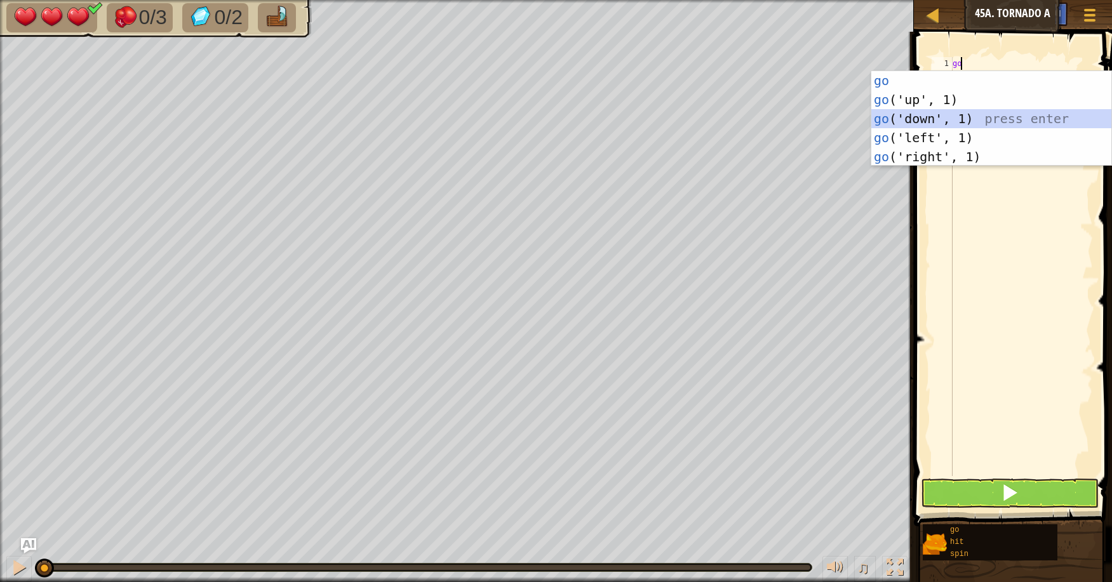
click at [949, 117] on div "go press enter go ('up', 1) press enter go ('down', 1) press enter go ('left', …" at bounding box center [991, 137] width 240 height 133
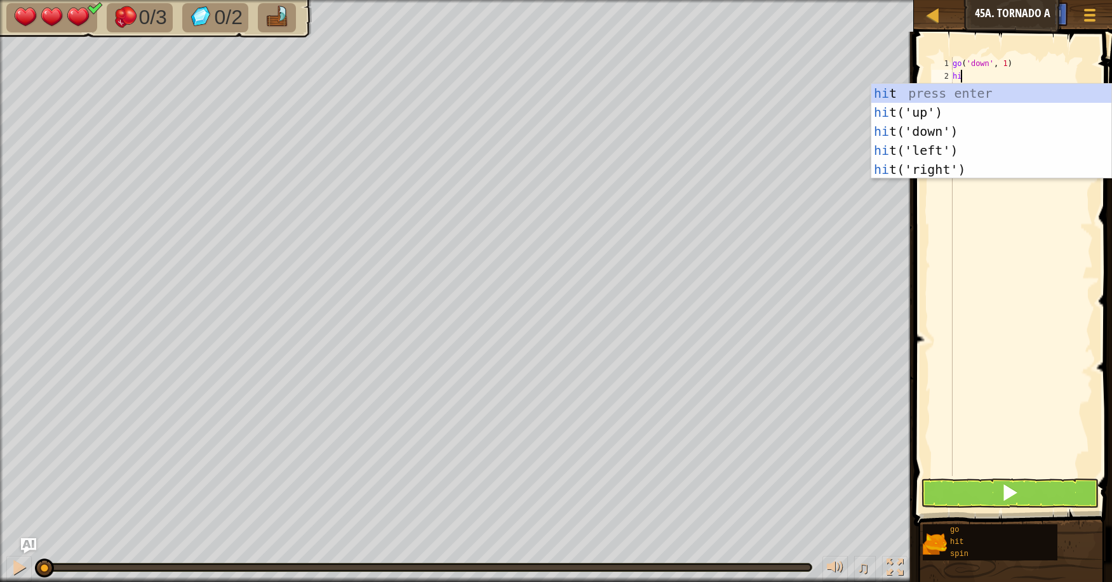
type textarea "hit"
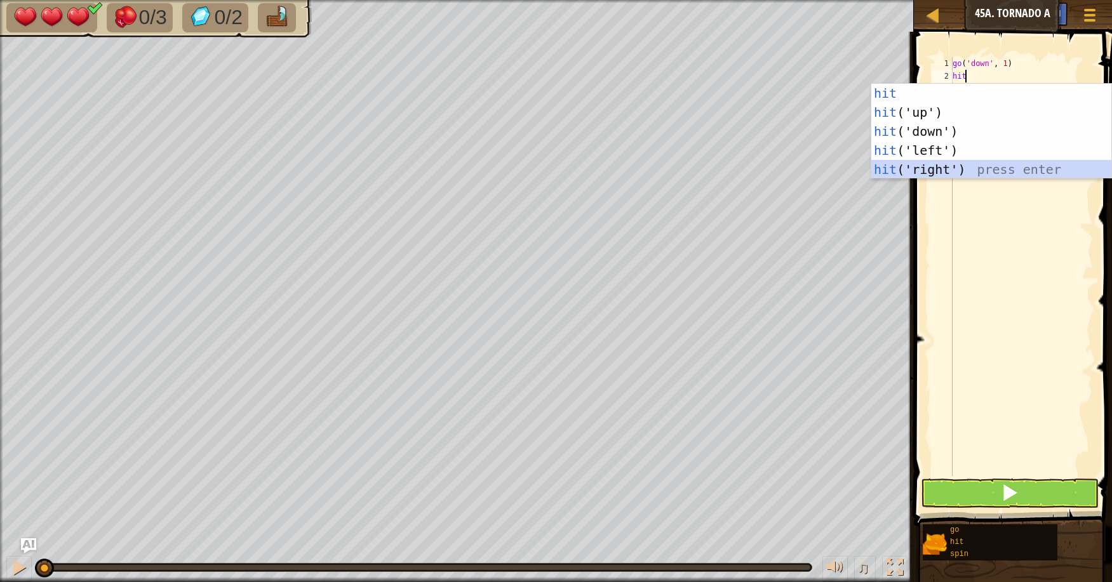
click at [949, 169] on div "hit press enter hit ('up') press enter hit ('down') press enter hit ('left') pr…" at bounding box center [991, 150] width 240 height 133
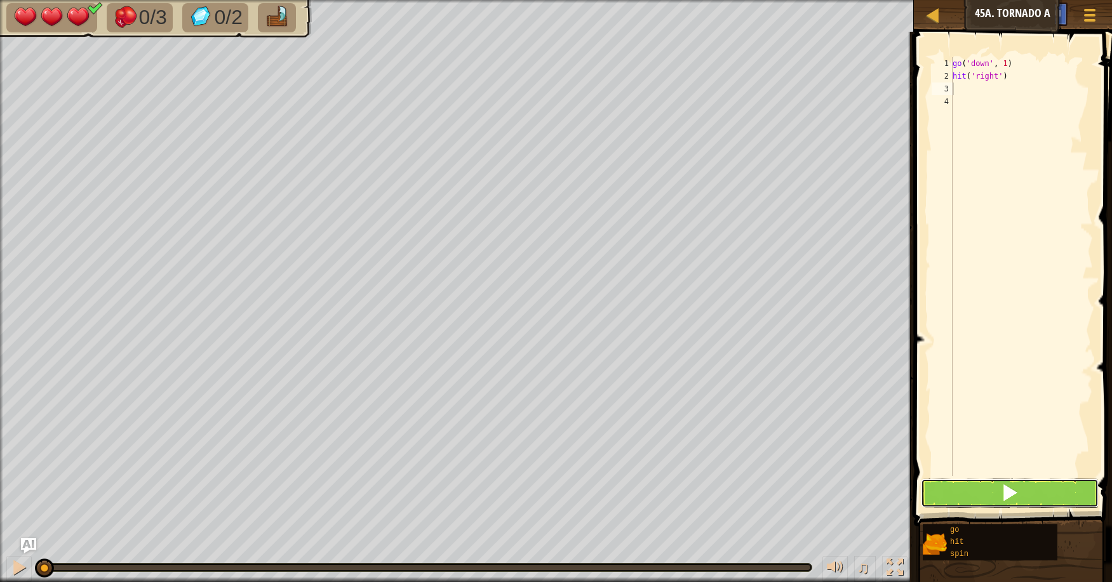
click at [1040, 487] on button at bounding box center [1010, 493] width 178 height 29
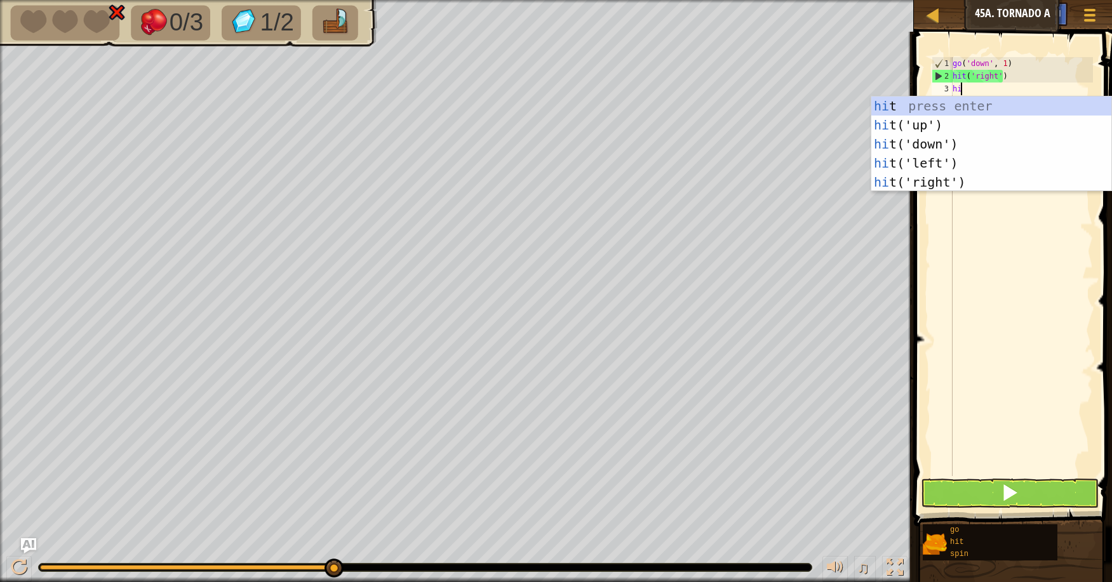
type textarea "hit"
click at [962, 178] on div "hit press enter hit ('up') press enter hit ('down') press enter hit ('left') pr…" at bounding box center [991, 163] width 240 height 133
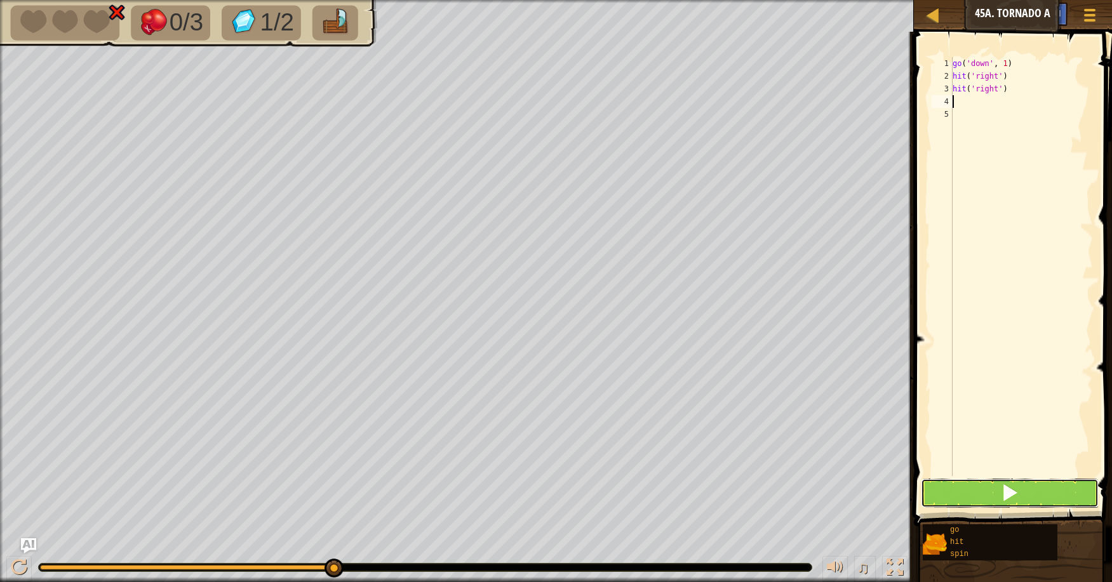
click at [984, 493] on button at bounding box center [1010, 493] width 178 height 29
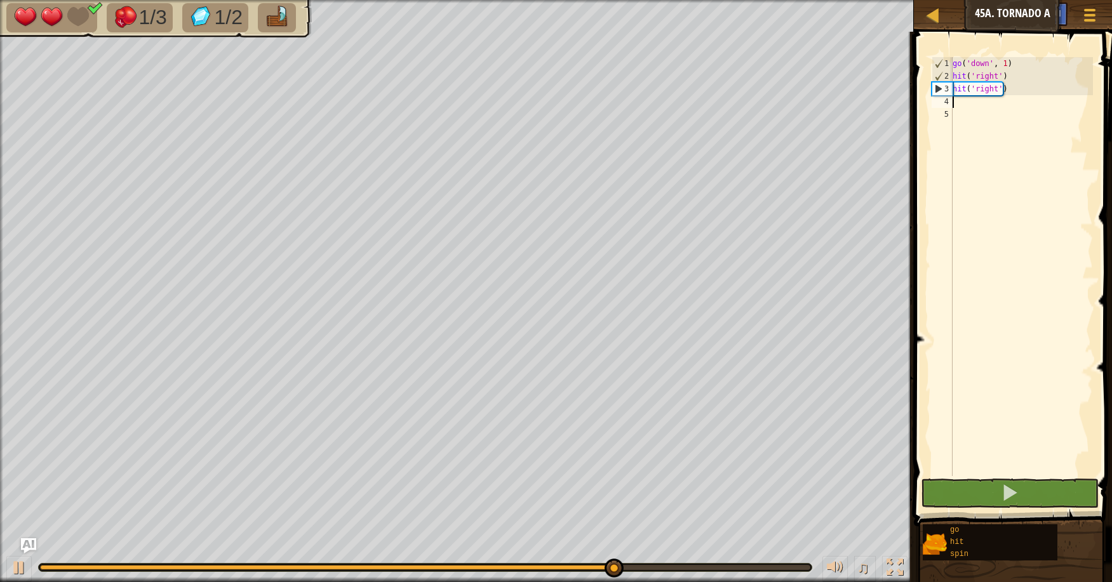
type textarea "go"
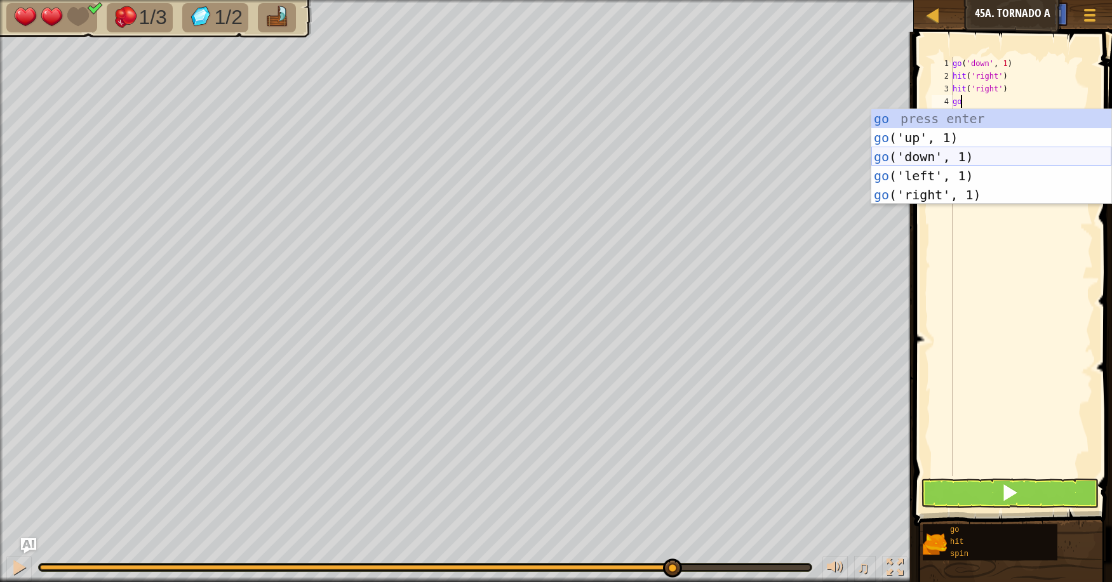
click at [981, 151] on div "go press enter go ('up', 1) press enter go ('down', 1) press enter go ('left', …" at bounding box center [991, 175] width 240 height 133
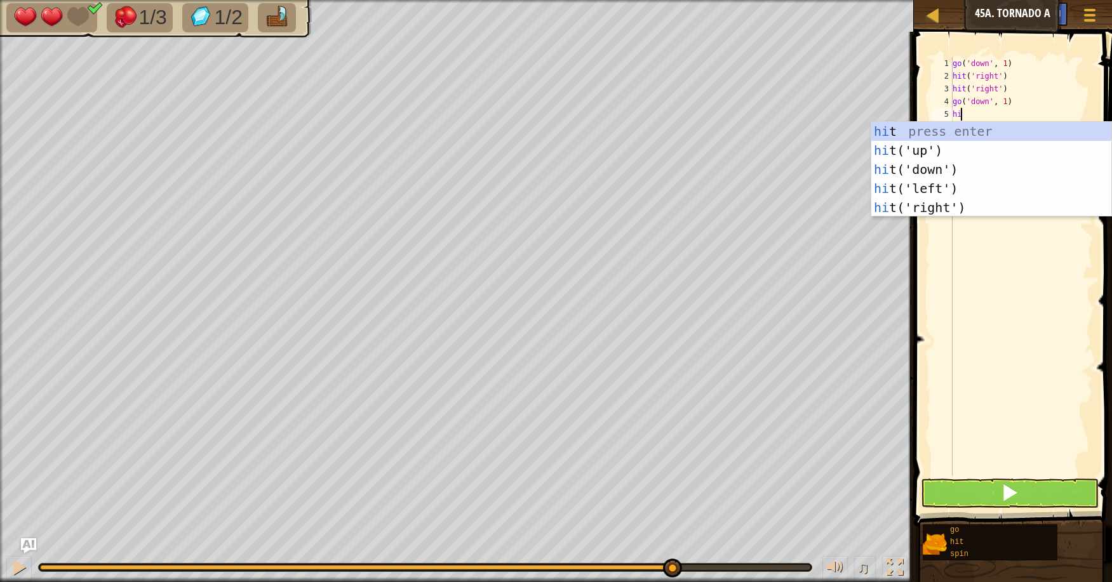
type textarea "hit"
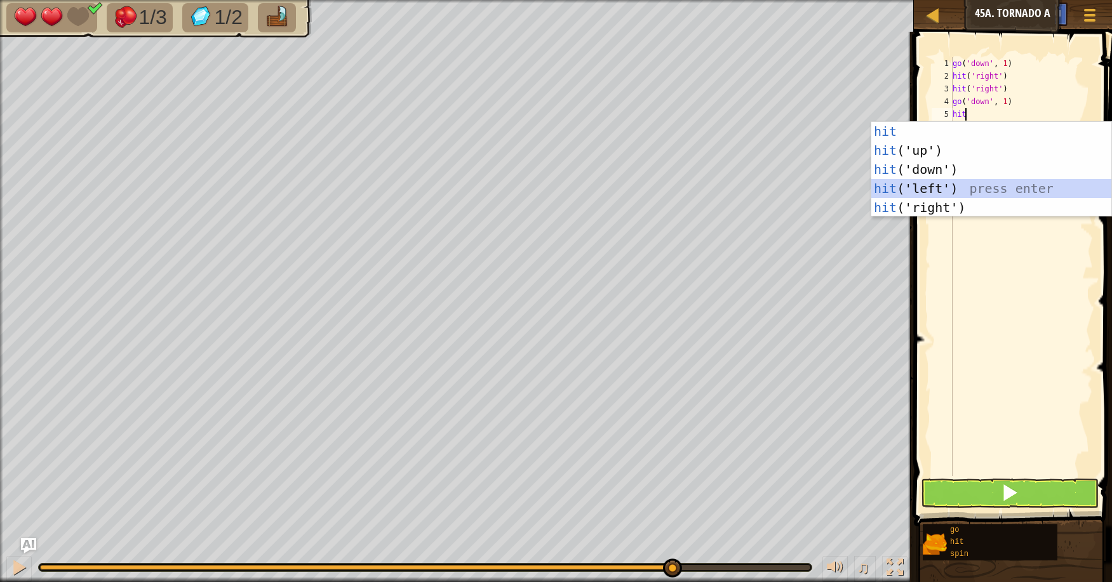
click at [969, 195] on div "hit press enter hit ('up') press enter hit ('down') press enter hit ('left') pr…" at bounding box center [991, 188] width 240 height 133
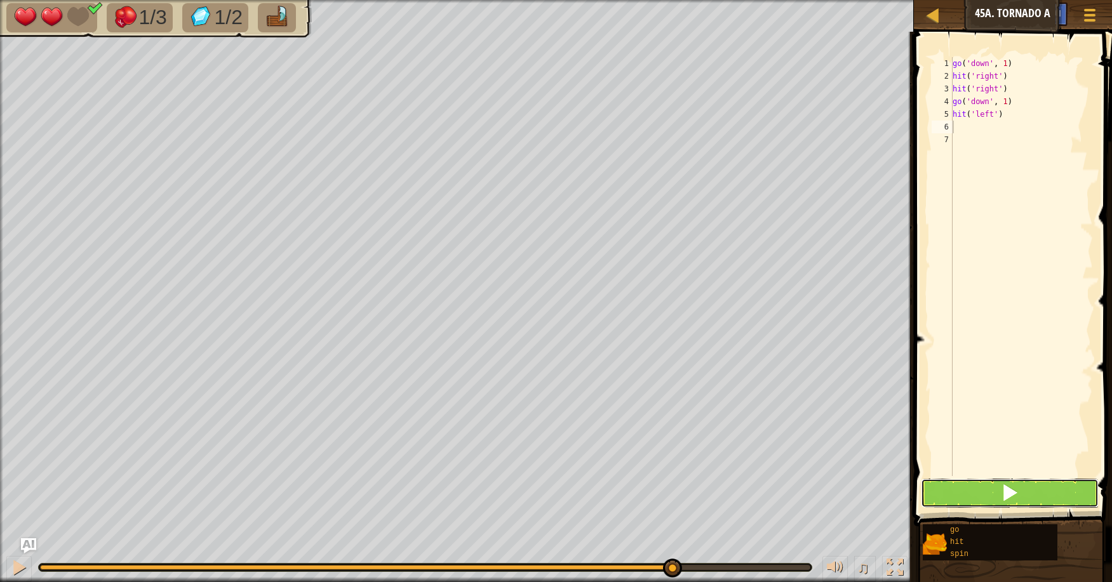
click at [1026, 483] on button at bounding box center [1010, 493] width 178 height 29
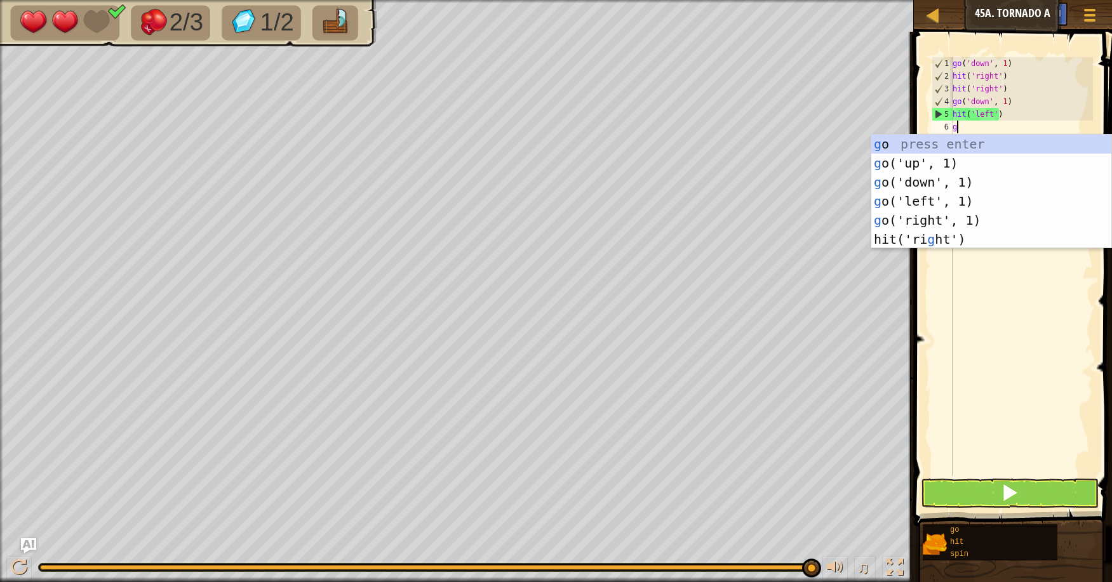
type textarea "go"
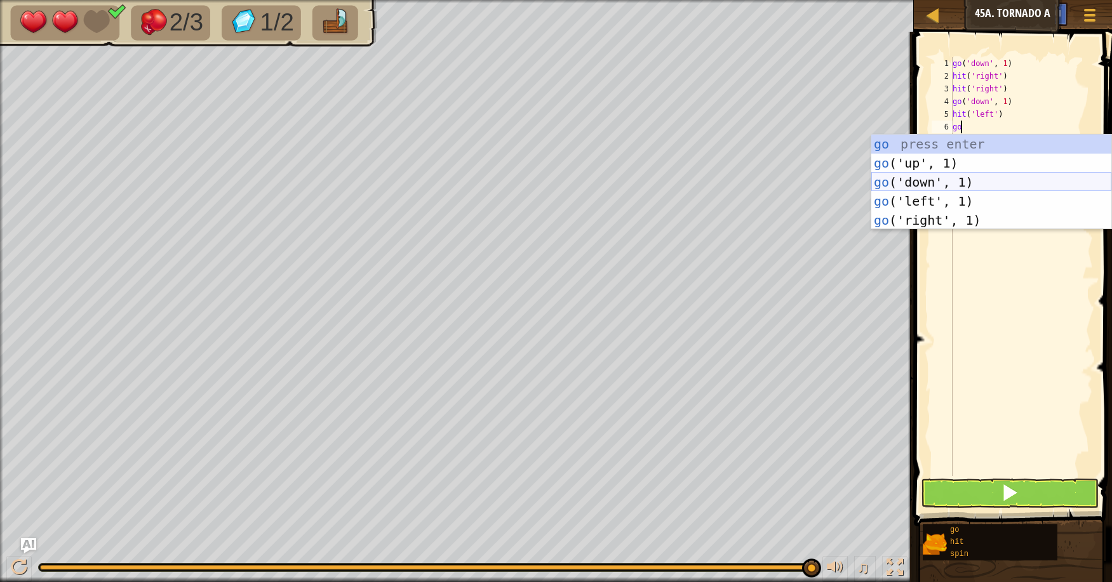
click at [946, 186] on div "go press enter go ('up', 1) press enter go ('down', 1) press enter go ('left', …" at bounding box center [991, 201] width 240 height 133
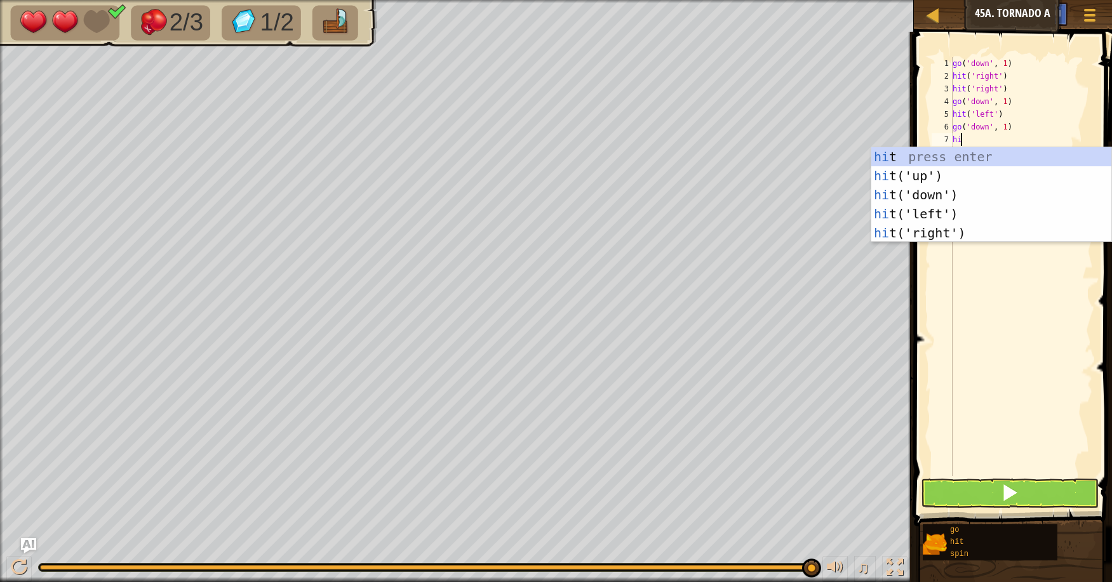
type textarea "hit"
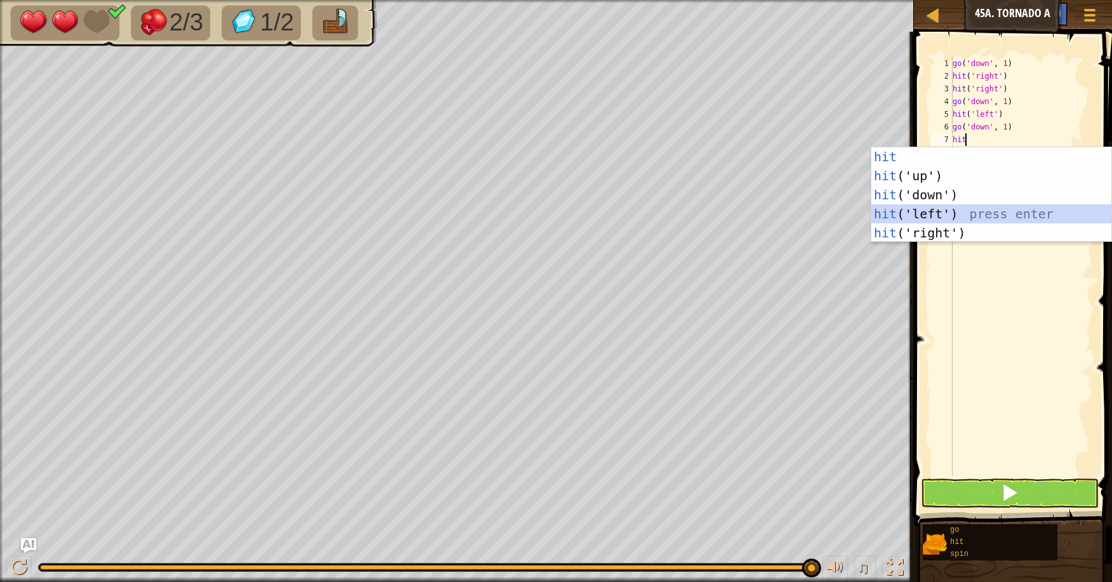
click at [930, 206] on div "hit press enter hit ('up') press enter hit ('down') press enter hit ('left') pr…" at bounding box center [991, 213] width 240 height 133
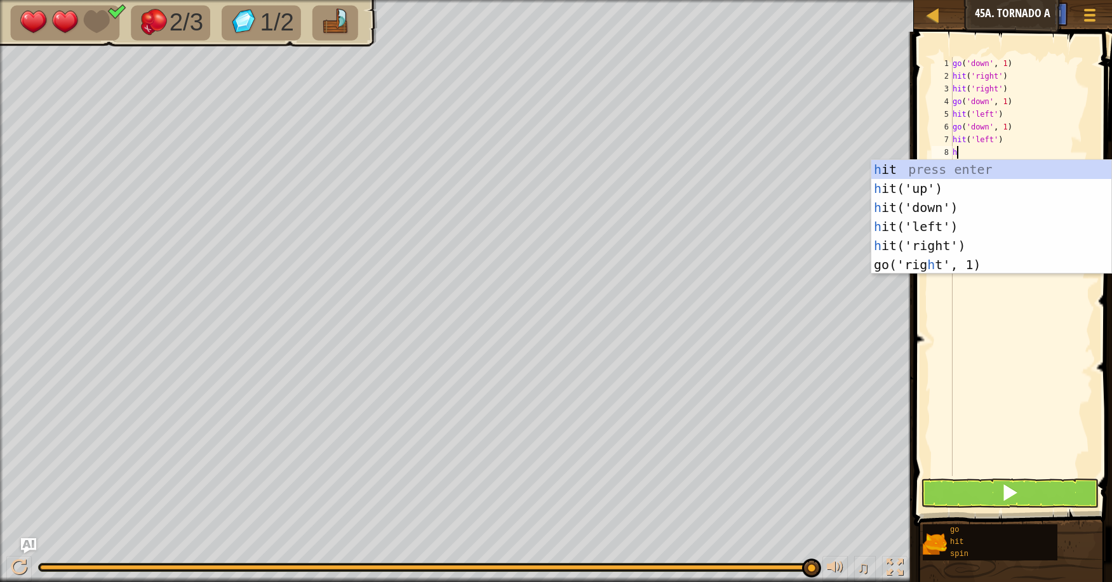
type textarea "hit"
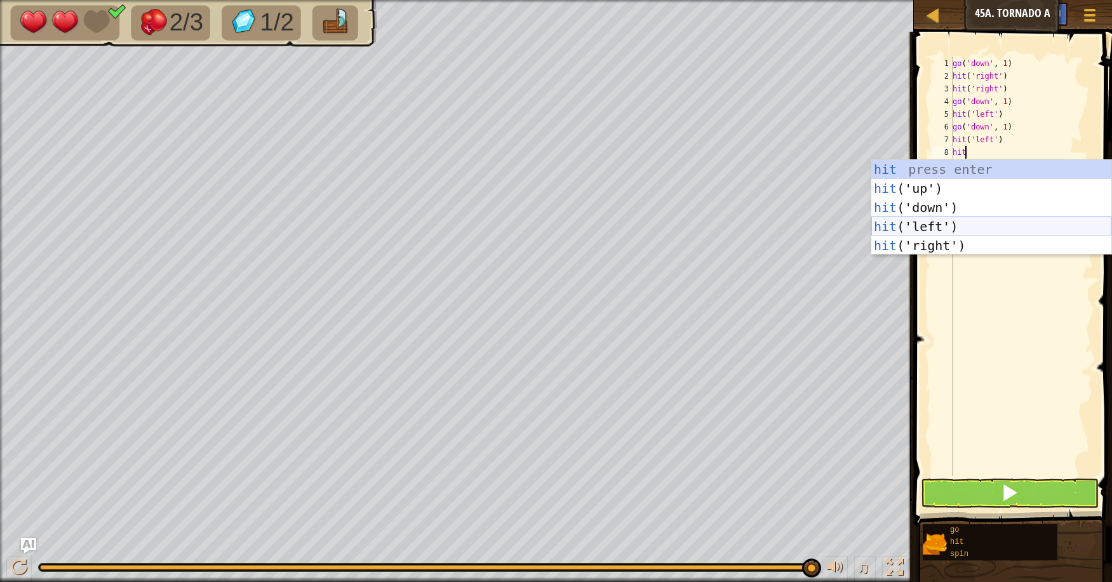
click at [966, 222] on div "hit press enter hit ('up') press enter hit ('down') press enter hit ('left') pr…" at bounding box center [991, 226] width 240 height 133
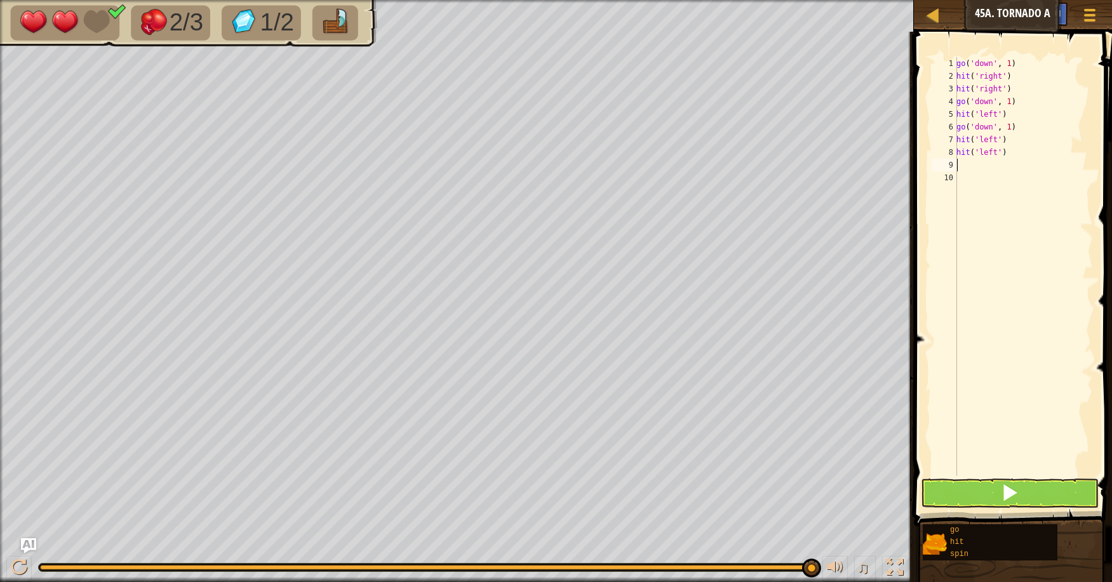
type textarea "go"
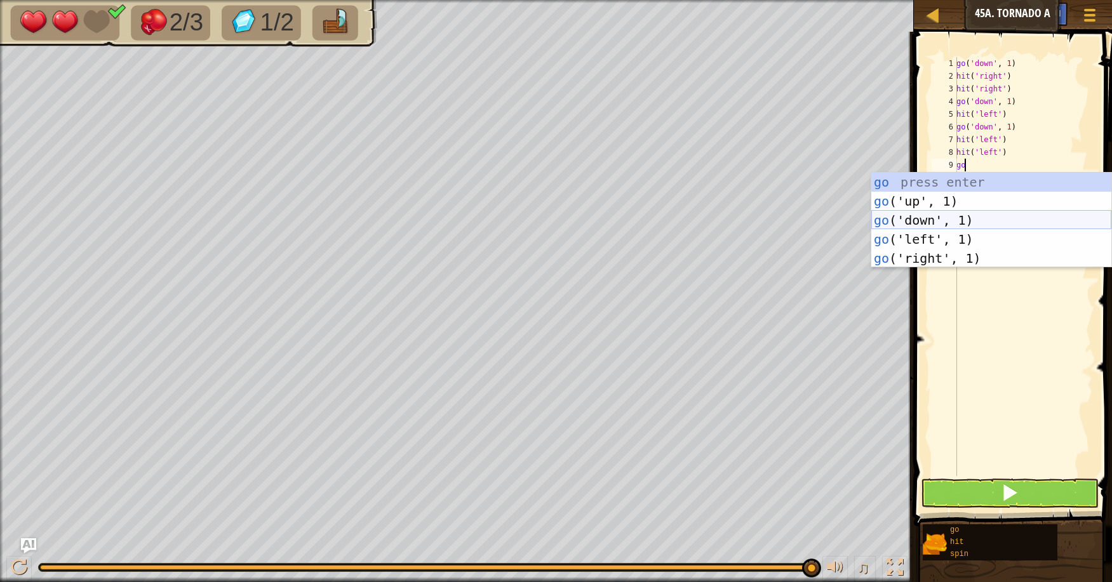
click at [946, 217] on div "go press enter go ('up', 1) press enter go ('down', 1) press enter go ('left', …" at bounding box center [991, 239] width 240 height 133
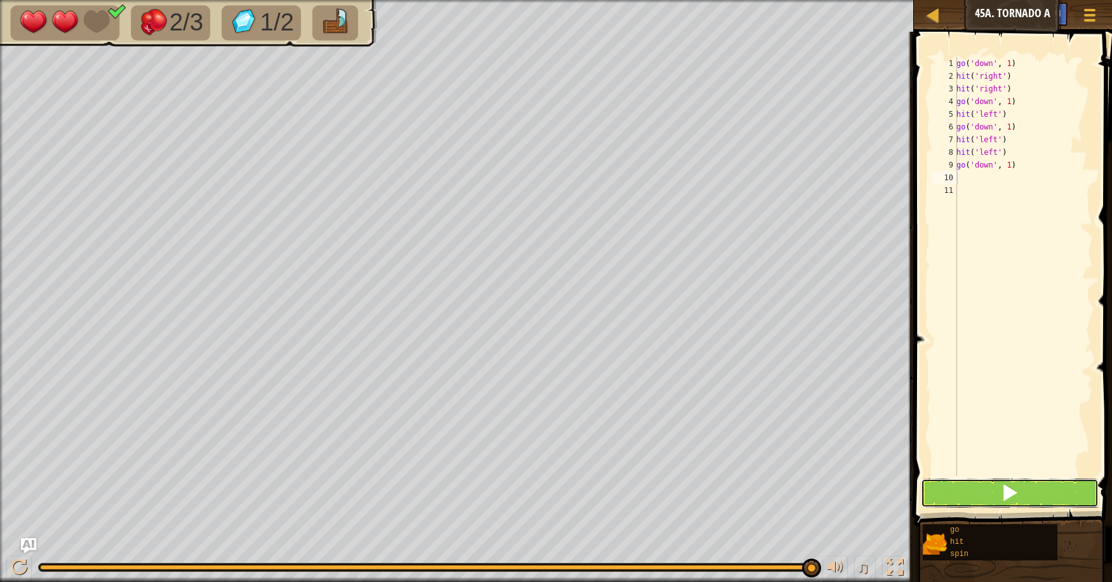
click at [997, 491] on button at bounding box center [1010, 493] width 178 height 29
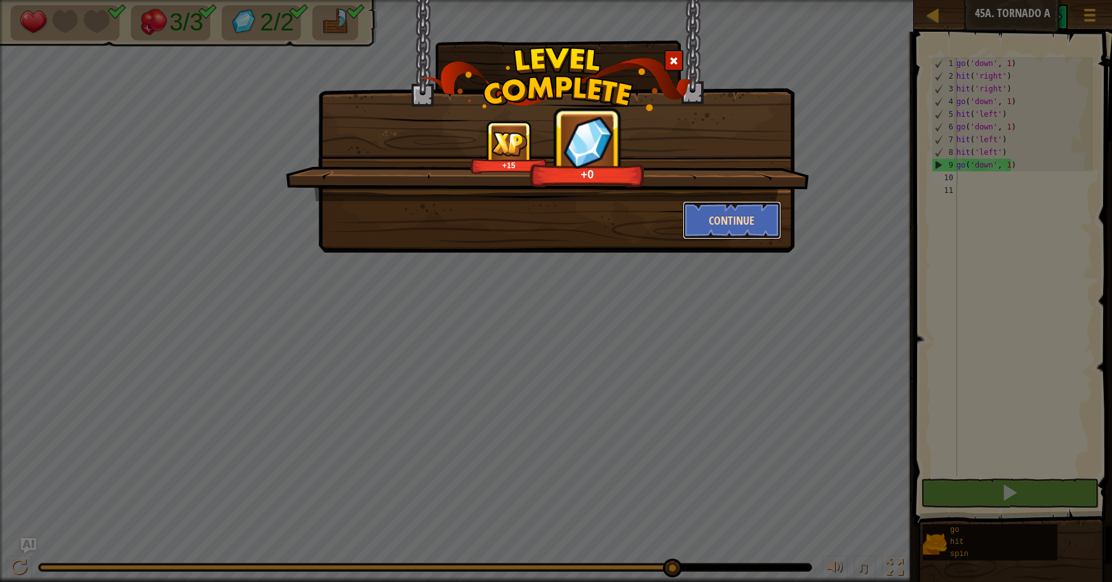
click at [742, 215] on button "Continue" at bounding box center [732, 220] width 98 height 38
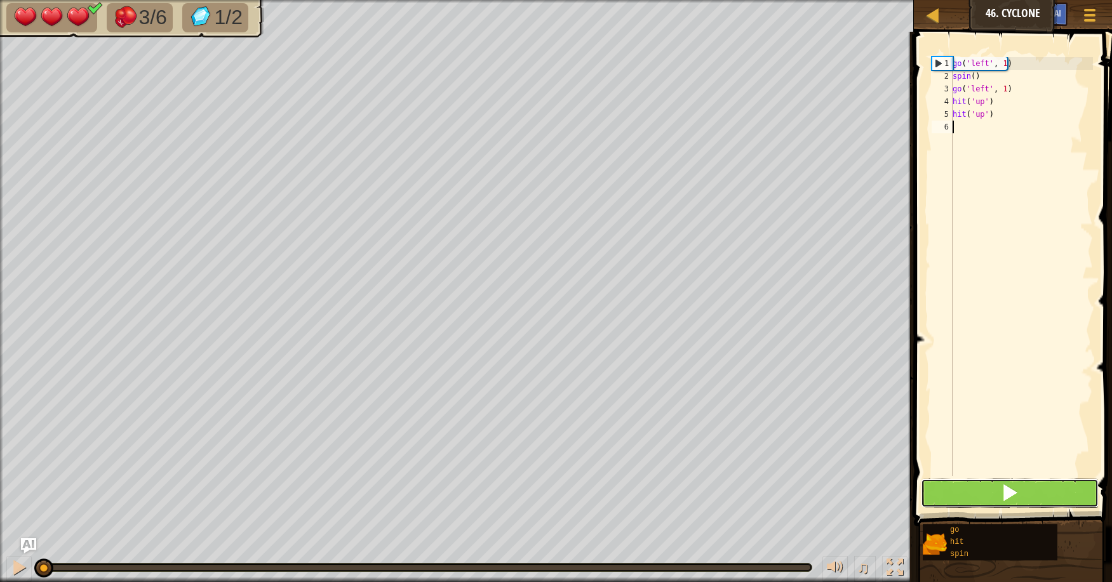
click at [991, 484] on button at bounding box center [1010, 493] width 178 height 29
